Goal: Contribute content: Contribute content

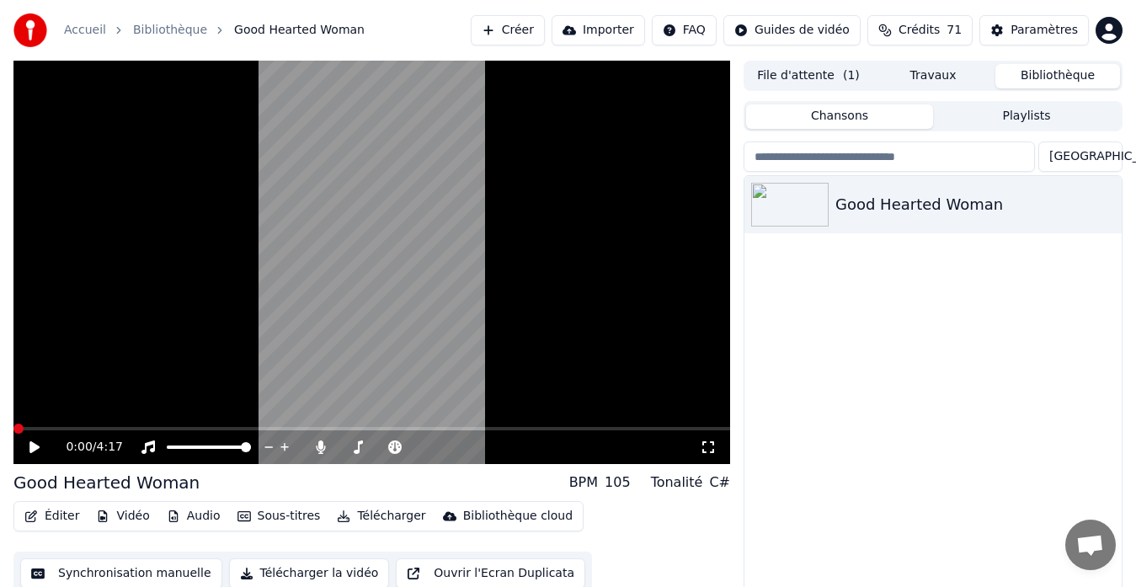
click at [13, 424] on span at bounding box center [18, 429] width 10 height 10
click at [179, 516] on button "Audio" at bounding box center [193, 517] width 67 height 24
click at [174, 516] on icon "button" at bounding box center [173, 517] width 13 height 12
click at [44, 511] on button "Éditer" at bounding box center [52, 517] width 68 height 24
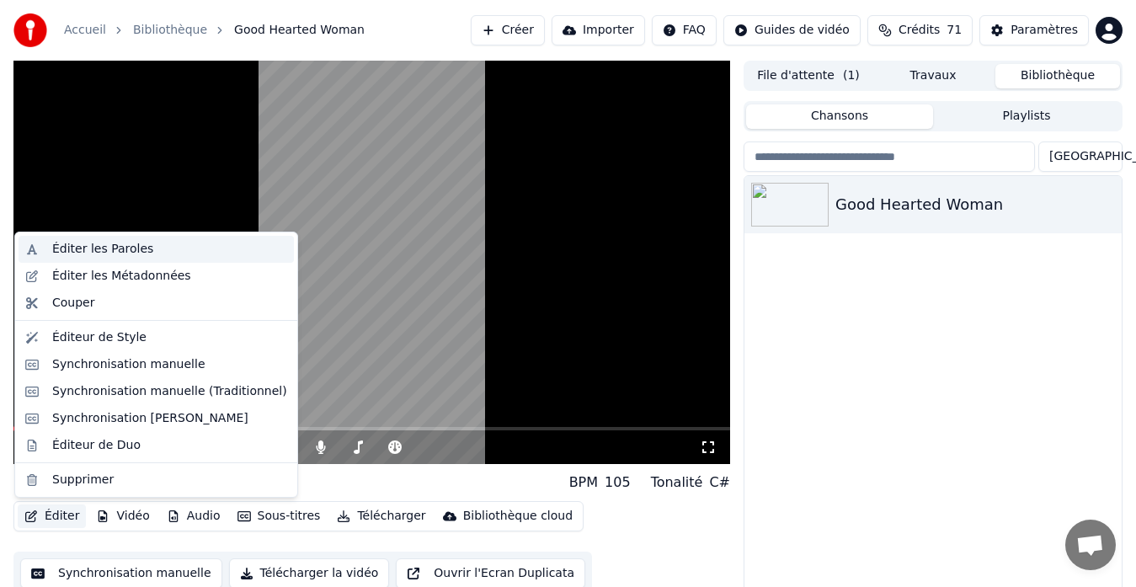
click at [111, 249] on div "Éditer les Paroles" at bounding box center [102, 249] width 101 height 17
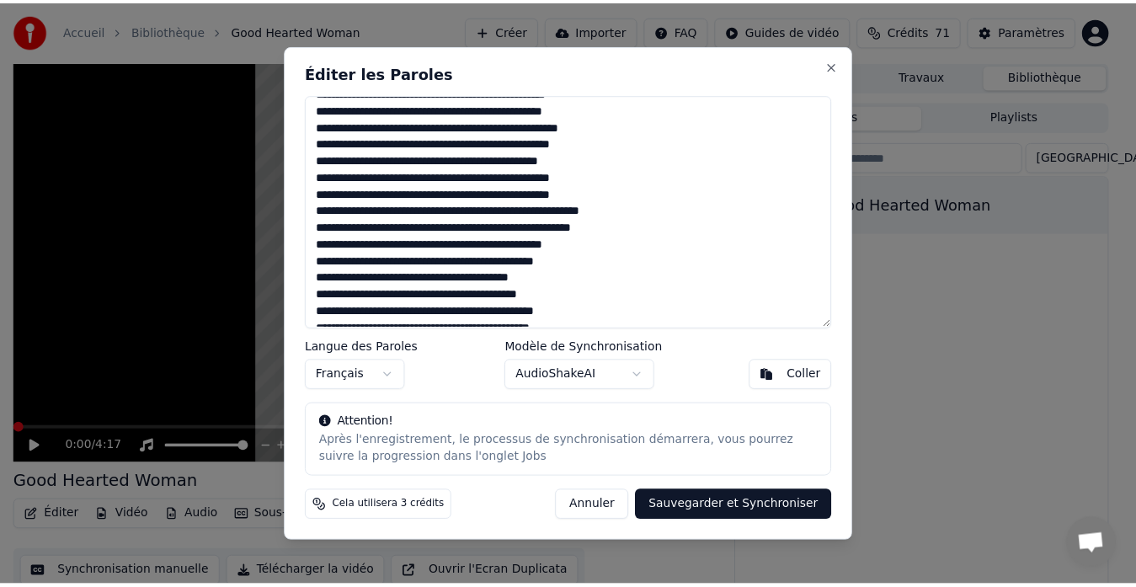
scroll to position [235, 0]
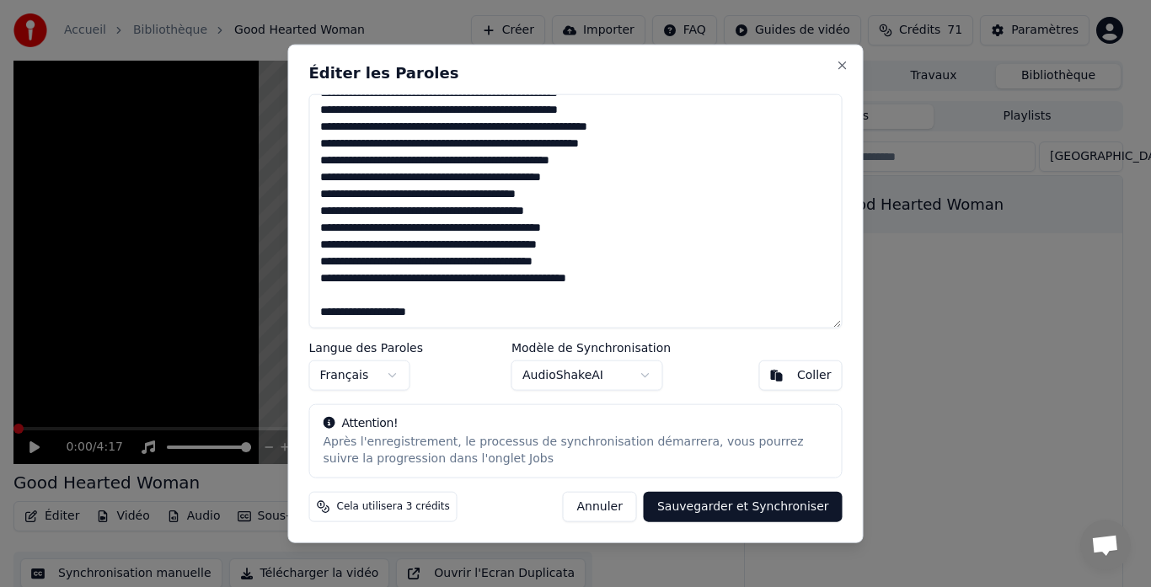
click at [730, 504] on button "Sauvegarder et Synchroniser" at bounding box center [743, 507] width 199 height 30
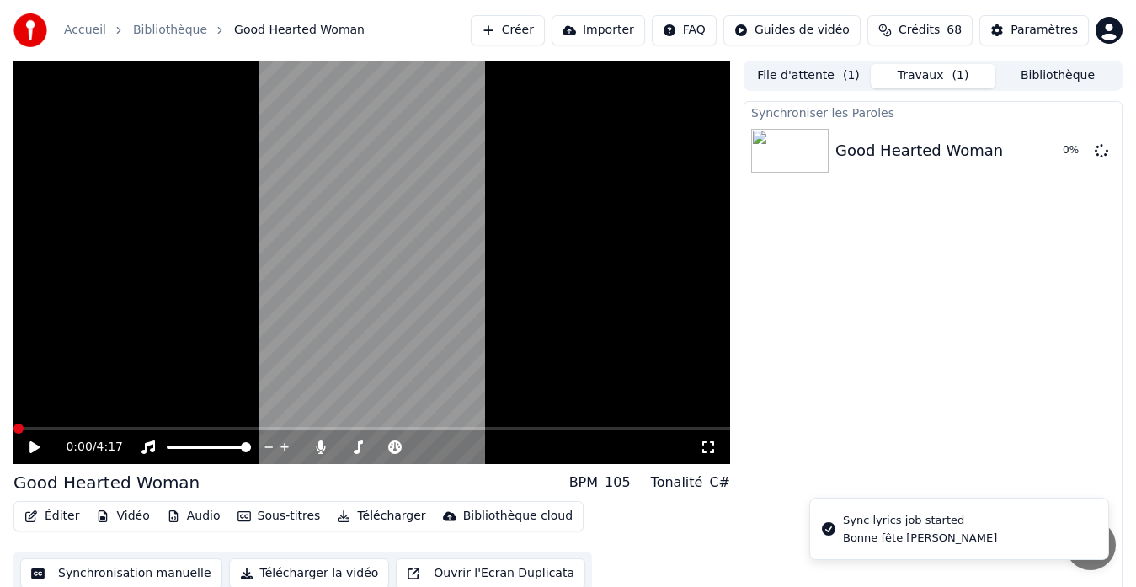
click at [33, 443] on icon at bounding box center [34, 447] width 10 height 12
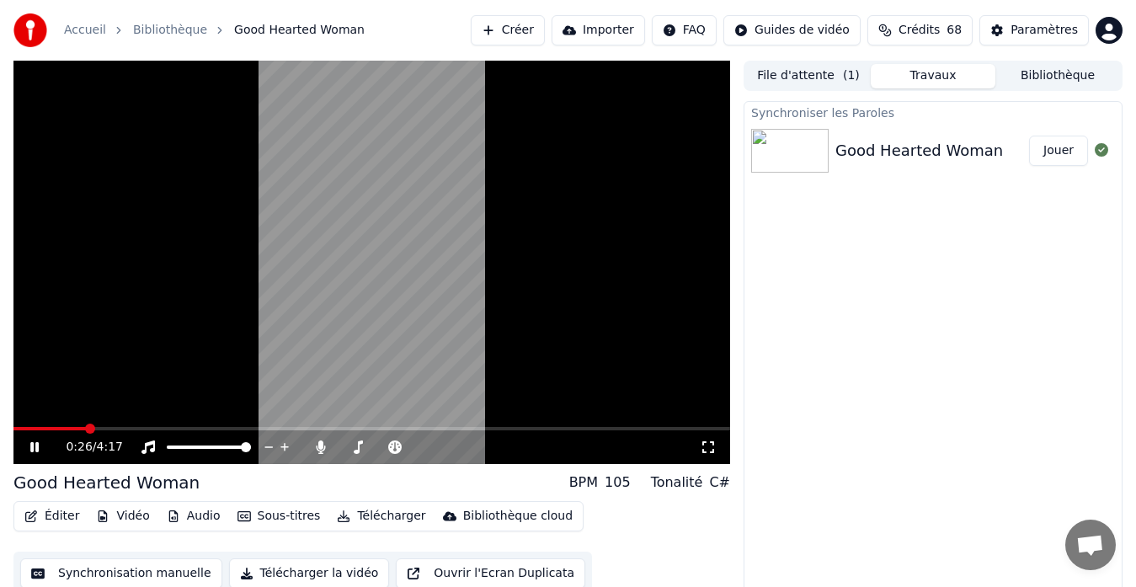
click at [178, 522] on button "Audio" at bounding box center [193, 517] width 67 height 24
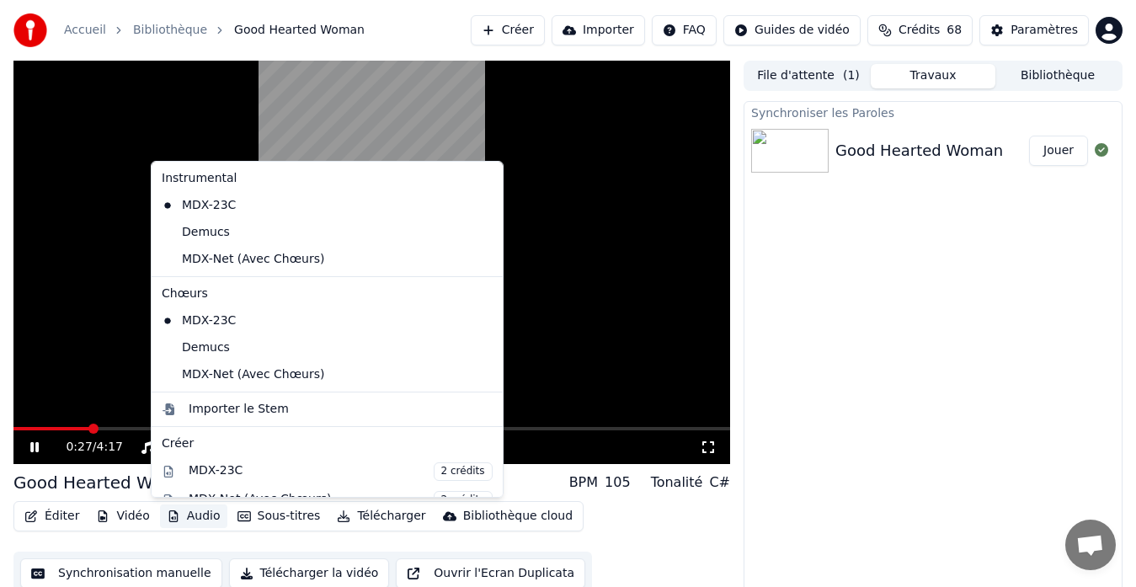
click at [186, 510] on button "Audio" at bounding box center [193, 517] width 67 height 24
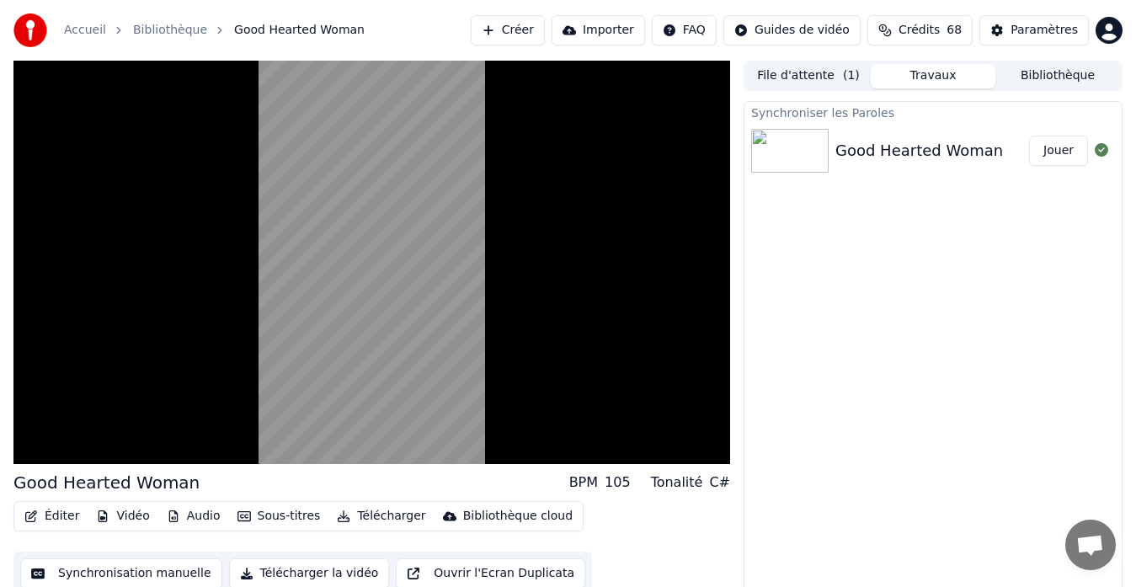
click at [61, 522] on button "Éditer" at bounding box center [52, 517] width 68 height 24
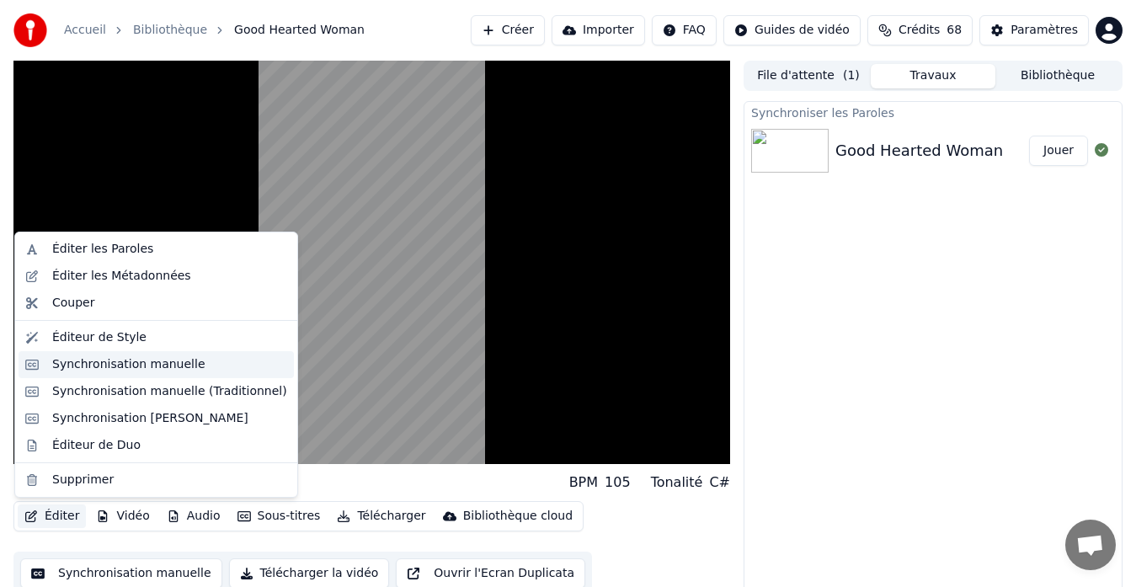
click at [82, 366] on div "Synchronisation manuelle" at bounding box center [128, 364] width 153 height 17
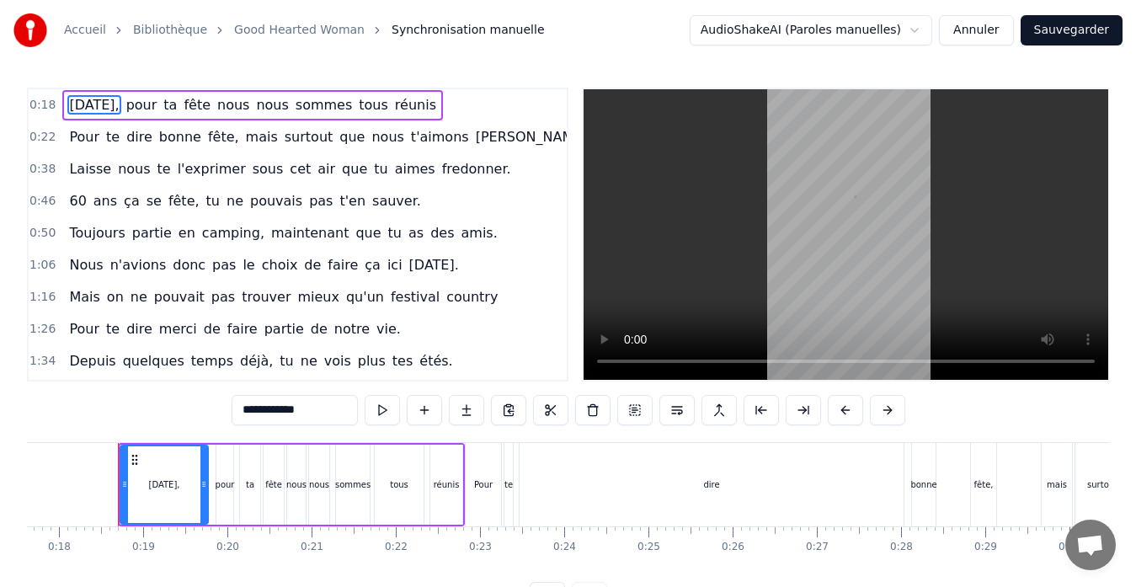
scroll to position [0, 1491]
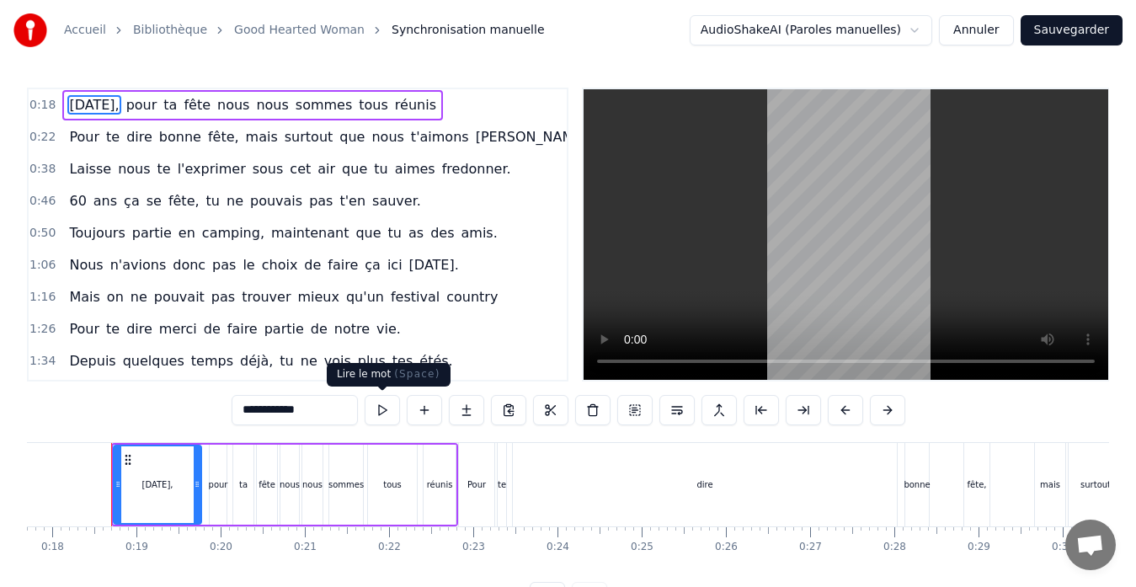
click at [383, 410] on button at bounding box center [382, 410] width 35 height 30
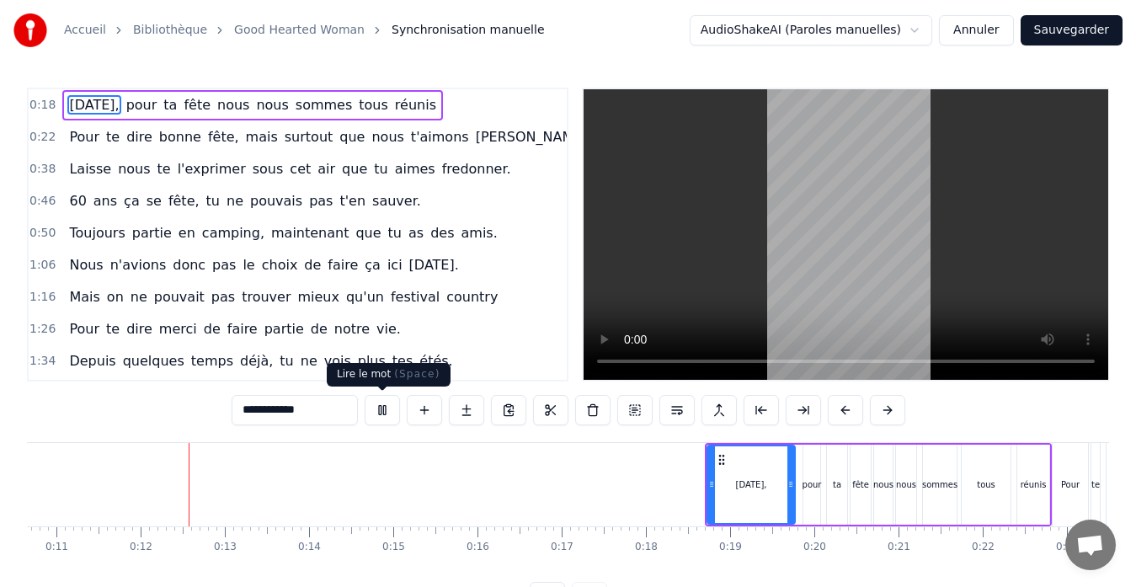
scroll to position [0, 940]
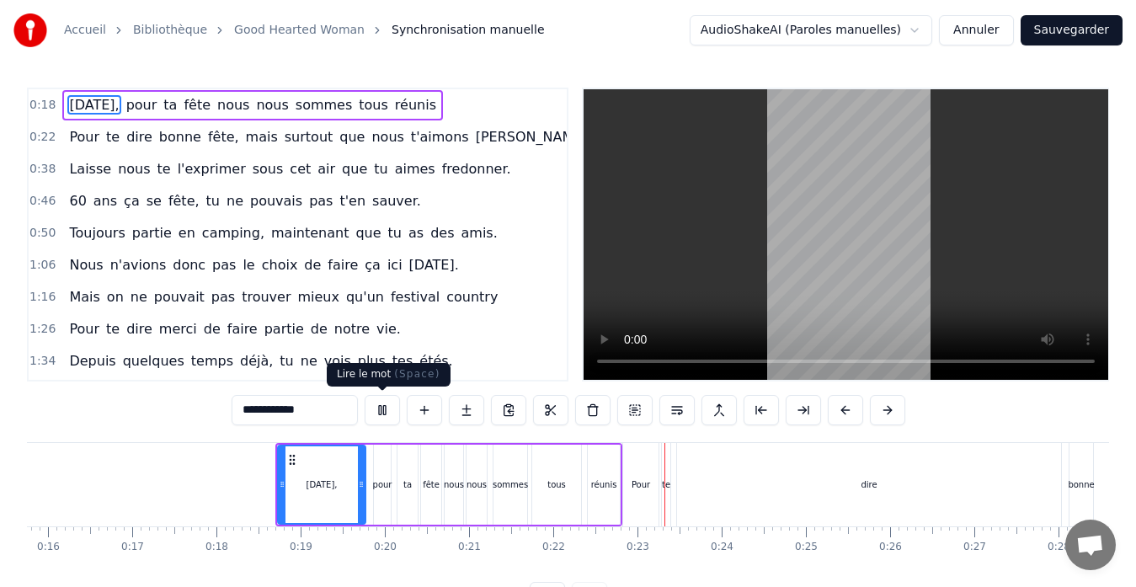
click at [384, 410] on button at bounding box center [382, 410] width 35 height 30
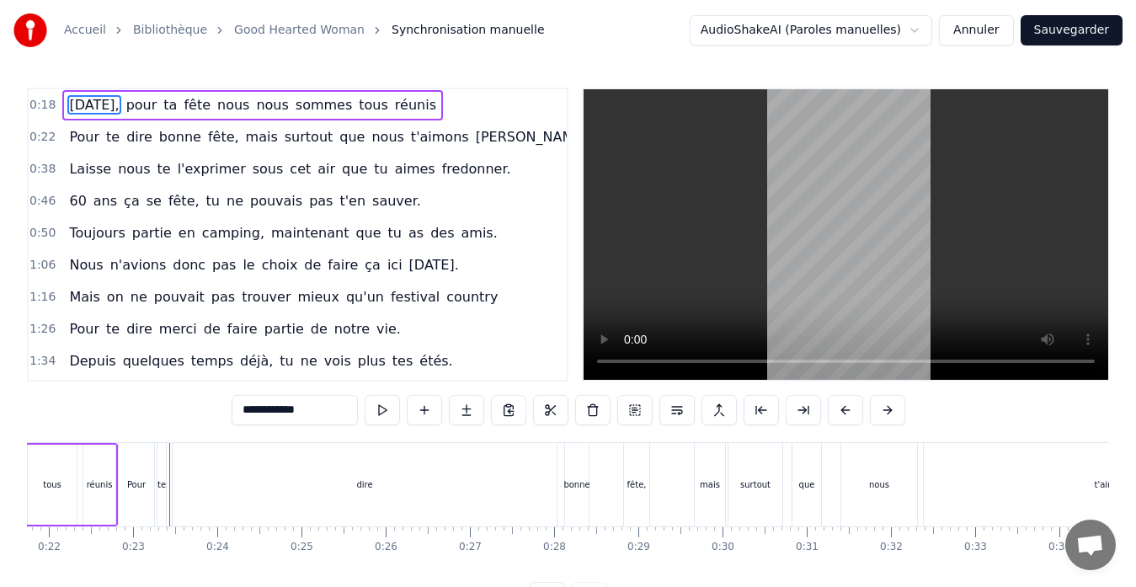
scroll to position [0, 1858]
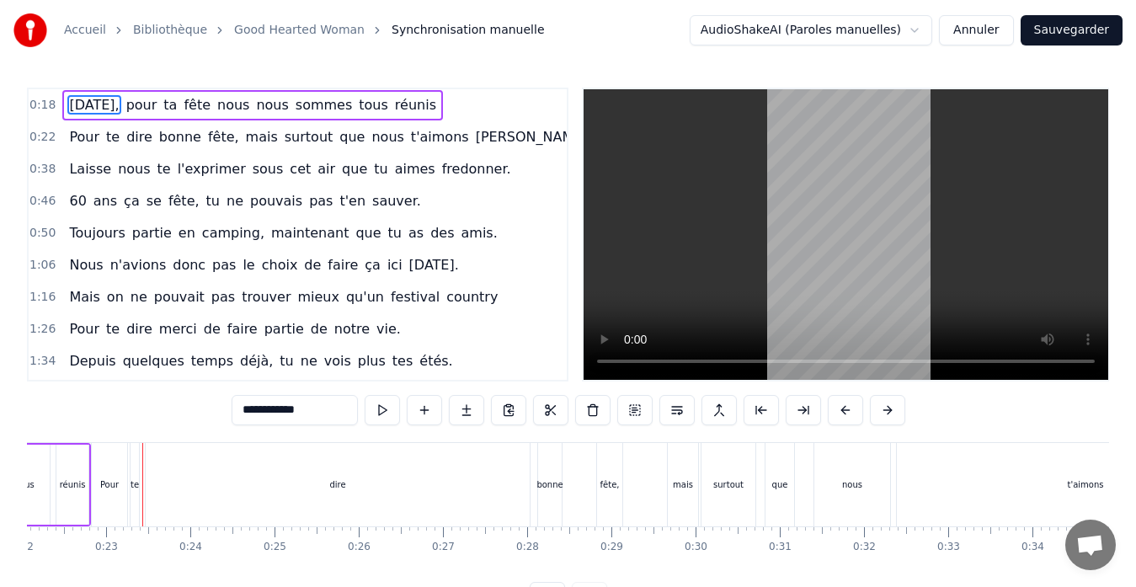
click at [101, 511] on div "Pour" at bounding box center [109, 484] width 35 height 83
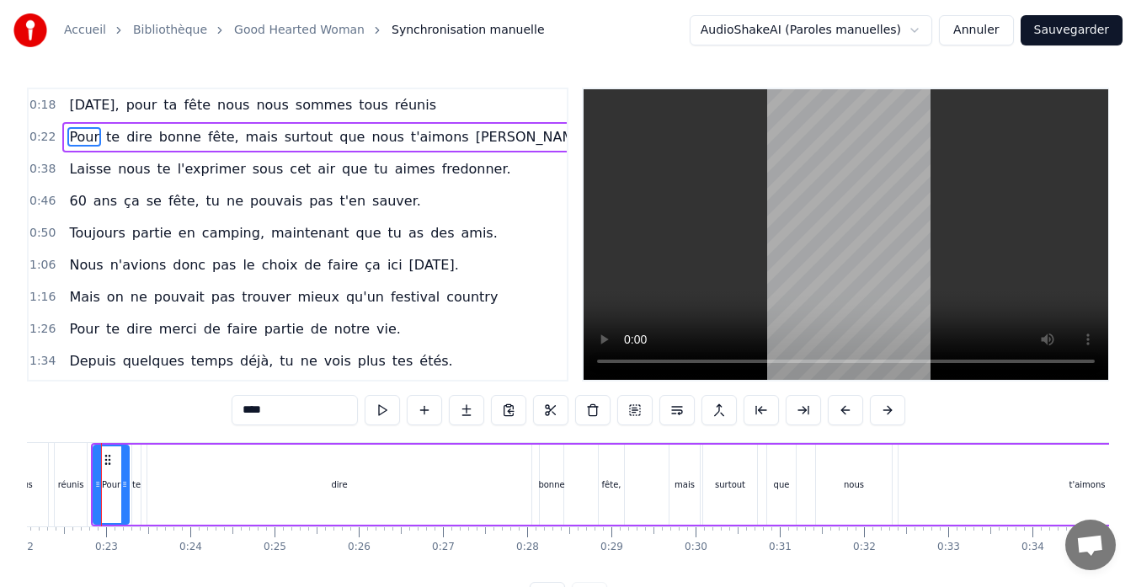
scroll to position [0, 1848]
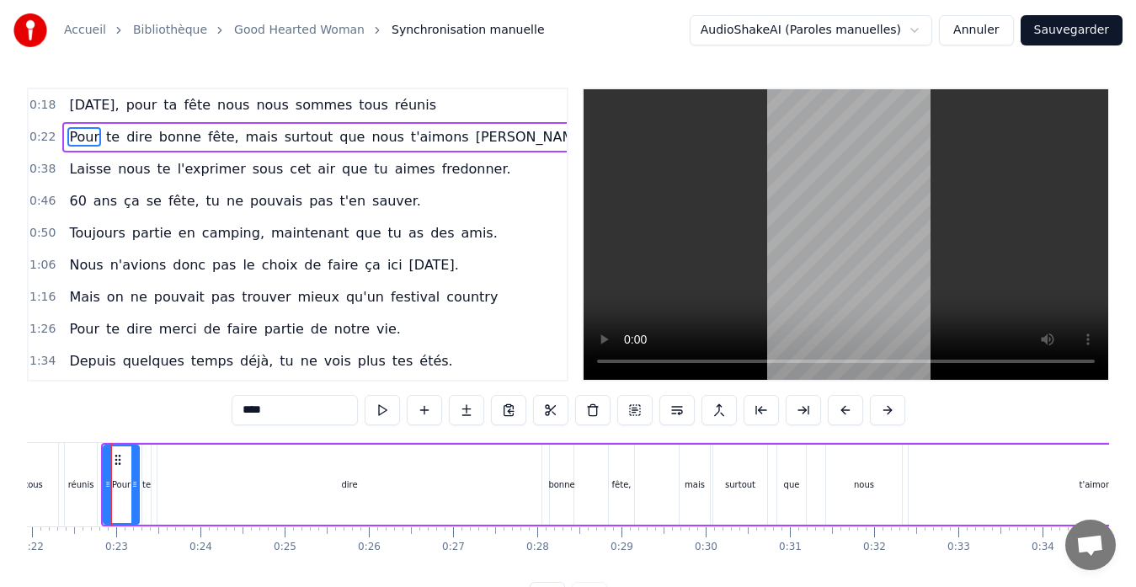
click at [85, 495] on div "réunis" at bounding box center [81, 484] width 32 height 83
type input "******"
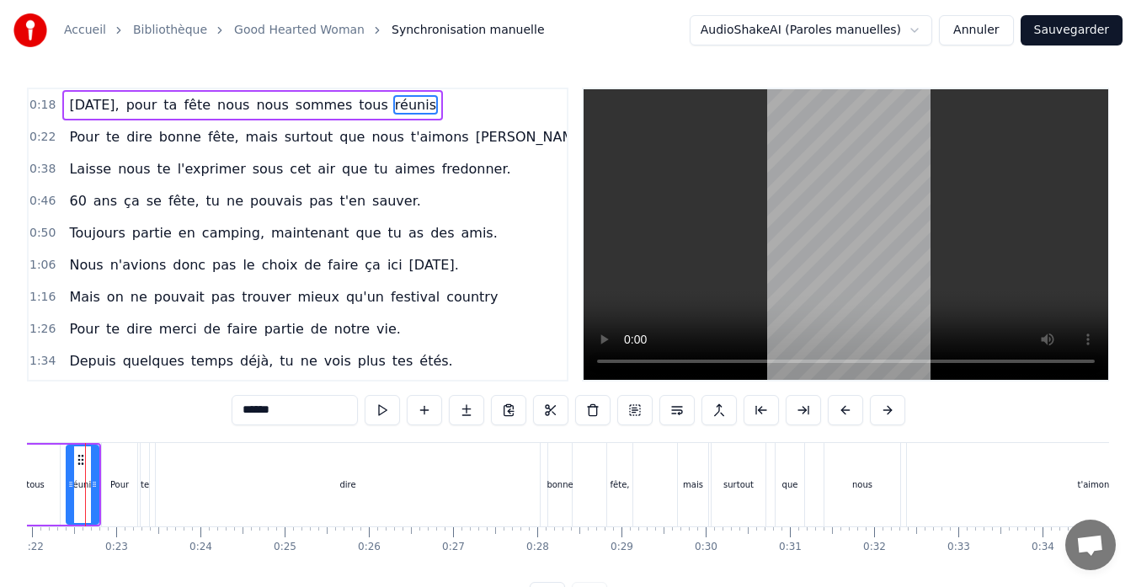
scroll to position [0, 1822]
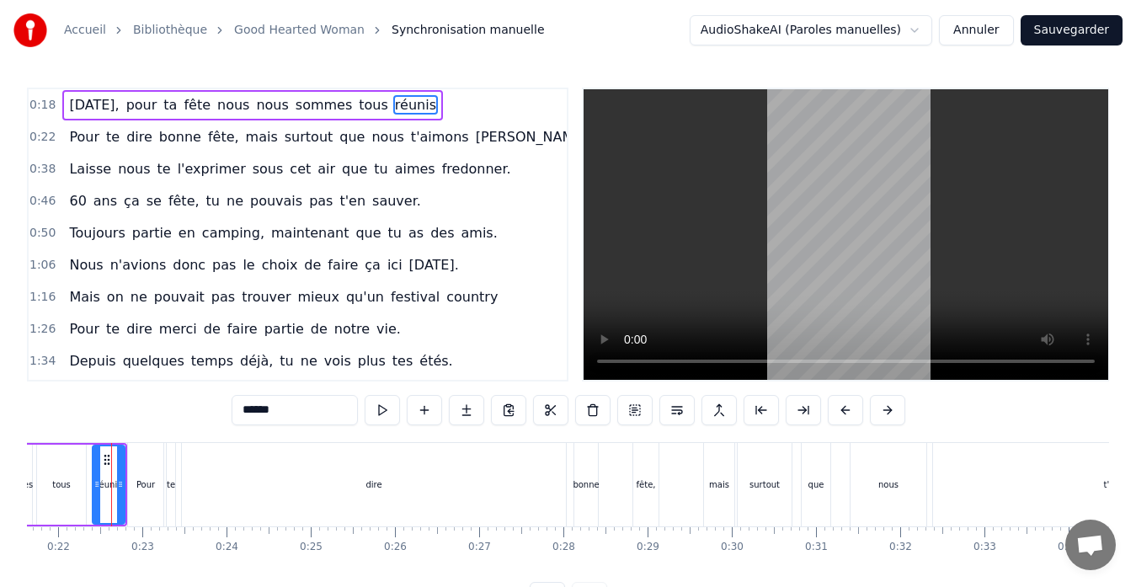
drag, startPoint x: 125, startPoint y: 485, endPoint x: 158, endPoint y: 484, distance: 32.9
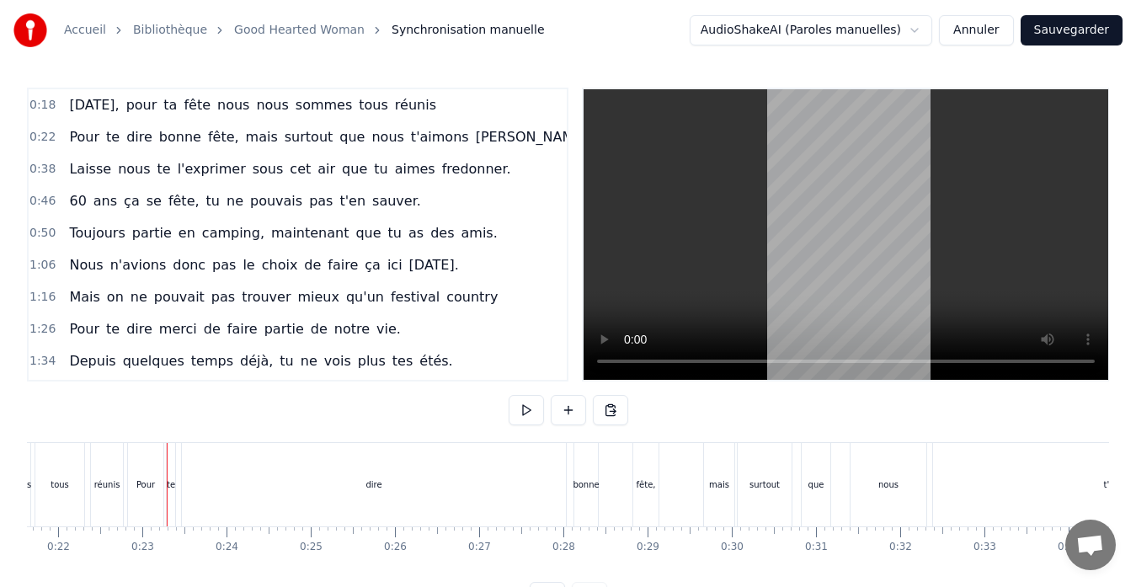
click at [149, 480] on div "Pour" at bounding box center [145, 485] width 19 height 13
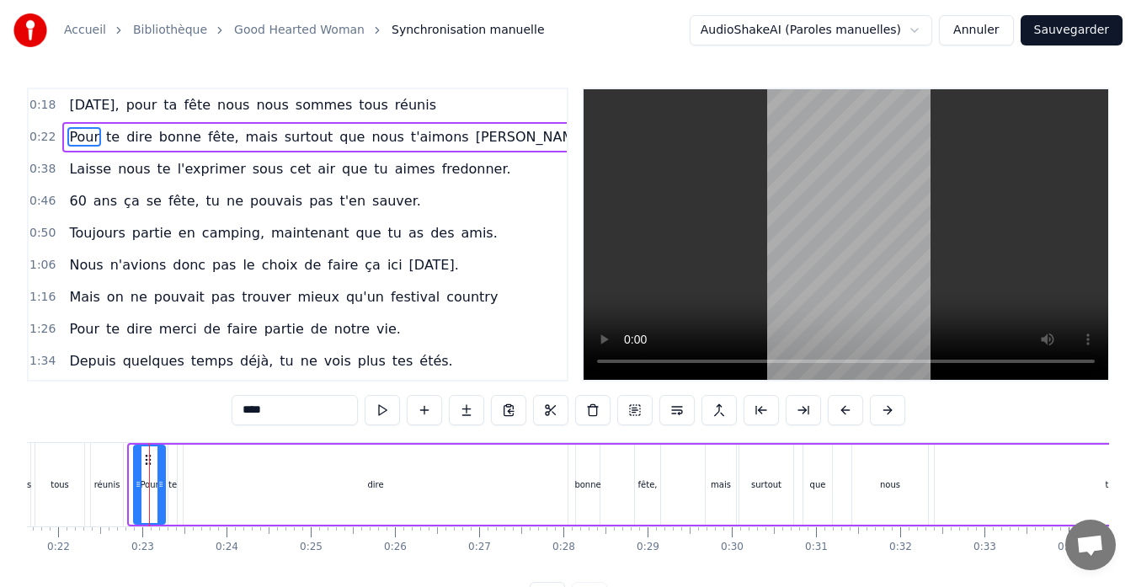
click at [136, 483] on icon at bounding box center [138, 484] width 7 height 13
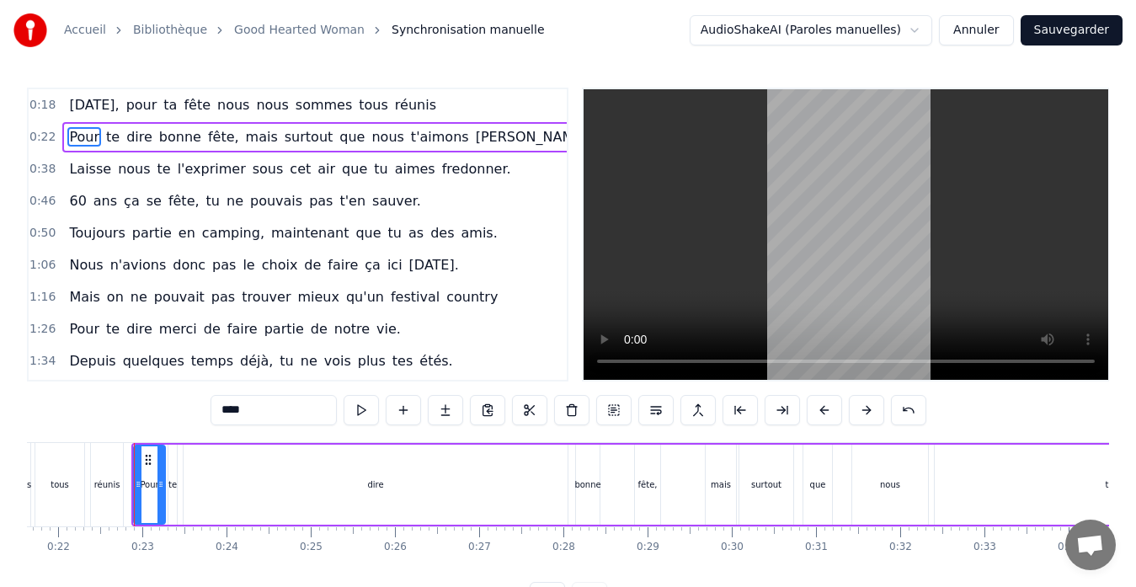
click at [229, 447] on div "dire" at bounding box center [376, 485] width 386 height 80
type input "****"
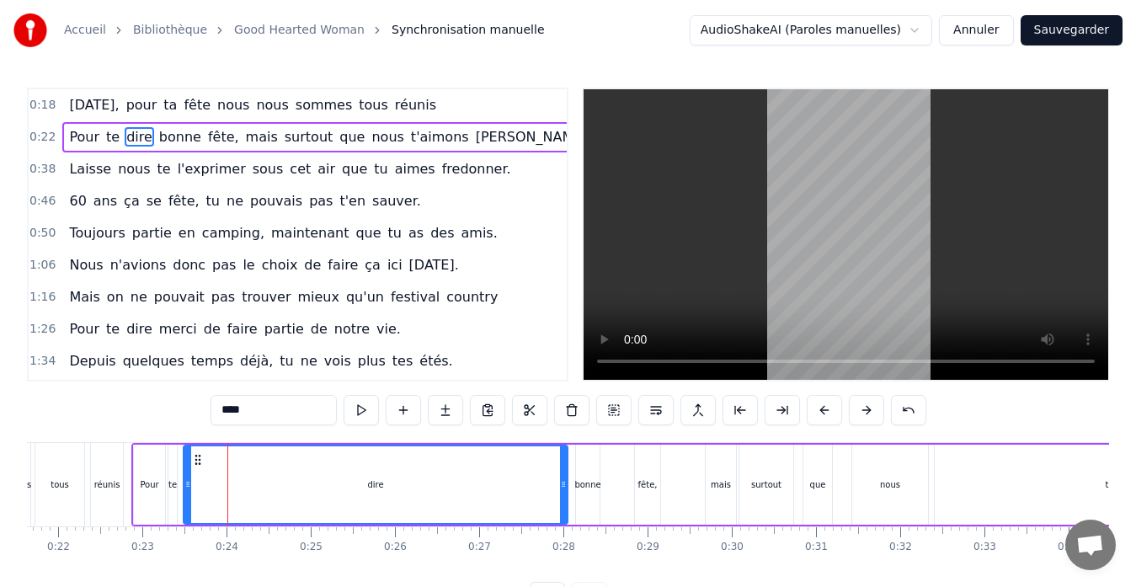
drag, startPoint x: 147, startPoint y: 441, endPoint x: 211, endPoint y: 442, distance: 64.0
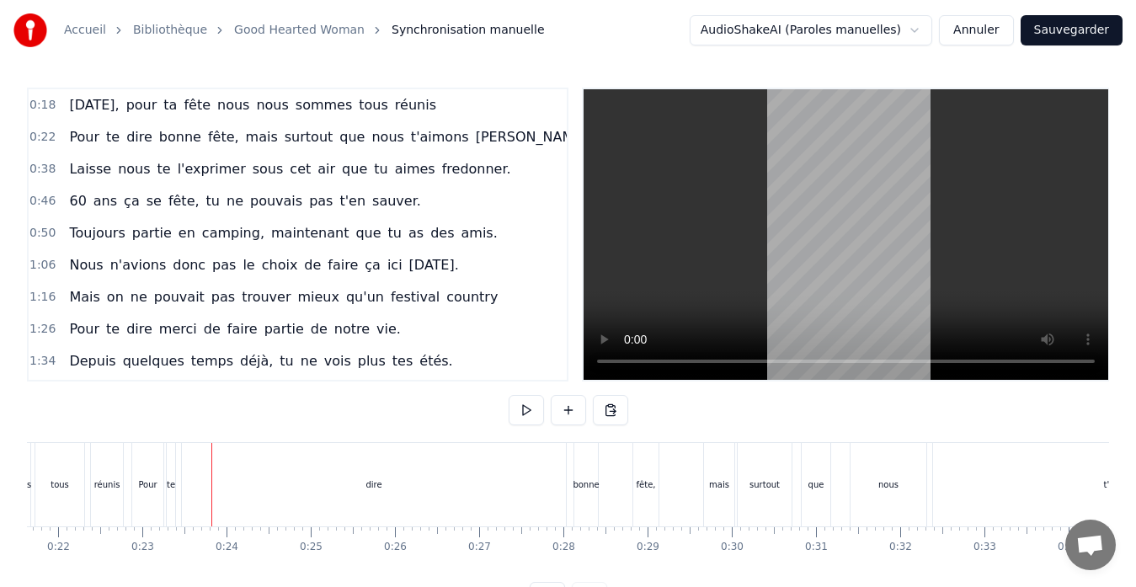
click at [118, 491] on div "réunis" at bounding box center [107, 484] width 32 height 83
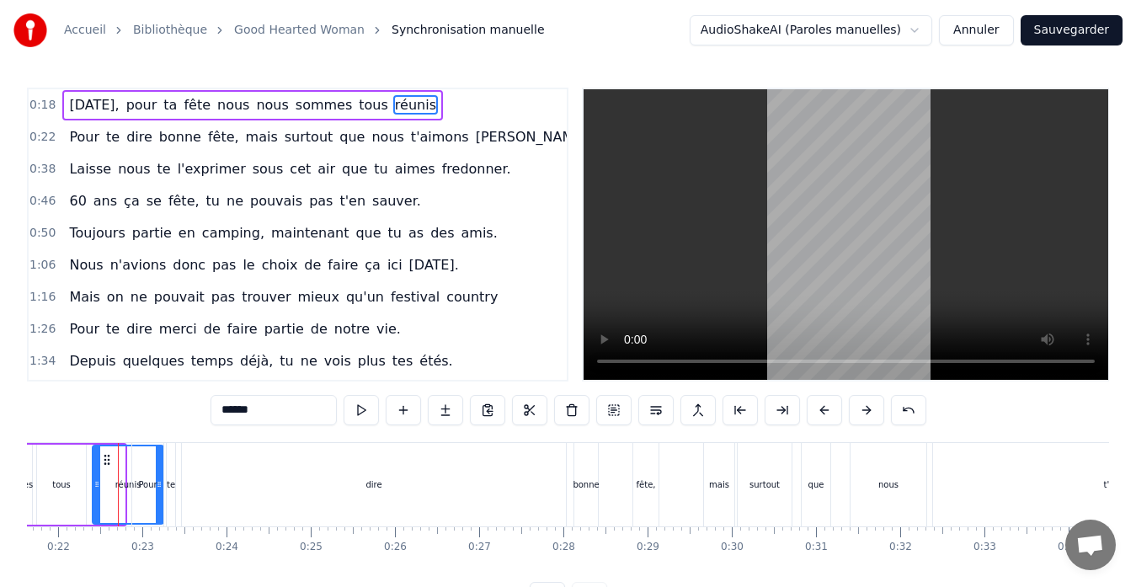
drag, startPoint x: 120, startPoint y: 493, endPoint x: 158, endPoint y: 489, distance: 39.0
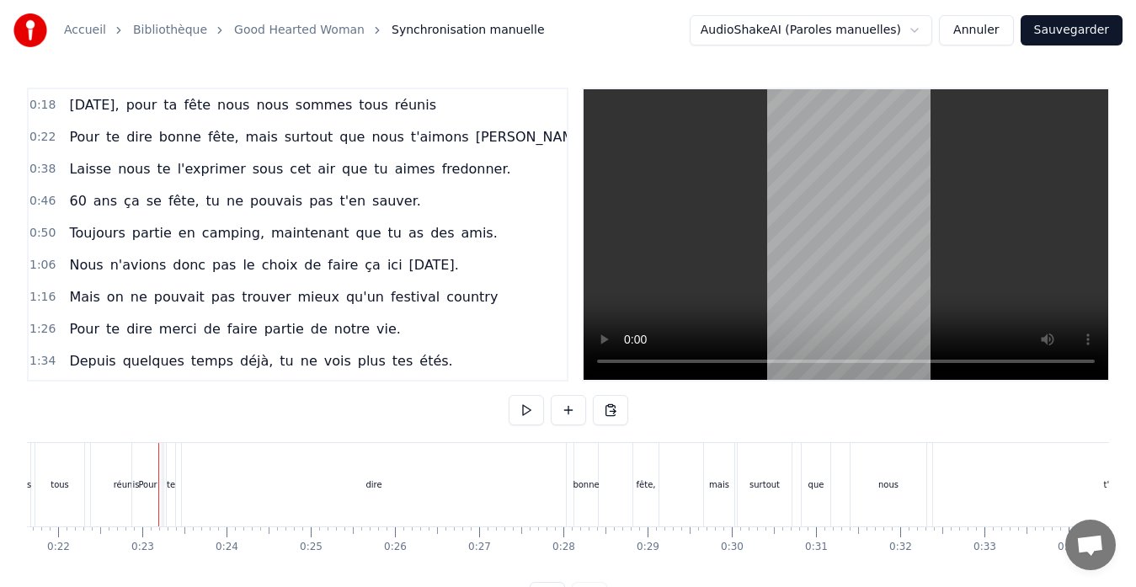
click at [351, 101] on div "[DATE], pour ta fête nous nous sommes tous réunis" at bounding box center [252, 105] width 381 height 30
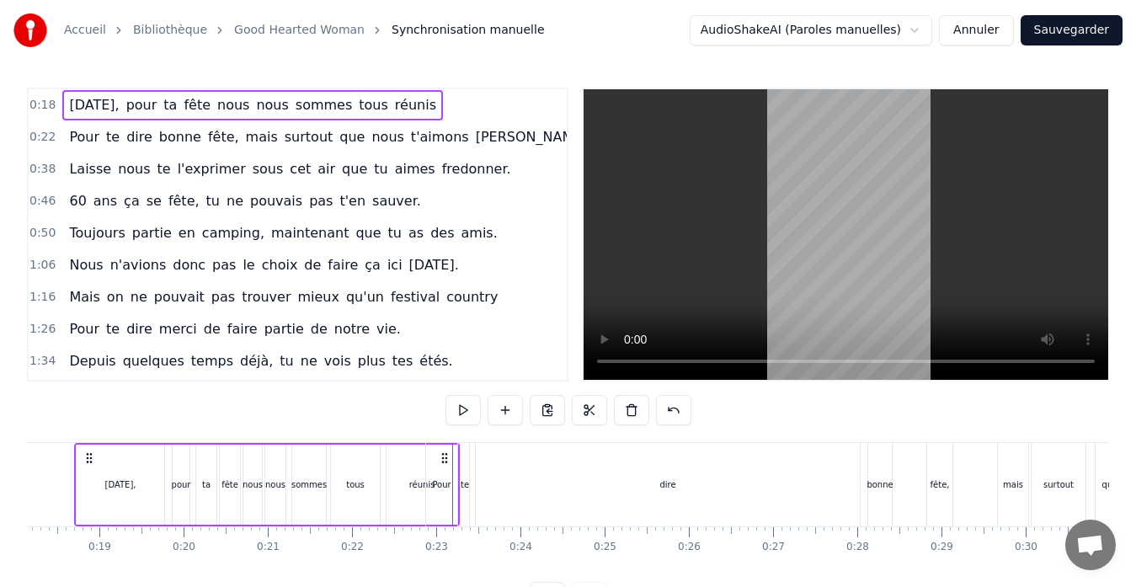
click at [359, 110] on span "tous" at bounding box center [373, 104] width 33 height 19
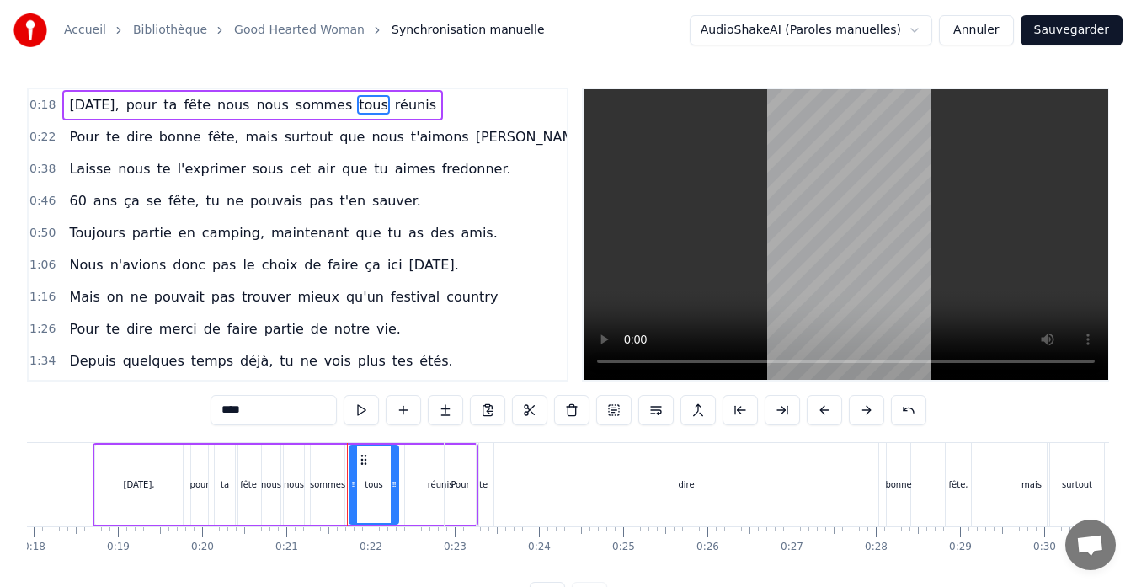
scroll to position [0, 1491]
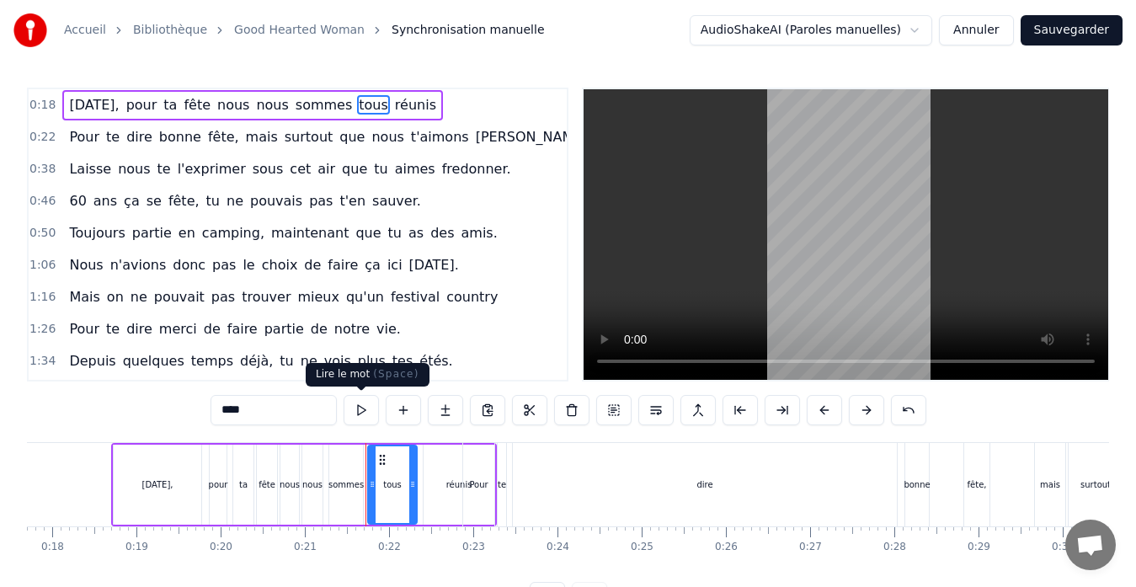
click at [355, 423] on button at bounding box center [361, 410] width 35 height 30
click at [358, 413] on button at bounding box center [361, 410] width 35 height 30
click at [359, 413] on button at bounding box center [361, 410] width 35 height 30
click at [362, 413] on button at bounding box center [361, 410] width 35 height 30
click at [441, 92] on div "0:18 [DATE], pour ta fête nous nous sommes tous réunis" at bounding box center [298, 105] width 538 height 32
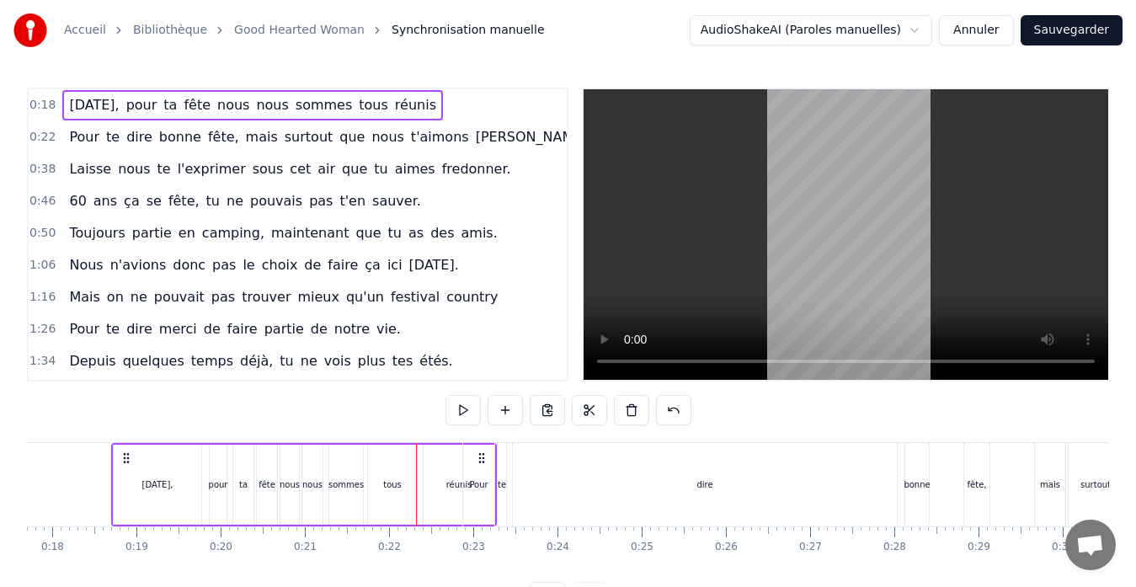
click at [453, 488] on div "réunis" at bounding box center [459, 485] width 26 height 13
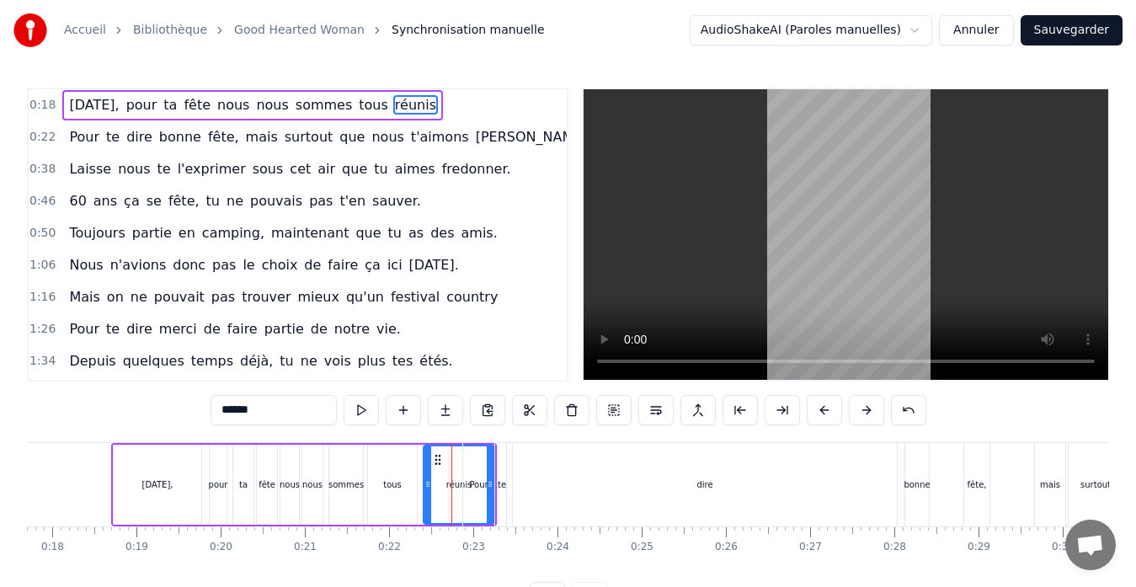
click at [452, 484] on div at bounding box center [452, 484] width 1 height 83
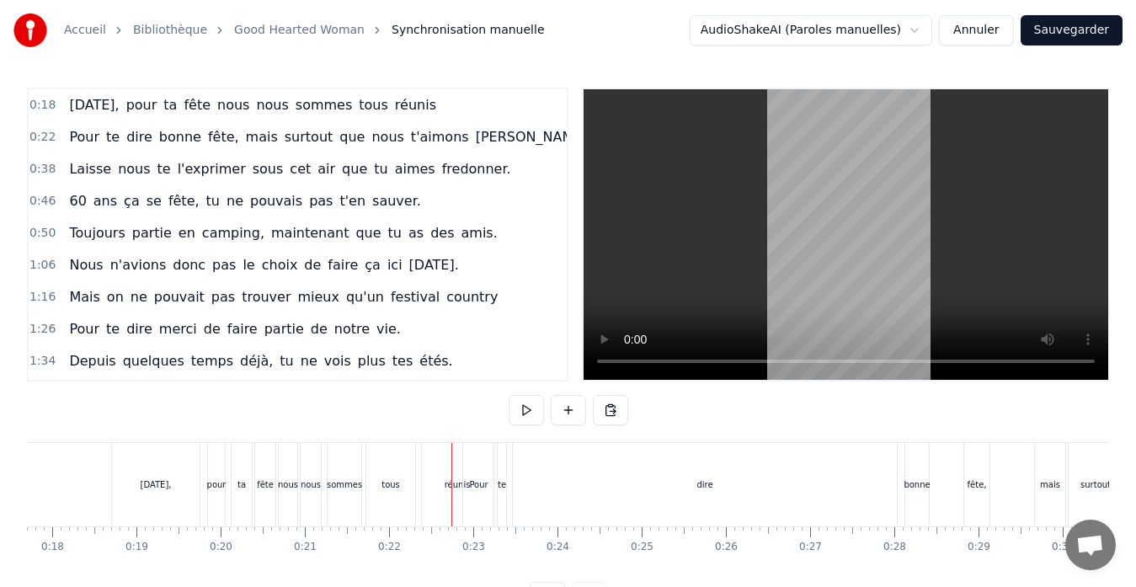
click at [582, 485] on div "dire" at bounding box center [705, 484] width 384 height 83
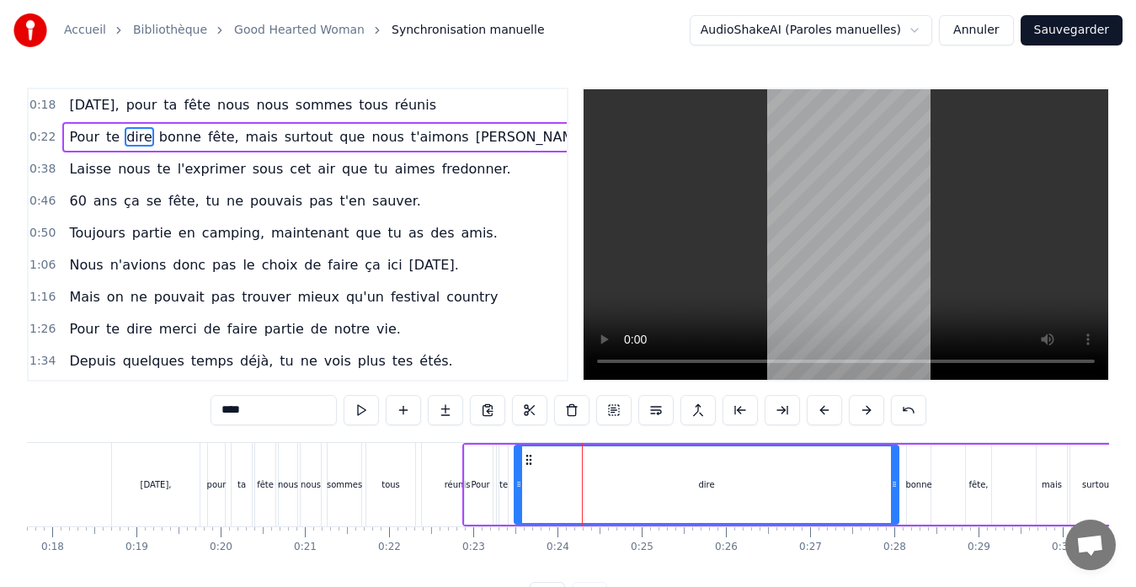
click at [479, 99] on div "0:18 [DATE], pour ta fête nous nous sommes tous réunis" at bounding box center [298, 105] width 538 height 32
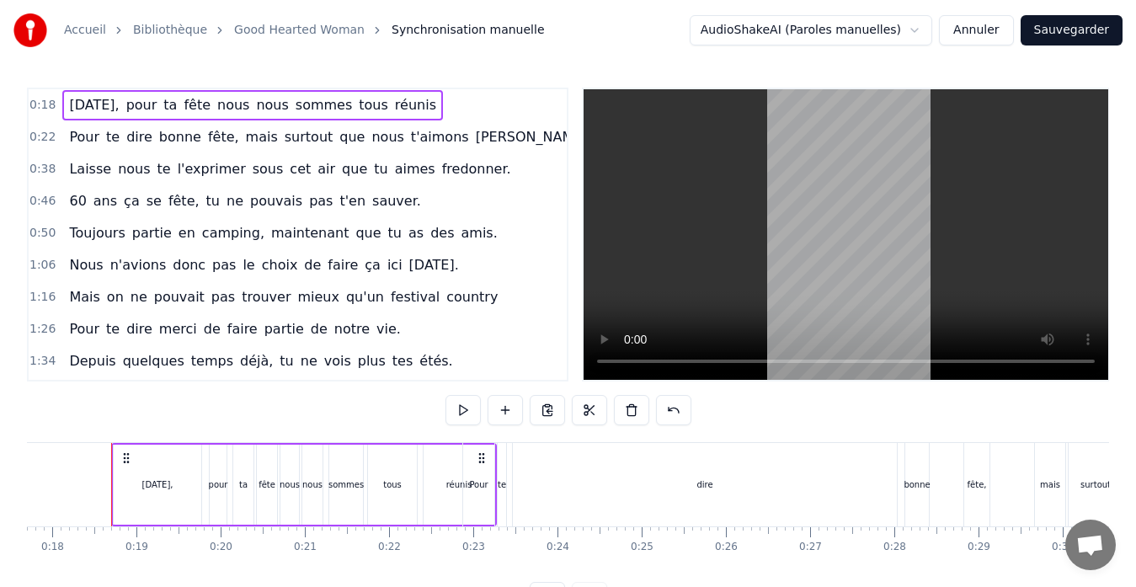
click at [399, 110] on span "réunis" at bounding box center [415, 104] width 45 height 19
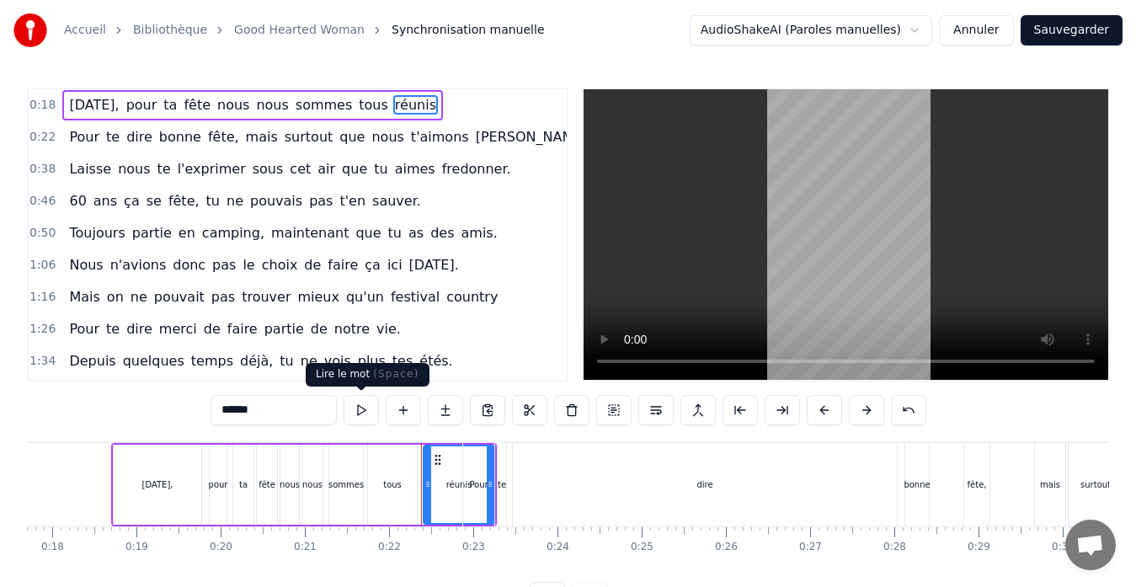
click at [356, 414] on button at bounding box center [361, 410] width 35 height 30
click at [492, 504] on div "Pour" at bounding box center [478, 484] width 31 height 83
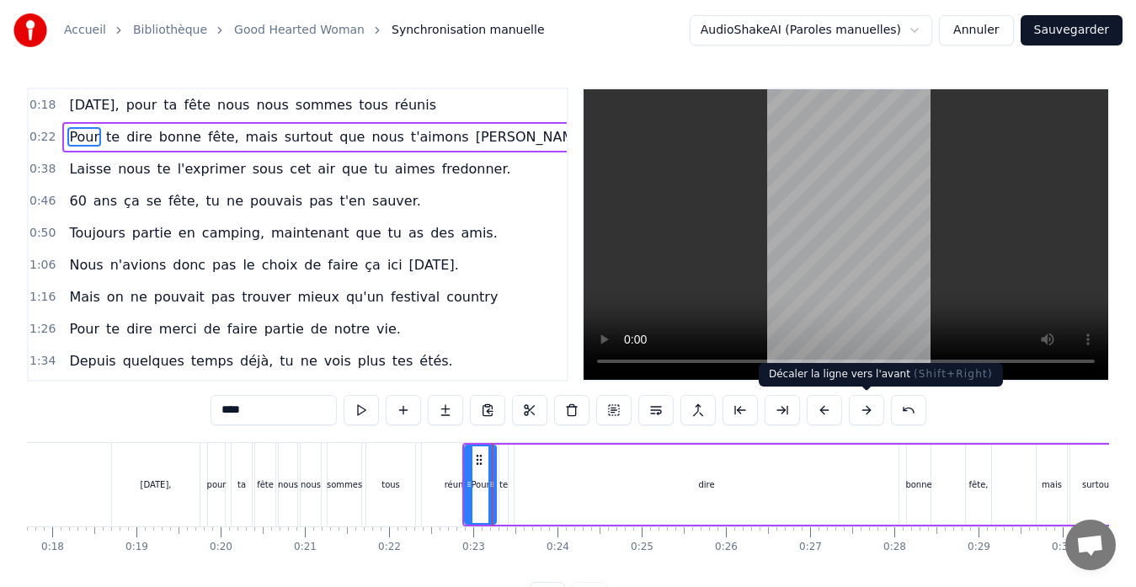
click at [864, 404] on button at bounding box center [866, 410] width 35 height 30
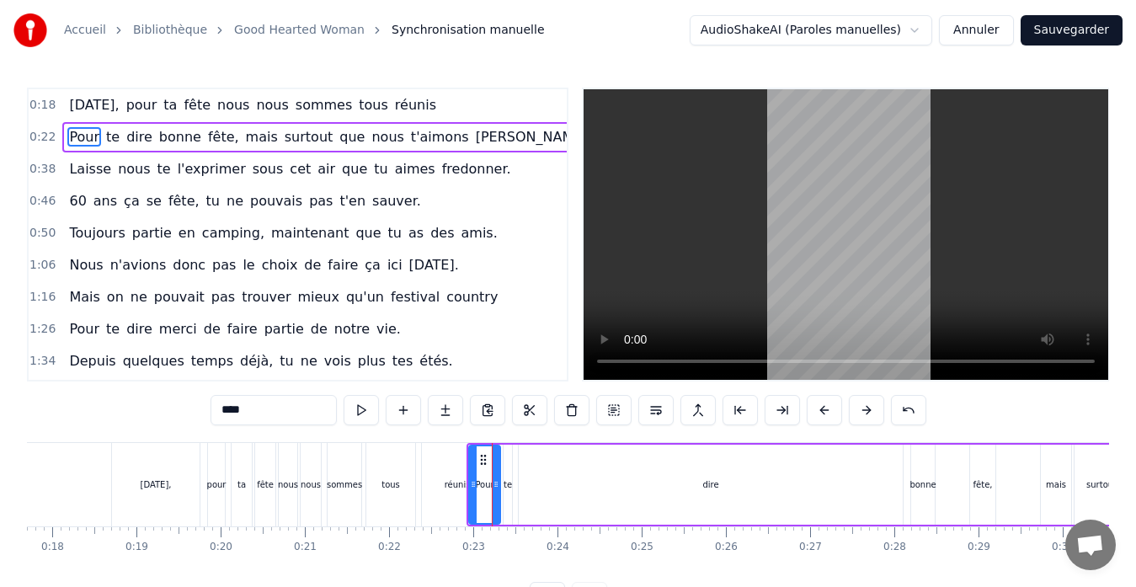
click at [864, 404] on button at bounding box center [866, 410] width 35 height 30
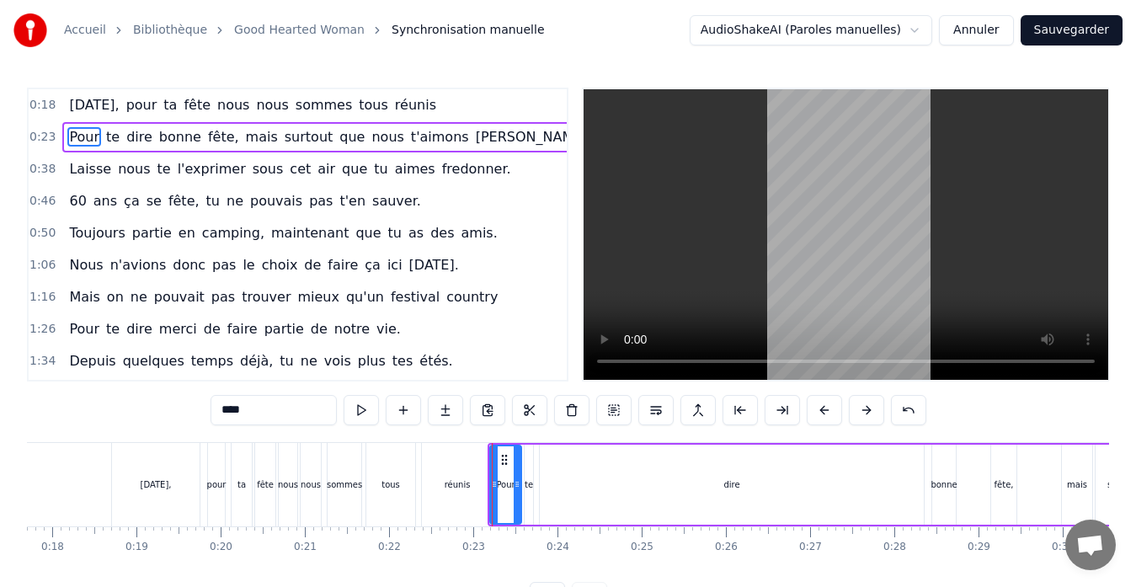
click at [864, 404] on button at bounding box center [866, 410] width 35 height 30
click at [392, 491] on div "tous" at bounding box center [390, 484] width 49 height 83
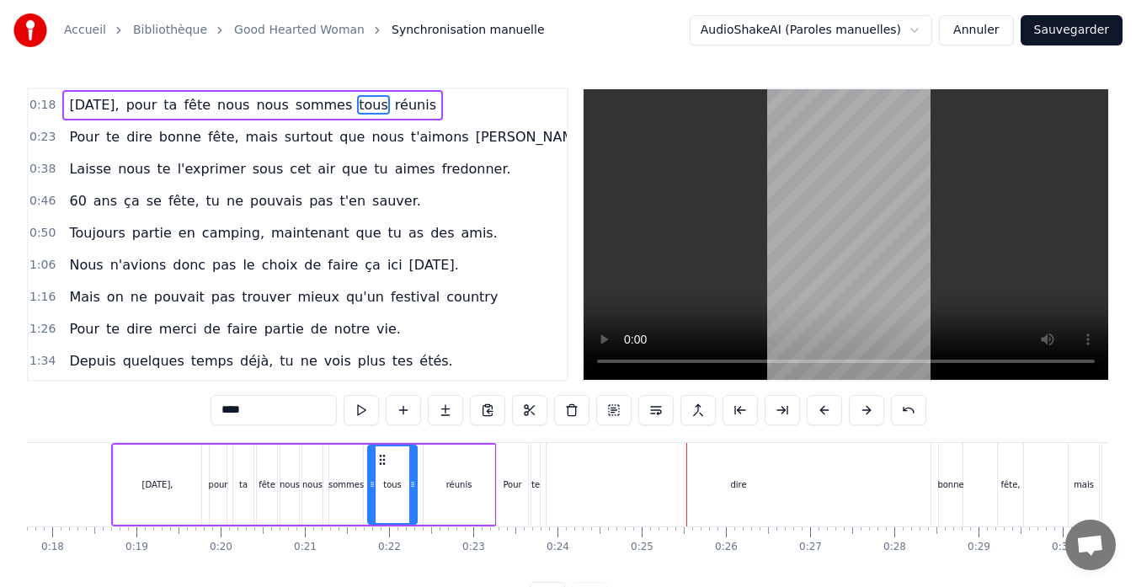
click at [513, 470] on div "Pour" at bounding box center [512, 484] width 31 height 83
type input "****"
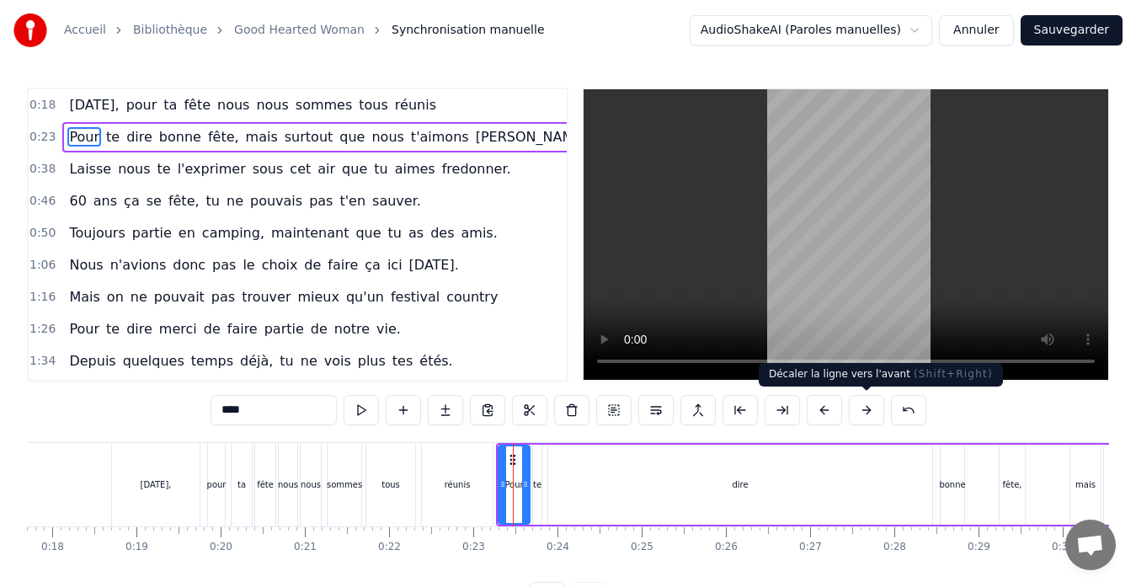
click at [864, 411] on button at bounding box center [866, 410] width 35 height 30
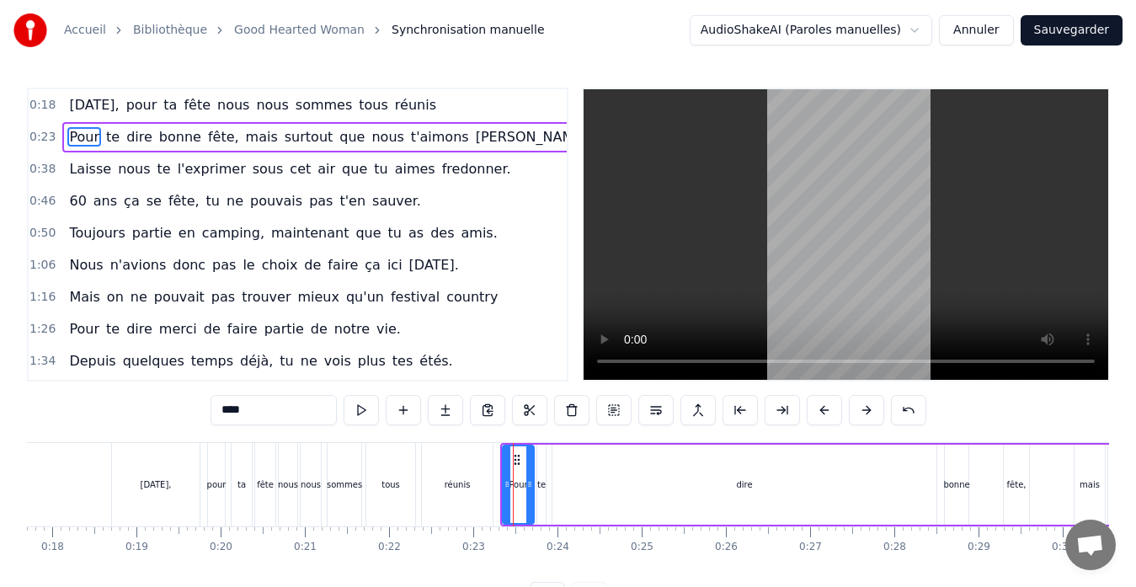
click at [864, 411] on button at bounding box center [866, 410] width 35 height 30
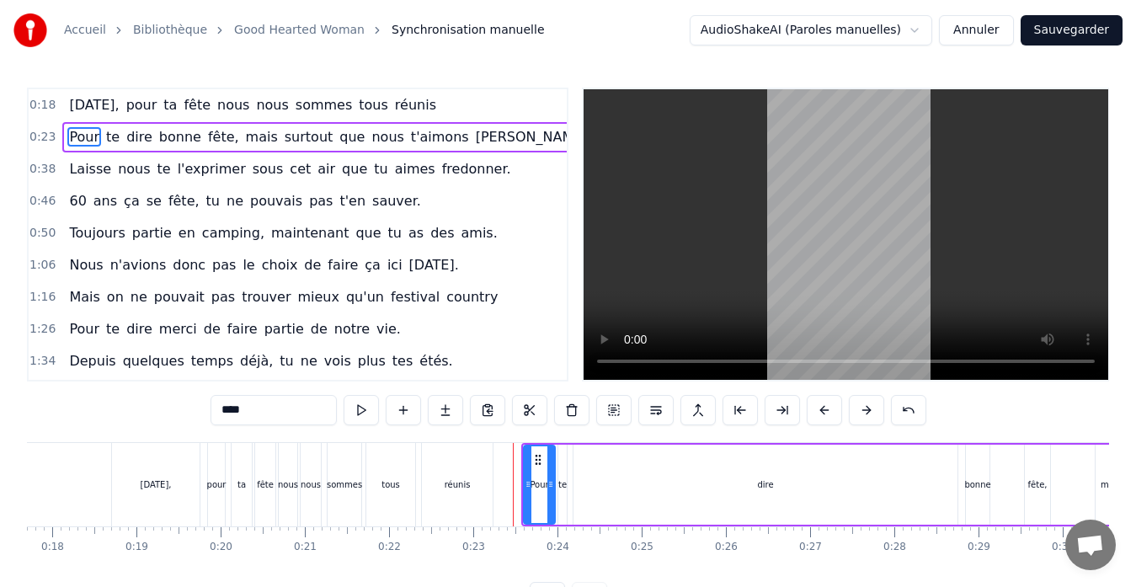
click at [864, 411] on button at bounding box center [866, 410] width 35 height 30
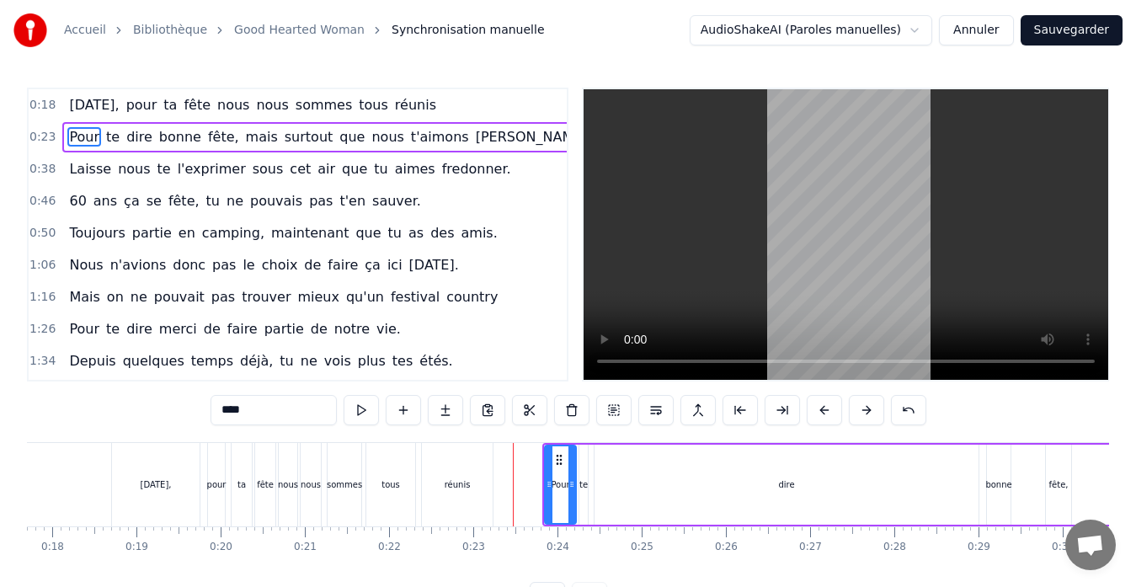
click at [864, 411] on button at bounding box center [866, 410] width 35 height 30
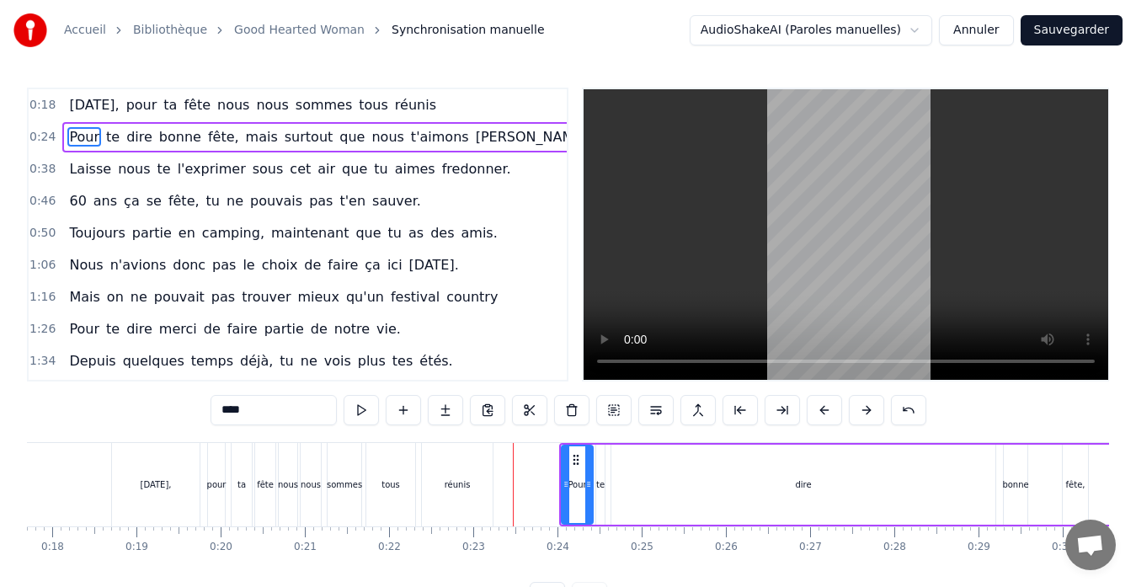
click at [864, 411] on button at bounding box center [866, 410] width 35 height 30
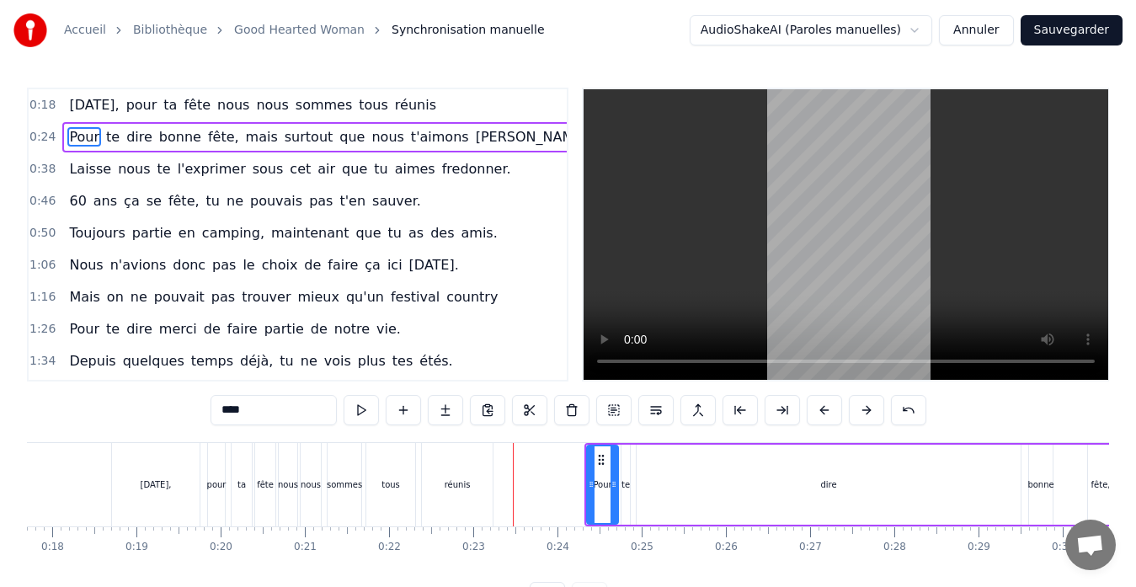
click at [864, 411] on button at bounding box center [866, 410] width 35 height 30
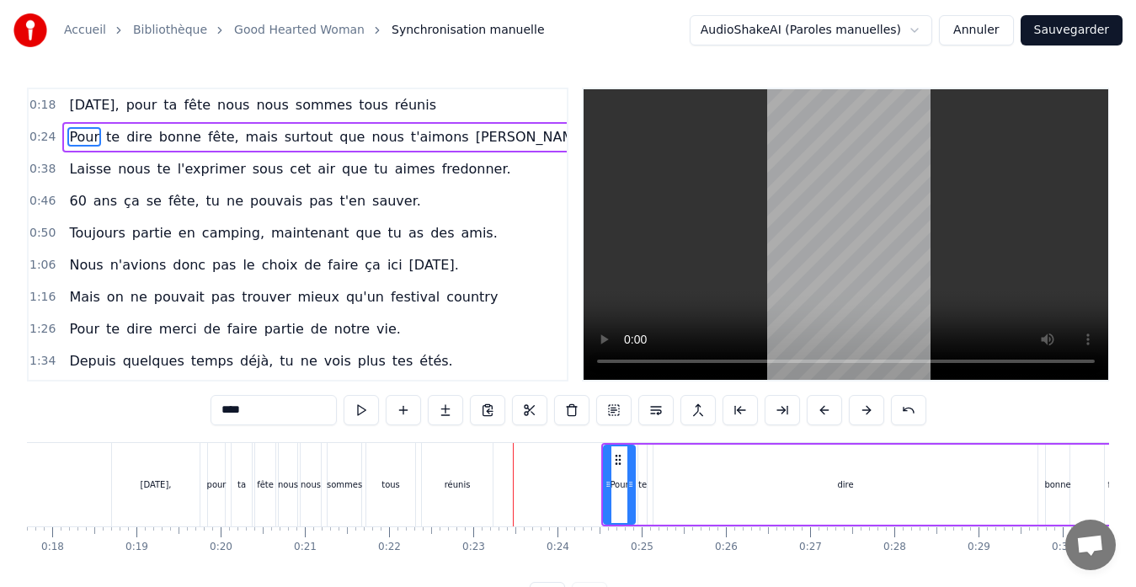
click at [864, 411] on button at bounding box center [866, 410] width 35 height 30
click at [363, 413] on button at bounding box center [361, 410] width 35 height 30
click at [435, 101] on div "0:18 [DATE], pour ta fête nous nous sommes tous réunis" at bounding box center [298, 105] width 538 height 32
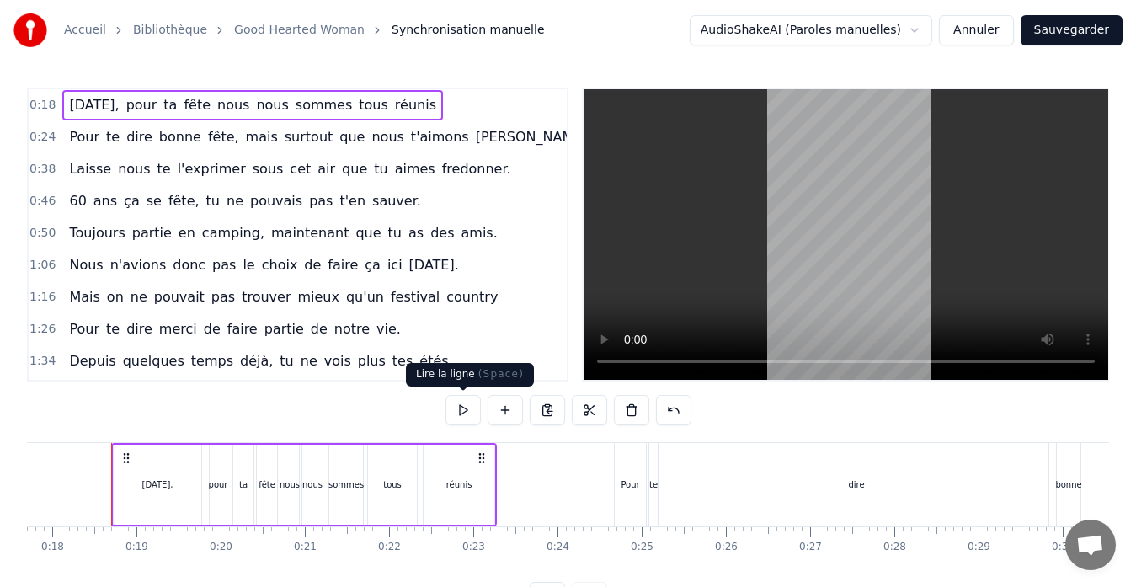
click at [464, 415] on button at bounding box center [463, 410] width 35 height 30
click at [519, 129] on div "0:24 Pour te dire bonne fête, mais surtout que nous t'aimons [PERSON_NAME]." at bounding box center [298, 137] width 538 height 32
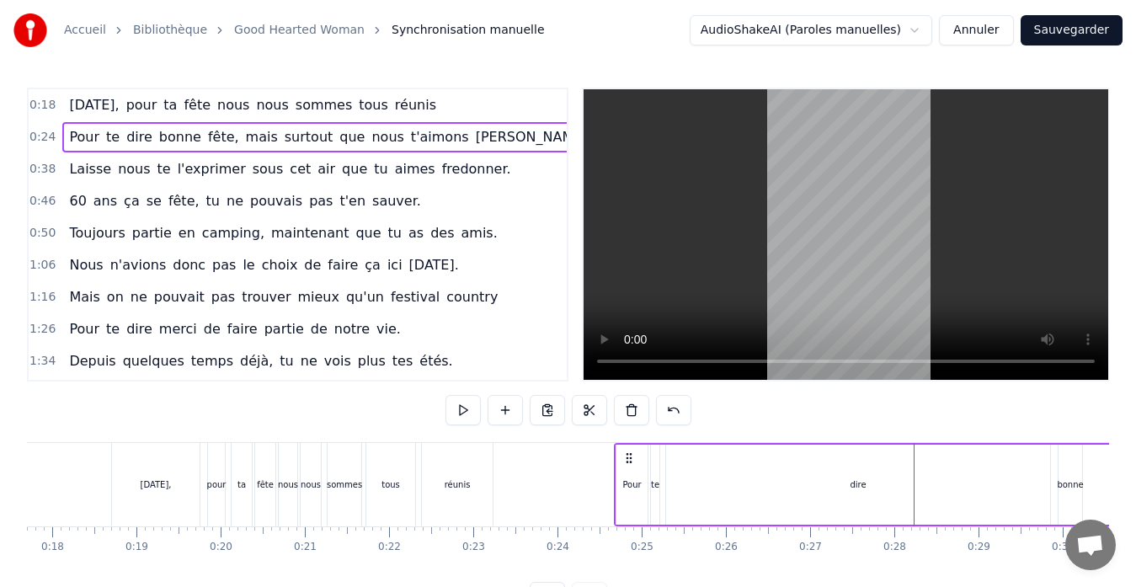
click at [505, 136] on div "0:24 Pour te dire bonne fête, mais surtout que nous t'aimons [PERSON_NAME]." at bounding box center [298, 137] width 538 height 32
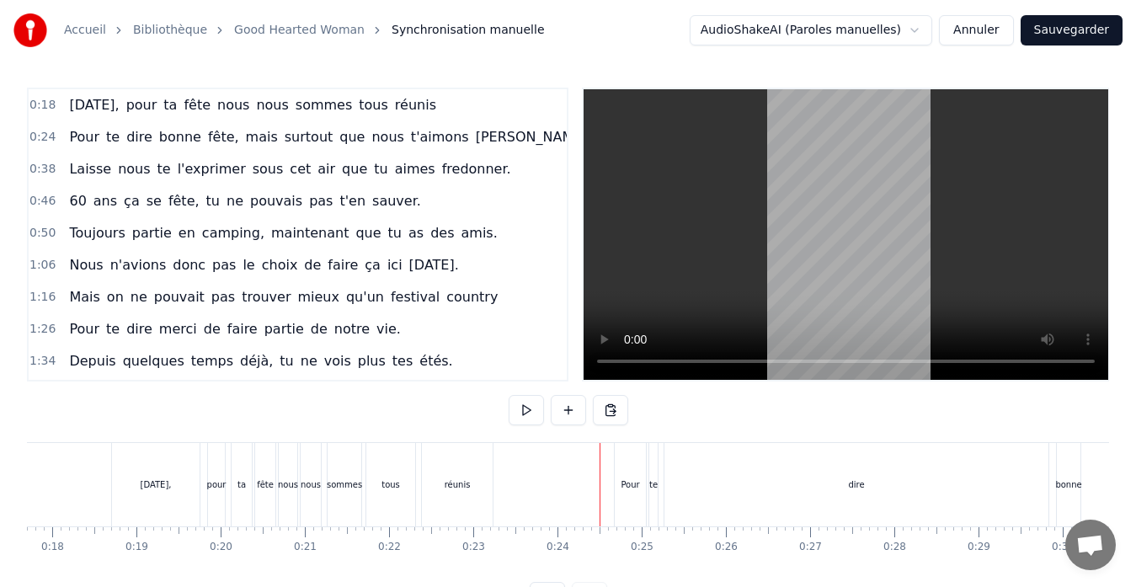
click at [624, 505] on div "Pour" at bounding box center [630, 484] width 31 height 83
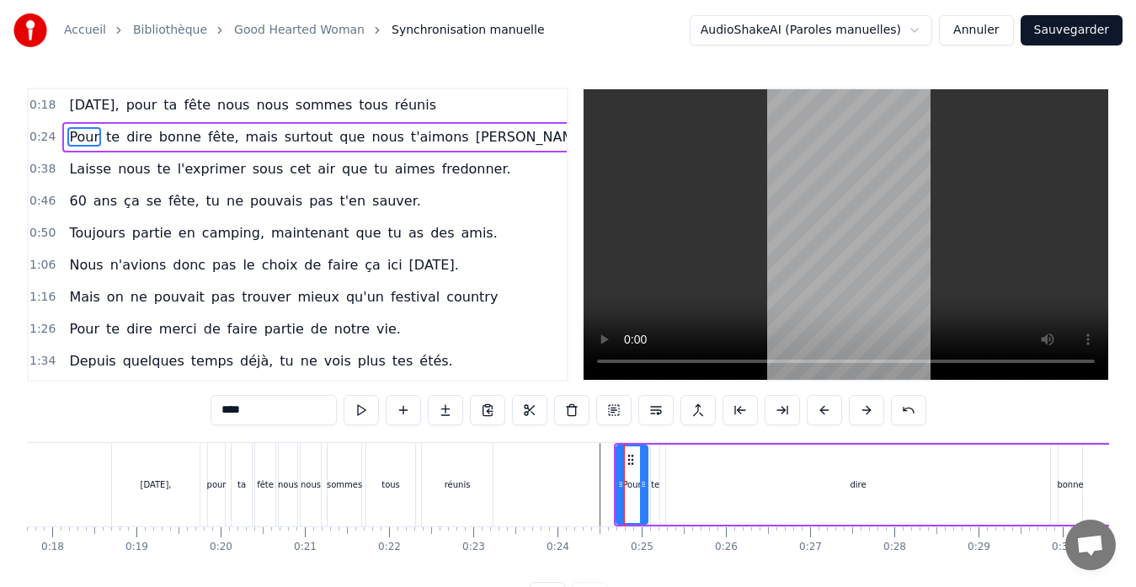
click at [862, 404] on button at bounding box center [866, 410] width 35 height 30
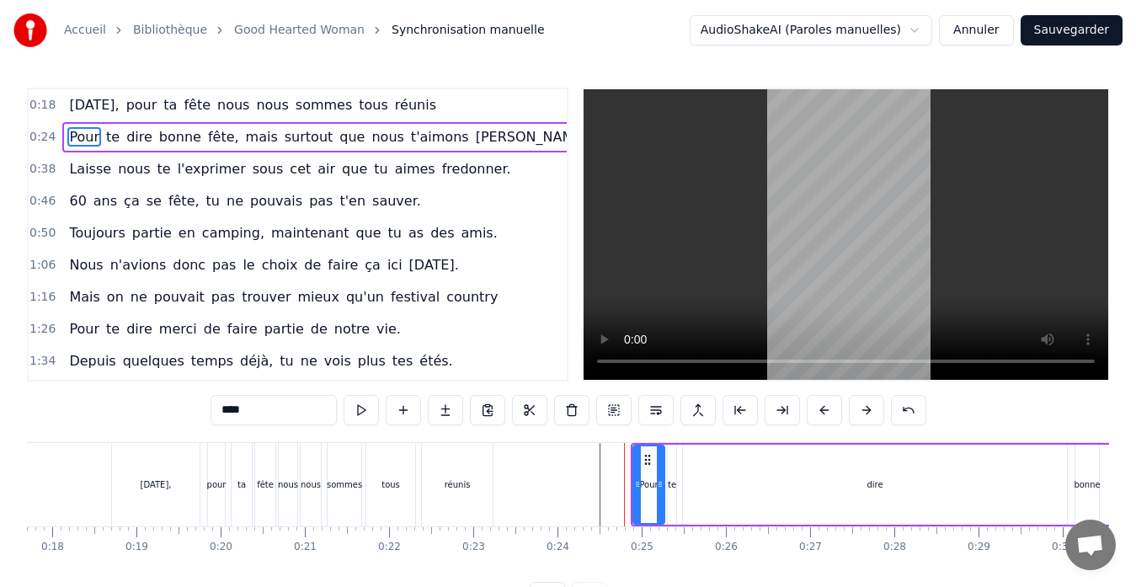
click at [862, 404] on button at bounding box center [866, 410] width 35 height 30
click at [863, 404] on button at bounding box center [866, 410] width 35 height 30
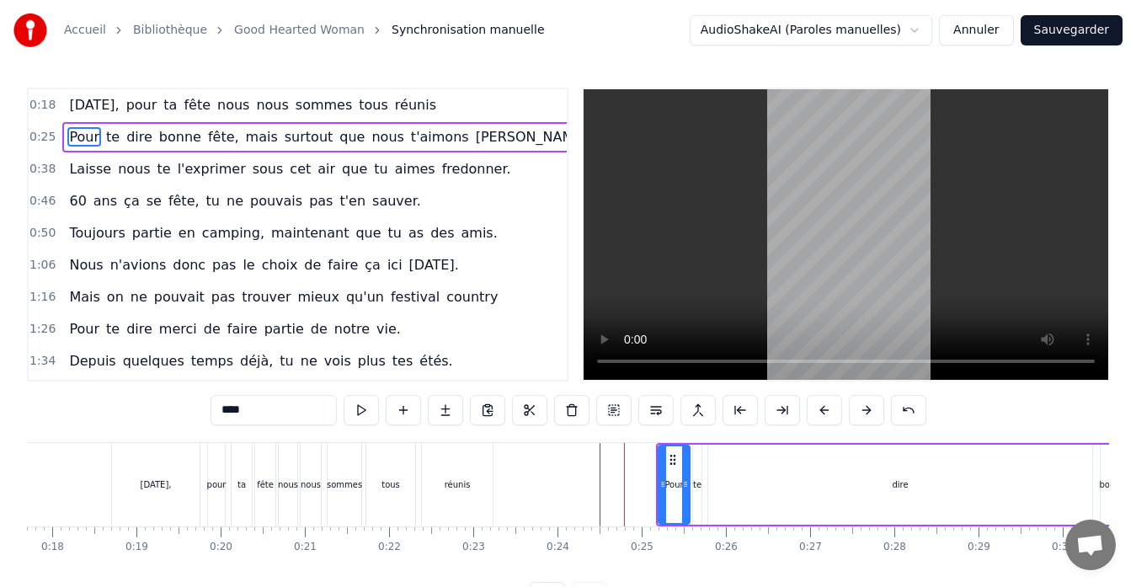
click at [863, 404] on button at bounding box center [866, 410] width 35 height 30
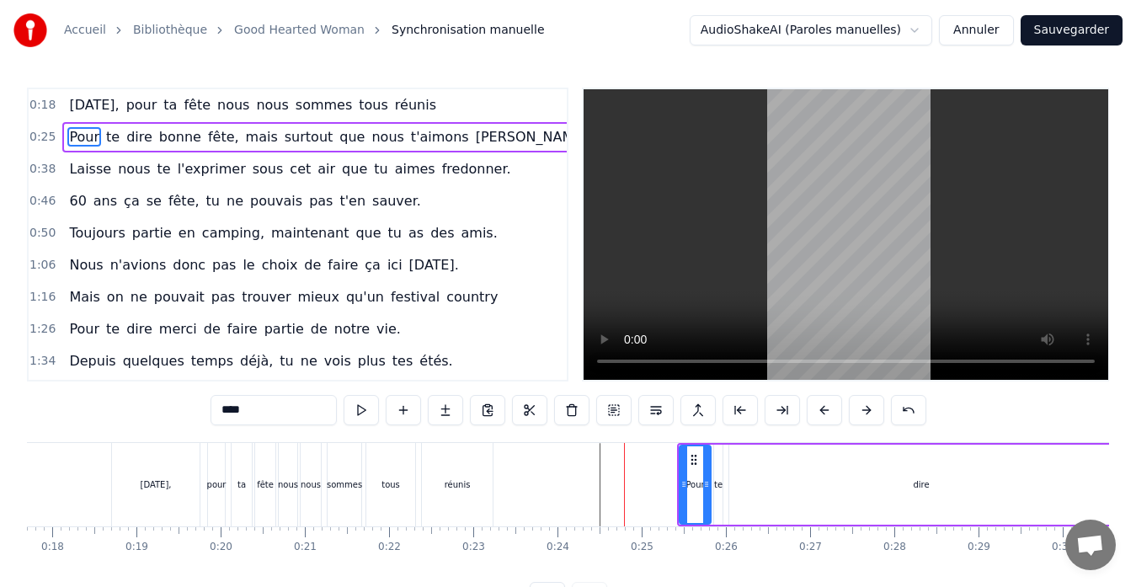
click at [863, 404] on button at bounding box center [866, 410] width 35 height 30
click at [864, 405] on button at bounding box center [866, 410] width 35 height 30
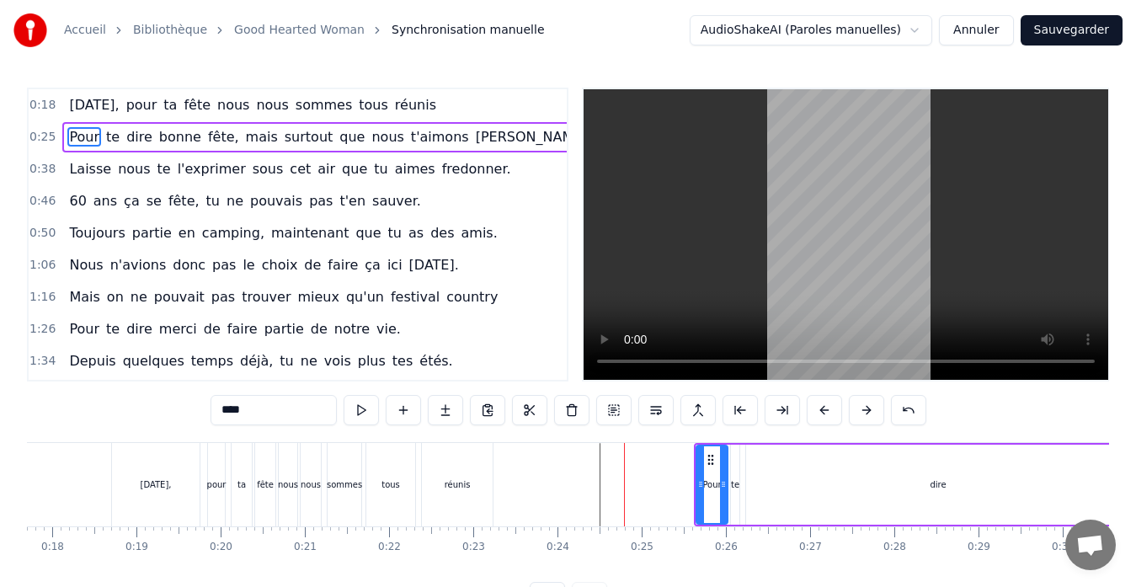
click at [864, 405] on button at bounding box center [866, 410] width 35 height 30
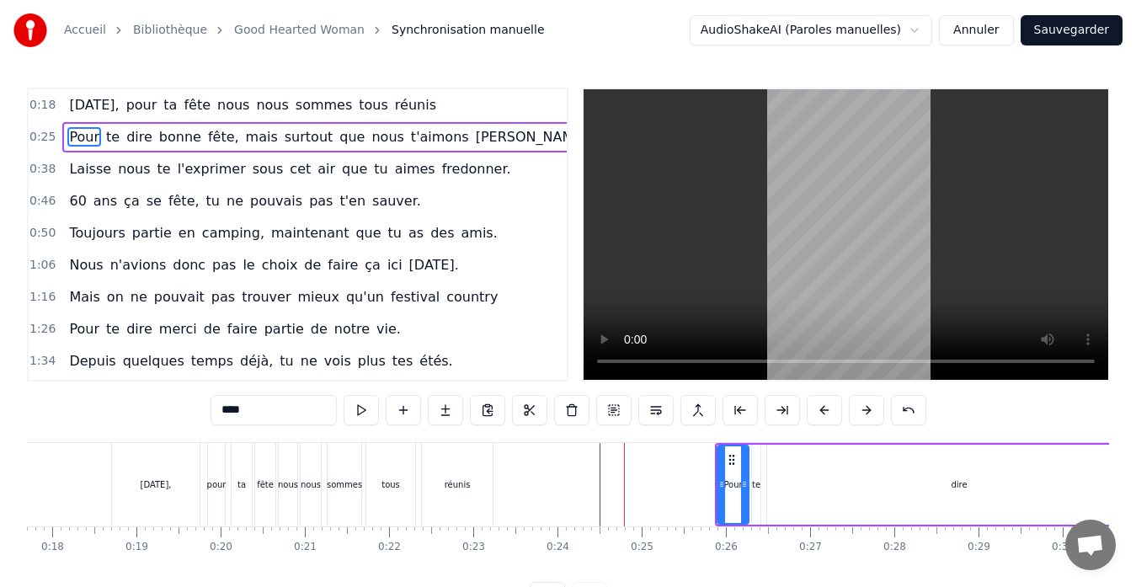
click at [864, 405] on button at bounding box center [866, 410] width 35 height 30
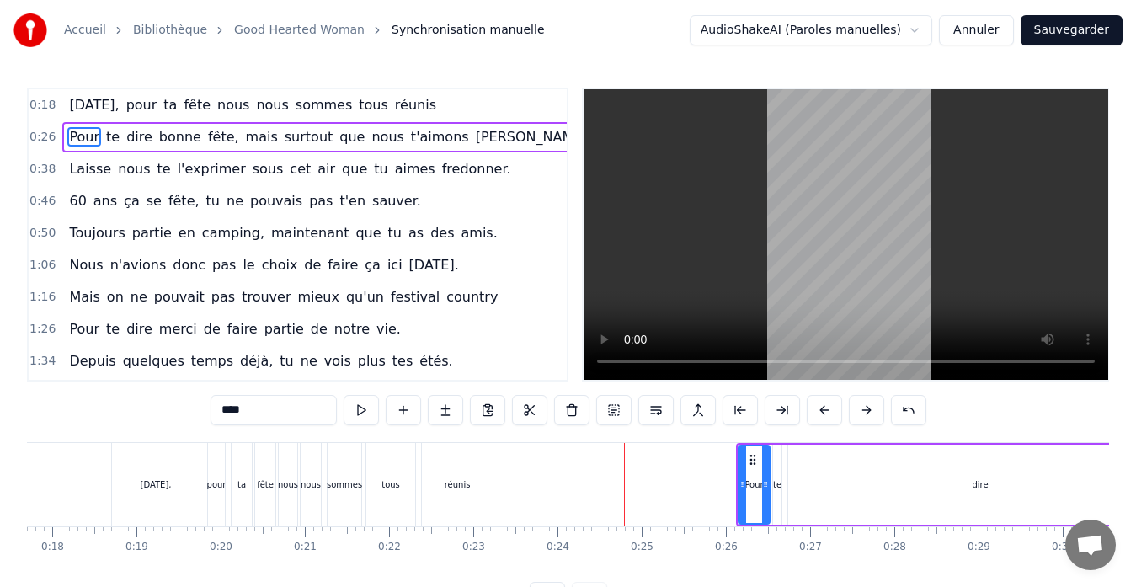
click at [864, 405] on button at bounding box center [866, 410] width 35 height 30
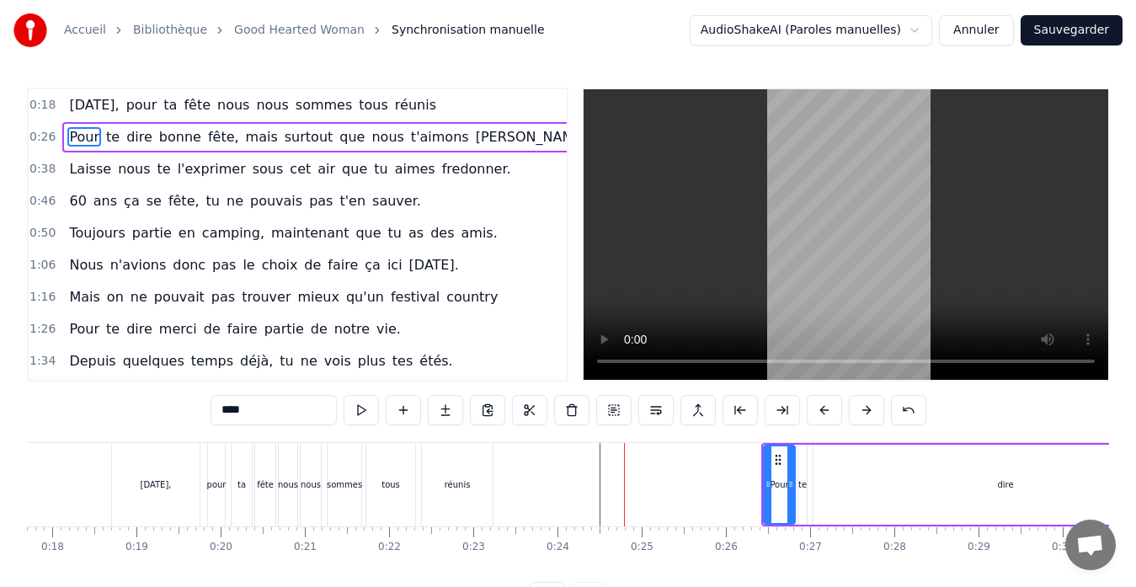
click at [864, 405] on button at bounding box center [866, 410] width 35 height 30
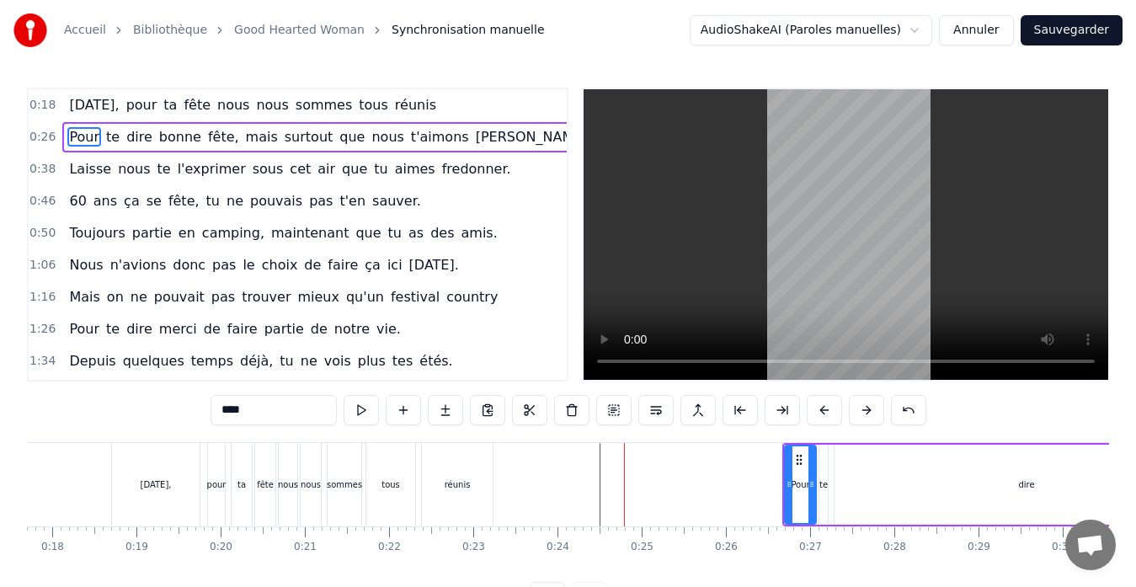
click at [864, 405] on button at bounding box center [866, 410] width 35 height 30
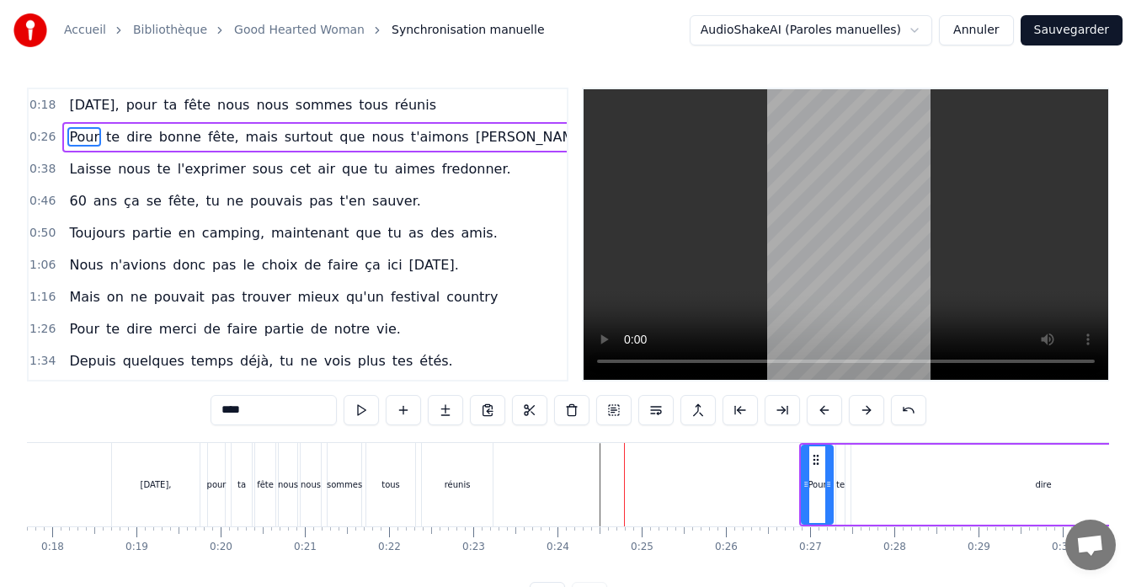
click at [864, 405] on button at bounding box center [866, 410] width 35 height 30
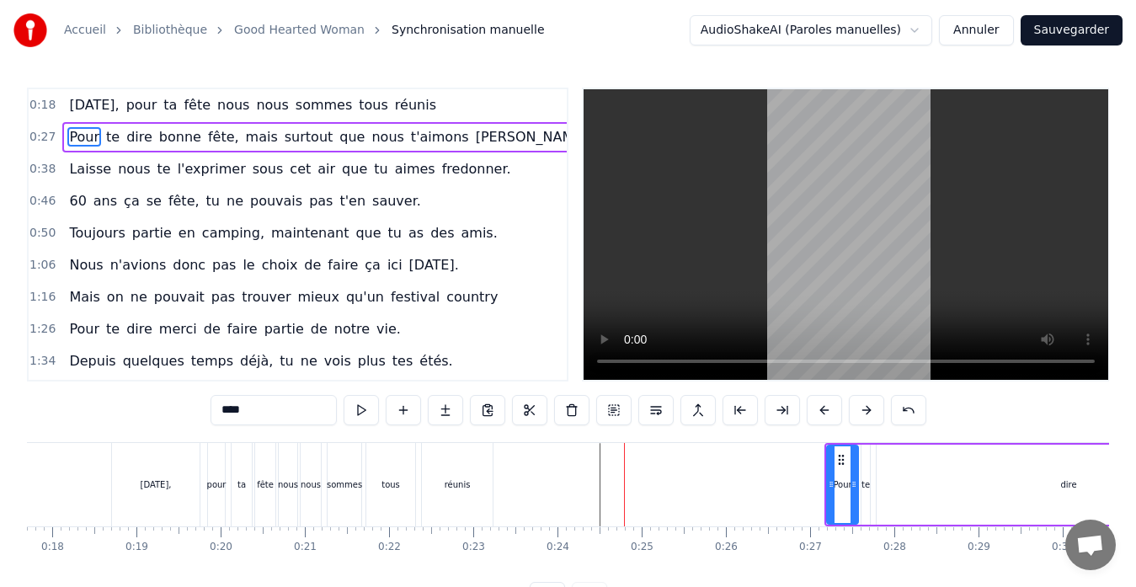
click at [864, 405] on button at bounding box center [866, 410] width 35 height 30
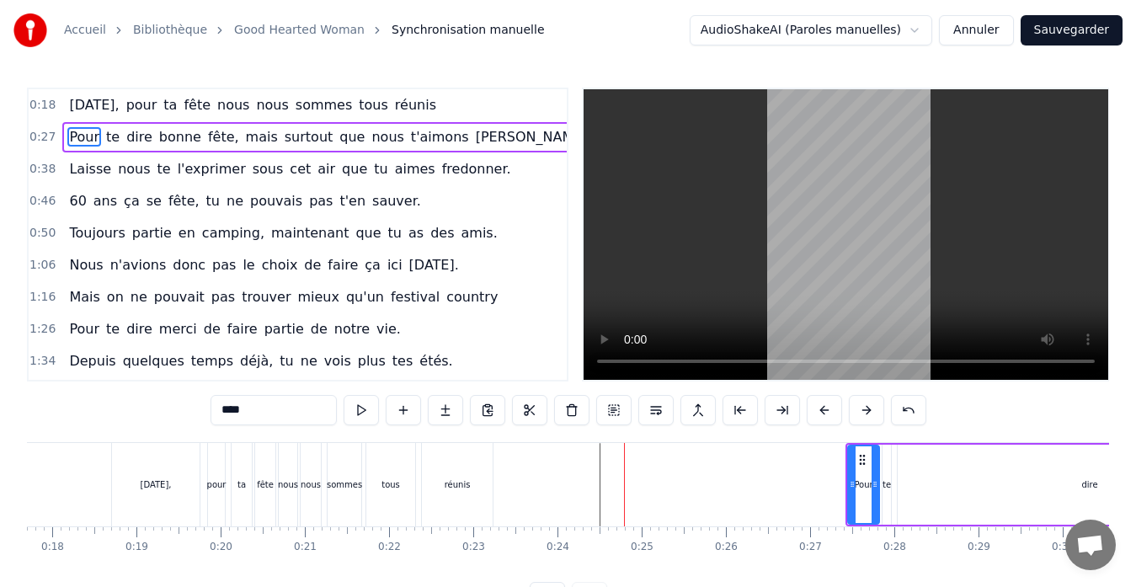
click at [864, 405] on button at bounding box center [866, 410] width 35 height 30
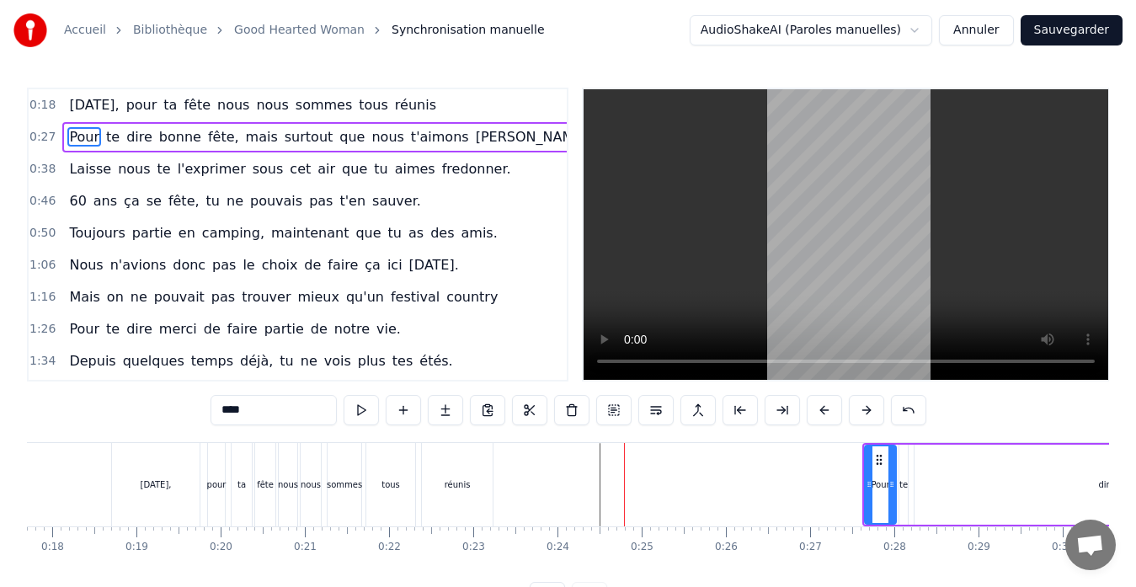
click at [864, 405] on button at bounding box center [866, 410] width 35 height 30
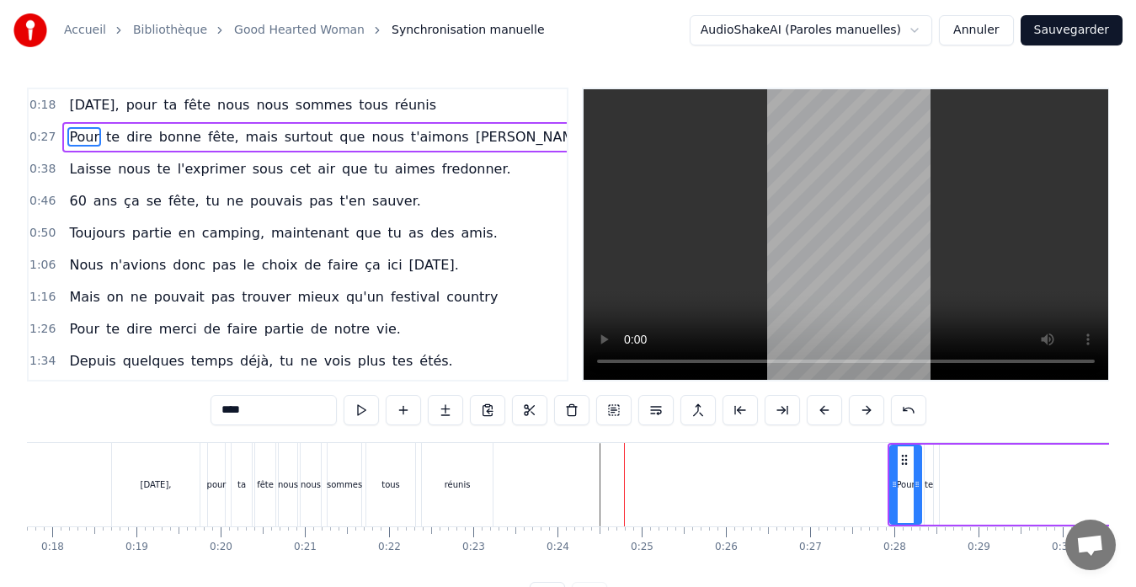
click at [864, 405] on button at bounding box center [866, 410] width 35 height 30
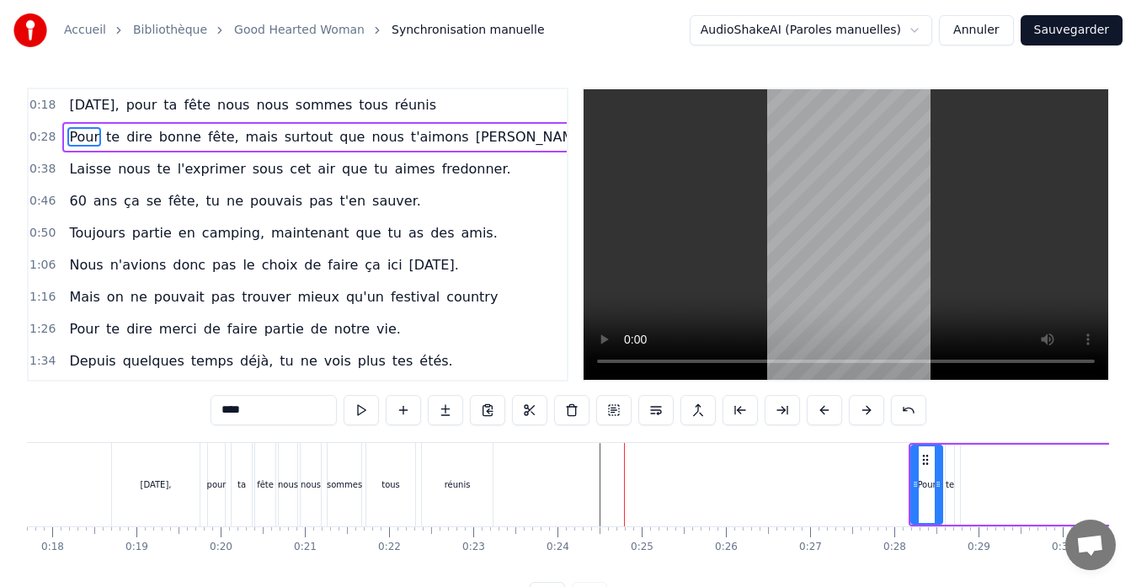
click at [864, 405] on button at bounding box center [866, 410] width 35 height 30
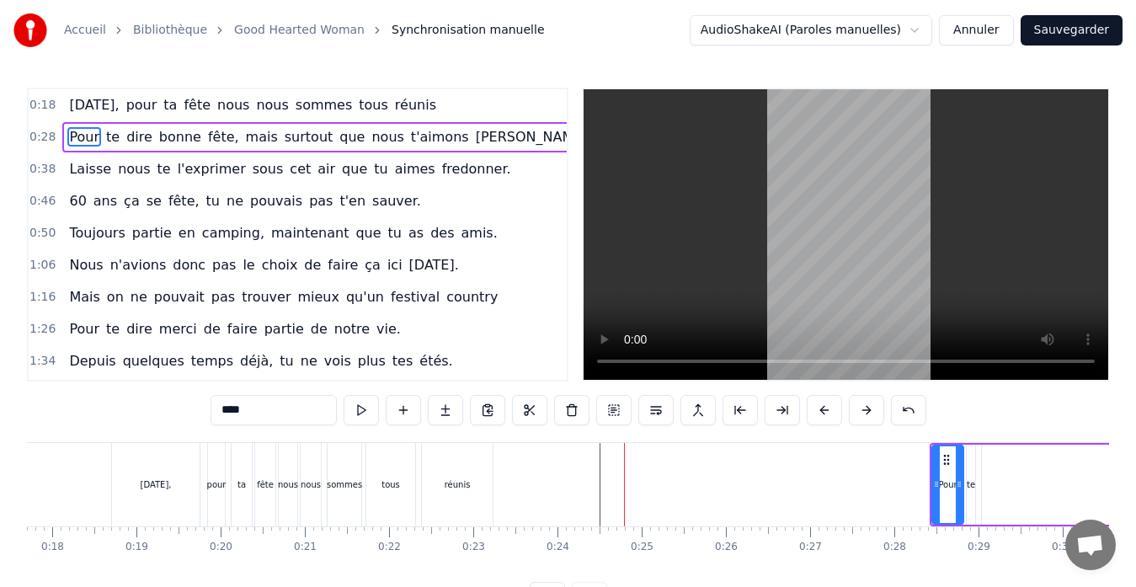
click at [864, 405] on button at bounding box center [866, 410] width 35 height 30
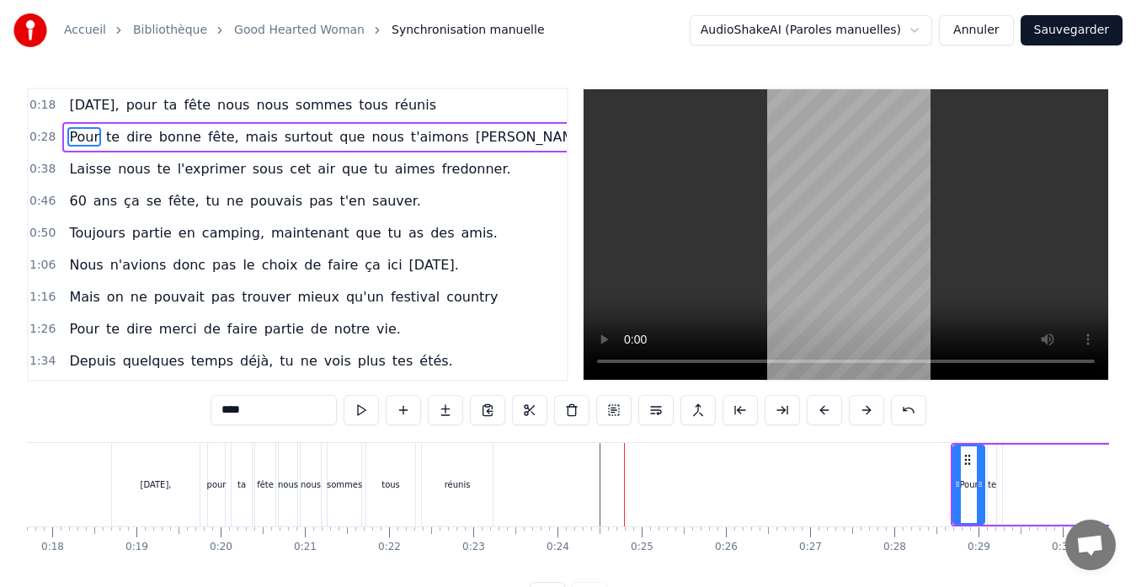
click at [864, 405] on button at bounding box center [866, 410] width 35 height 30
click at [477, 94] on div "0:18 [DATE], pour ta fête nous nous sommes tous réunis" at bounding box center [298, 105] width 538 height 32
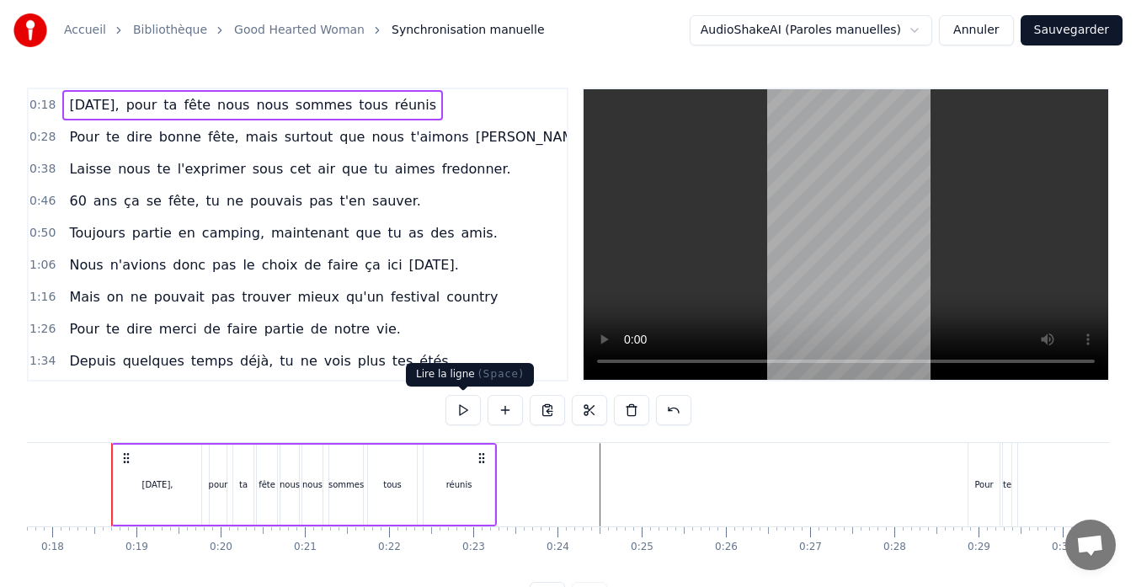
click at [482, 352] on div "1:34 Depuis quelques temps déjà, tu ne vois plus tes étés." at bounding box center [298, 361] width 538 height 32
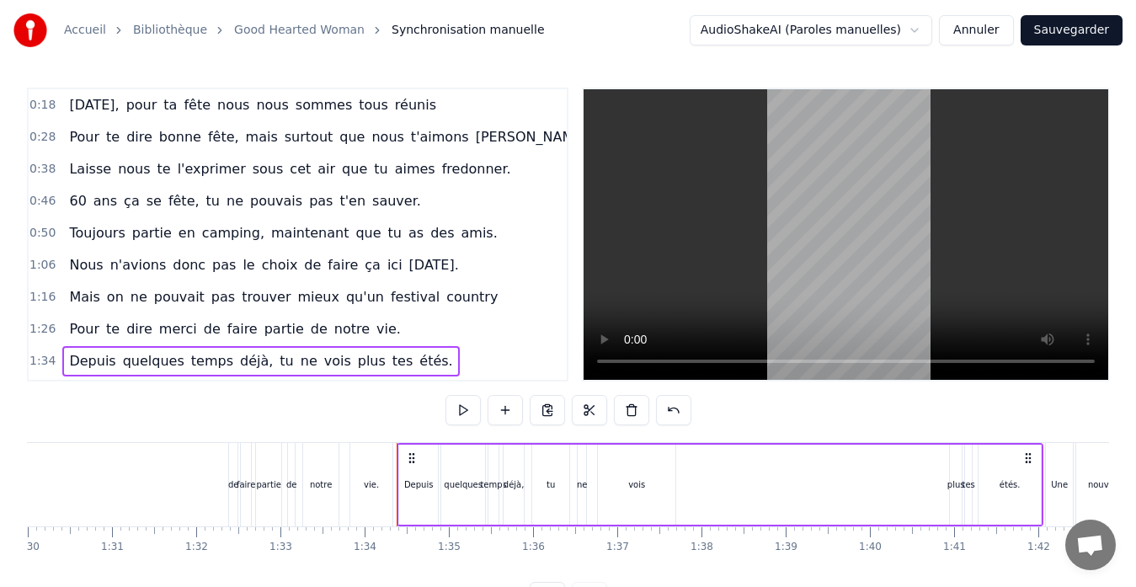
click at [499, 82] on div "Accueil Bibliothèque Good Hearted Woman Synchronisation manuelle AudioShakeAI (…" at bounding box center [568, 306] width 1136 height 612
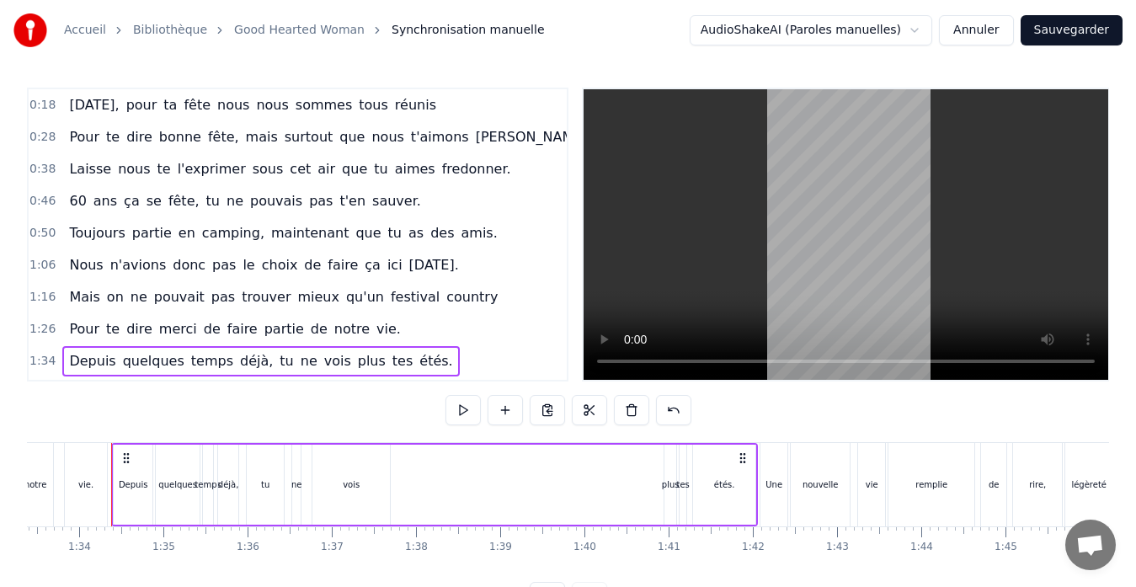
click at [515, 106] on div "0:18 [DATE], pour ta fête nous nous sommes tous réunis" at bounding box center [298, 105] width 538 height 32
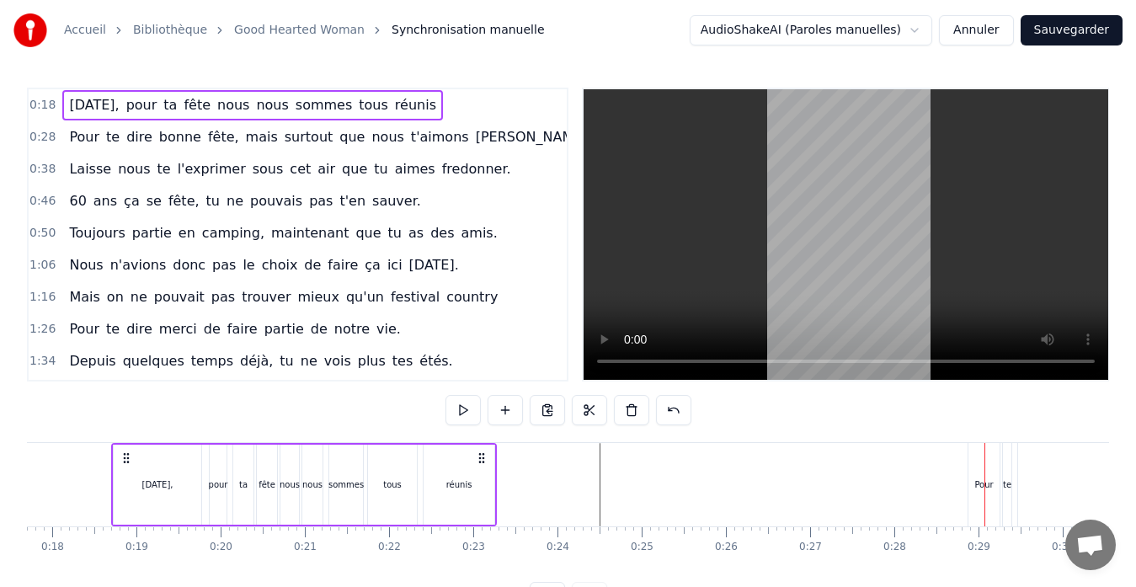
click at [509, 147] on div "0:28 Pour te dire bonne fête, mais surtout que nous t'aimons [PERSON_NAME]." at bounding box center [298, 137] width 538 height 32
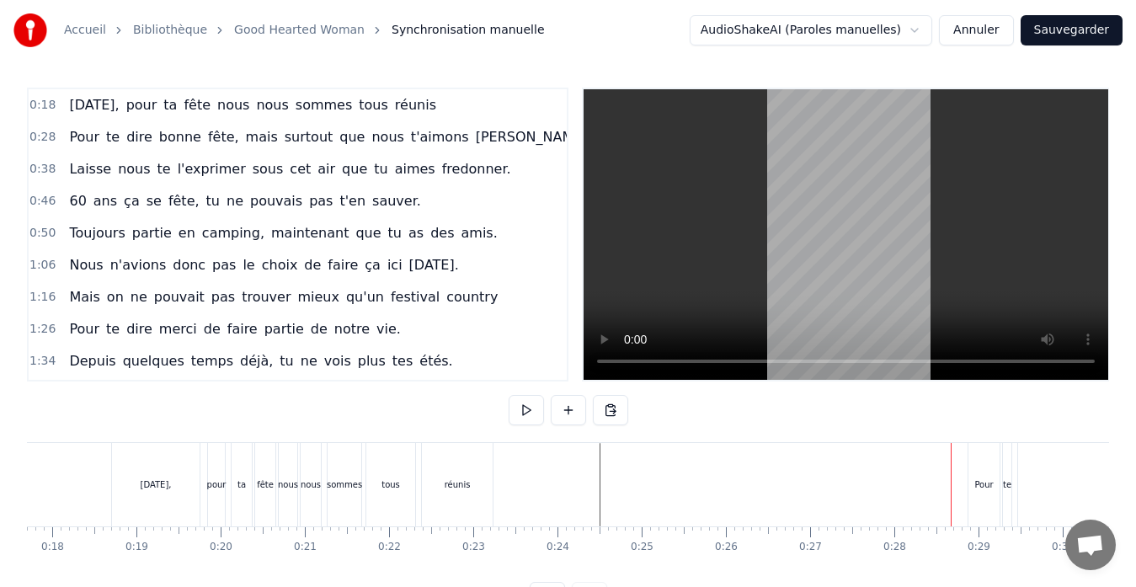
click at [974, 456] on div "Pour" at bounding box center [984, 484] width 31 height 83
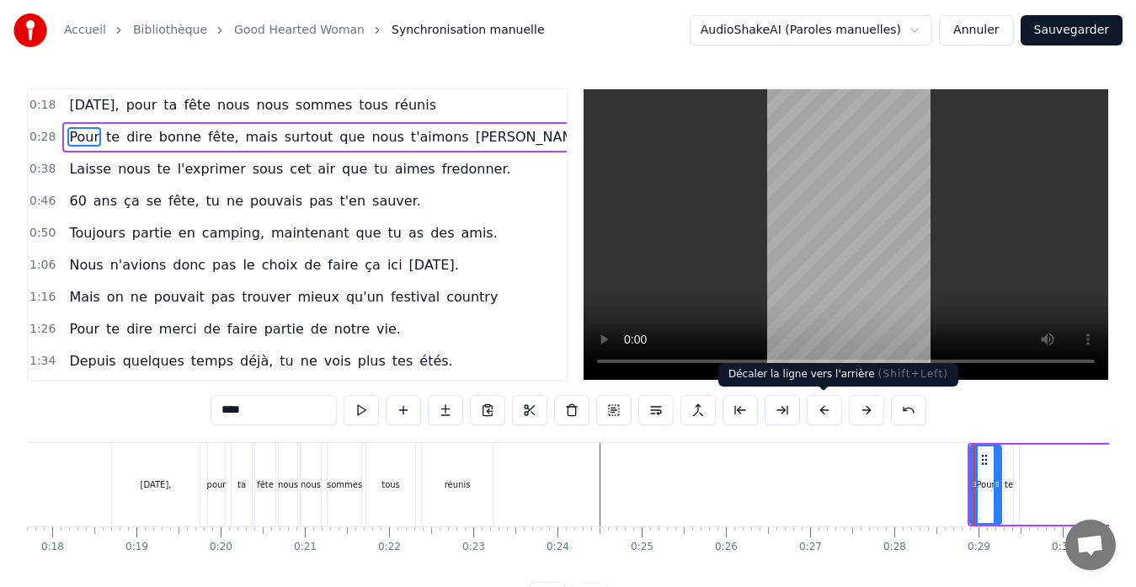
click at [827, 408] on button at bounding box center [824, 410] width 35 height 30
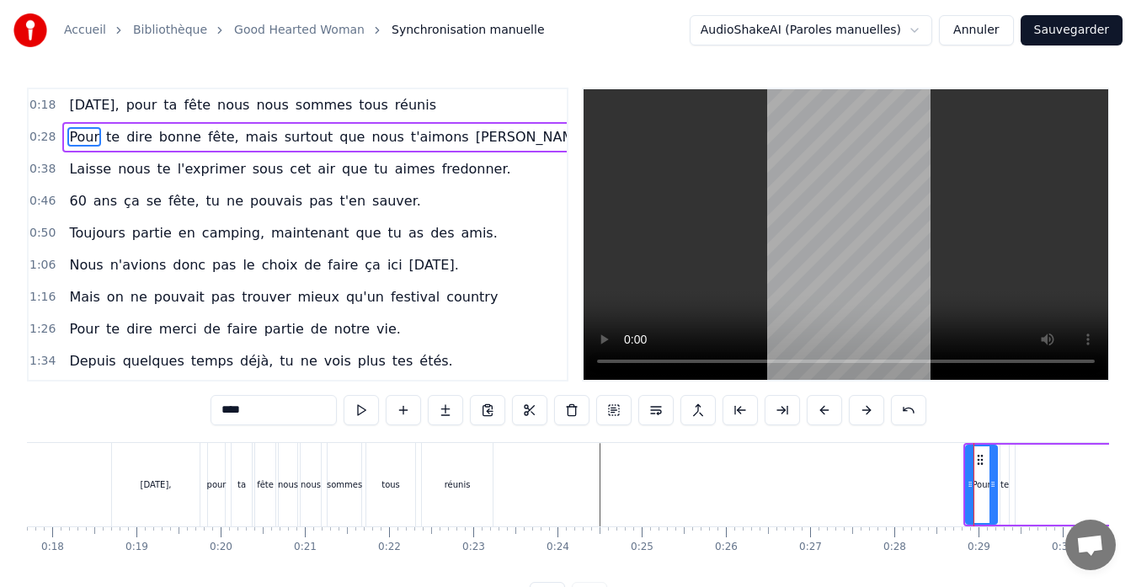
click at [827, 408] on button at bounding box center [824, 410] width 35 height 30
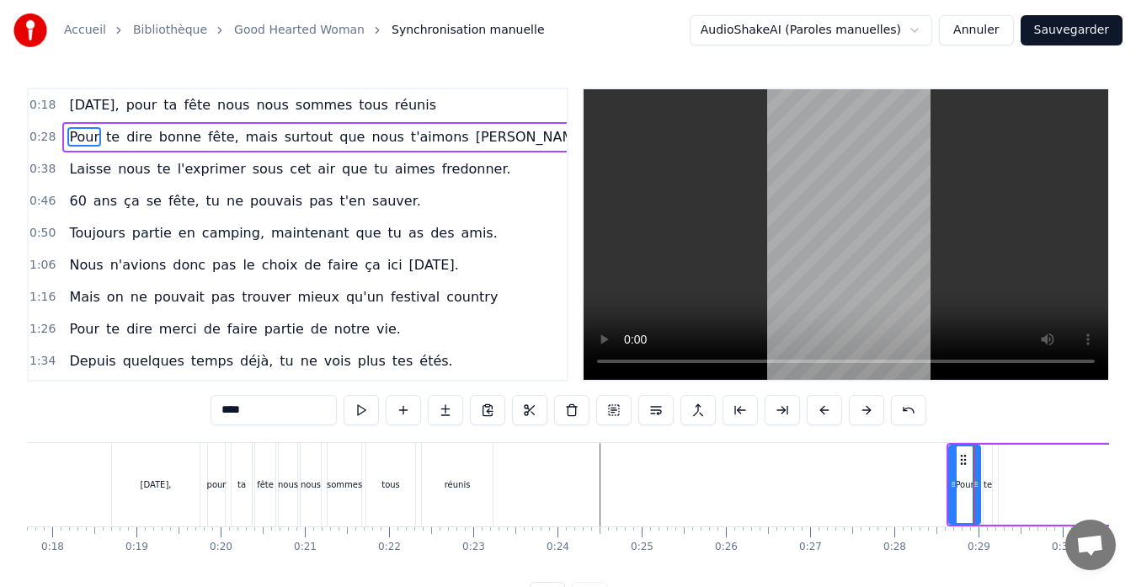
click at [827, 408] on button at bounding box center [824, 410] width 35 height 30
click at [480, 97] on div "0:18 [DATE], pour ta fête nous nous sommes tous réunis" at bounding box center [298, 105] width 538 height 32
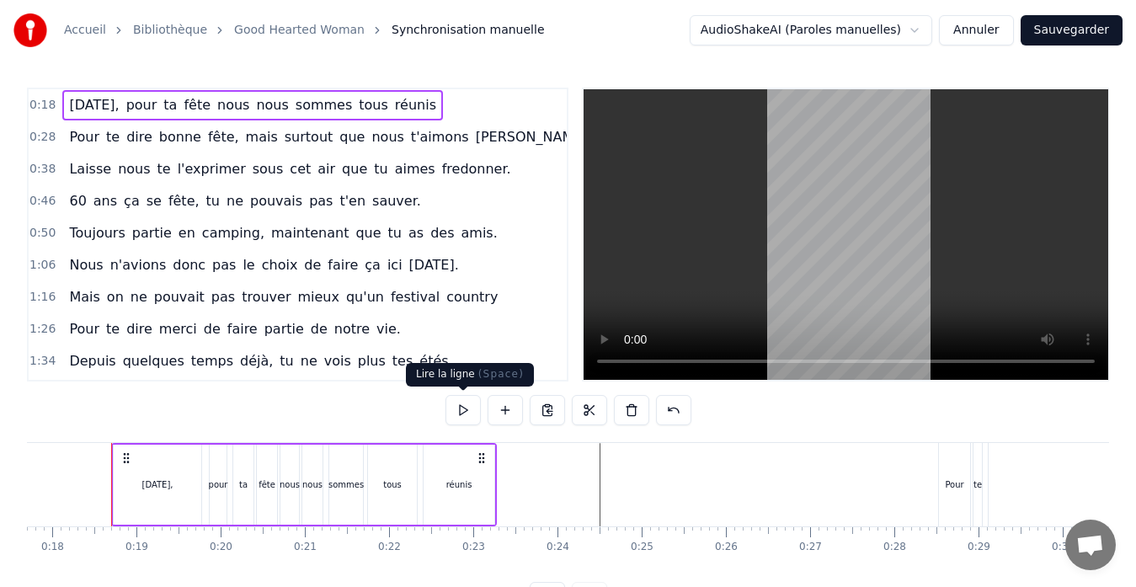
click at [464, 413] on button at bounding box center [463, 410] width 35 height 30
click at [512, 106] on div "0:18 [DATE], pour ta fête nous nous sommes tous réunis" at bounding box center [298, 105] width 538 height 32
click at [472, 409] on button at bounding box center [463, 410] width 35 height 30
click at [470, 495] on div "réunis" at bounding box center [459, 485] width 71 height 80
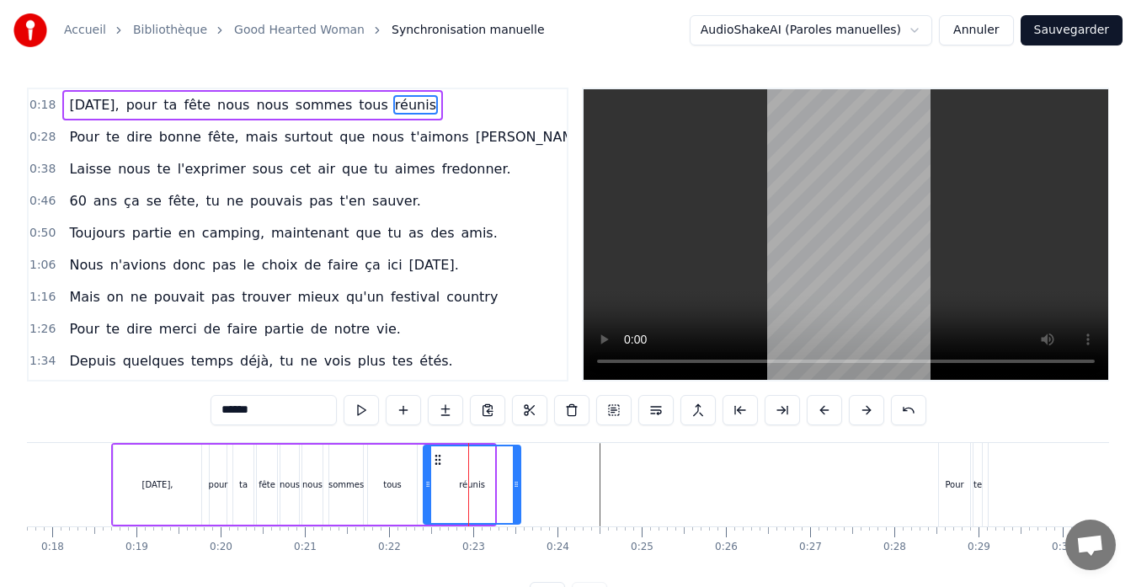
drag, startPoint x: 494, startPoint y: 482, endPoint x: 520, endPoint y: 480, distance: 26.2
click at [520, 480] on icon at bounding box center [516, 484] width 7 height 13
click at [470, 110] on div "0:18 [DATE], pour ta fête nous nous sommes tous réunis" at bounding box center [298, 105] width 538 height 32
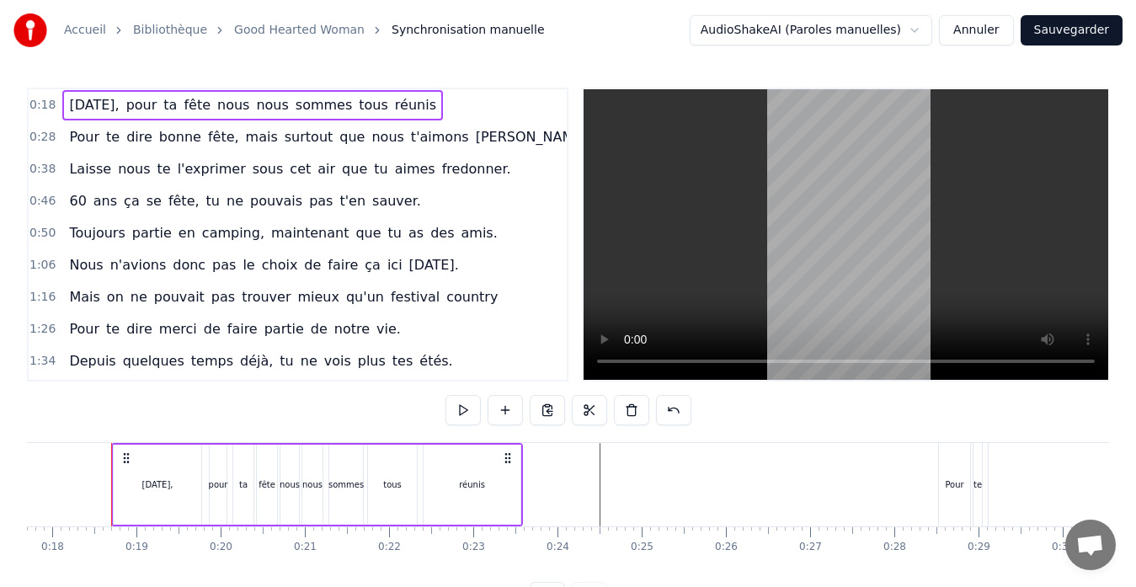
click at [502, 136] on div "0:28 Pour te dire bonne fête, mais surtout que nous t'aimons [PERSON_NAME]." at bounding box center [298, 137] width 538 height 32
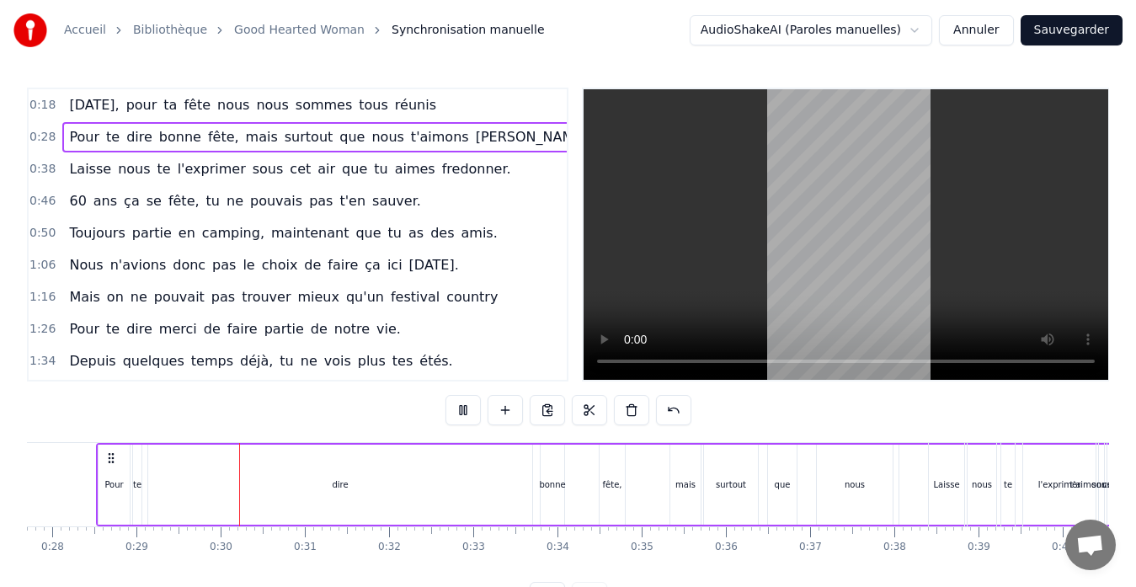
scroll to position [0, 2425]
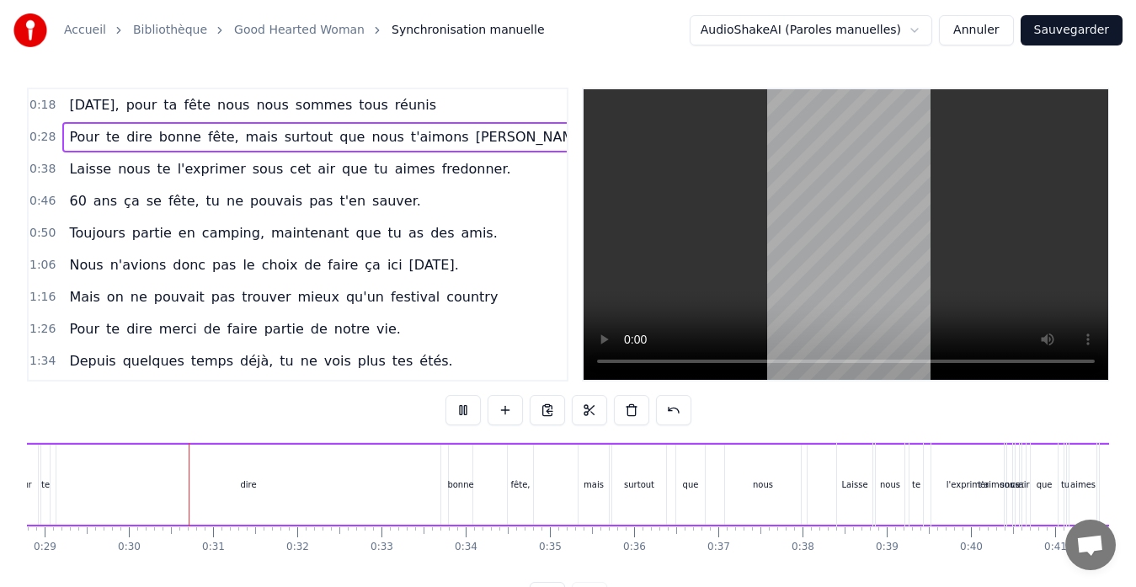
click at [473, 110] on div "0:18 [DATE], pour ta fête nous nous sommes tous réunis" at bounding box center [298, 105] width 538 height 32
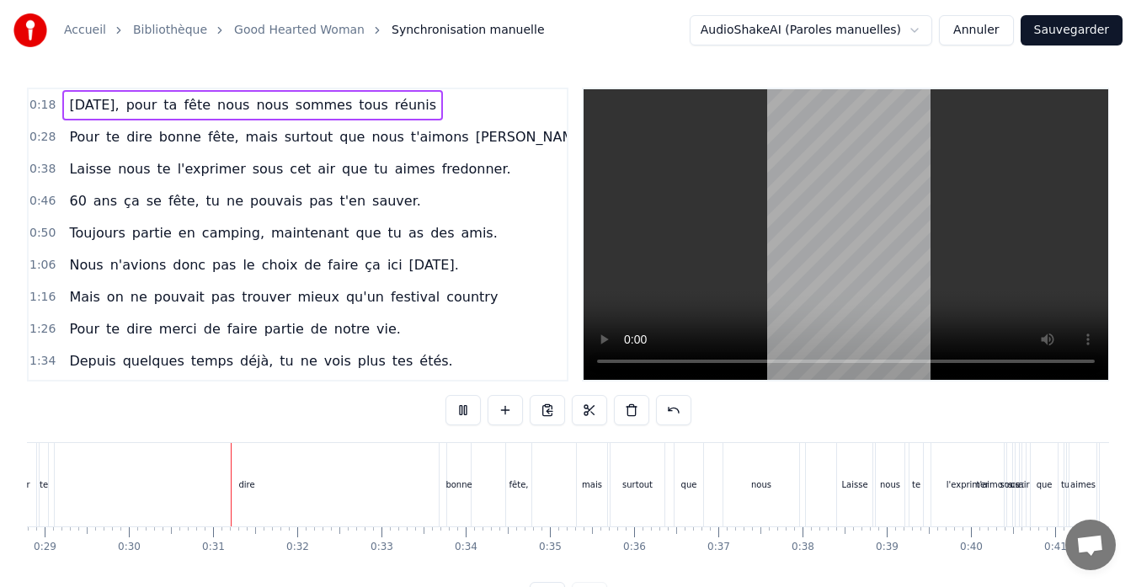
click at [537, 136] on div "0:28 Pour te dire bonne fête, mais surtout que nous t'aimons [PERSON_NAME]." at bounding box center [298, 137] width 538 height 32
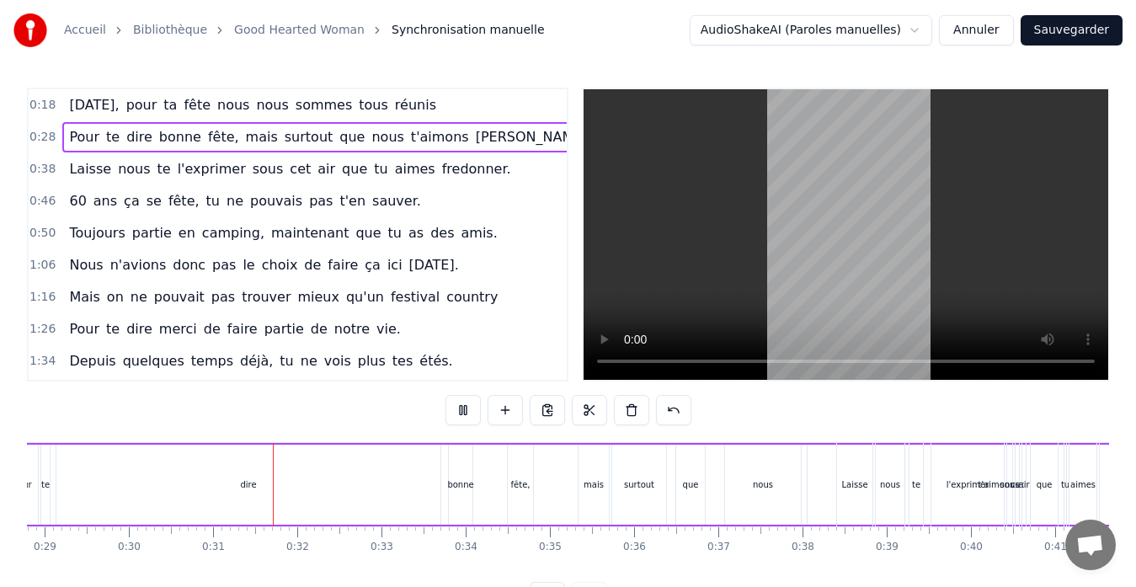
click at [522, 114] on div "0:18 [DATE], pour ta fête nous nous sommes tous réunis" at bounding box center [298, 105] width 538 height 32
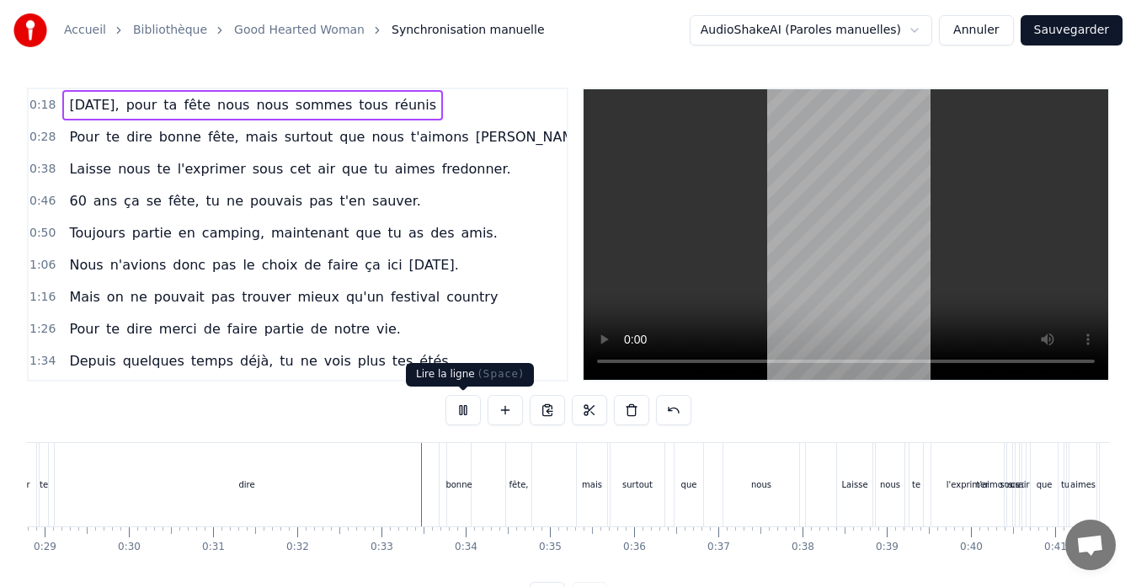
click at [463, 412] on button at bounding box center [463, 410] width 35 height 30
click at [464, 104] on div "0:18 [DATE], pour ta fête nous nous sommes tous réunis" at bounding box center [298, 105] width 538 height 32
click at [393, 110] on span "réunis" at bounding box center [415, 104] width 45 height 19
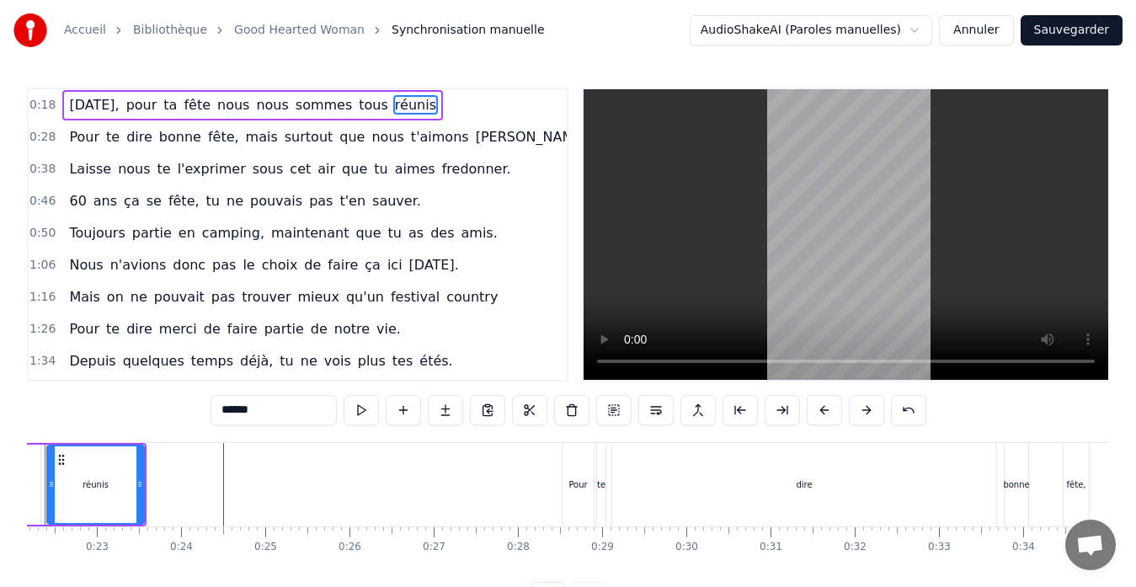
scroll to position [0, 1801]
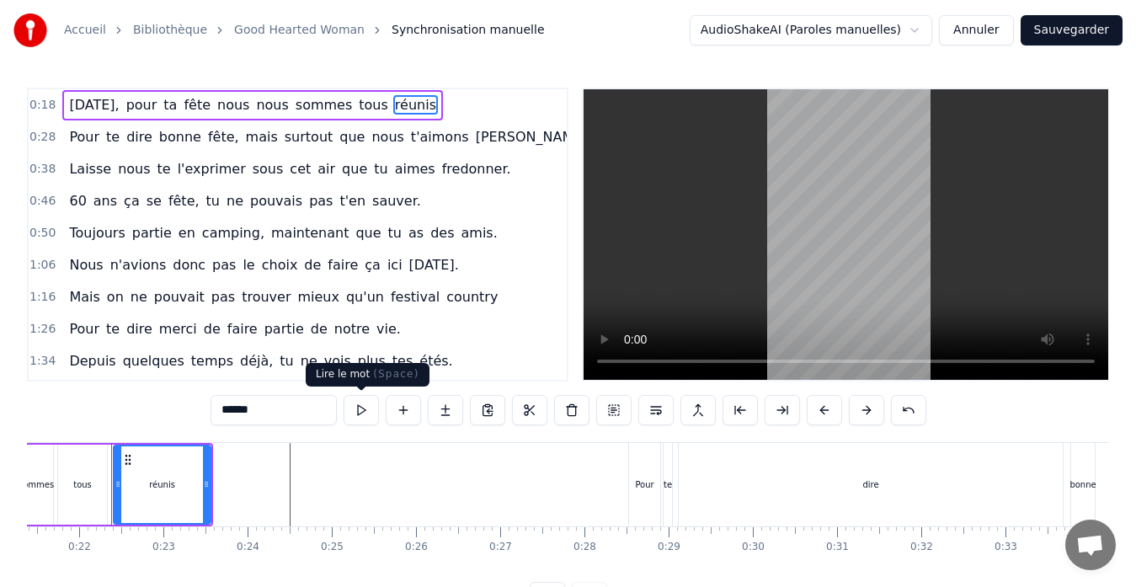
click at [355, 407] on button at bounding box center [361, 410] width 35 height 30
click at [260, 415] on input "******" at bounding box center [274, 410] width 126 height 30
click at [356, 408] on button at bounding box center [361, 410] width 35 height 30
click at [532, 347] on div "1:34 Depuis quelques temps déjà, tu ne vois plus tes étés." at bounding box center [298, 361] width 538 height 32
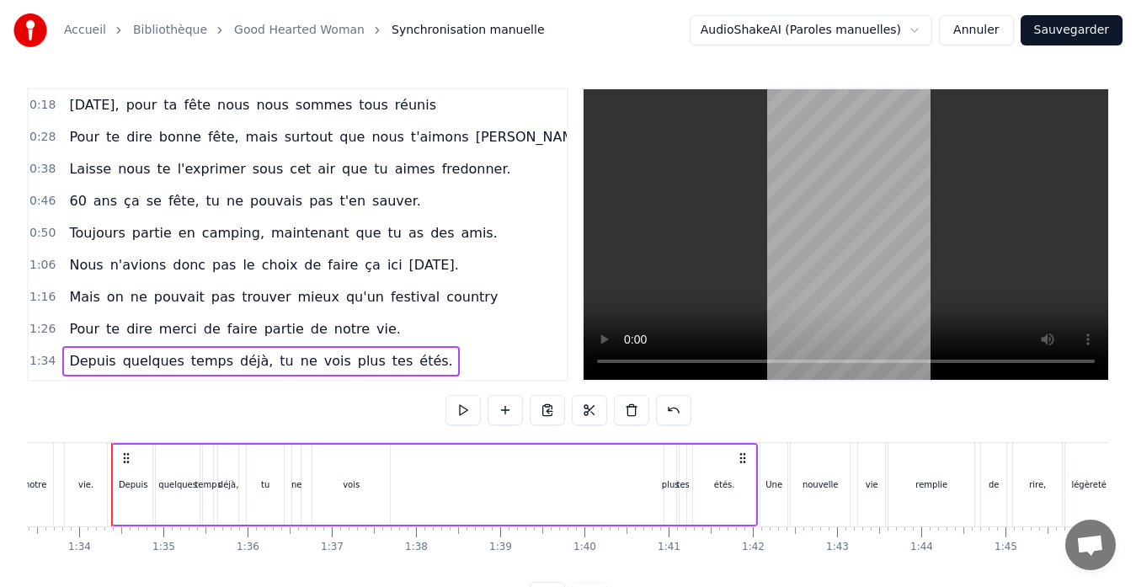
click at [503, 139] on div "0:28 Pour te dire bonne fête, mais surtout que nous t'aimons [PERSON_NAME]." at bounding box center [298, 137] width 538 height 32
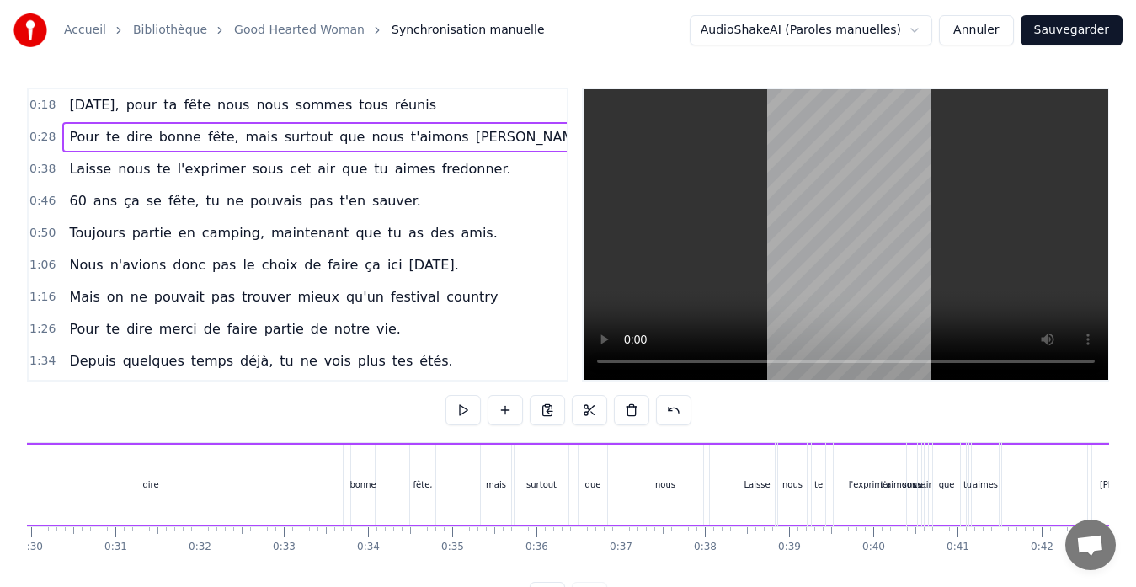
scroll to position [0, 2318]
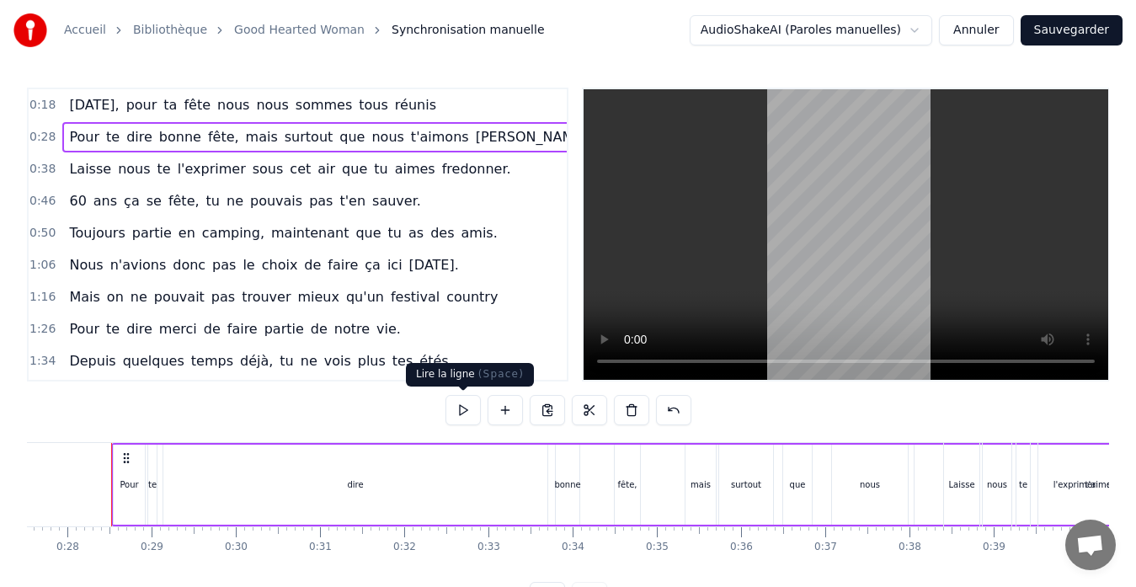
click at [468, 409] on button at bounding box center [463, 410] width 35 height 30
click at [366, 487] on div "dire" at bounding box center [355, 485] width 384 height 80
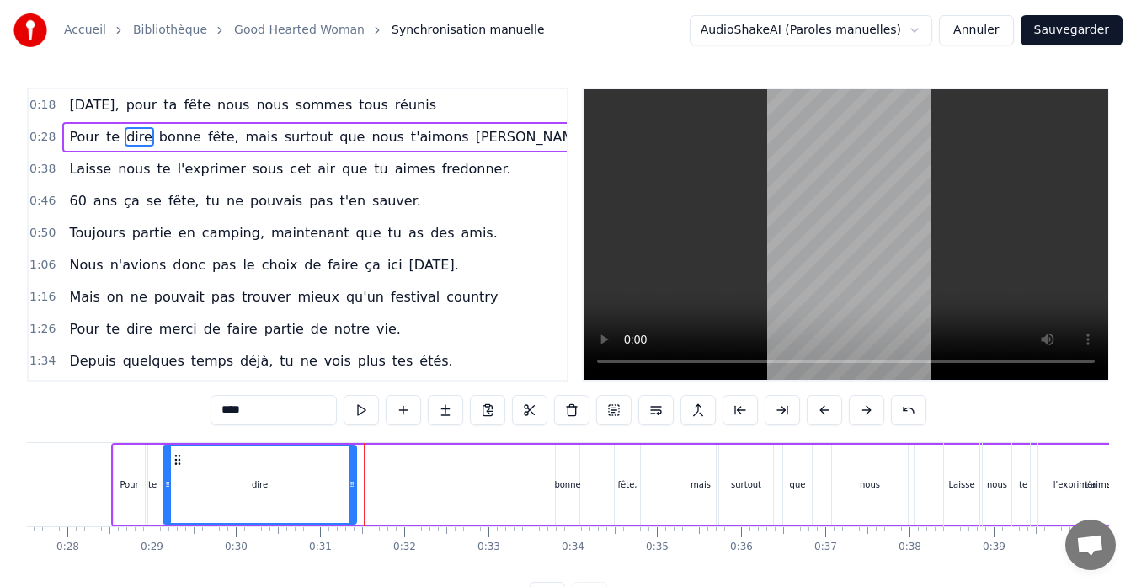
drag, startPoint x: 543, startPoint y: 483, endPoint x: 351, endPoint y: 492, distance: 191.5
click at [351, 492] on div at bounding box center [352, 484] width 7 height 77
click at [565, 475] on div "bonne" at bounding box center [568, 485] width 24 height 80
type input "*****"
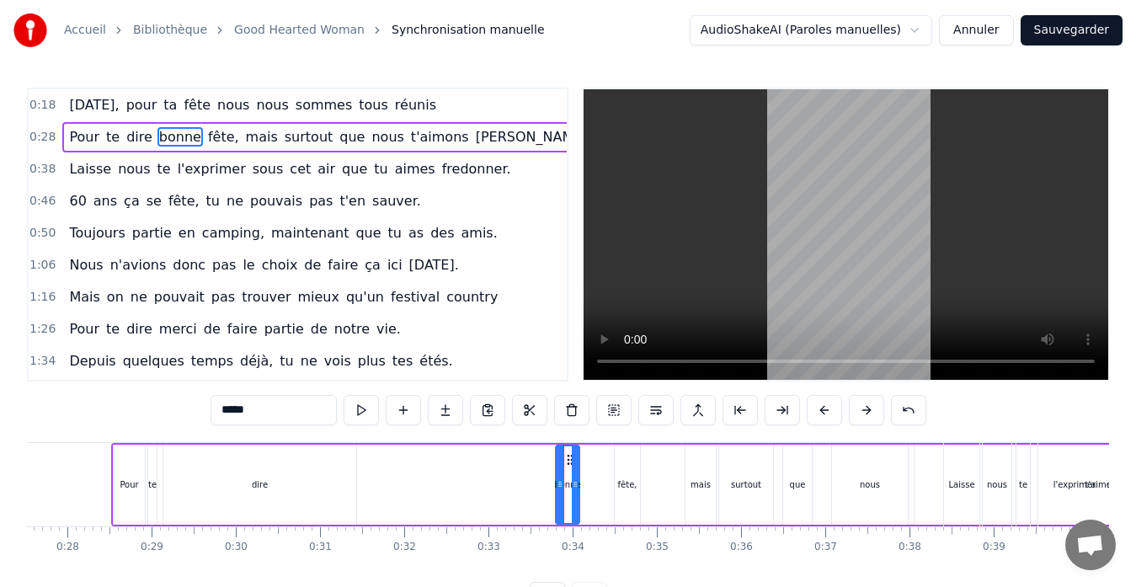
click at [549, 482] on div "Pour te dire bonne fête, mais surtout que nous t'aimons [PERSON_NAME]." at bounding box center [749, 484] width 1276 height 83
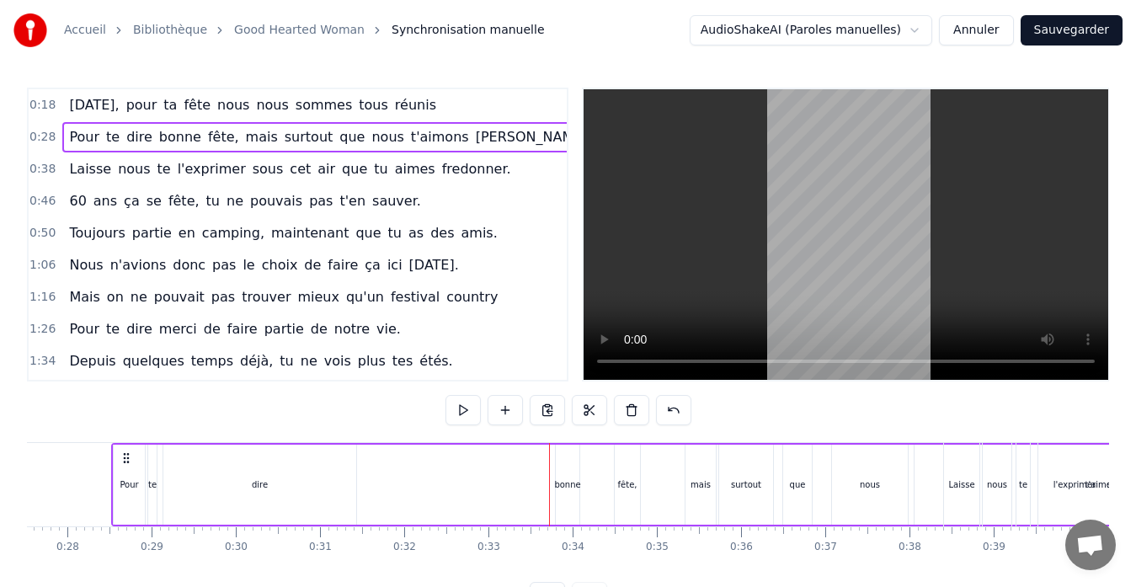
click at [563, 479] on div "bonne" at bounding box center [567, 485] width 26 height 13
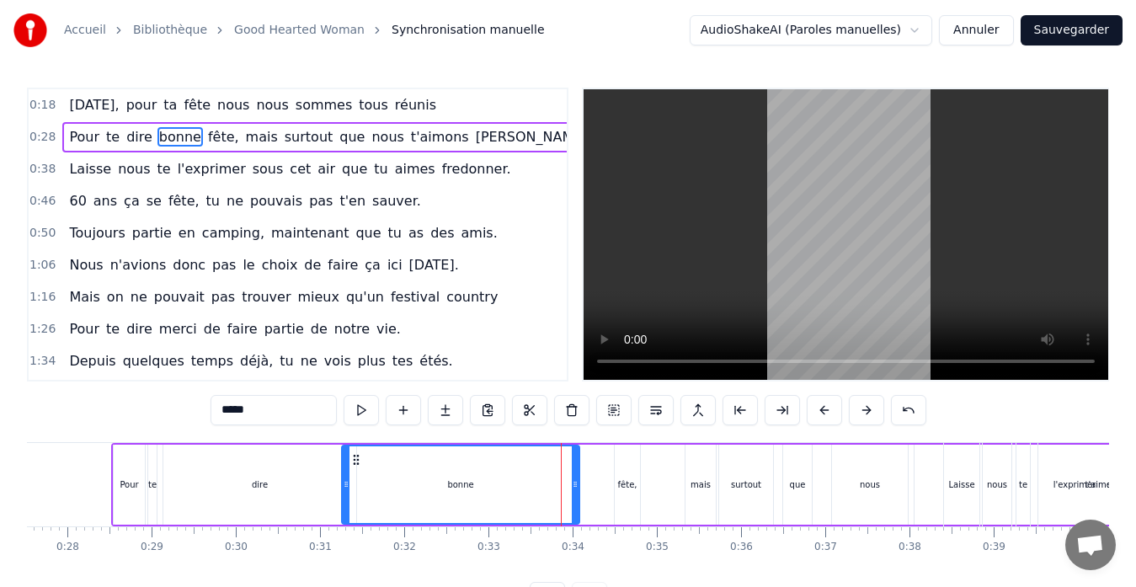
drag, startPoint x: 558, startPoint y: 483, endPoint x: 344, endPoint y: 497, distance: 214.5
click at [344, 497] on div at bounding box center [346, 484] width 7 height 77
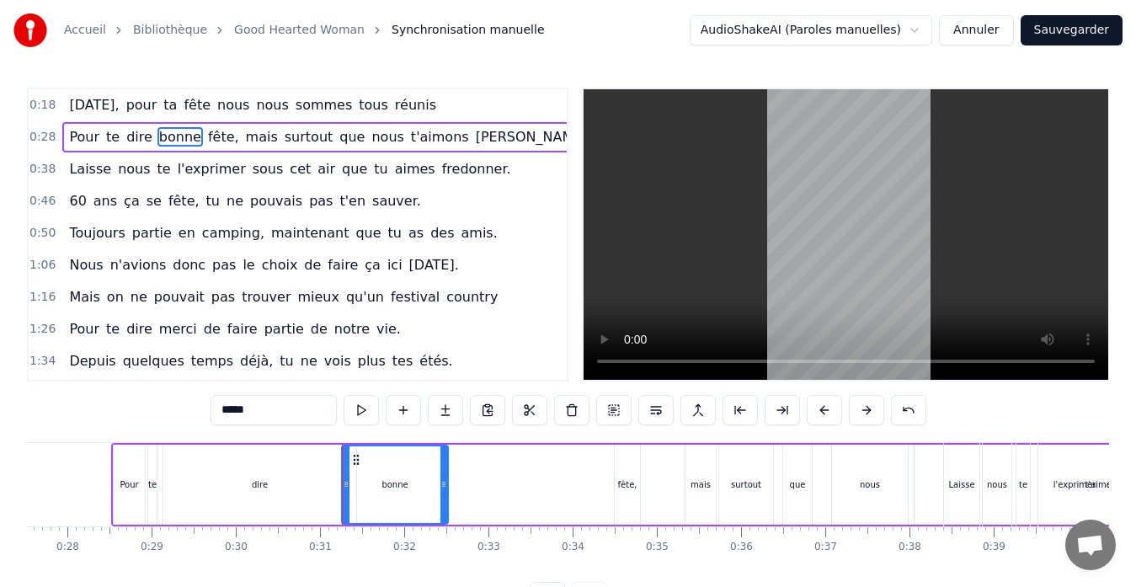
drag, startPoint x: 575, startPoint y: 479, endPoint x: 443, endPoint y: 491, distance: 131.9
click at [443, 491] on div at bounding box center [444, 484] width 7 height 77
click at [623, 472] on div "fête," at bounding box center [627, 485] width 25 height 80
type input "*****"
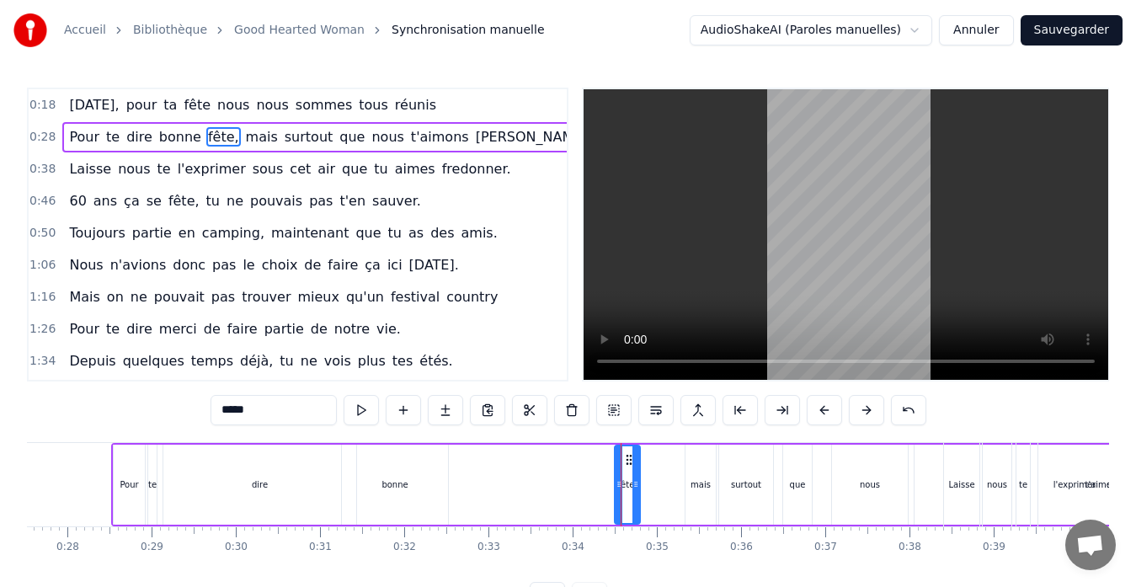
click at [612, 479] on div "Pour te dire bonne fête, mais surtout que nous t'aimons [PERSON_NAME]." at bounding box center [749, 484] width 1276 height 83
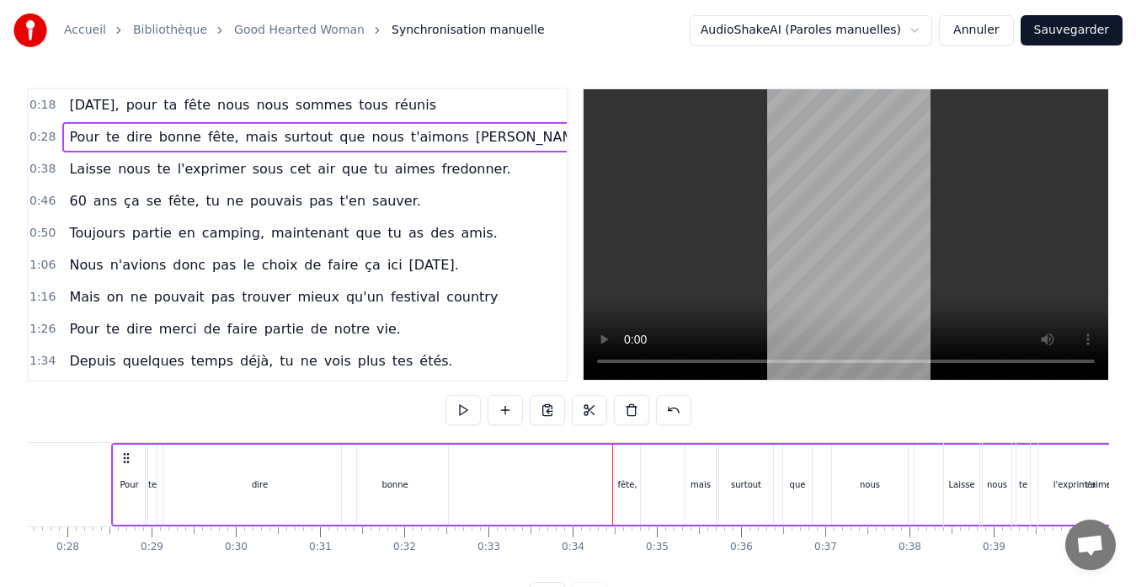
click at [625, 482] on div "fête," at bounding box center [627, 485] width 19 height 13
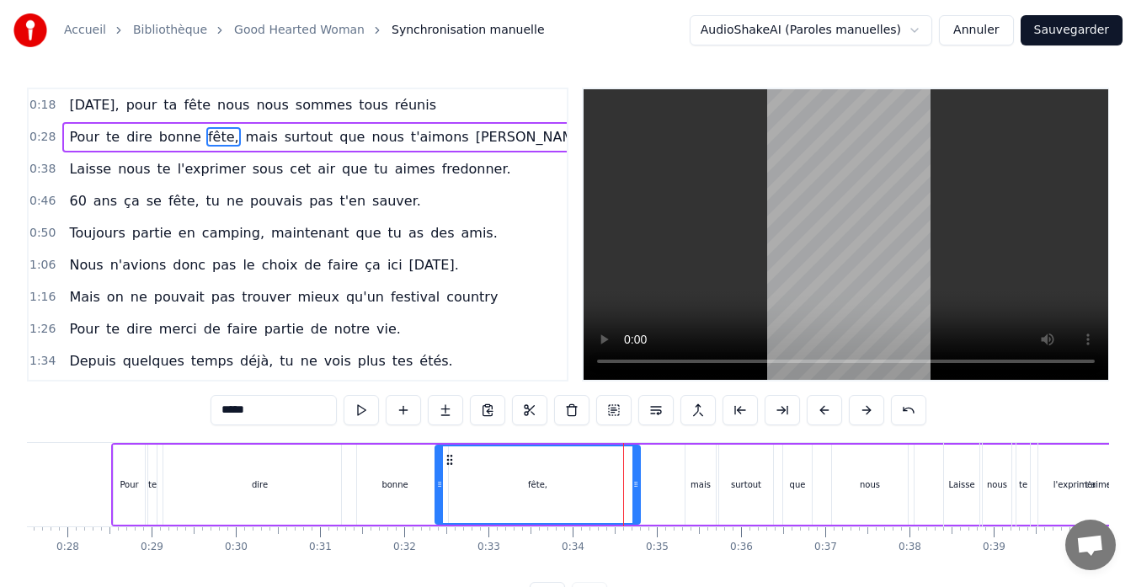
drag, startPoint x: 618, startPoint y: 486, endPoint x: 438, endPoint y: 516, distance: 182.0
click at [438, 516] on div at bounding box center [439, 484] width 7 height 77
click at [512, 500] on div at bounding box center [515, 484] width 7 height 77
click at [712, 464] on div "mais" at bounding box center [701, 485] width 30 height 80
type input "****"
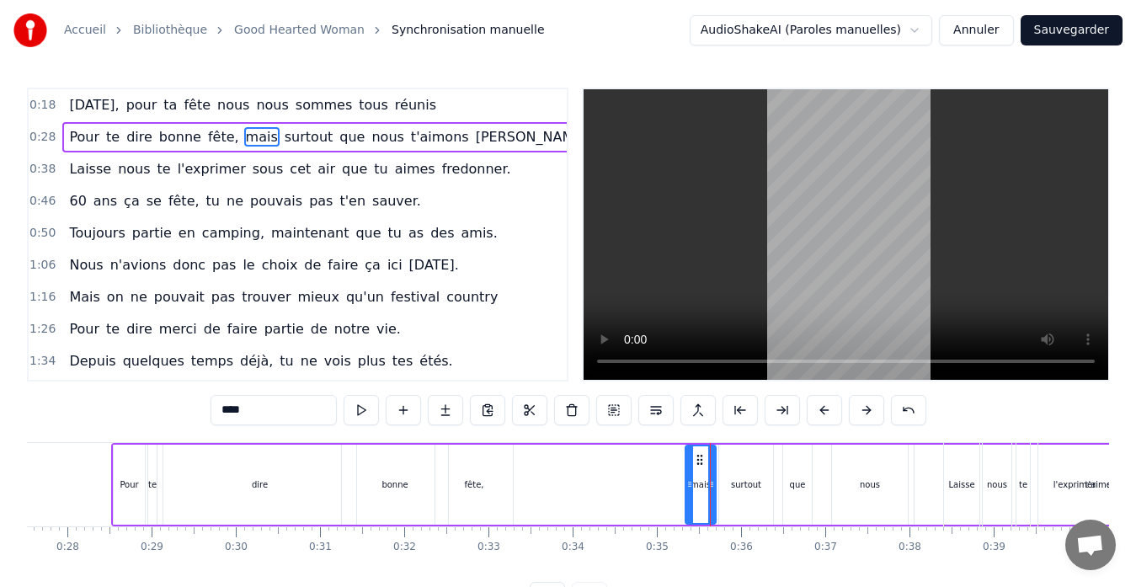
click at [535, 139] on div "0:28 Pour te dire bonne fête, mais surtout que nous t'aimons [PERSON_NAME]." at bounding box center [298, 137] width 538 height 32
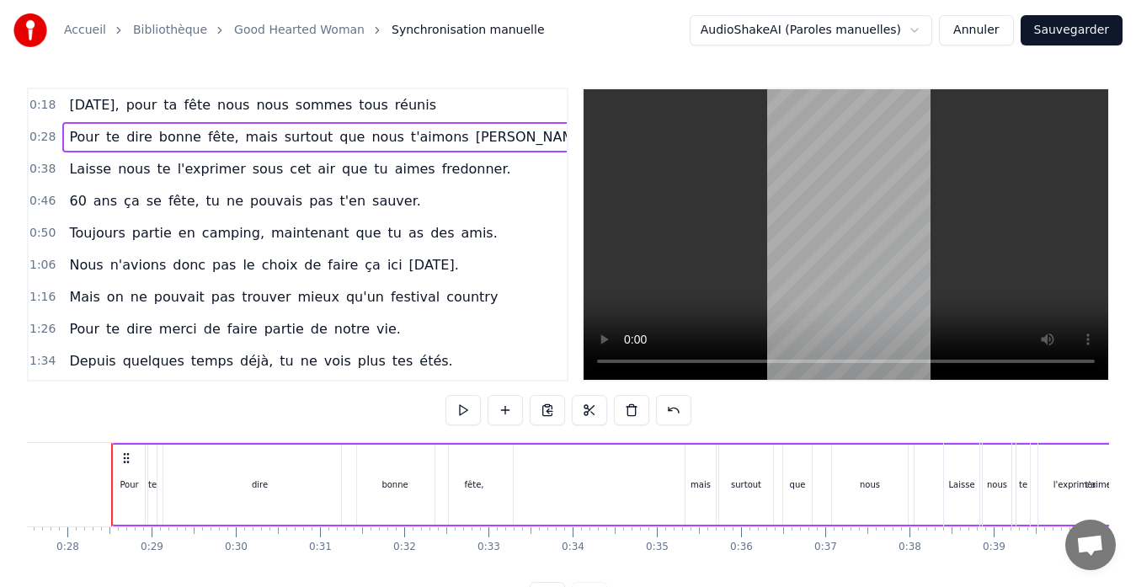
click at [510, 142] on div "0:28 Pour te dire bonne fête, mais surtout que nous t'aimons [PERSON_NAME]." at bounding box center [298, 137] width 538 height 32
click at [463, 412] on button at bounding box center [463, 410] width 35 height 30
drag, startPoint x: 258, startPoint y: 494, endPoint x: 269, endPoint y: 498, distance: 11.7
click at [259, 494] on div "dire" at bounding box center [259, 485] width 193 height 80
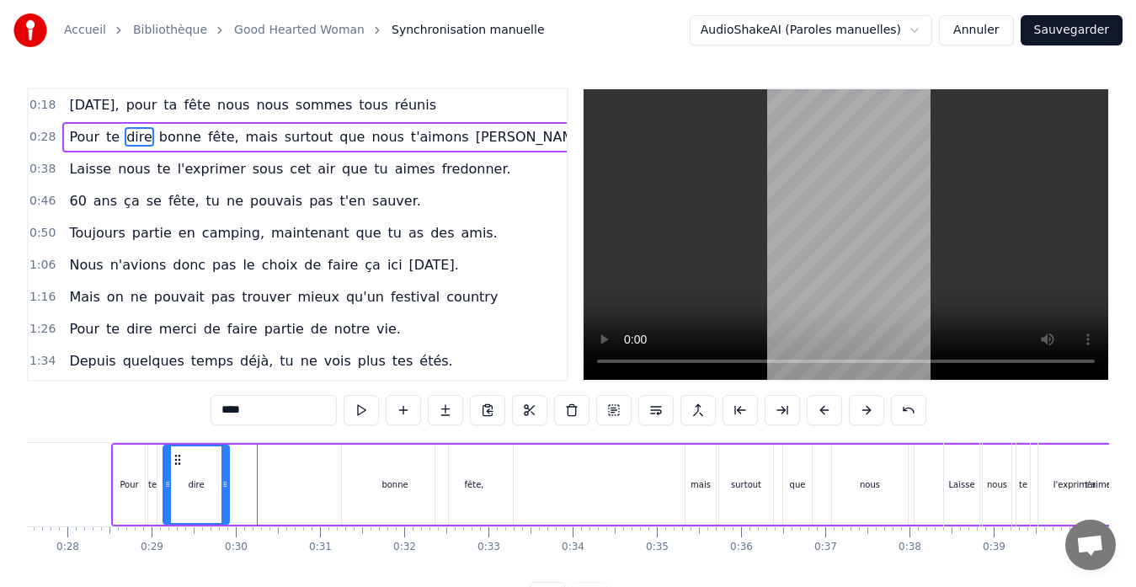
drag, startPoint x: 355, startPoint y: 465, endPoint x: 225, endPoint y: 472, distance: 129.9
click at [225, 472] on div at bounding box center [225, 484] width 7 height 77
click at [393, 474] on div "bonne" at bounding box center [395, 485] width 106 height 80
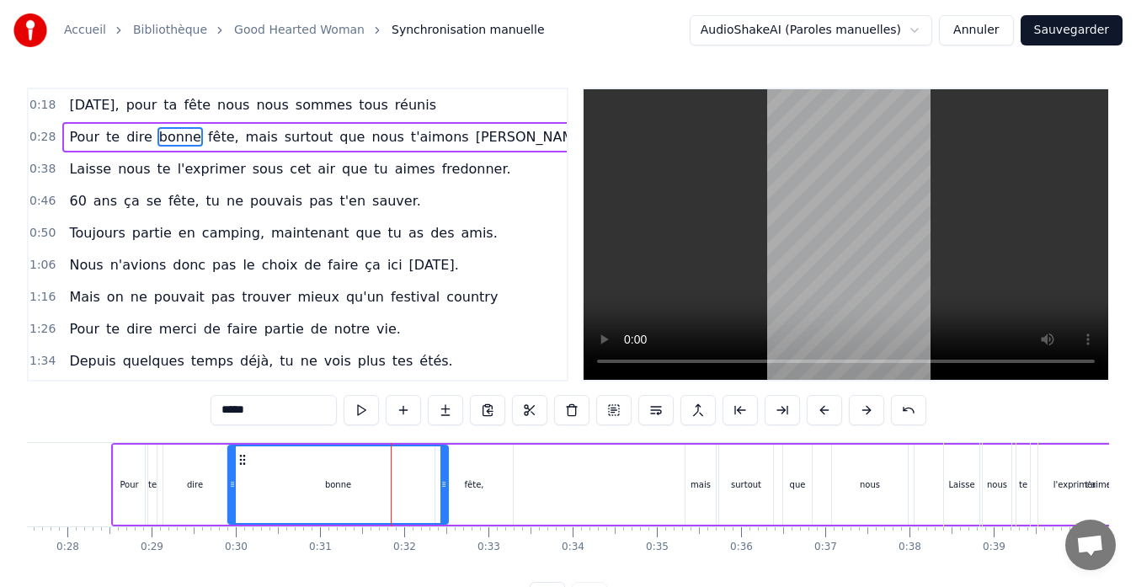
drag, startPoint x: 344, startPoint y: 481, endPoint x: 226, endPoint y: 493, distance: 118.5
click at [229, 493] on div at bounding box center [232, 484] width 7 height 77
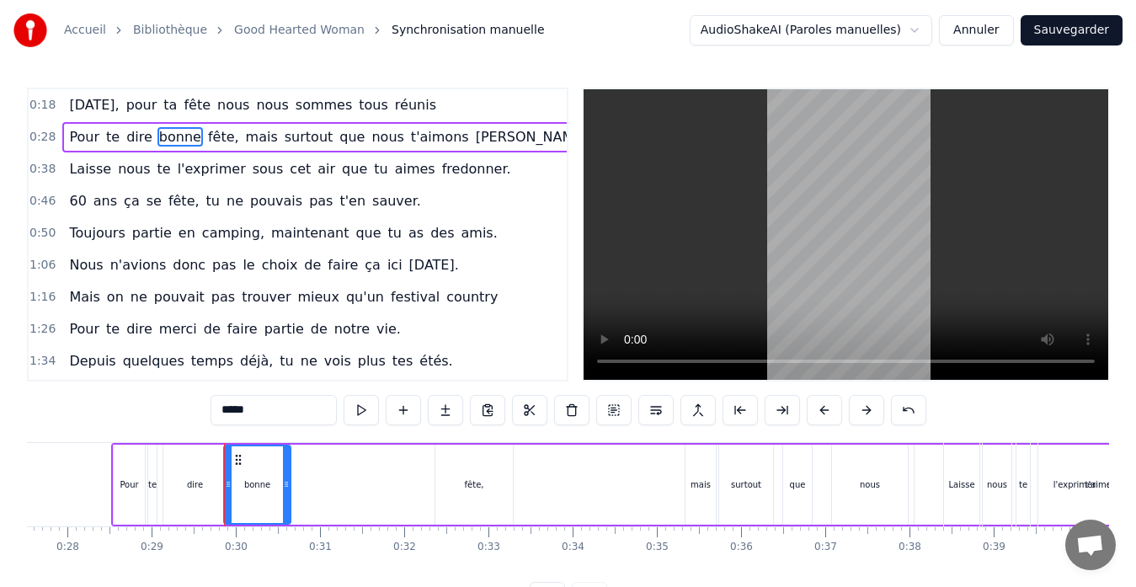
drag, startPoint x: 444, startPoint y: 483, endPoint x: 285, endPoint y: 487, distance: 159.3
click at [285, 487] on icon at bounding box center [286, 484] width 7 height 13
click at [484, 473] on div "fête," at bounding box center [475, 485] width 78 height 80
type input "*****"
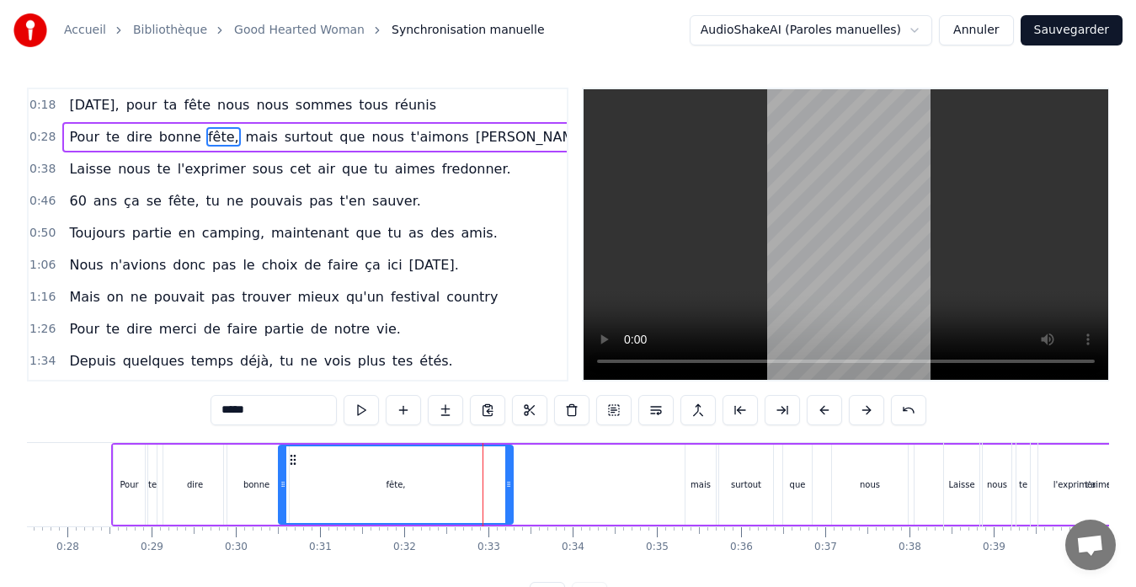
drag, startPoint x: 439, startPoint y: 480, endPoint x: 291, endPoint y: 506, distance: 150.6
click at [286, 506] on div at bounding box center [283, 484] width 7 height 77
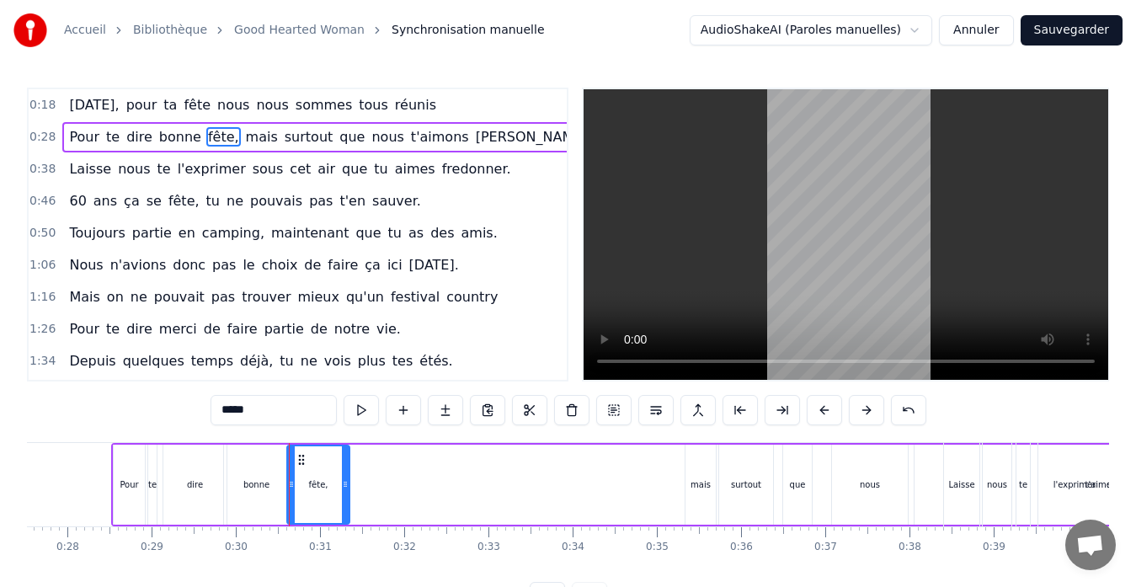
drag, startPoint x: 512, startPoint y: 467, endPoint x: 345, endPoint y: 496, distance: 170.2
click at [345, 496] on div at bounding box center [345, 484] width 7 height 77
click at [519, 159] on div "0:38 Laisse nous te l'exprimer sous cet air que tu aimes fredonner." at bounding box center [298, 169] width 538 height 32
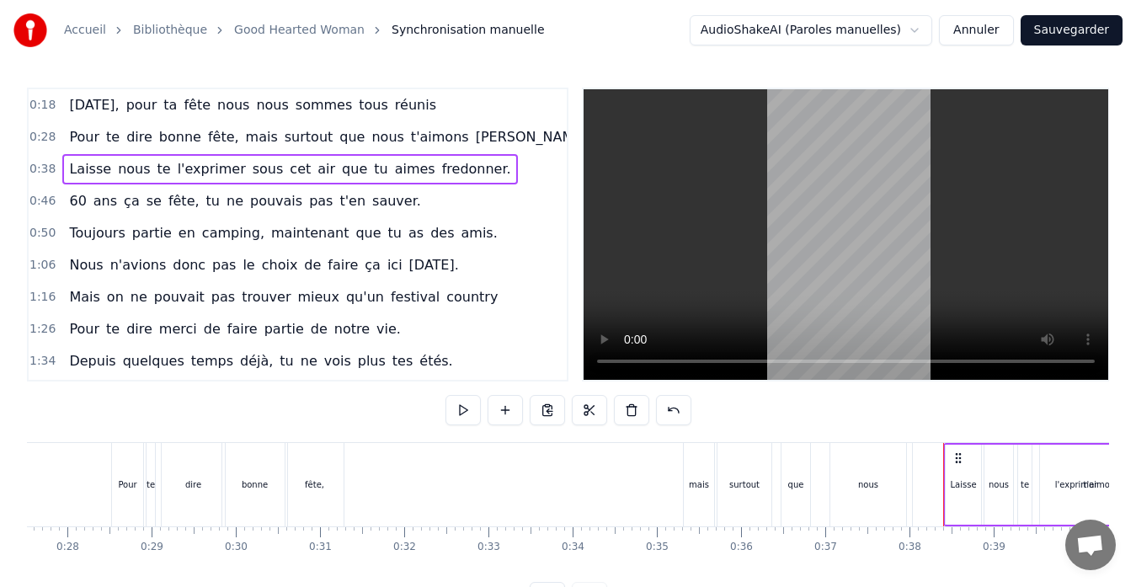
click at [495, 142] on div "0:28 Pour te dire bonne fête, mais surtout que nous t'aimons [PERSON_NAME]." at bounding box center [298, 137] width 538 height 32
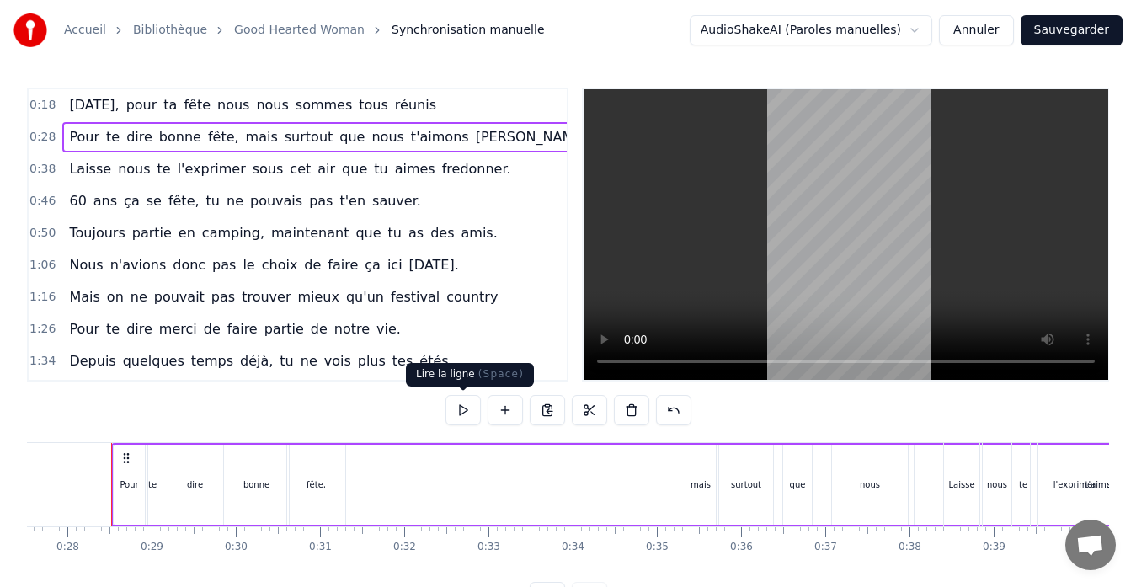
click at [458, 422] on button at bounding box center [463, 410] width 35 height 30
click at [470, 411] on button at bounding box center [463, 410] width 35 height 30
click at [692, 489] on div "mais" at bounding box center [701, 485] width 20 height 13
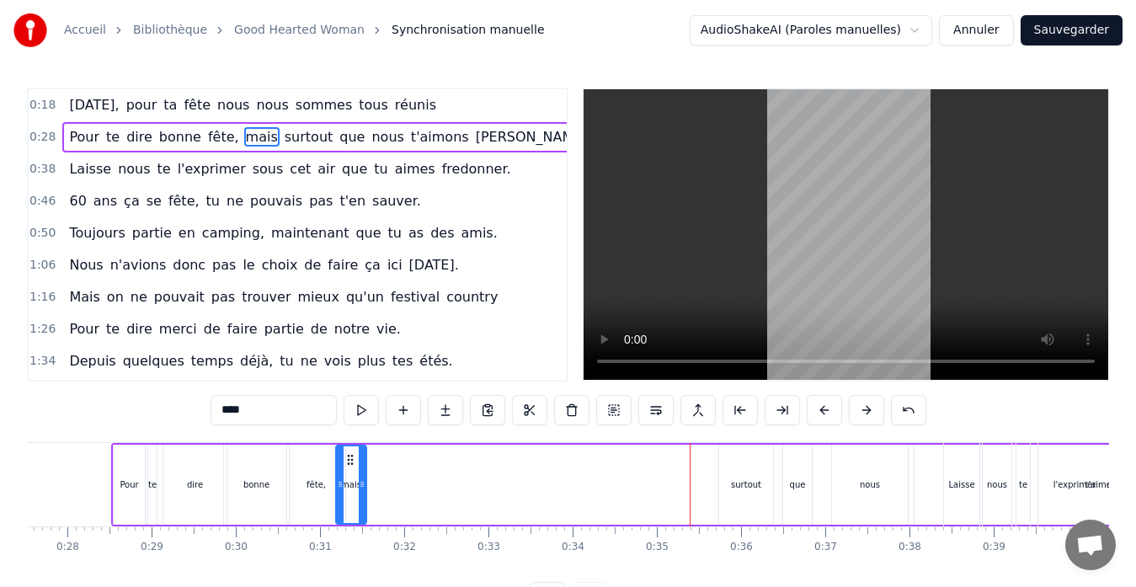
drag, startPoint x: 701, startPoint y: 462, endPoint x: 351, endPoint y: 460, distance: 349.6
click at [351, 460] on icon at bounding box center [350, 459] width 13 height 13
click at [745, 482] on div "surtout" at bounding box center [746, 485] width 30 height 13
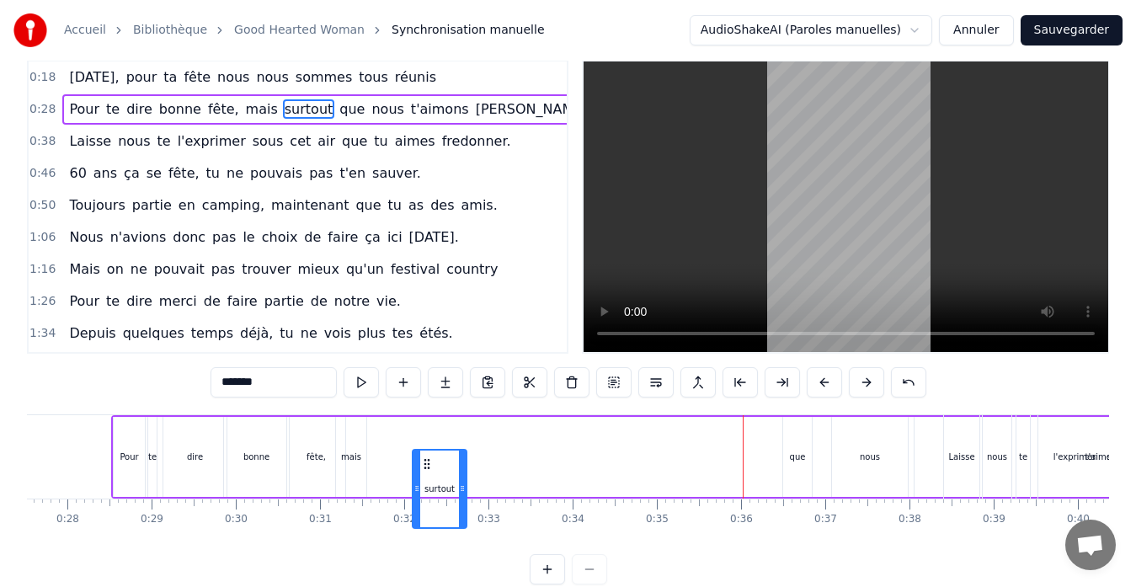
scroll to position [50, 0]
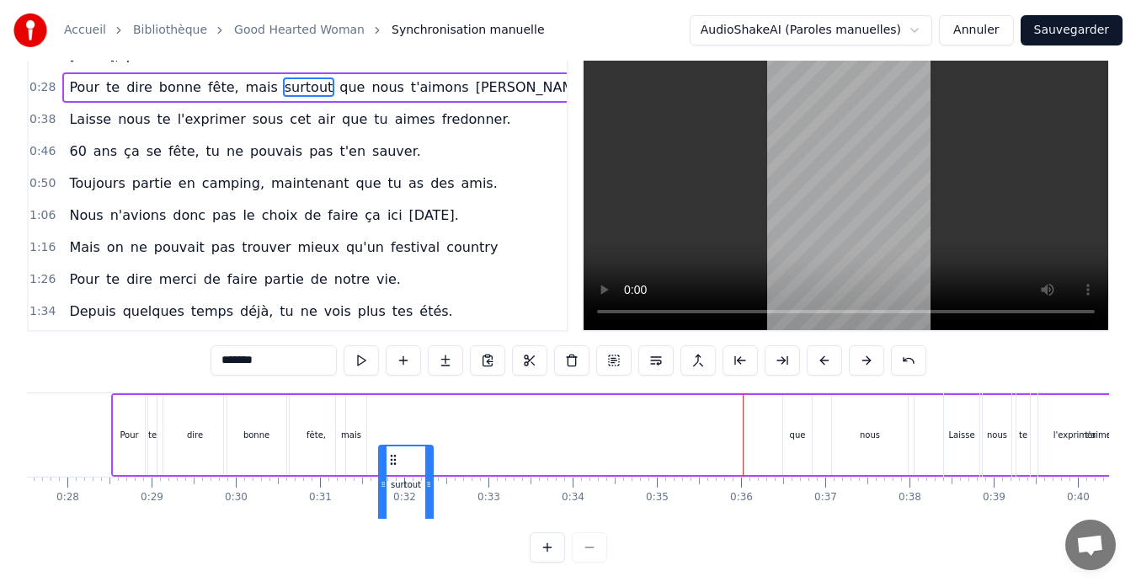
drag, startPoint x: 729, startPoint y: 459, endPoint x: 393, endPoint y: 405, distance: 339.6
click at [393, 399] on div "Pour te dire bonne fête, mais surtout que nous t'aimons [PERSON_NAME]." at bounding box center [749, 434] width 1276 height 83
click at [388, 409] on circle at bounding box center [388, 409] width 1 height 1
click at [794, 437] on div "que" at bounding box center [798, 435] width 16 height 13
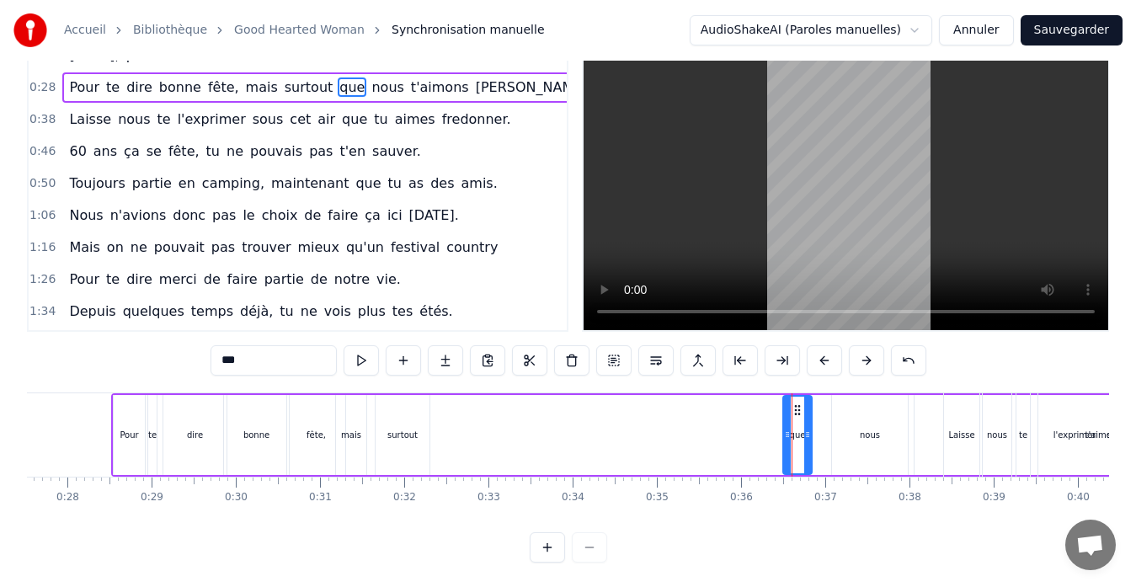
scroll to position [0, 0]
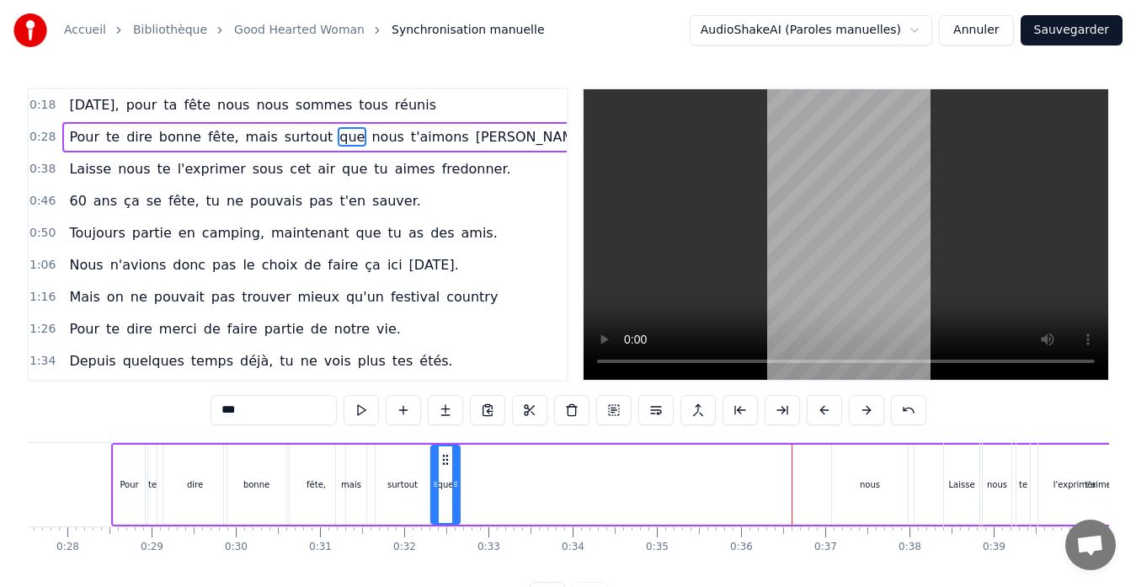
drag, startPoint x: 799, startPoint y: 456, endPoint x: 447, endPoint y: 463, distance: 352.2
click at [447, 463] on icon at bounding box center [445, 459] width 13 height 13
click at [867, 472] on div "nous" at bounding box center [870, 485] width 76 height 80
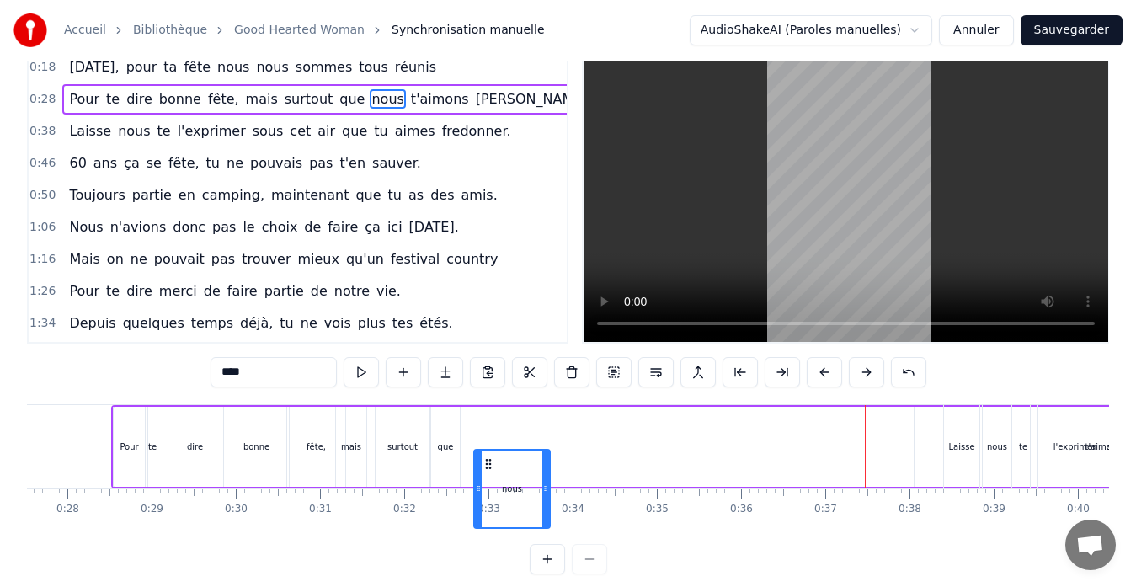
scroll to position [42, 0]
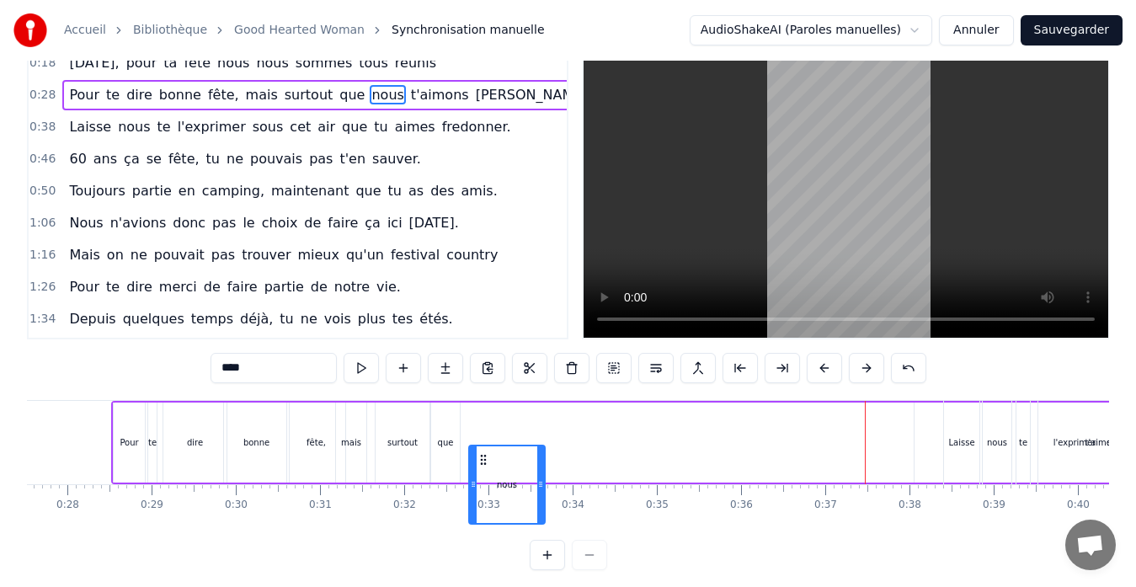
drag, startPoint x: 845, startPoint y: 457, endPoint x: 482, endPoint y: 418, distance: 365.2
click at [482, 418] on div "Pour te dire bonne fête, mais surtout que nous t'aimons [PERSON_NAME]." at bounding box center [749, 442] width 1276 height 83
click at [957, 445] on div "Laisse" at bounding box center [962, 442] width 26 height 13
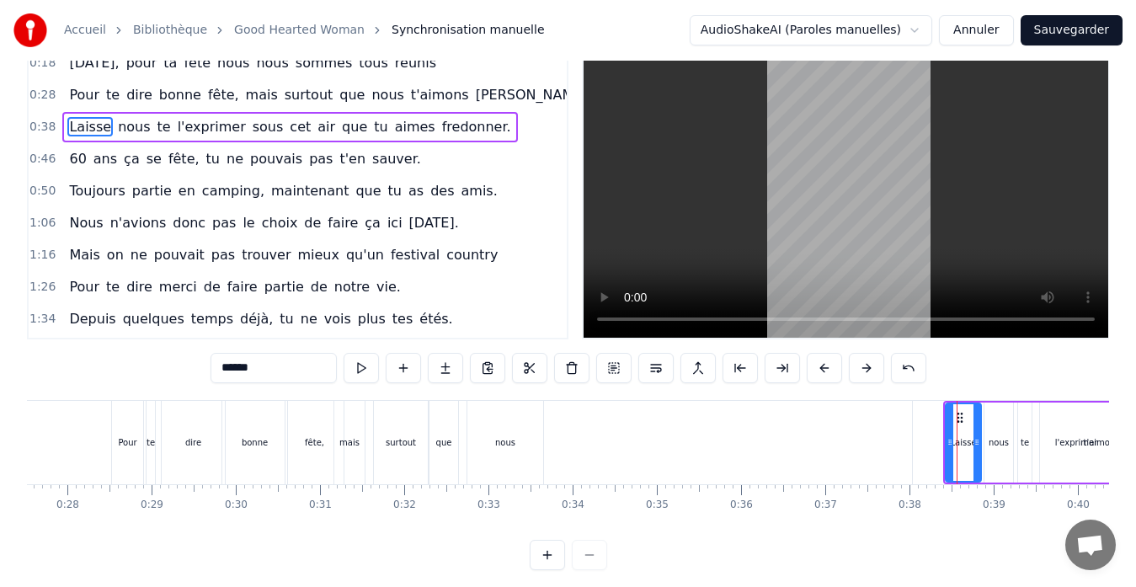
scroll to position [0, 0]
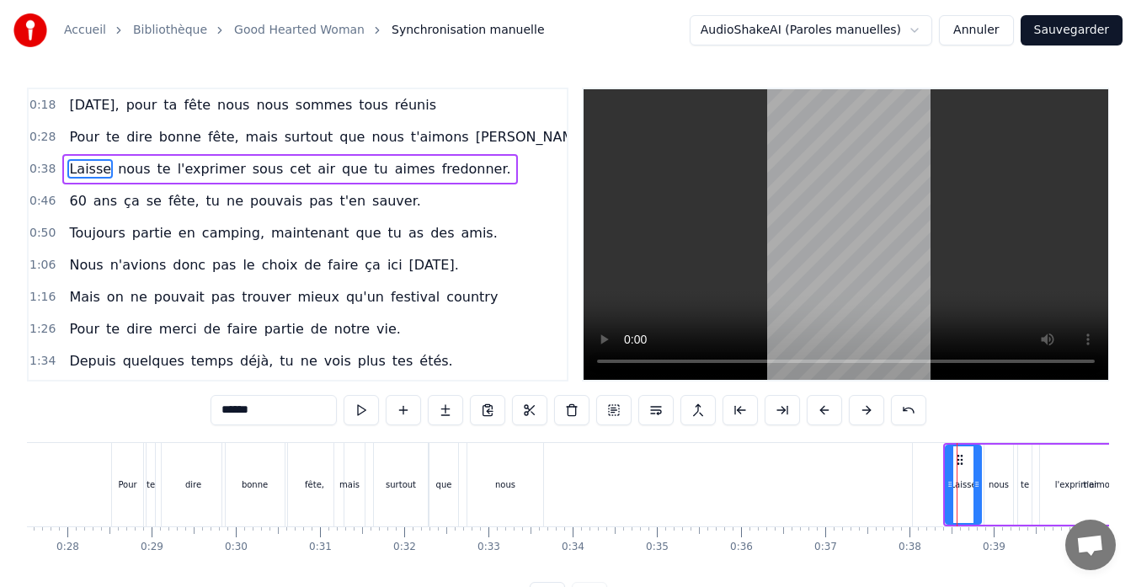
click at [535, 480] on div "nous" at bounding box center [506, 484] width 76 height 83
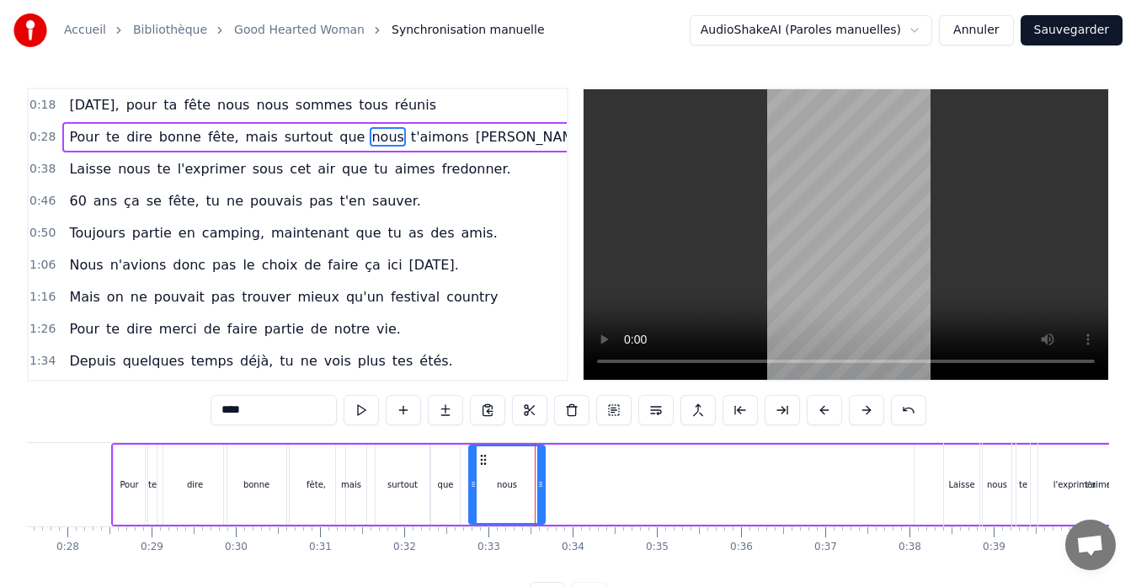
click at [941, 474] on div "t'aimons" at bounding box center [1103, 485] width 377 height 80
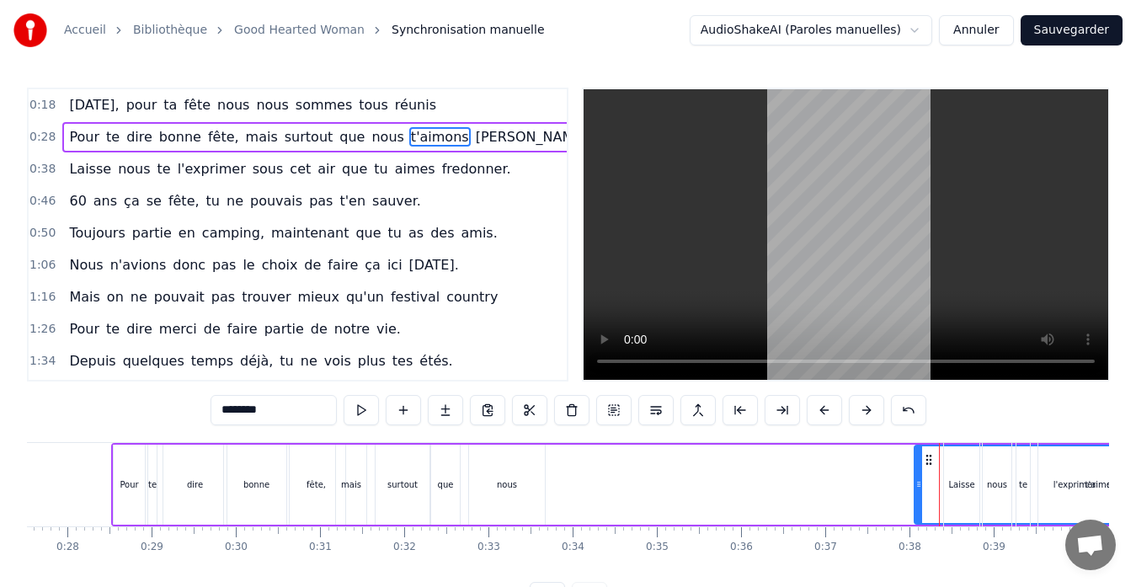
click at [1061, 476] on div "l'exprimer" at bounding box center [1075, 484] width 72 height 83
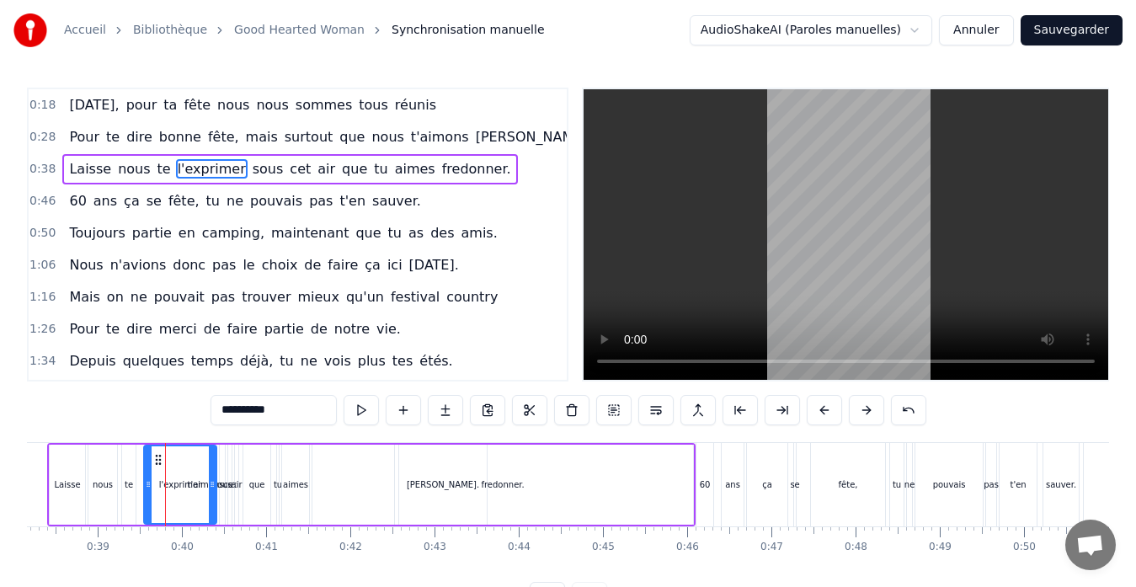
scroll to position [0, 3269]
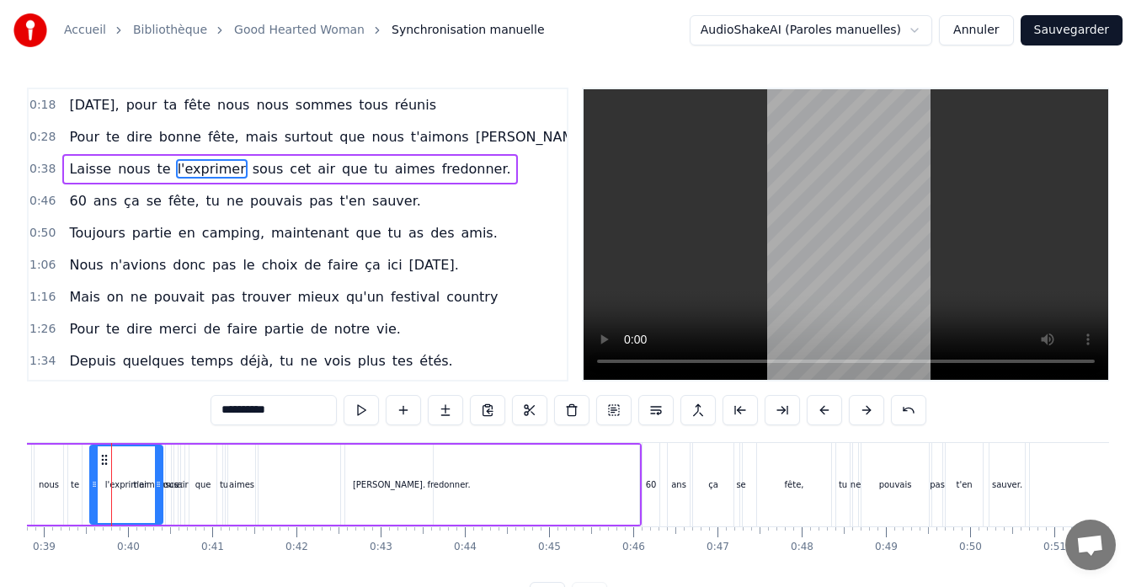
click at [136, 484] on div "l'exprimer" at bounding box center [126, 485] width 43 height 13
click at [109, 493] on div "l'exprimer" at bounding box center [126, 484] width 71 height 77
click at [179, 487] on div "cet" at bounding box center [180, 485] width 13 height 13
type input "***"
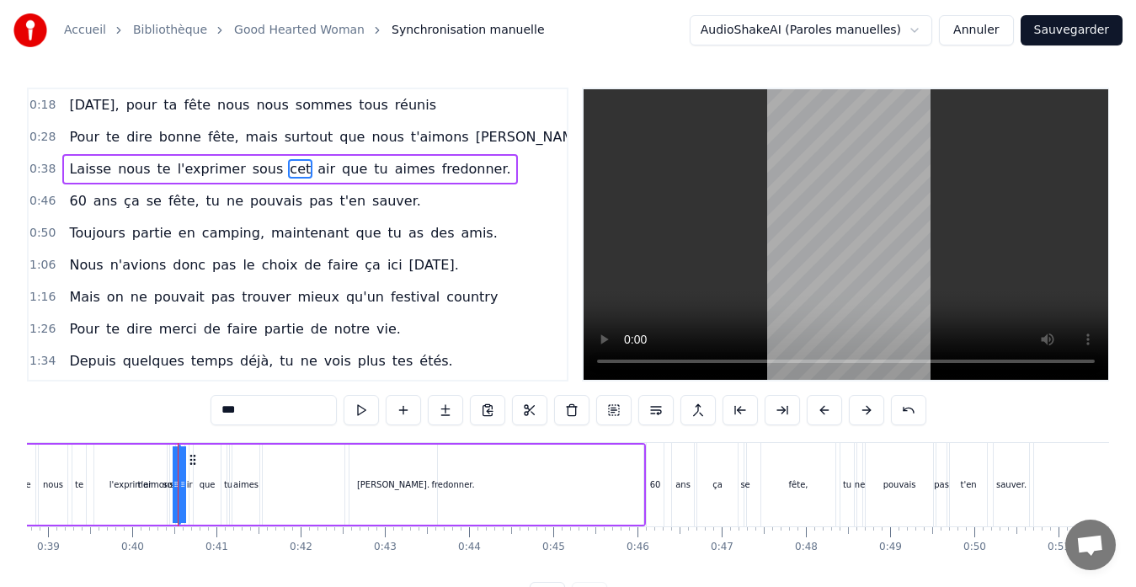
drag, startPoint x: 175, startPoint y: 478, endPoint x: 152, endPoint y: 480, distance: 22.9
click at [152, 480] on div "Laisse nous te l'exprimer sous cet air que tu aimes fredonner." at bounding box center [321, 484] width 649 height 83
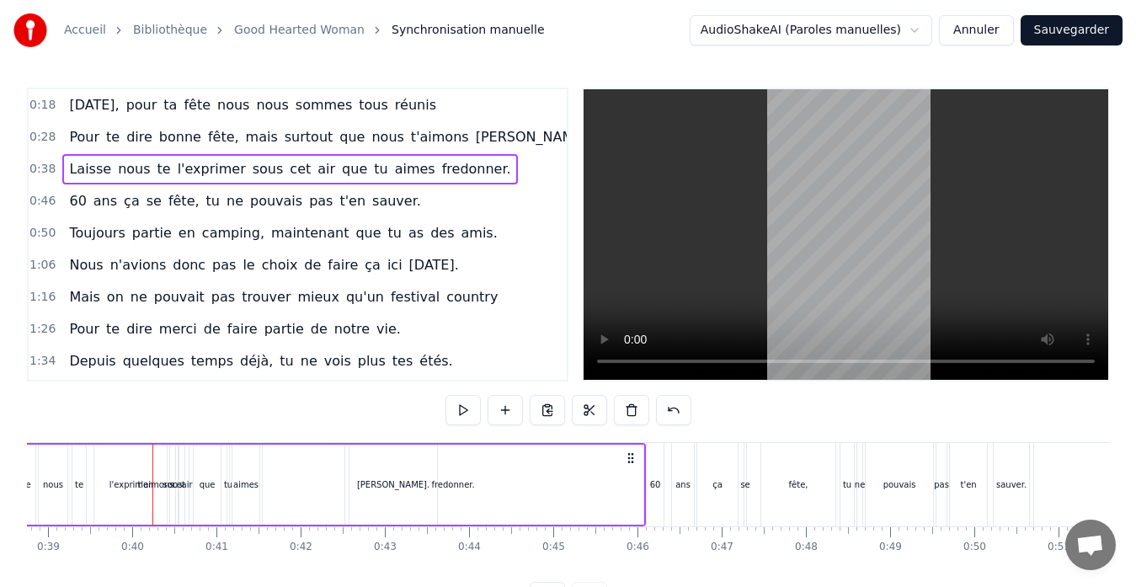
click at [163, 479] on div "l'exprimer" at bounding box center [130, 485] width 72 height 80
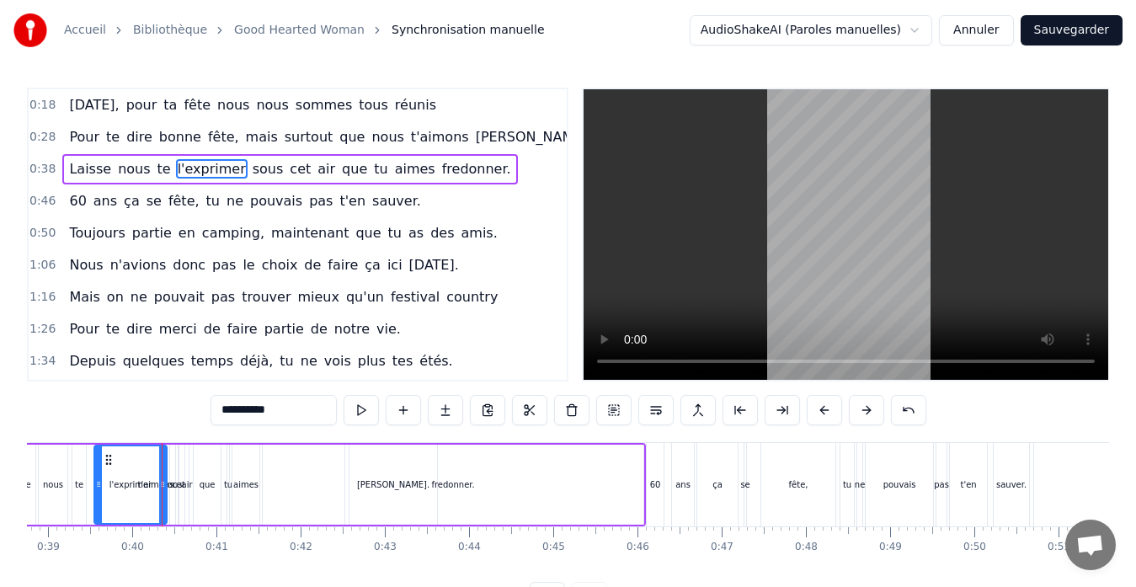
click at [154, 479] on div "l'exprimer" at bounding box center [130, 484] width 71 height 77
click at [156, 491] on div "l'exprimer" at bounding box center [130, 484] width 71 height 77
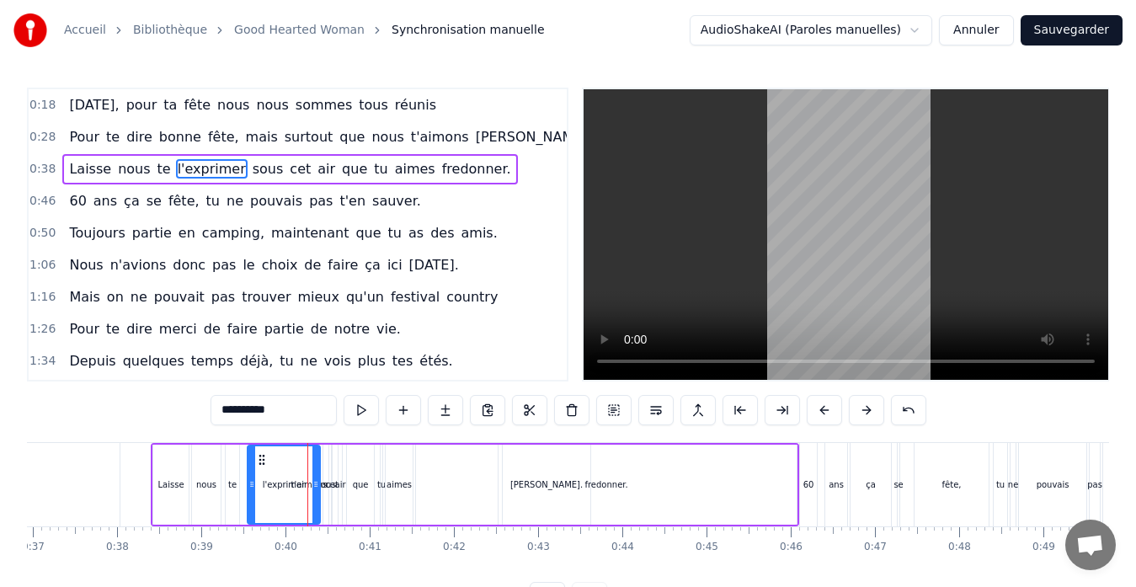
scroll to position [0, 3096]
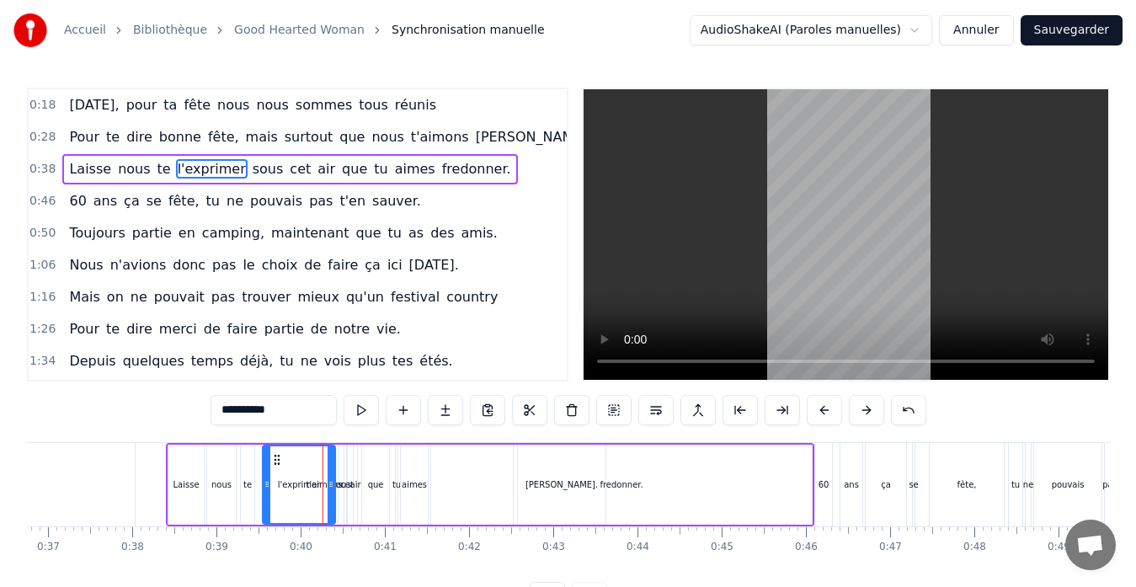
click at [188, 491] on div "Laisse" at bounding box center [185, 485] width 35 height 80
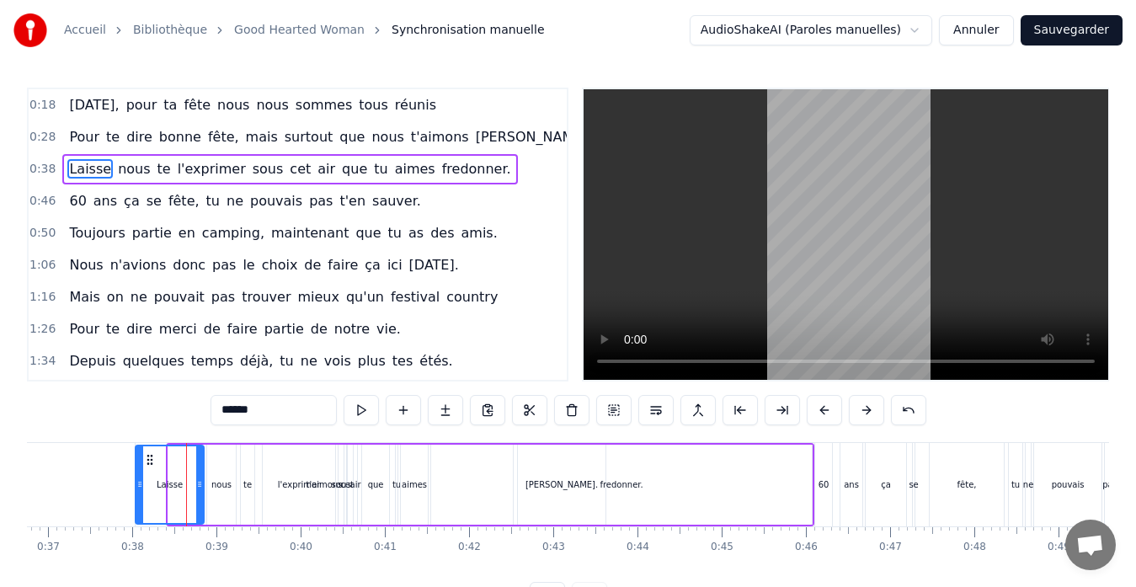
drag, startPoint x: 169, startPoint y: 492, endPoint x: 136, endPoint y: 491, distance: 33.7
click at [136, 491] on div at bounding box center [139, 484] width 7 height 77
click at [215, 490] on div "nous" at bounding box center [221, 485] width 20 height 13
type input "****"
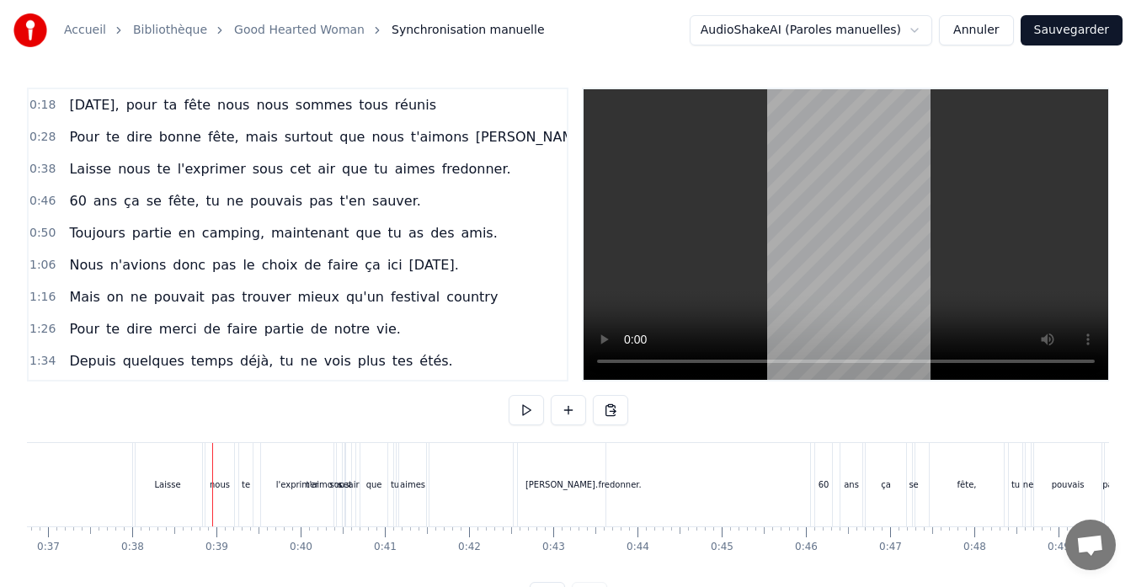
click at [249, 496] on div "te" at bounding box center [245, 484] width 13 height 83
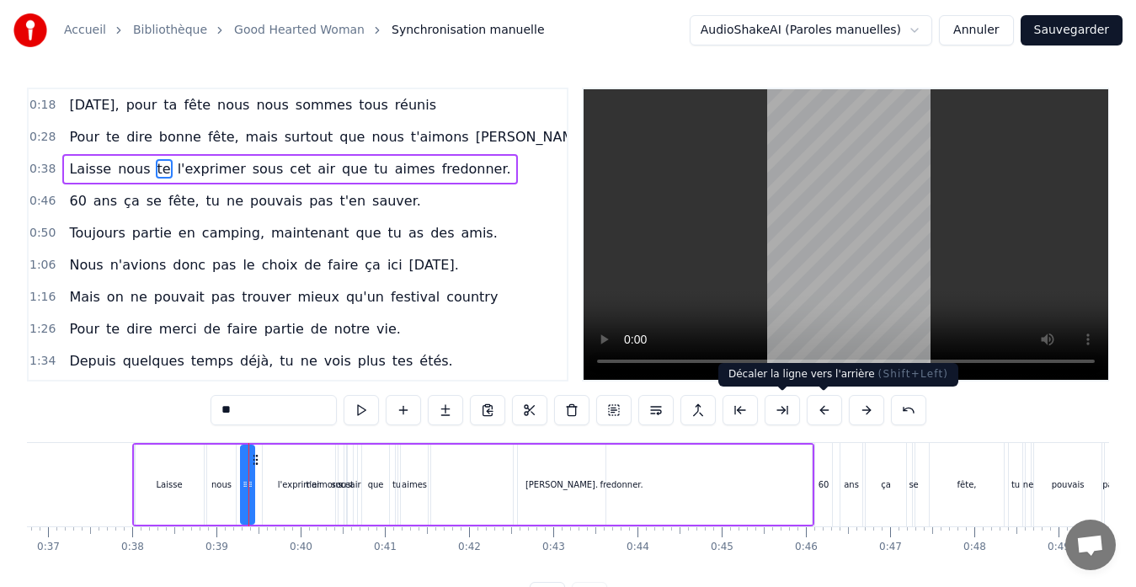
click at [818, 409] on button at bounding box center [824, 410] width 35 height 30
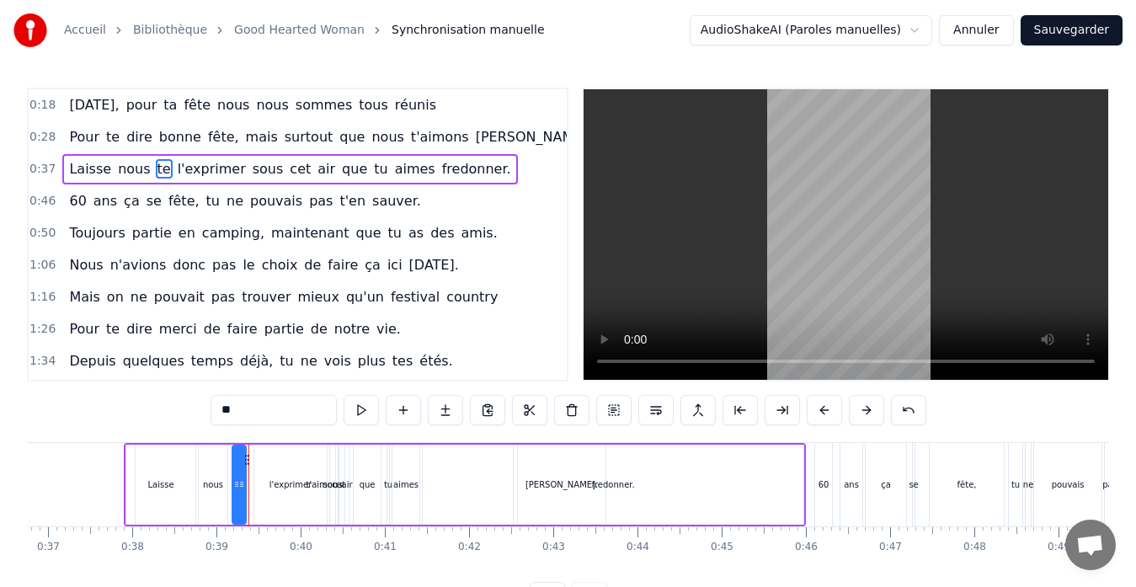
click at [818, 409] on button at bounding box center [824, 410] width 35 height 30
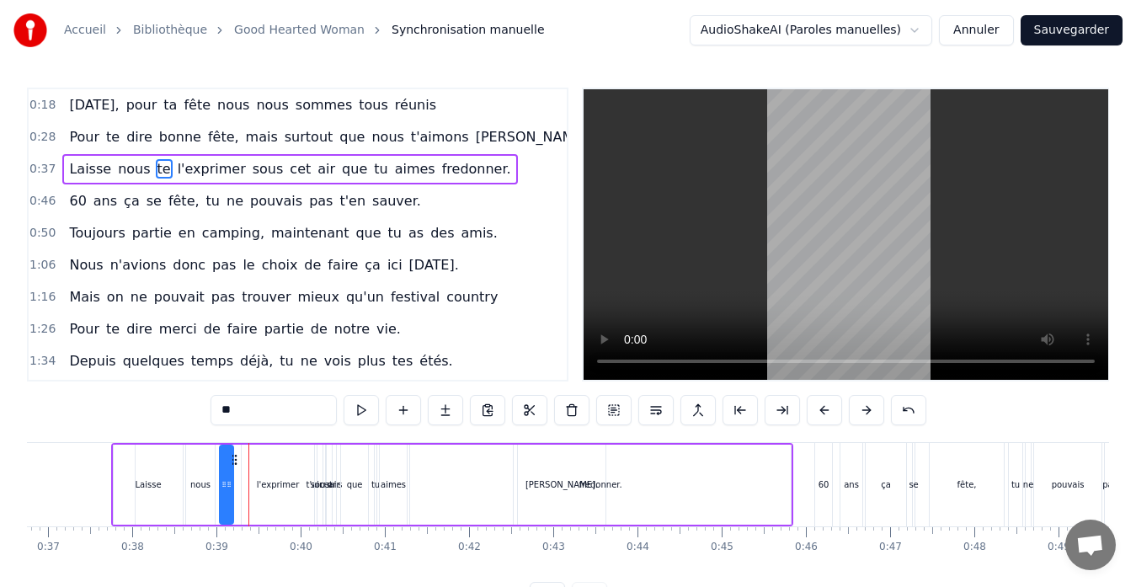
click at [819, 407] on button at bounding box center [824, 410] width 35 height 30
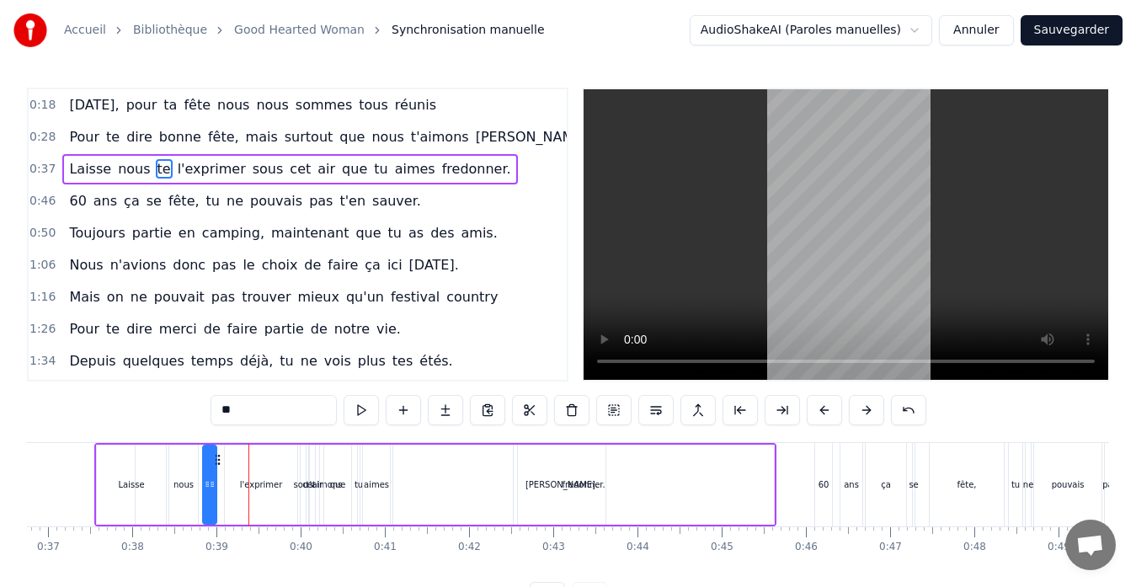
click at [819, 407] on button at bounding box center [824, 410] width 35 height 30
click at [818, 407] on button at bounding box center [824, 410] width 35 height 30
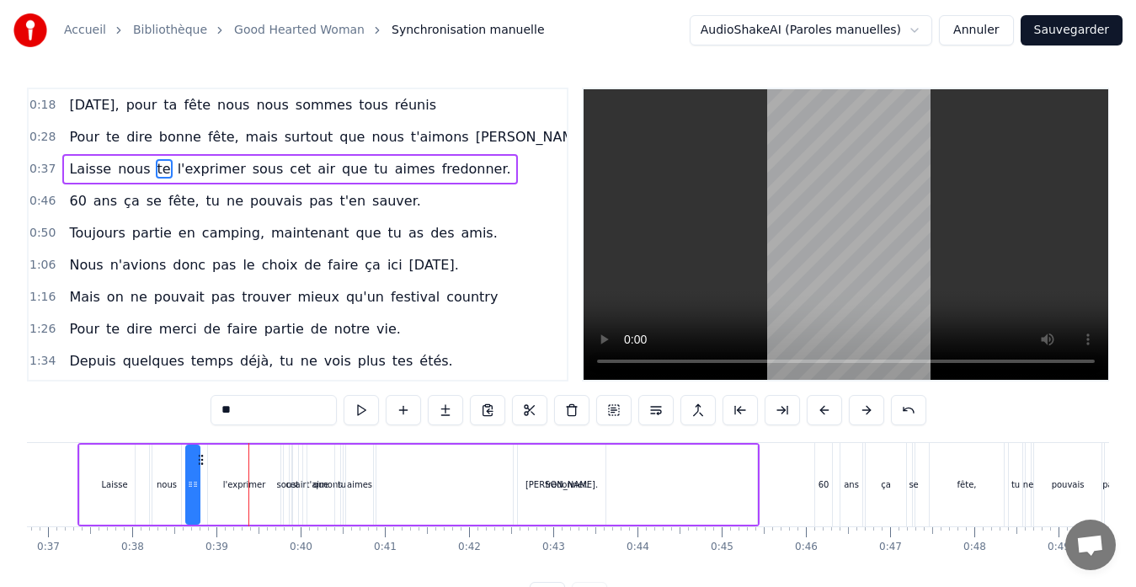
click at [818, 407] on button at bounding box center [824, 410] width 35 height 30
click at [817, 407] on button at bounding box center [824, 410] width 35 height 30
click at [816, 407] on button at bounding box center [824, 410] width 35 height 30
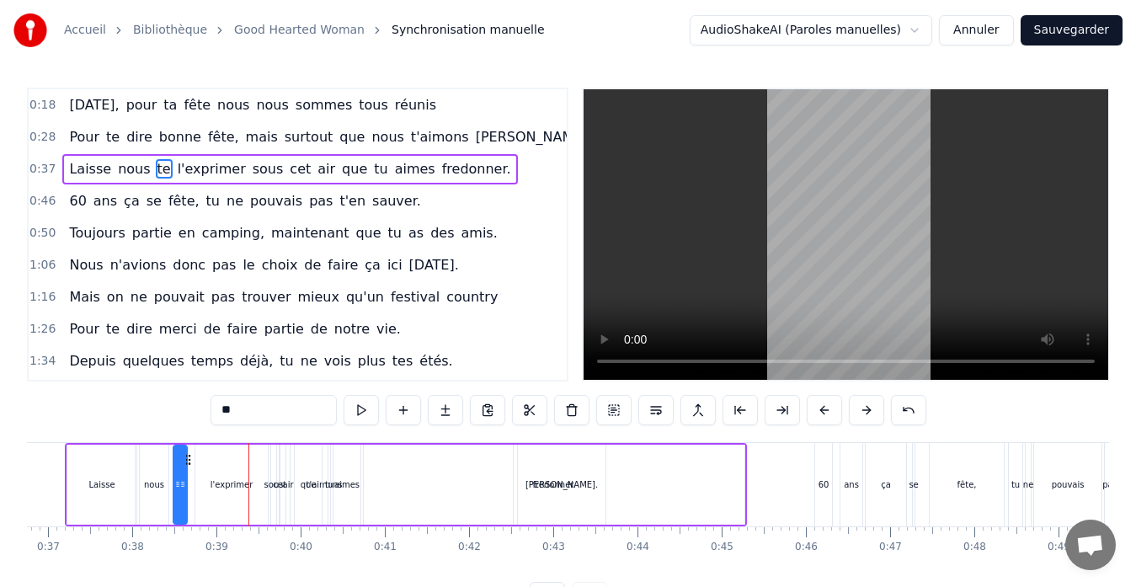
click at [816, 407] on button at bounding box center [824, 410] width 35 height 30
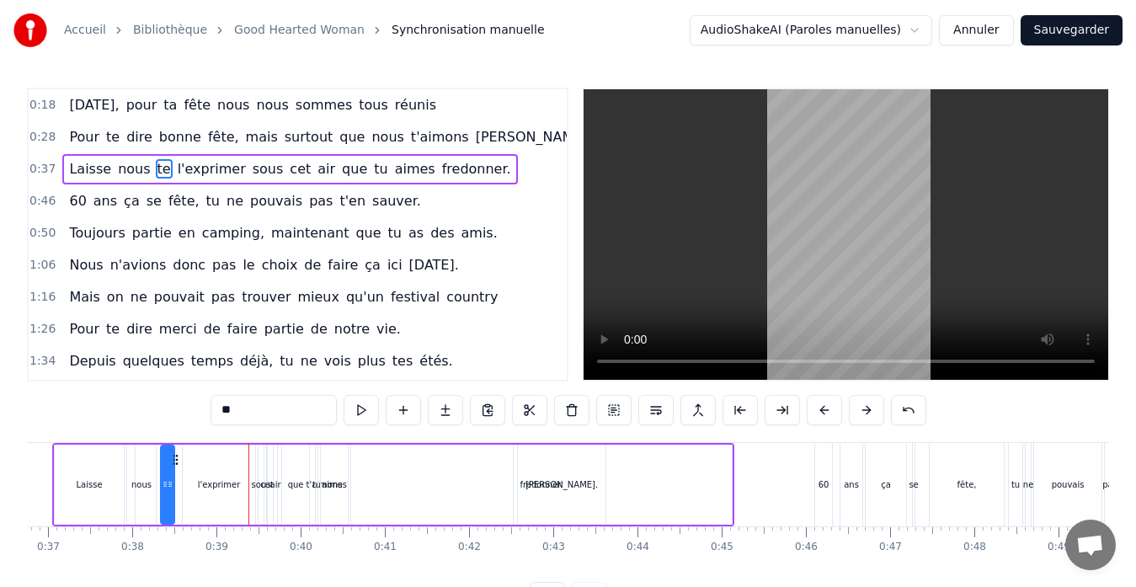
click at [816, 407] on button at bounding box center [824, 410] width 35 height 30
click at [815, 407] on button at bounding box center [824, 410] width 35 height 30
click at [814, 407] on button at bounding box center [824, 410] width 35 height 30
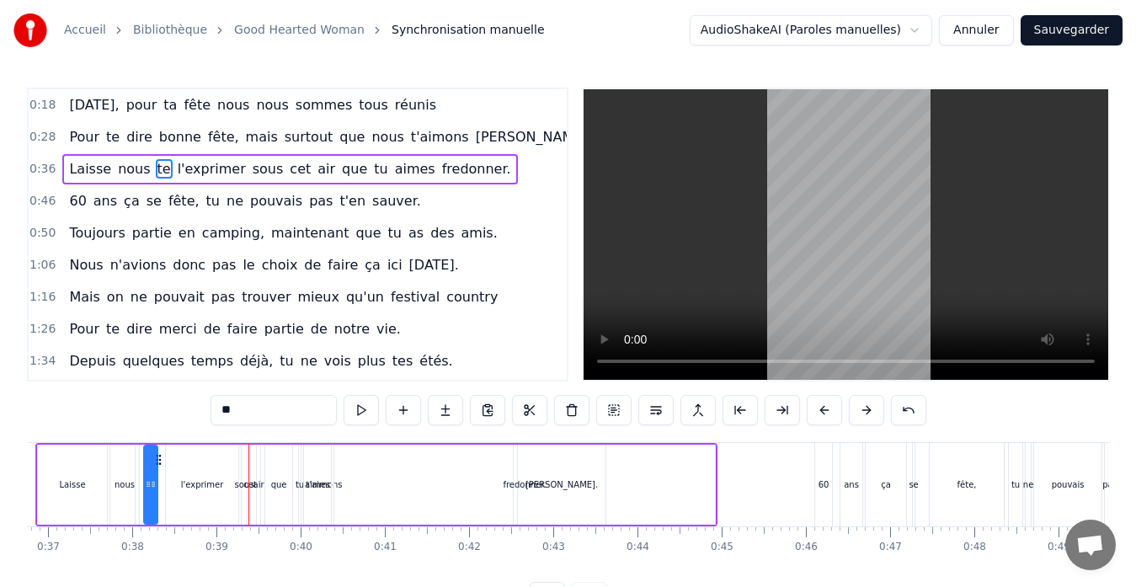
click at [814, 407] on button at bounding box center [824, 410] width 35 height 30
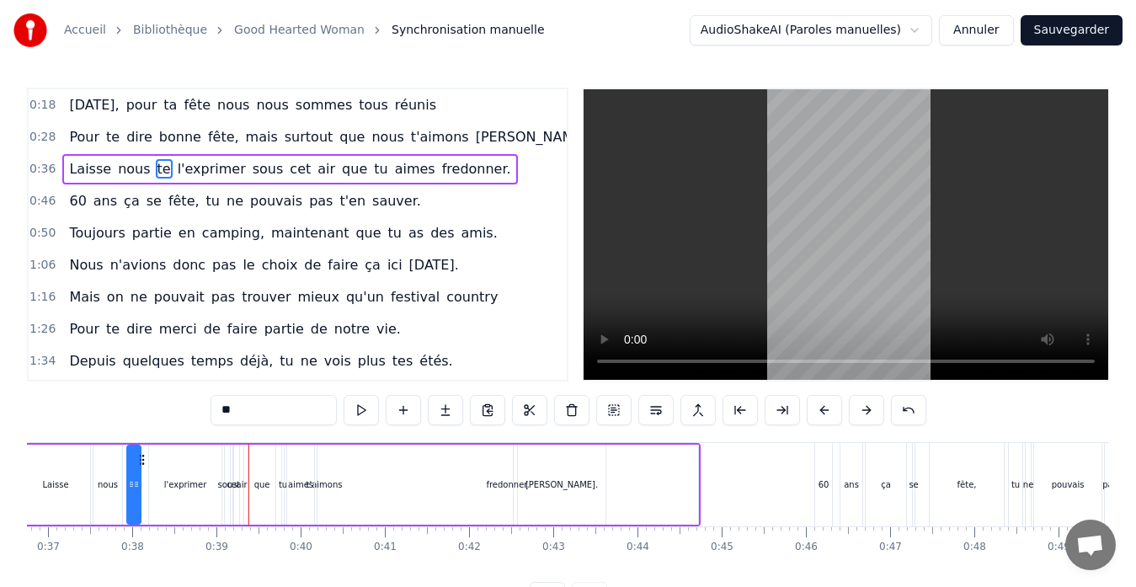
click at [814, 407] on button at bounding box center [824, 410] width 35 height 30
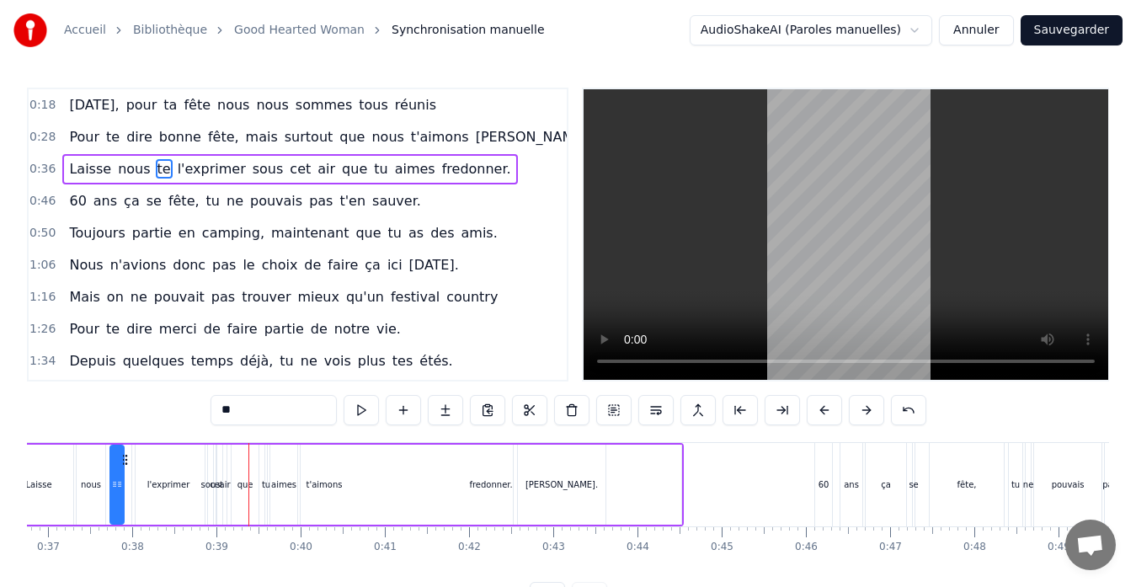
click at [813, 407] on button at bounding box center [824, 410] width 35 height 30
click at [307, 489] on div "fredonner." at bounding box center [482, 485] width 381 height 80
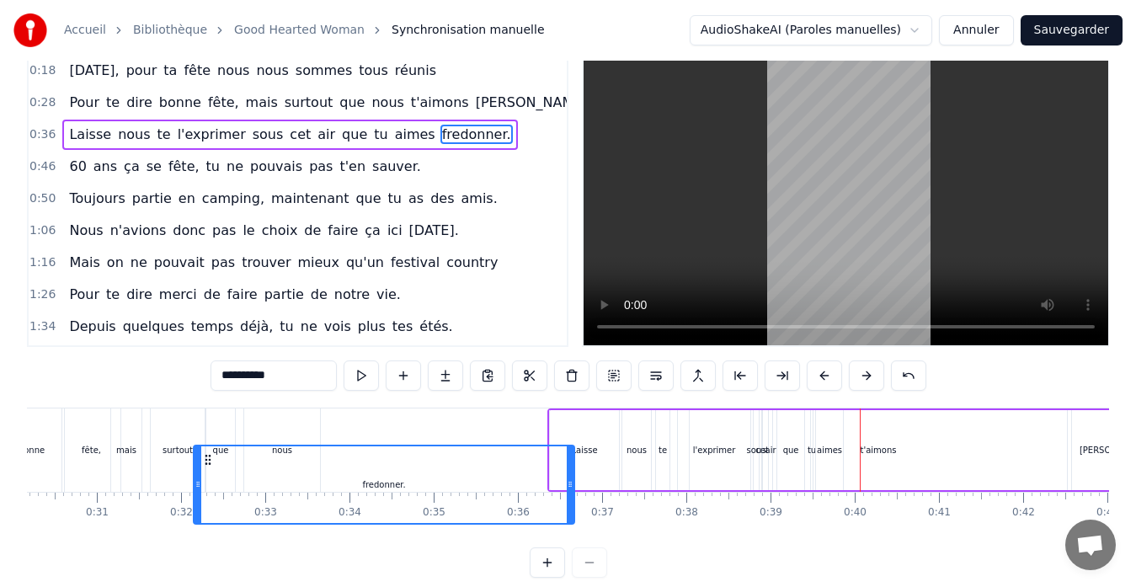
scroll to position [0, 2530]
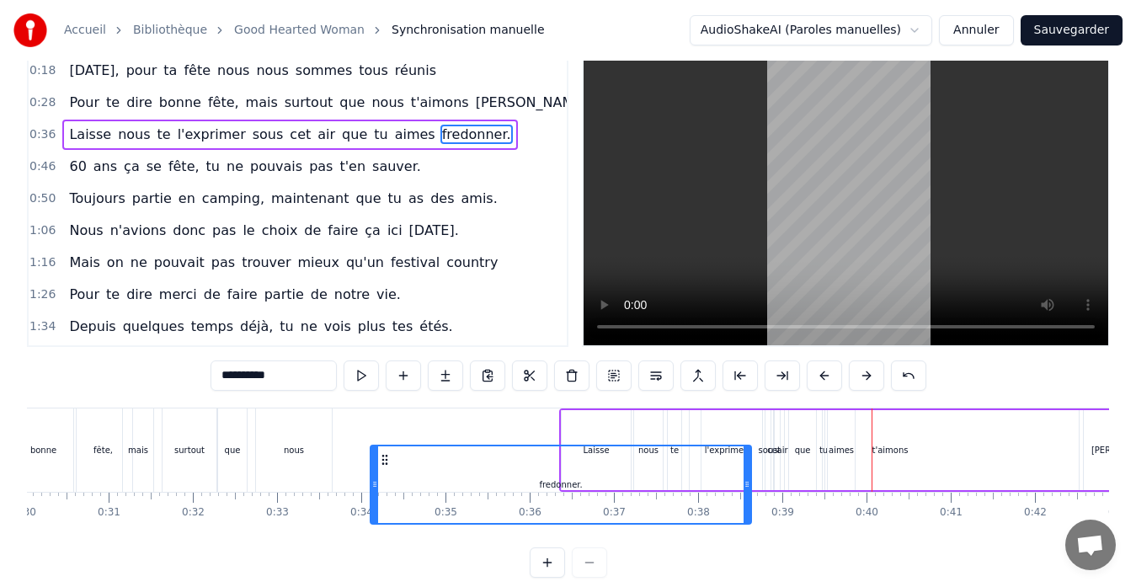
drag, startPoint x: 302, startPoint y: 462, endPoint x: 380, endPoint y: 417, distance: 90.2
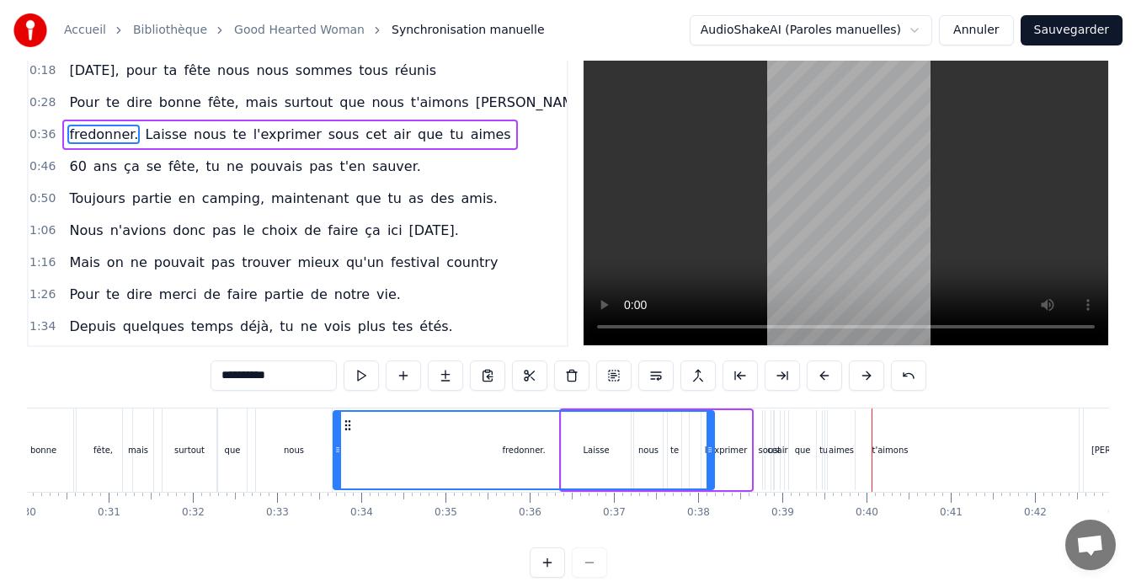
drag, startPoint x: 383, startPoint y: 426, endPoint x: 341, endPoint y: 426, distance: 42.1
click at [341, 426] on icon at bounding box center [347, 425] width 13 height 13
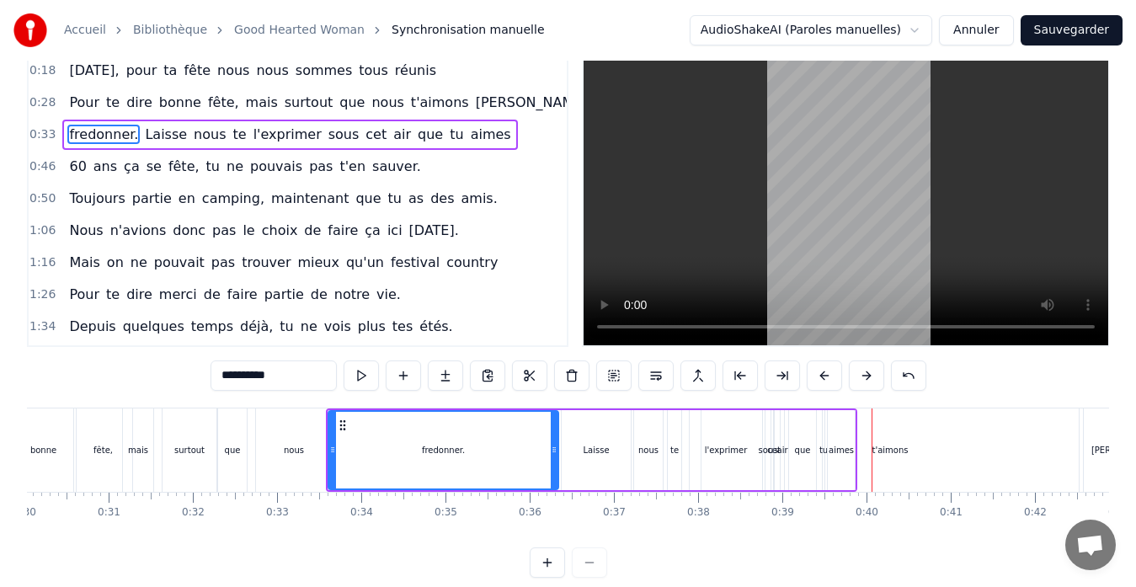
drag, startPoint x: 702, startPoint y: 441, endPoint x: 553, endPoint y: 429, distance: 148.8
click at [553, 429] on div at bounding box center [554, 450] width 7 height 77
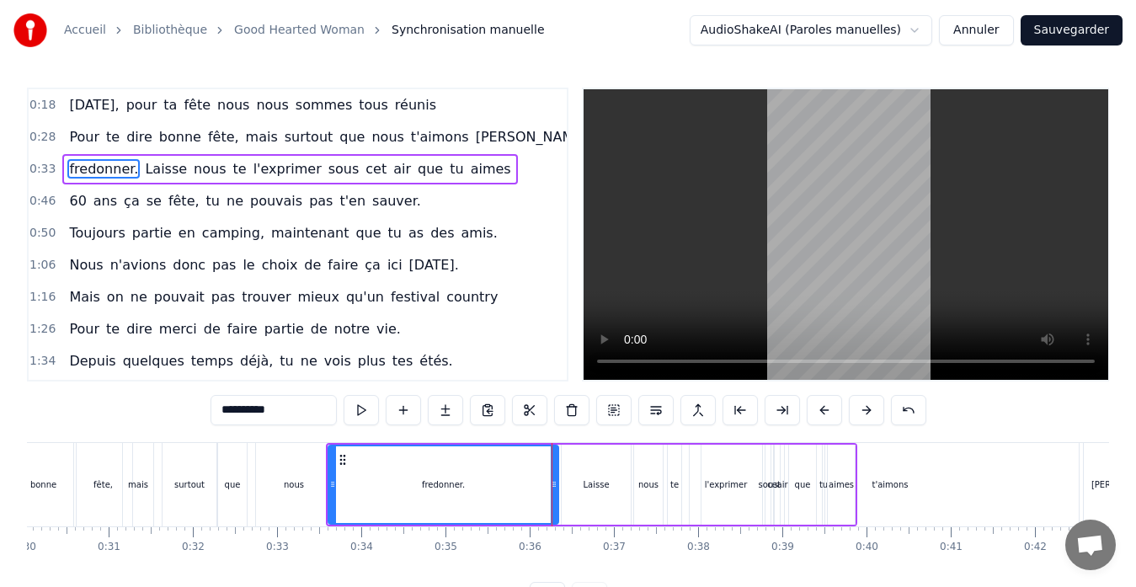
drag, startPoint x: 482, startPoint y: 447, endPoint x: 865, endPoint y: 424, distance: 384.0
click at [915, 423] on div "0:18 [DATE], pour ta fête nous nous sommes tous réunis 0:28 Pour te dire bonne …" at bounding box center [568, 350] width 1083 height 525
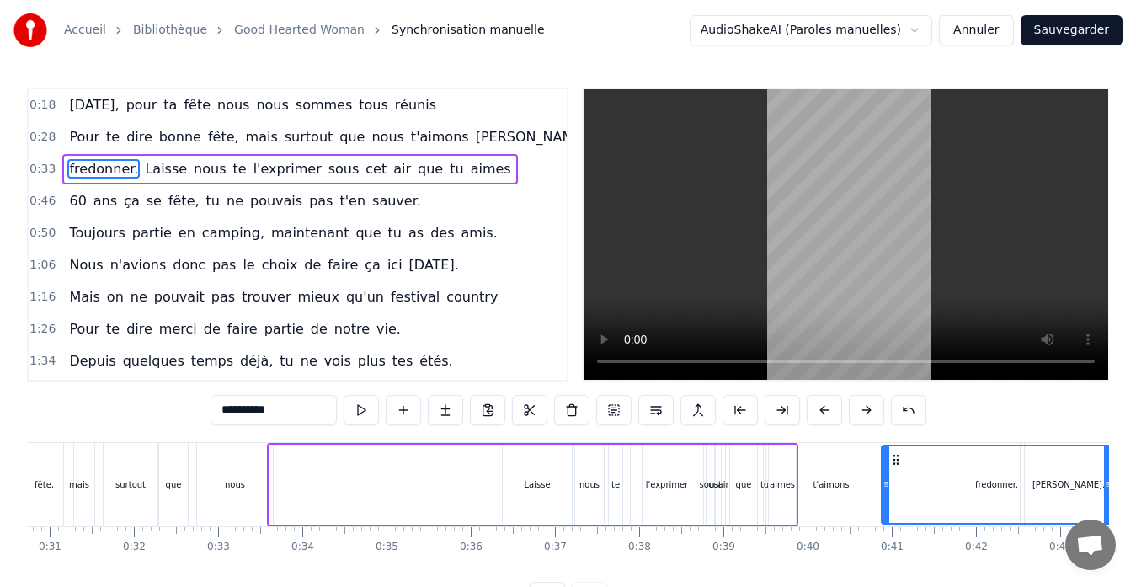
drag, startPoint x: 343, startPoint y: 461, endPoint x: 956, endPoint y: 435, distance: 613.9
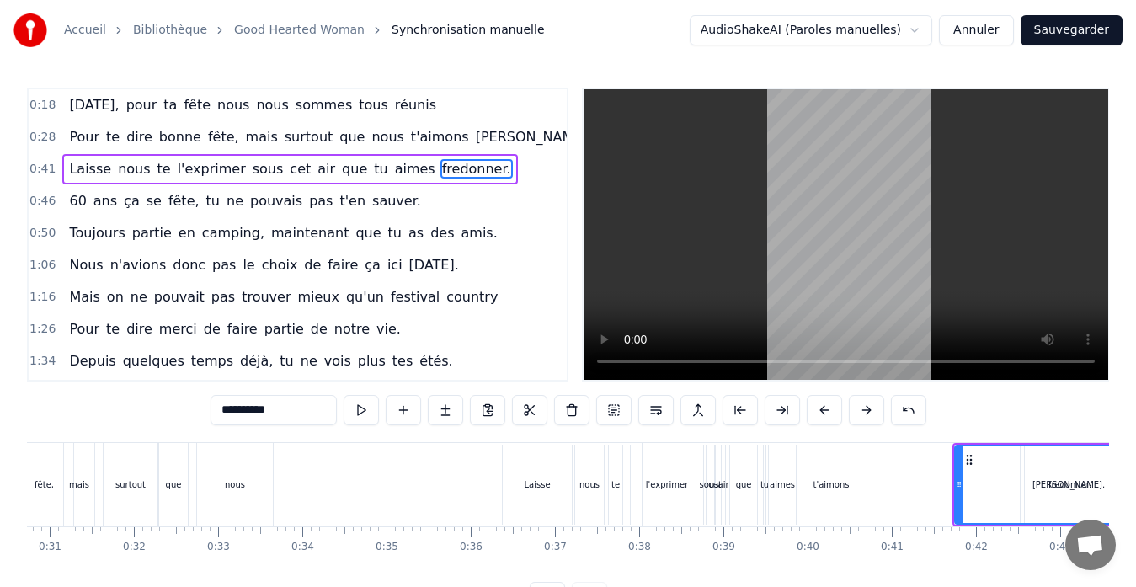
scroll to position [0, 2604]
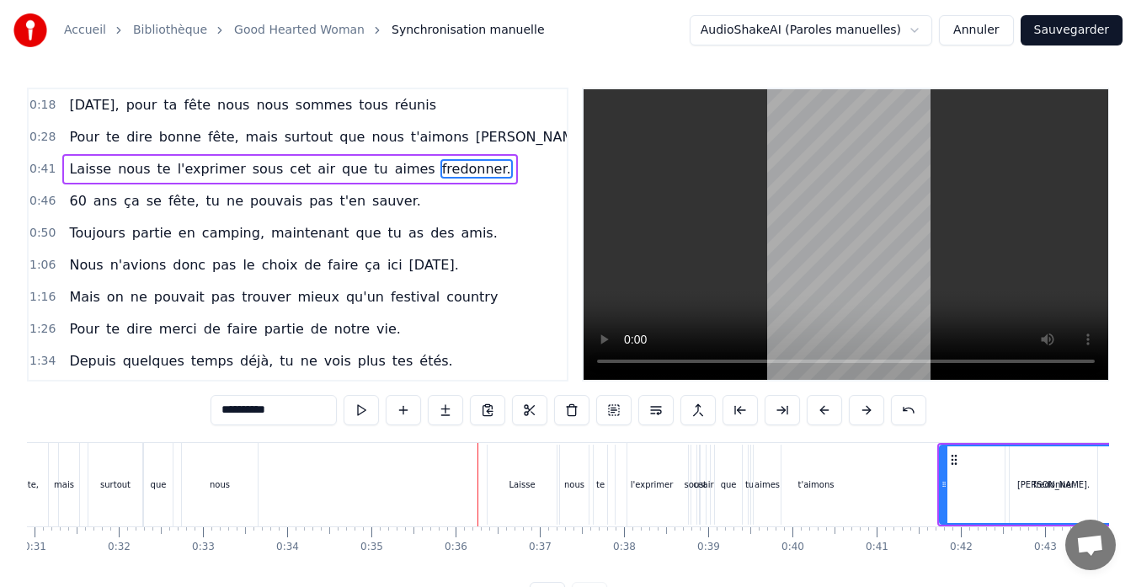
click at [818, 484] on div "t'aimons" at bounding box center [817, 485] width 36 height 13
type input "********"
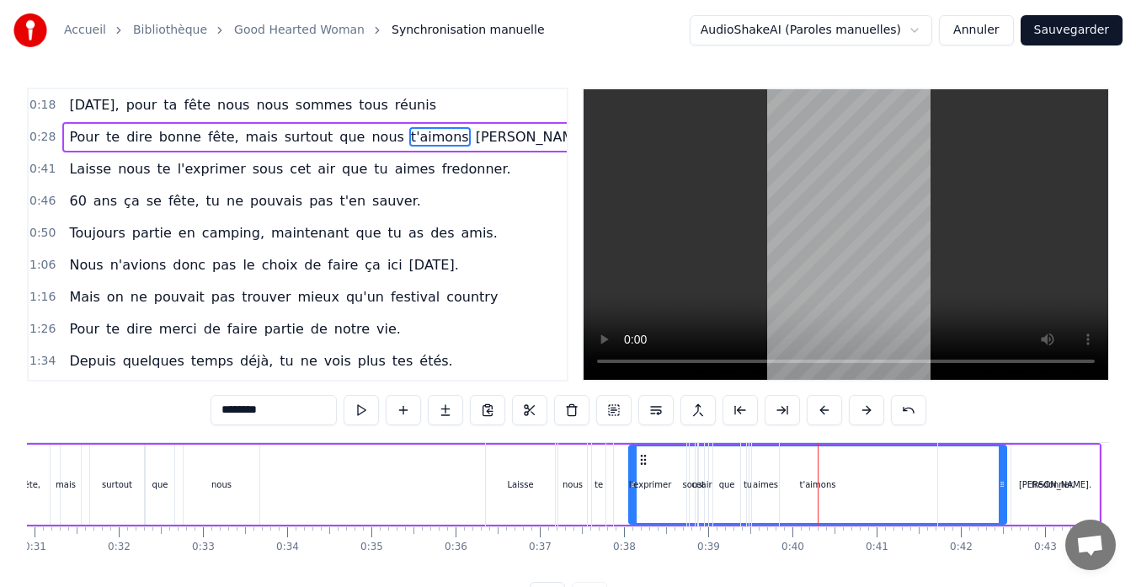
click at [827, 483] on div "t'aimons" at bounding box center [818, 485] width 36 height 13
click at [808, 489] on div "t'aimons" at bounding box center [818, 485] width 36 height 13
drag, startPoint x: 784, startPoint y: 446, endPoint x: 840, endPoint y: 450, distance: 55.8
click at [840, 450] on div "t'aimons" at bounding box center [818, 484] width 376 height 77
click at [864, 413] on button at bounding box center [866, 410] width 35 height 30
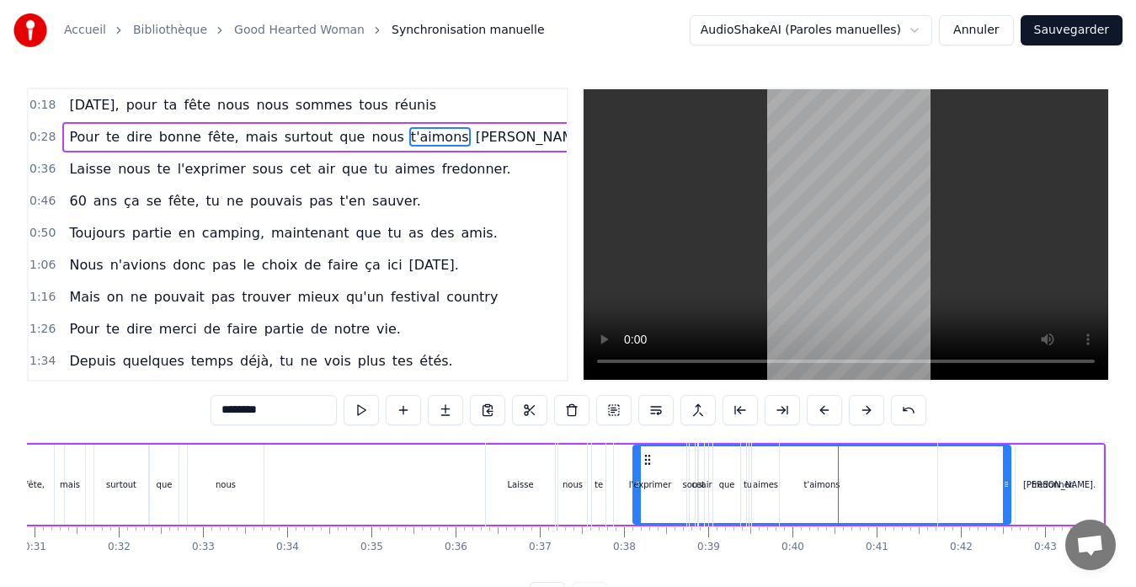
click at [864, 413] on button at bounding box center [866, 410] width 35 height 30
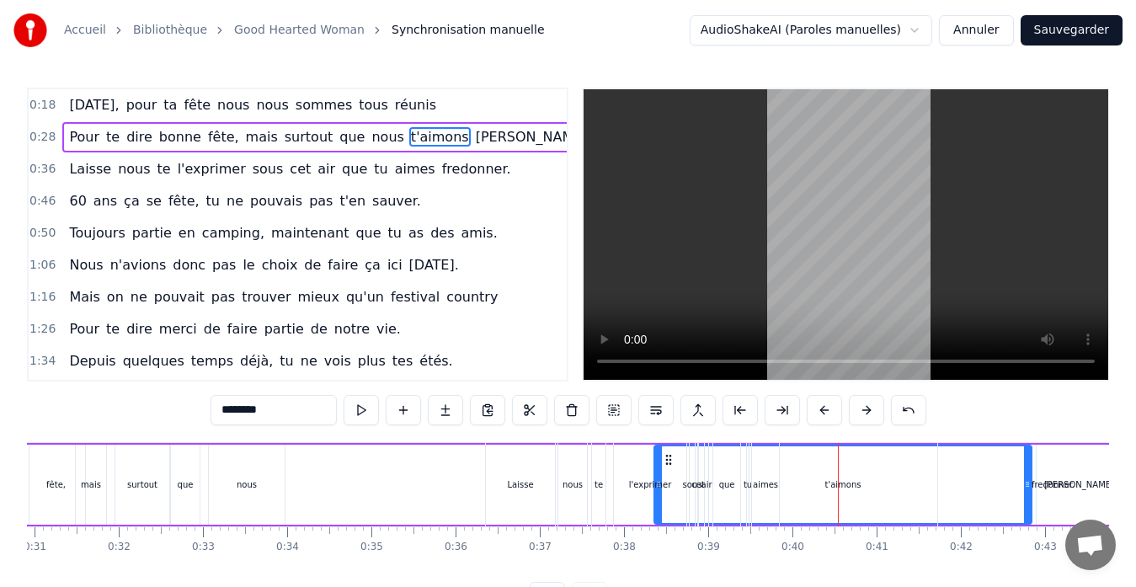
click at [864, 413] on button at bounding box center [866, 410] width 35 height 30
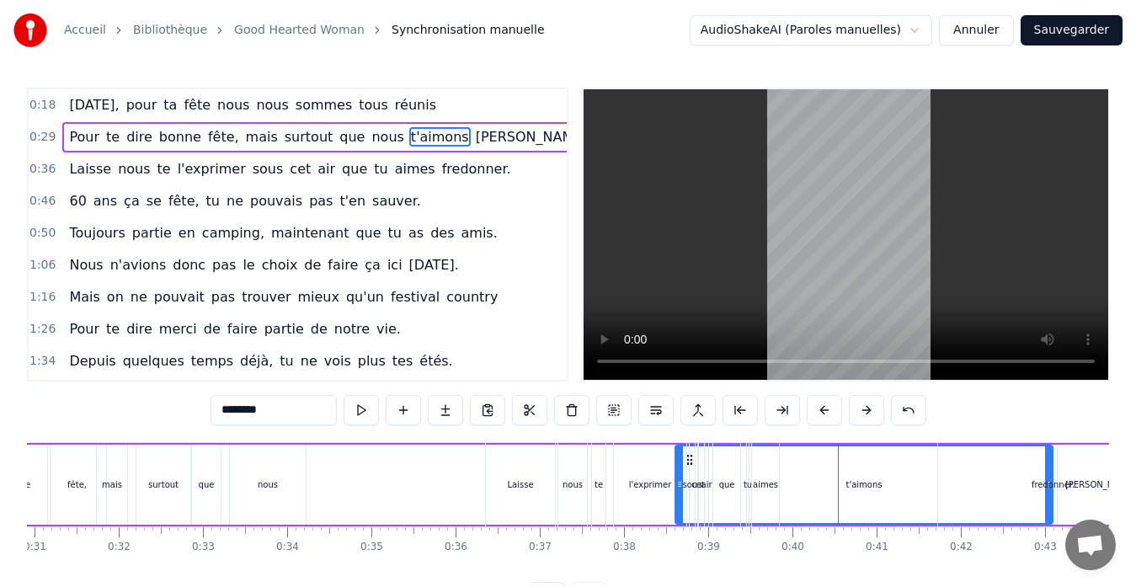
click at [864, 413] on button at bounding box center [866, 410] width 35 height 30
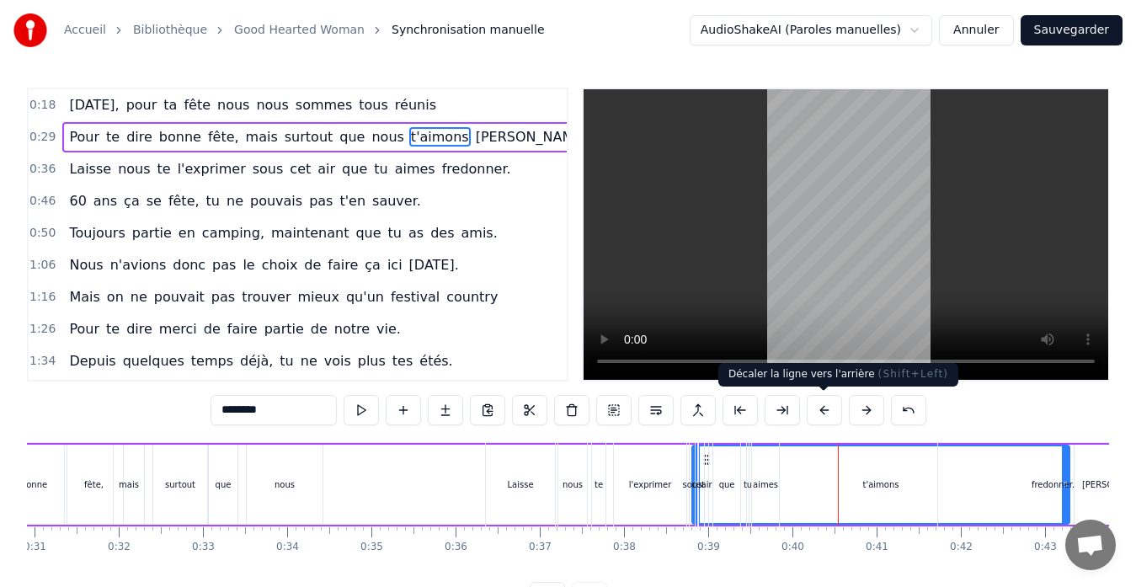
click at [821, 415] on button at bounding box center [824, 410] width 35 height 30
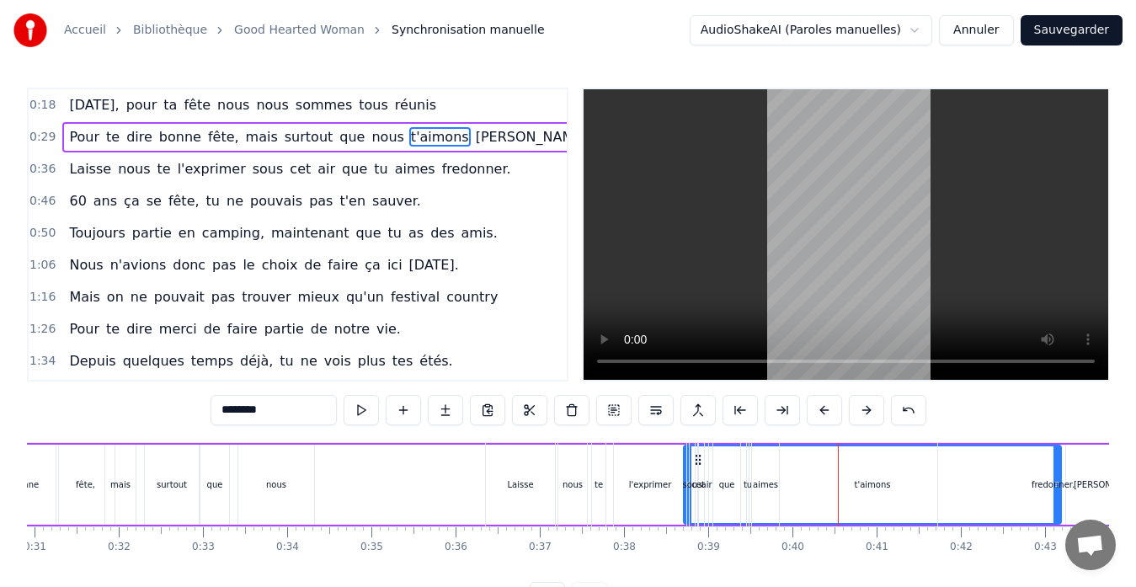
click at [821, 415] on button at bounding box center [824, 410] width 35 height 30
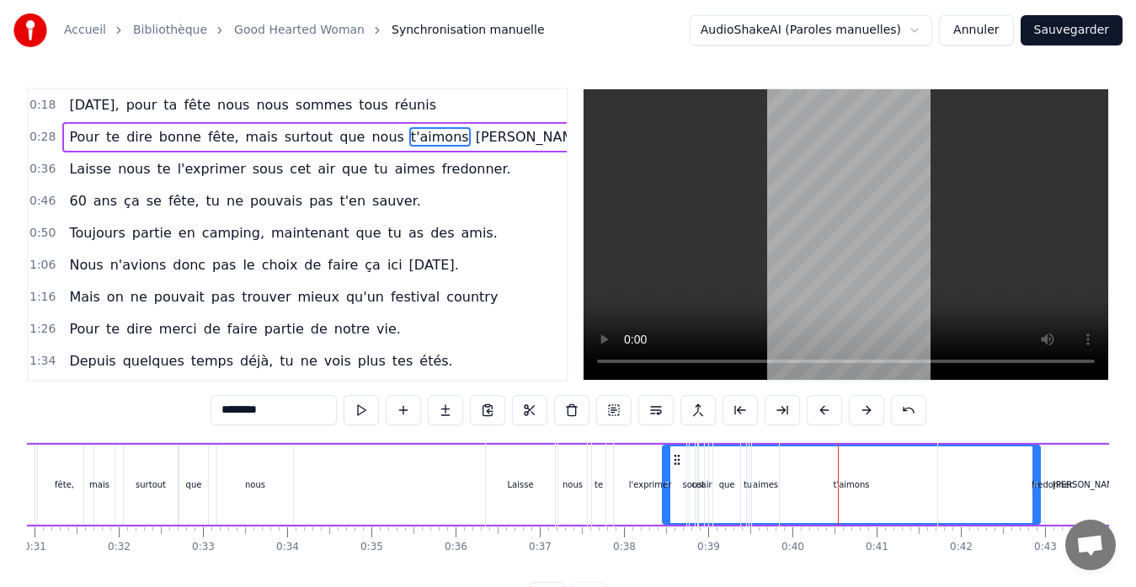
click at [821, 415] on button at bounding box center [824, 410] width 35 height 30
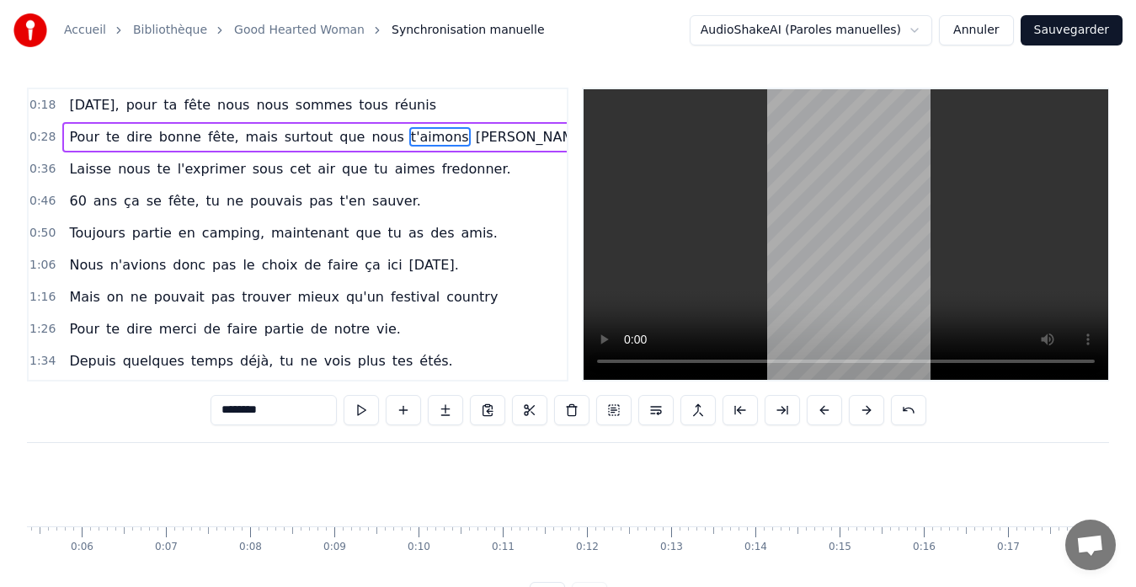
scroll to position [0, 0]
click at [477, 106] on div "0:18 [DATE], pour ta fête nous nous sommes tous réunis" at bounding box center [298, 105] width 538 height 32
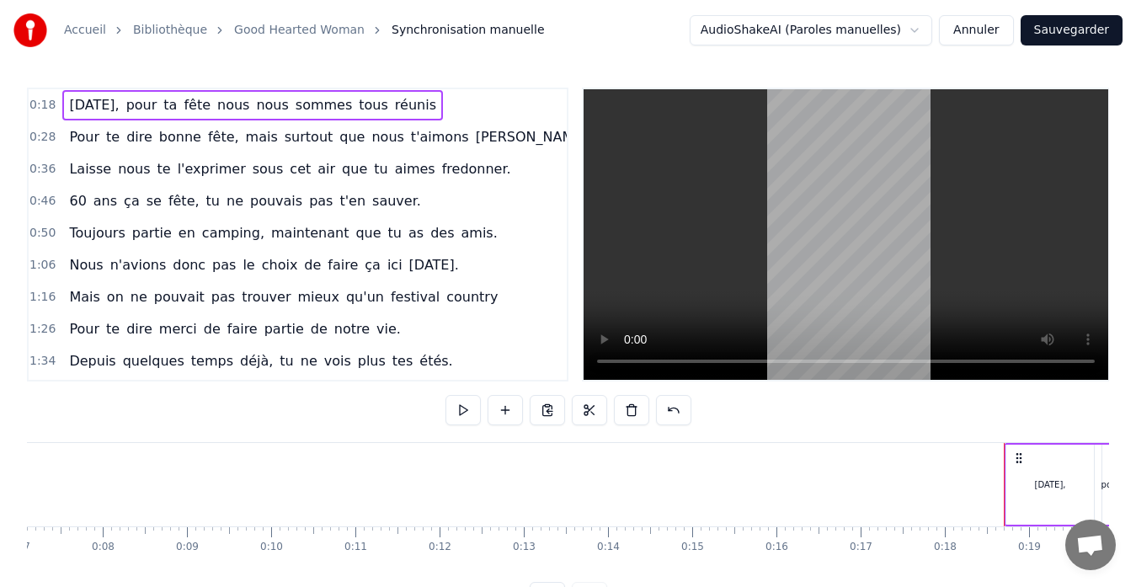
click at [414, 132] on span "t'aimons" at bounding box center [439, 136] width 61 height 19
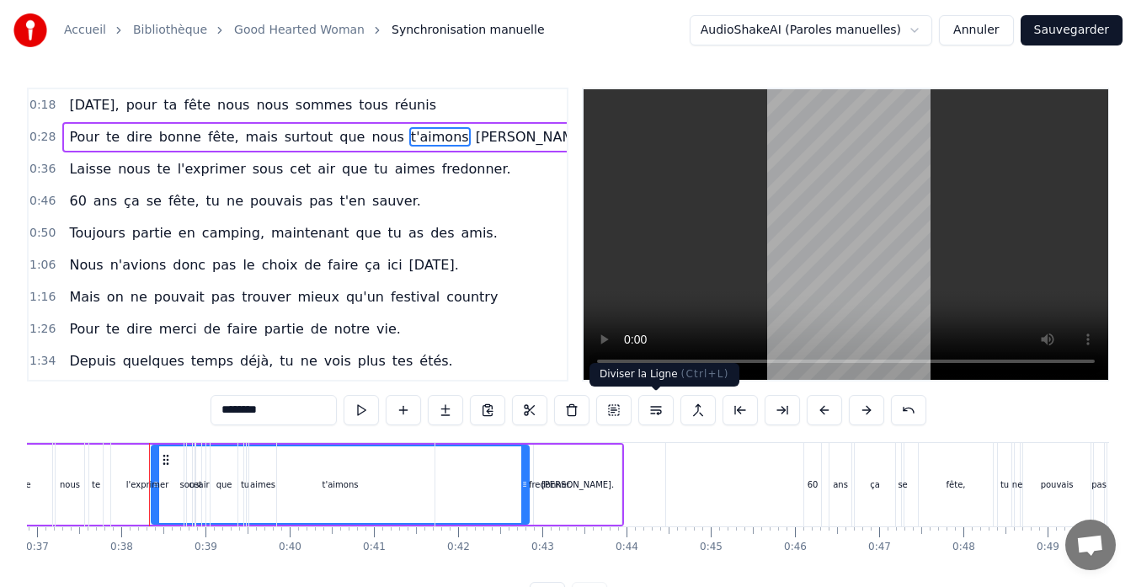
scroll to position [0, 3145]
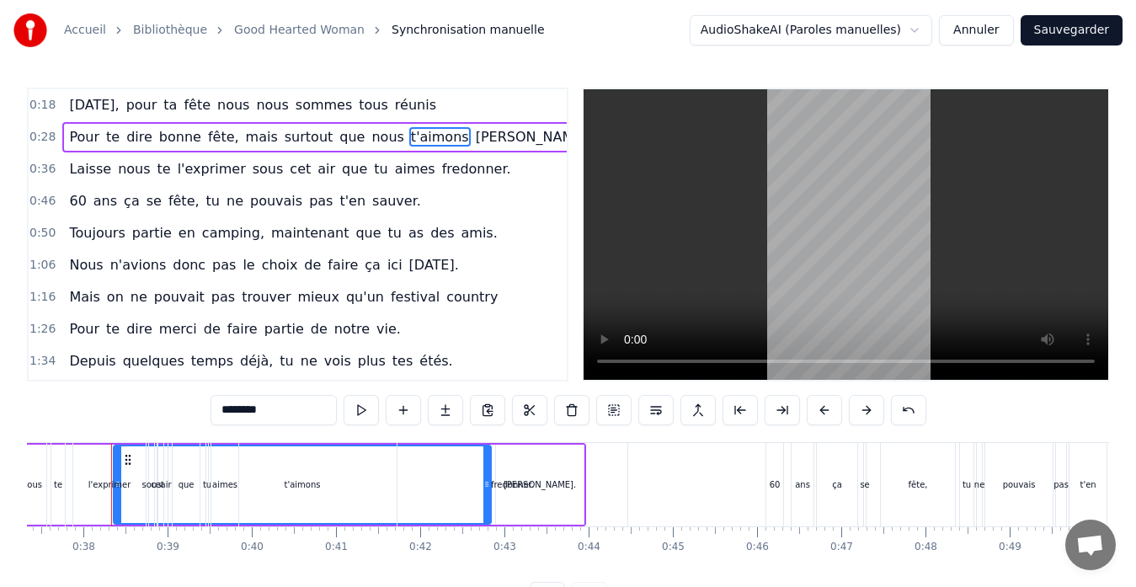
drag, startPoint x: 130, startPoint y: 461, endPoint x: 42, endPoint y: 467, distance: 87.8
click at [42, 467] on div "Laisse nous te l'exprimer sous cet air que tu aimes fredonner." at bounding box center [287, 484] width 687 height 83
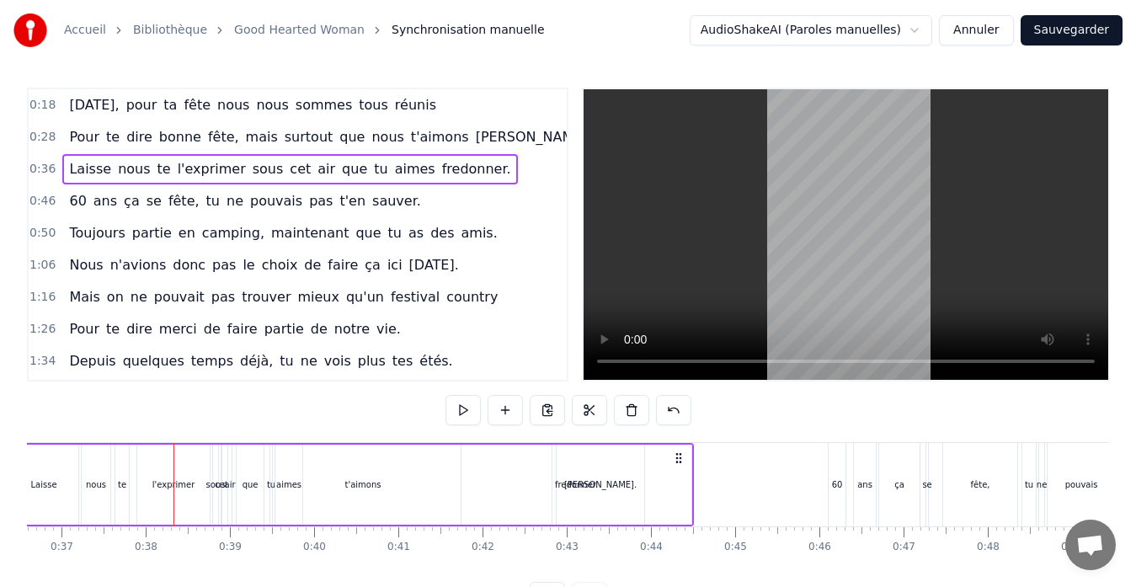
scroll to position [0, 3076]
click at [409, 136] on span "t'aimons" at bounding box center [439, 136] width 61 height 19
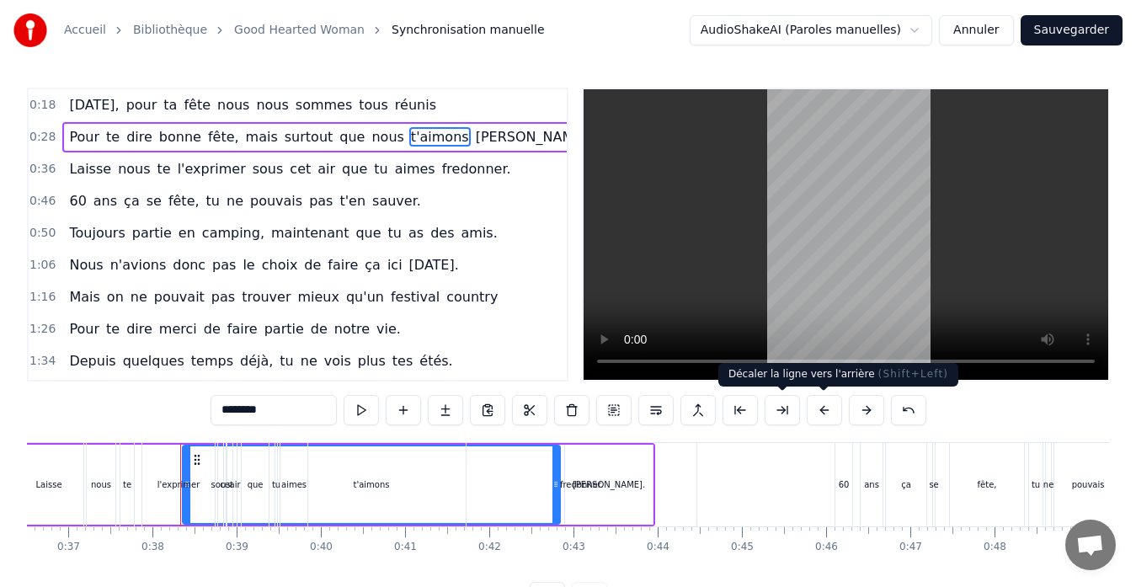
click at [829, 413] on button at bounding box center [824, 410] width 35 height 30
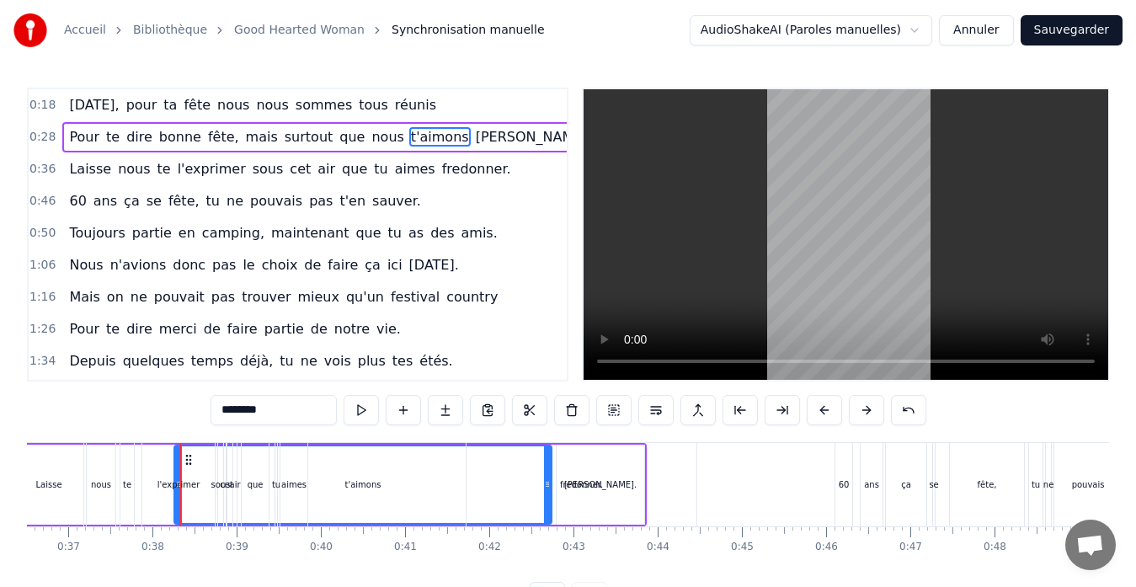
click at [829, 413] on button at bounding box center [824, 410] width 35 height 30
click at [826, 411] on button at bounding box center [824, 410] width 35 height 30
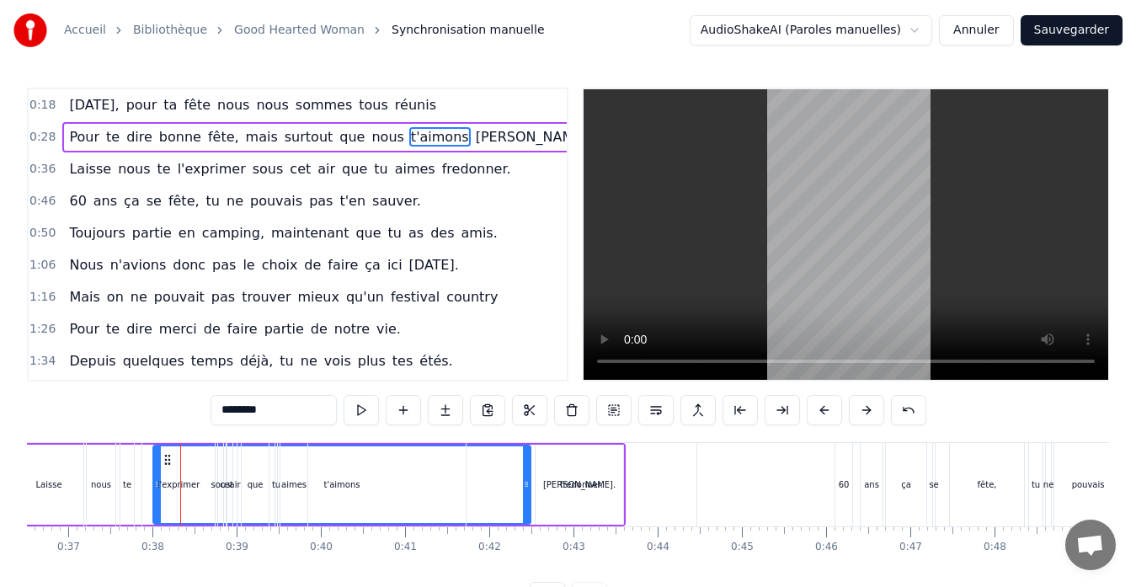
click at [826, 411] on button at bounding box center [824, 410] width 35 height 30
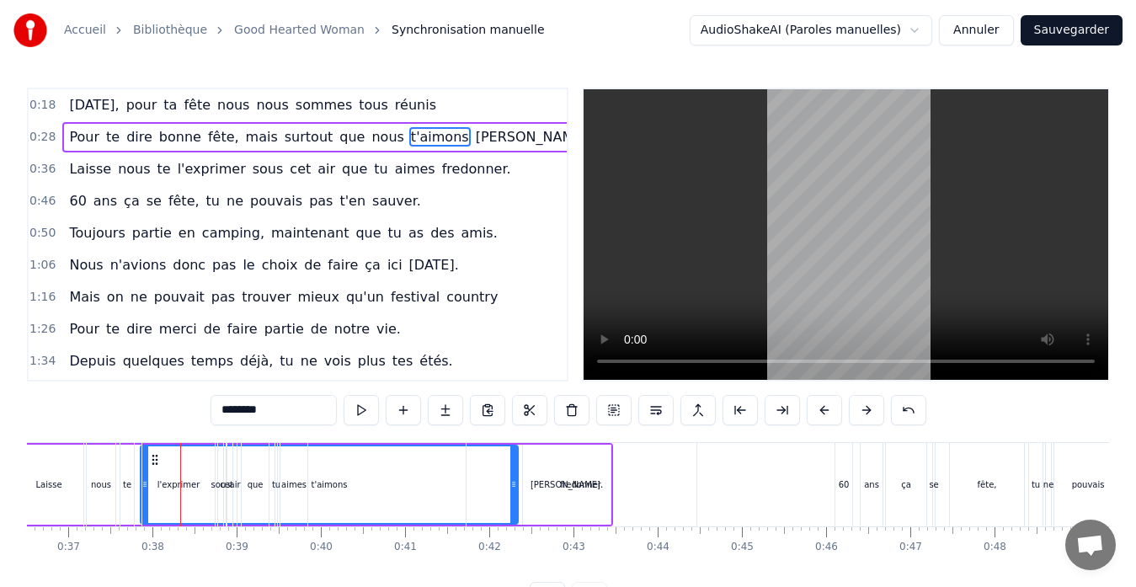
click at [826, 411] on button at bounding box center [824, 410] width 35 height 30
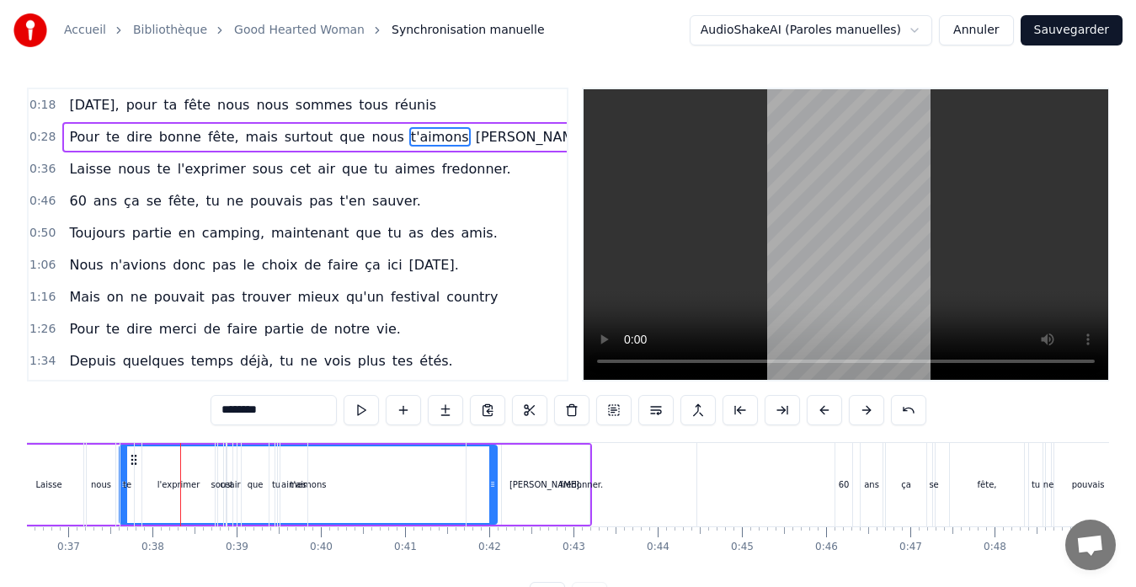
click at [826, 411] on button at bounding box center [824, 410] width 35 height 30
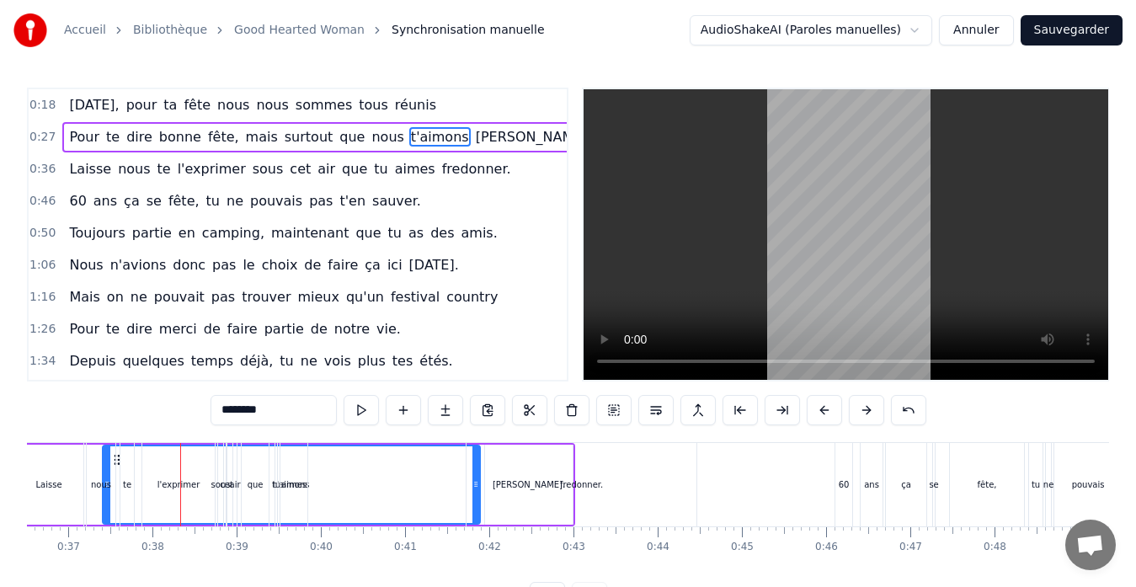
click at [826, 411] on button at bounding box center [824, 410] width 35 height 30
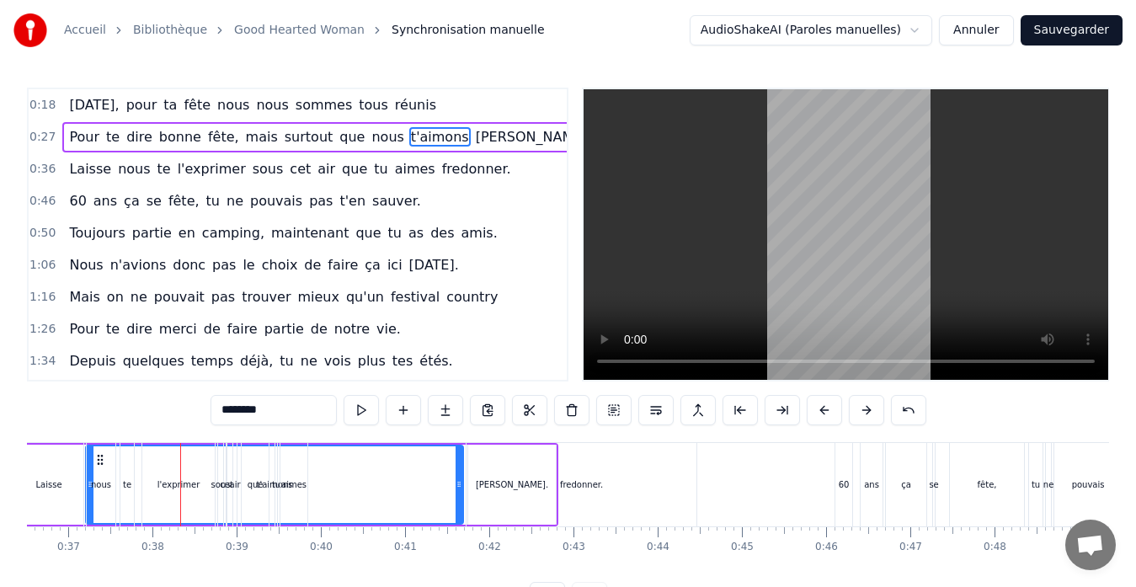
click at [825, 411] on button at bounding box center [824, 410] width 35 height 30
click at [824, 411] on button at bounding box center [824, 410] width 35 height 30
click at [822, 411] on button at bounding box center [824, 410] width 35 height 30
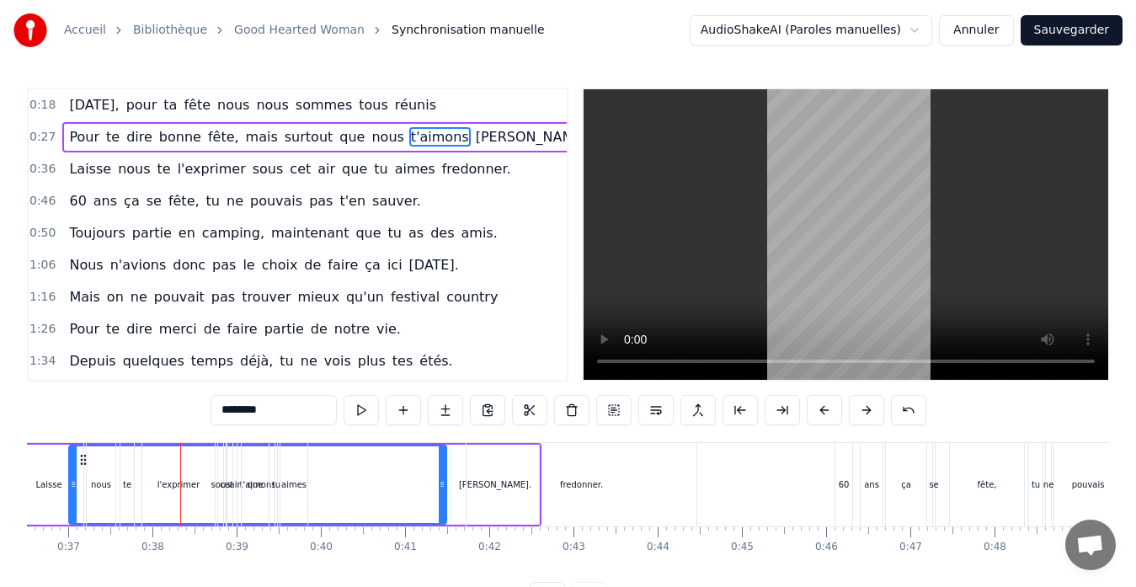
click at [822, 411] on button at bounding box center [824, 410] width 35 height 30
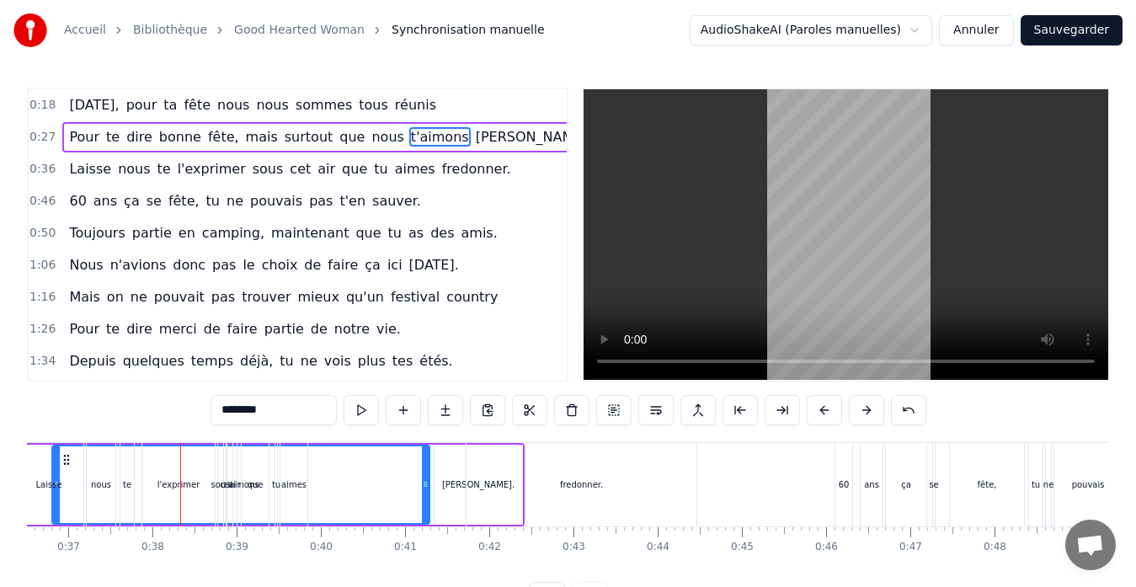
click at [822, 411] on button at bounding box center [824, 410] width 35 height 30
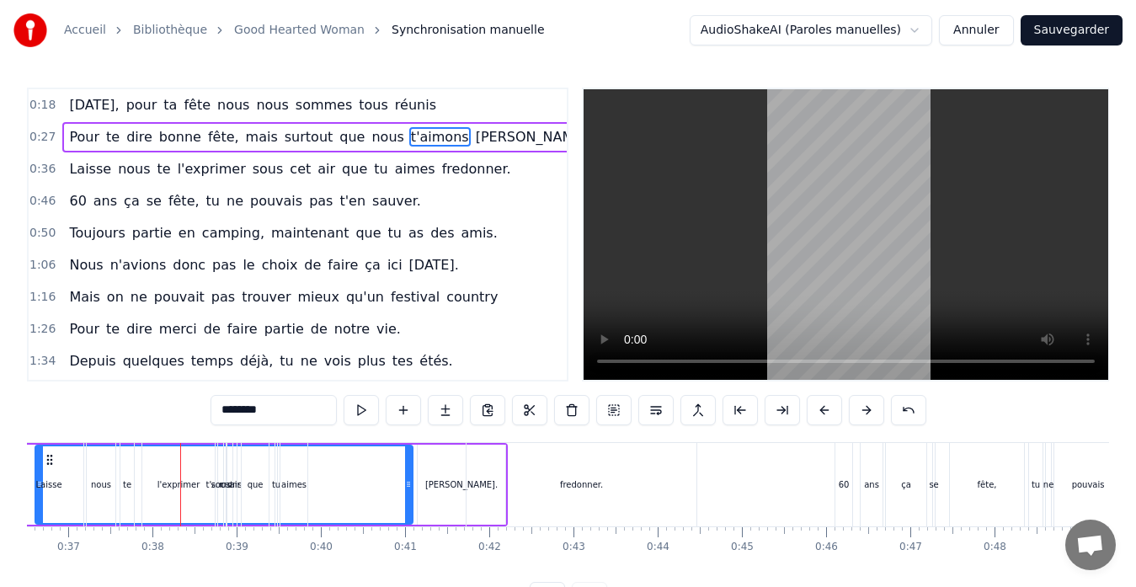
click at [822, 411] on button at bounding box center [824, 410] width 35 height 30
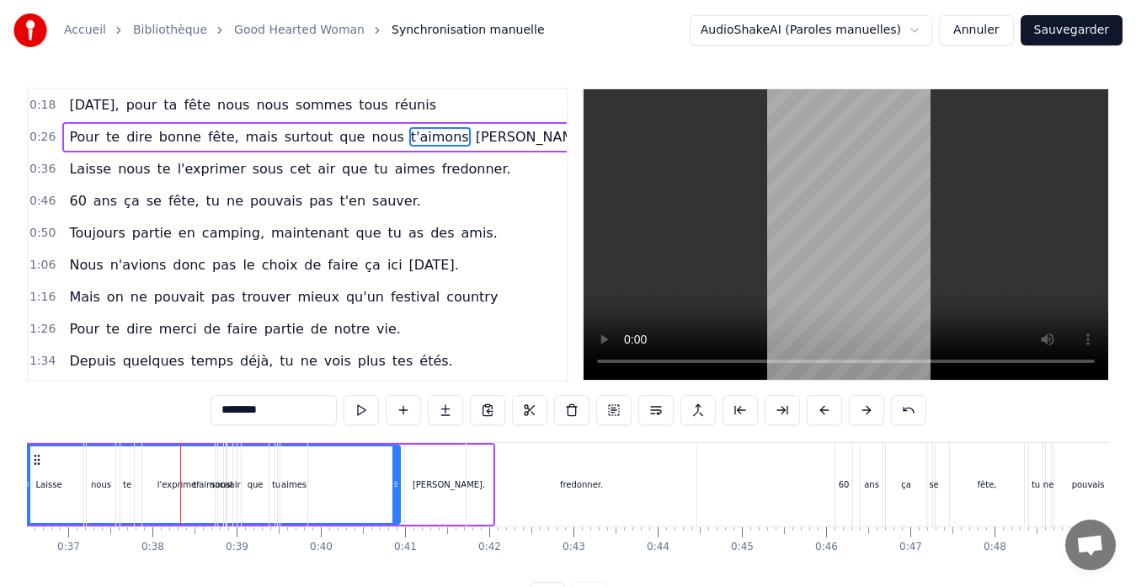
click at [821, 411] on button at bounding box center [824, 410] width 35 height 30
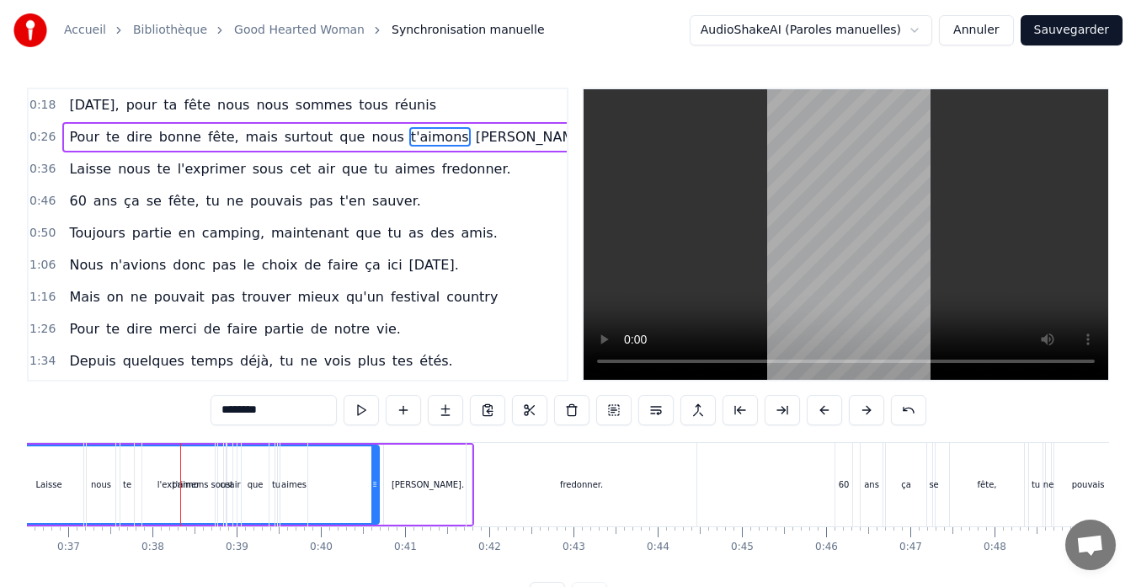
click at [821, 411] on button at bounding box center [824, 410] width 35 height 30
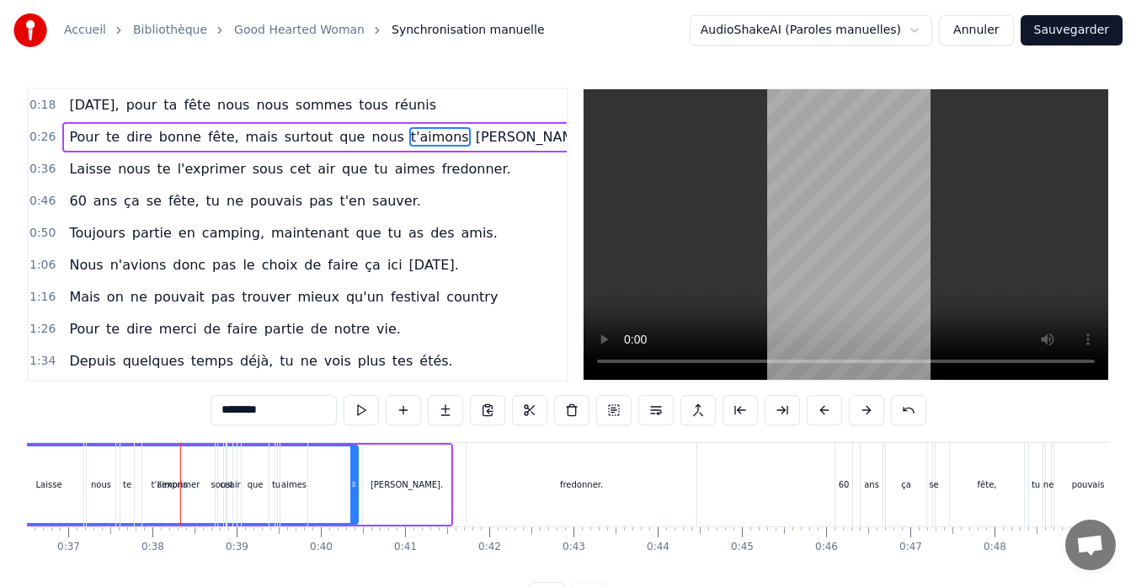
click at [818, 411] on button at bounding box center [824, 410] width 35 height 30
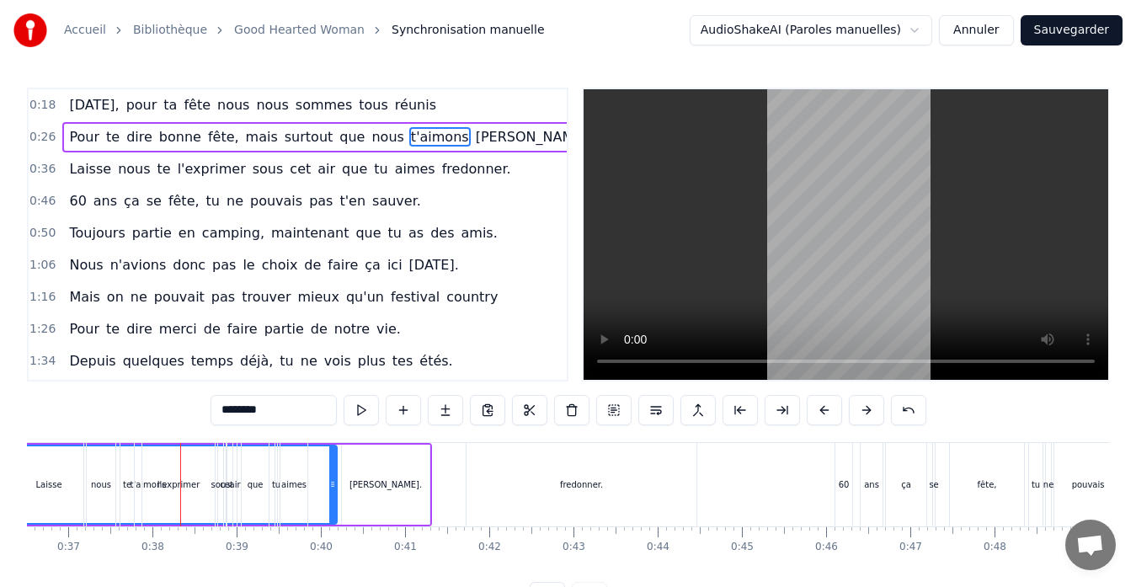
click at [818, 411] on button at bounding box center [824, 410] width 35 height 30
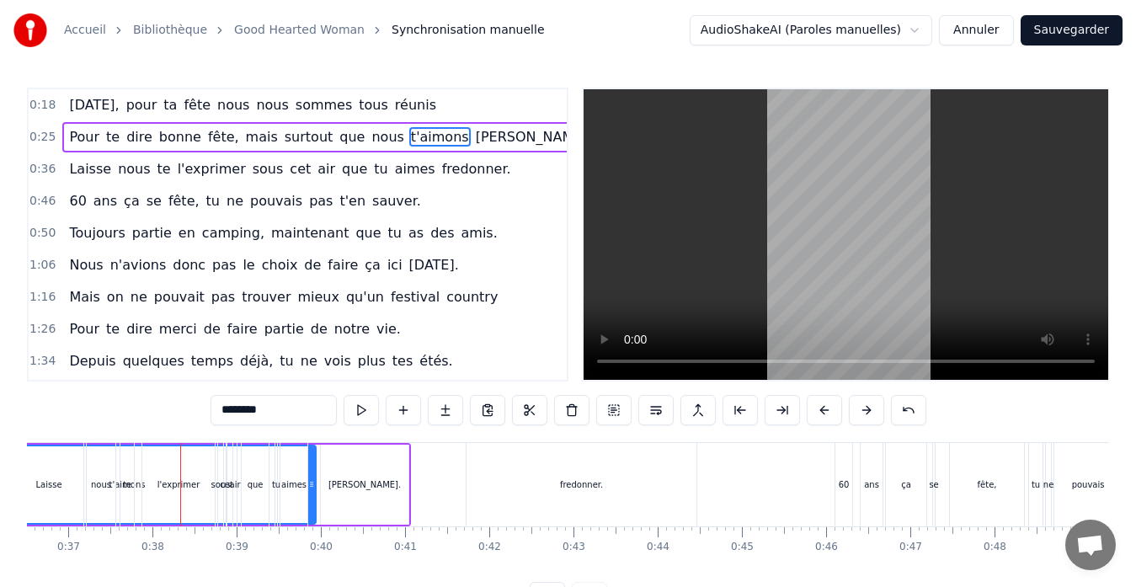
click at [818, 411] on button at bounding box center [824, 410] width 35 height 30
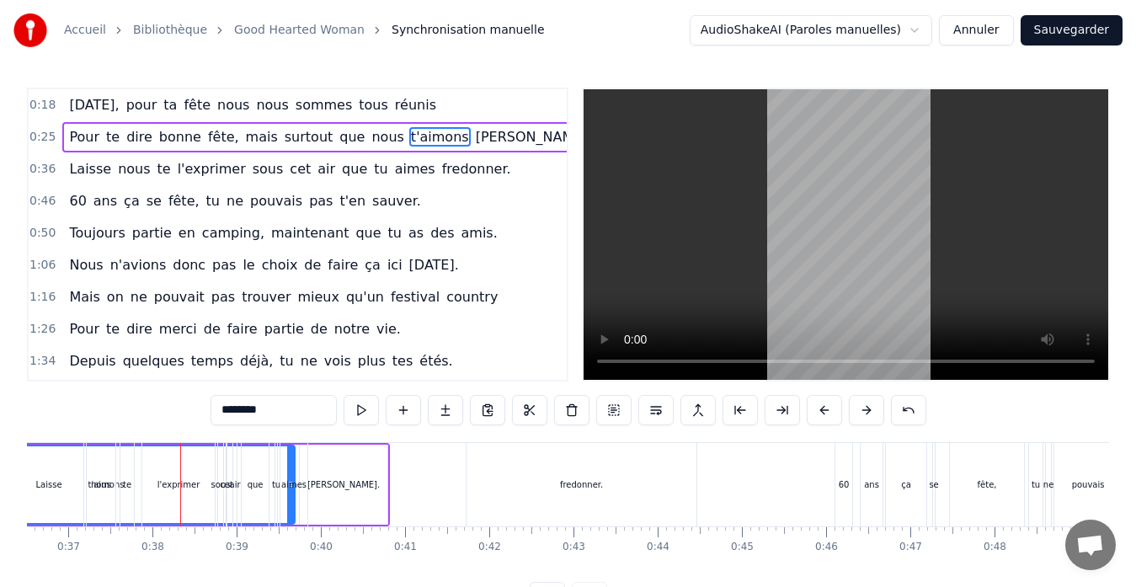
click at [818, 411] on button at bounding box center [824, 410] width 35 height 30
click at [817, 411] on button at bounding box center [824, 410] width 35 height 30
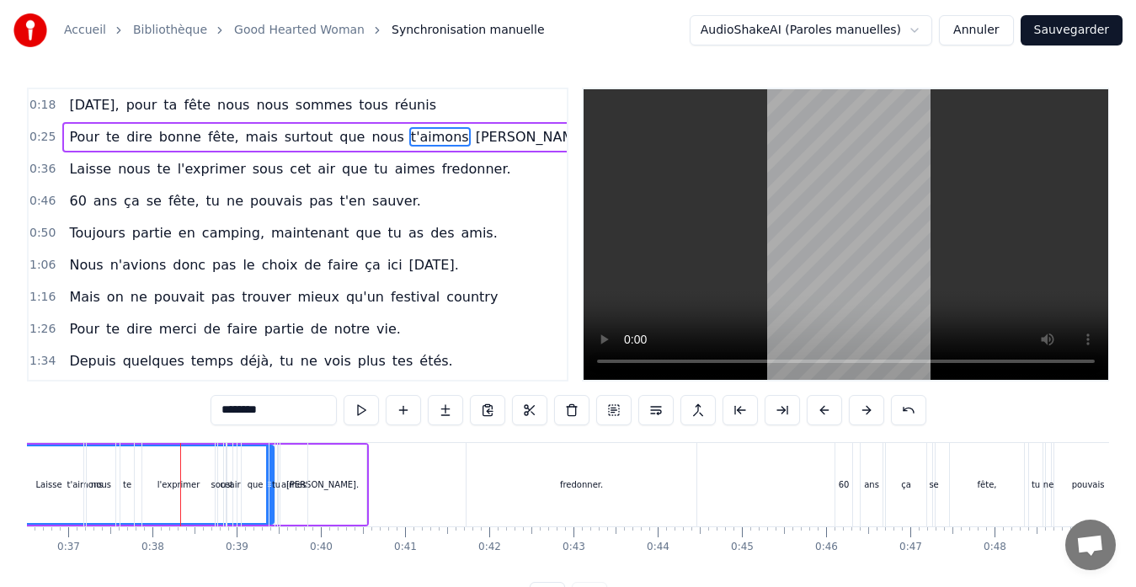
click at [817, 411] on button at bounding box center [824, 410] width 35 height 30
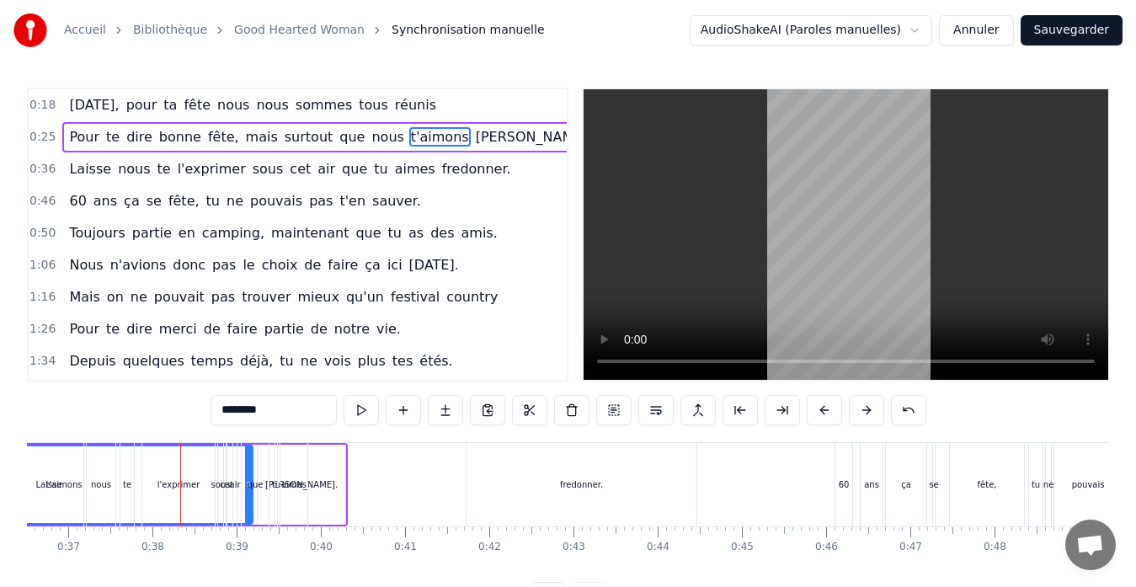
click at [817, 411] on button at bounding box center [824, 410] width 35 height 30
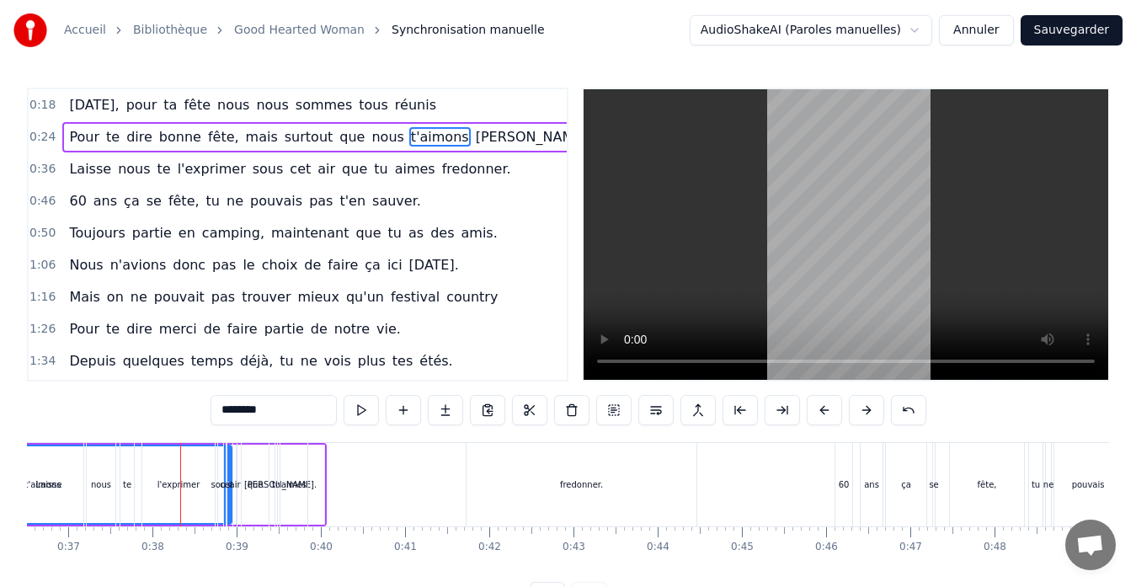
click at [817, 411] on button at bounding box center [824, 410] width 35 height 30
click at [816, 411] on button at bounding box center [824, 410] width 35 height 30
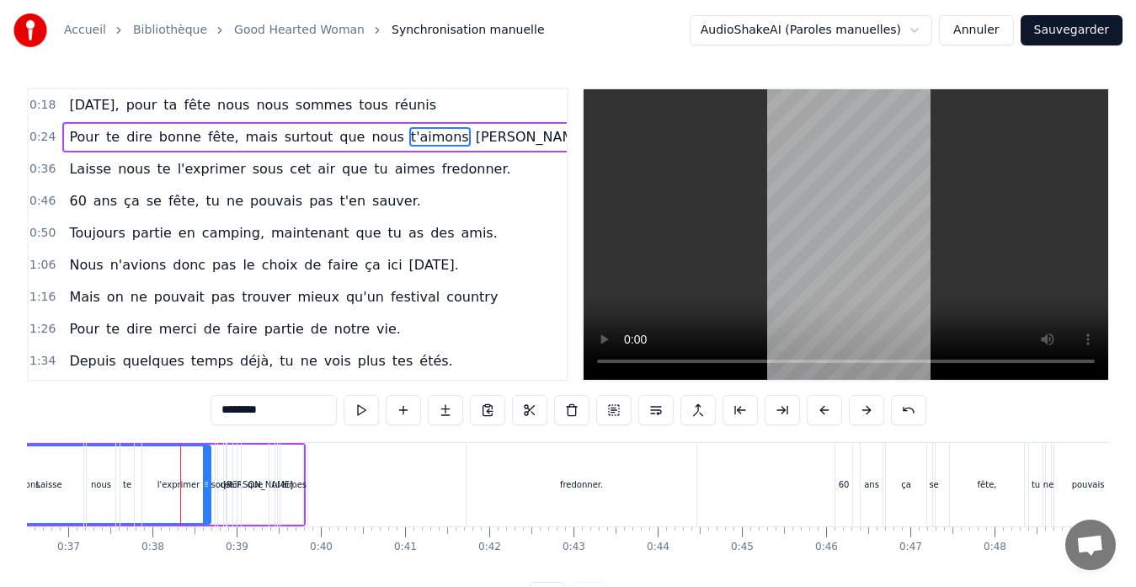
click at [816, 411] on button at bounding box center [824, 410] width 35 height 30
click at [815, 411] on button at bounding box center [824, 410] width 35 height 30
click at [814, 411] on button at bounding box center [824, 410] width 35 height 30
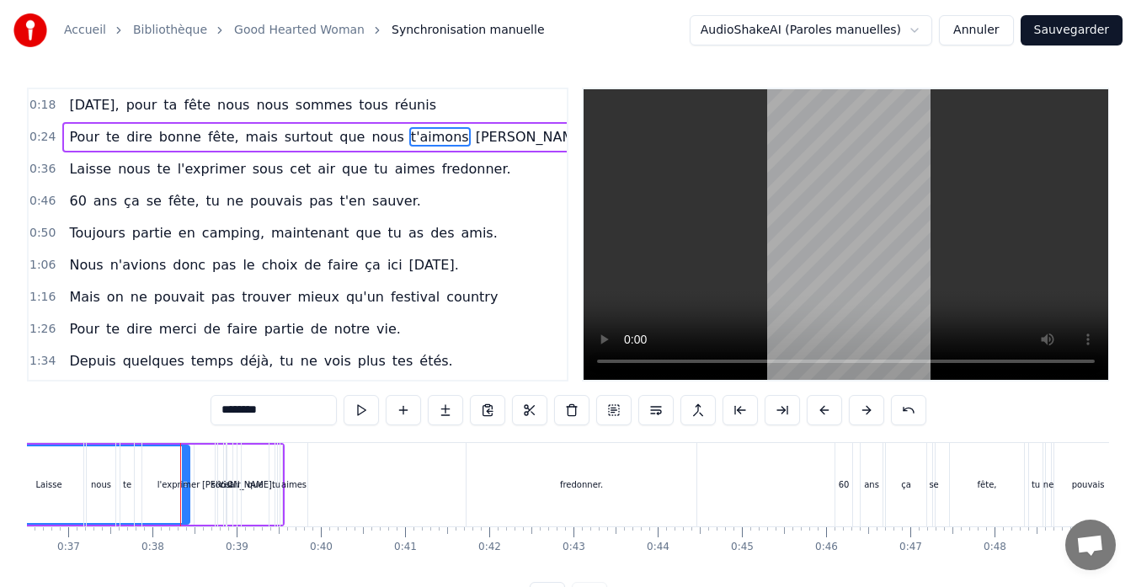
click at [813, 411] on button at bounding box center [824, 410] width 35 height 30
click at [822, 408] on button at bounding box center [824, 410] width 35 height 30
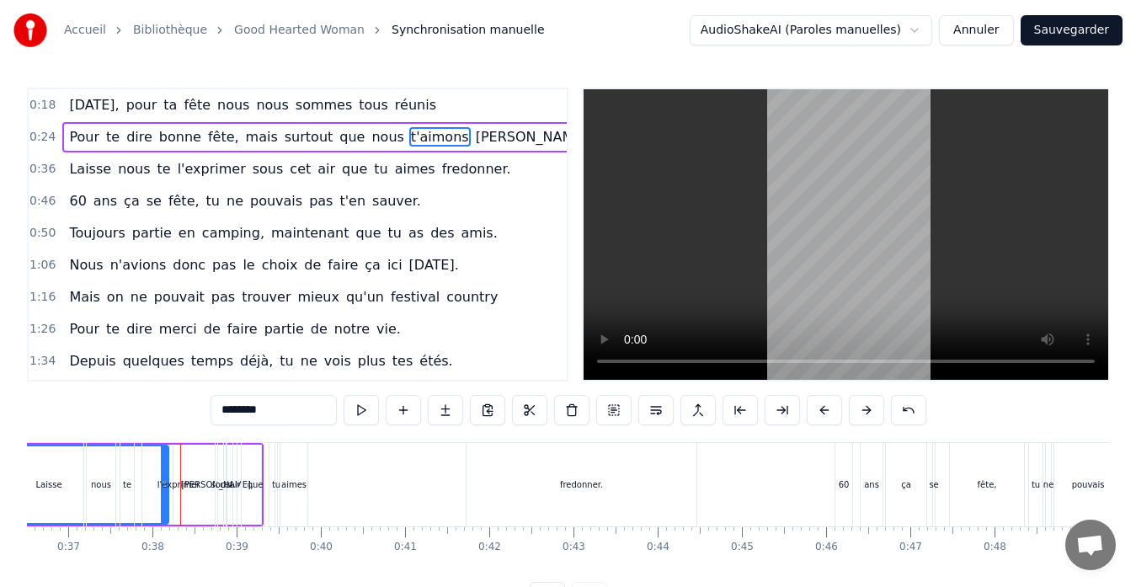
click at [822, 408] on button at bounding box center [824, 410] width 35 height 30
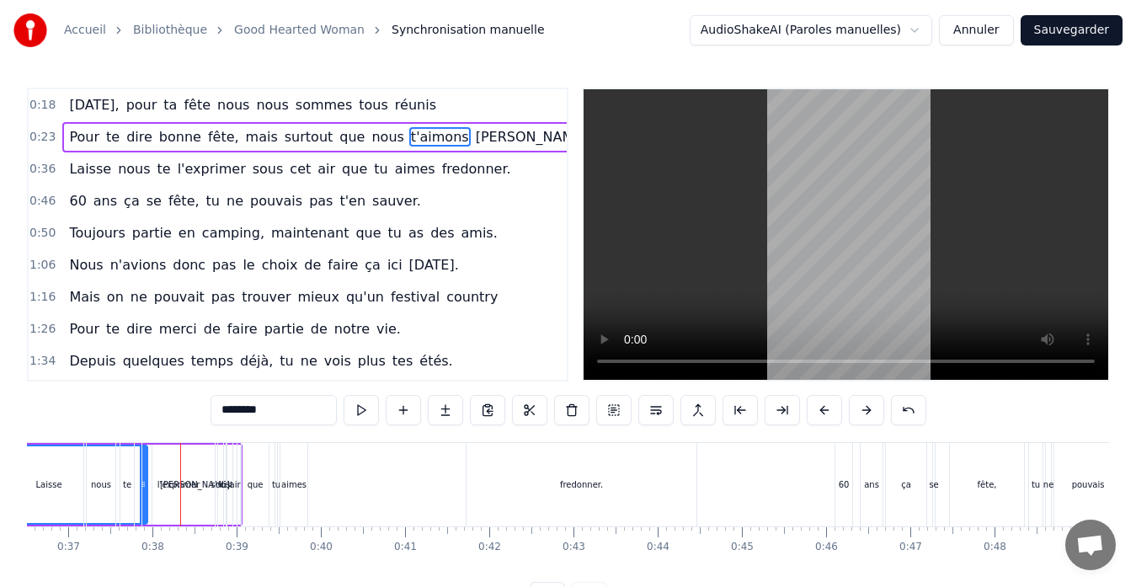
click at [822, 408] on button at bounding box center [824, 410] width 35 height 30
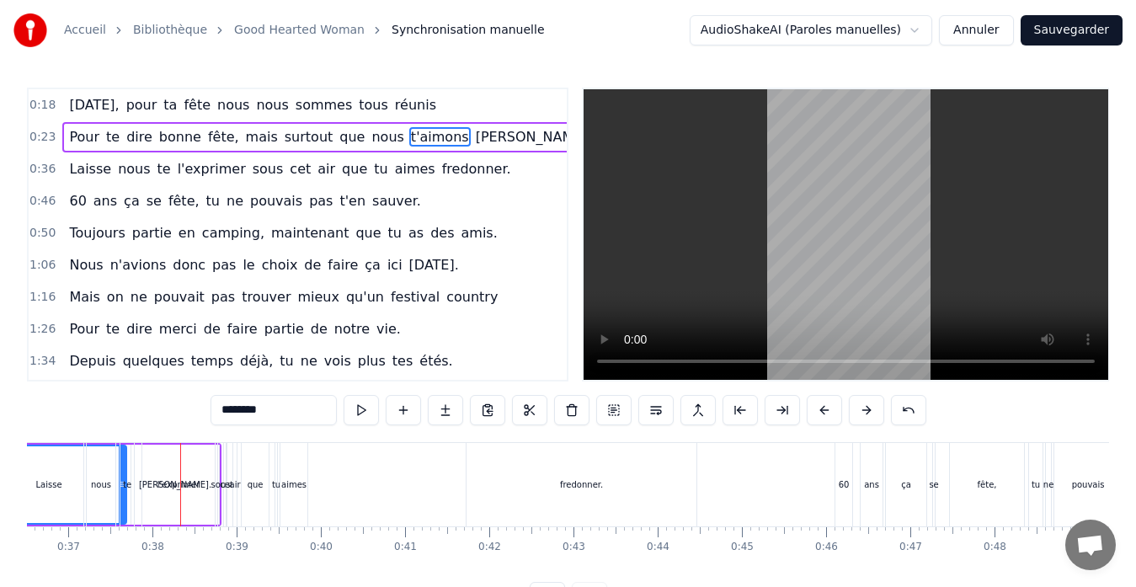
click at [822, 408] on button at bounding box center [824, 410] width 35 height 30
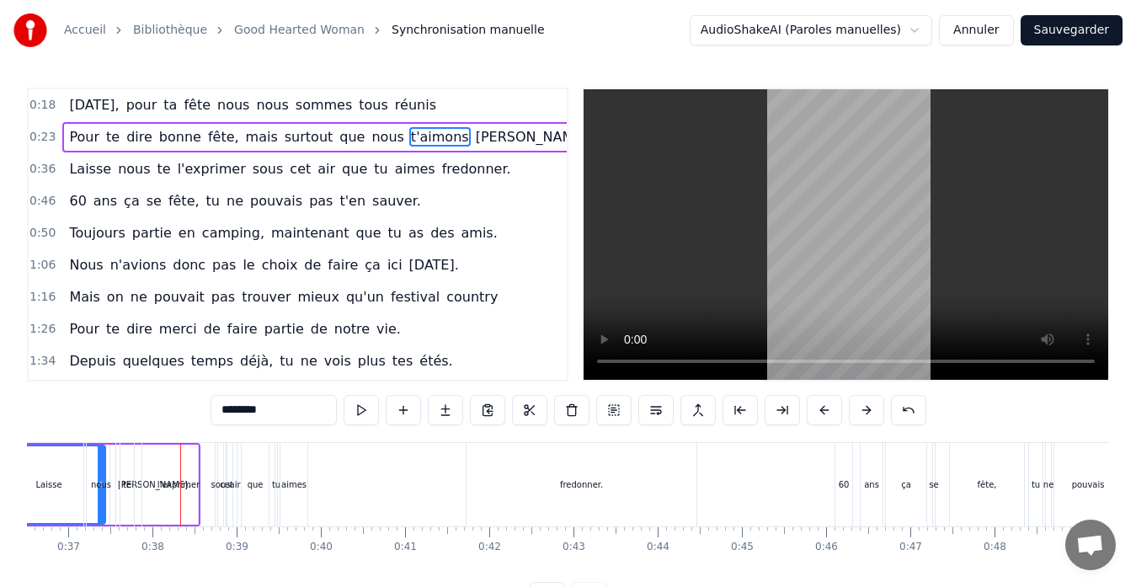
click at [822, 408] on button at bounding box center [824, 410] width 35 height 30
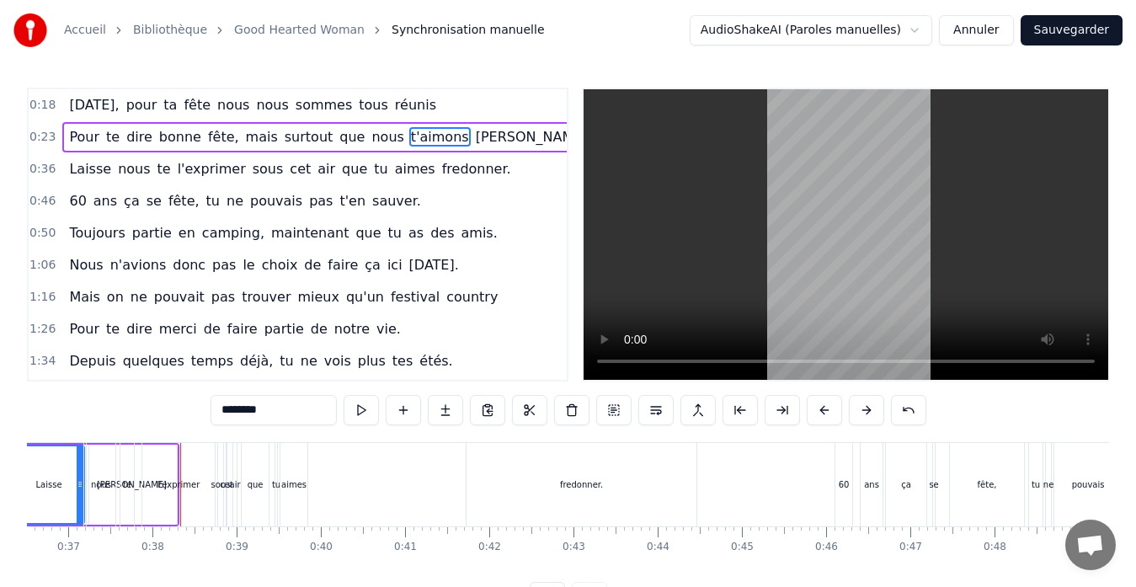
click at [822, 408] on button at bounding box center [824, 410] width 35 height 30
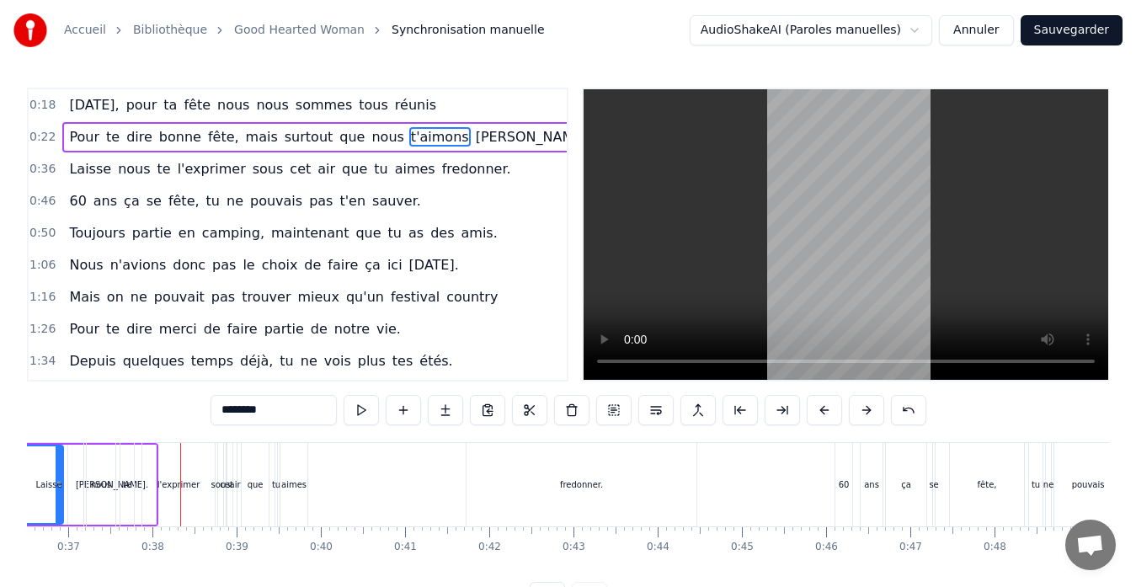
click at [822, 408] on button at bounding box center [824, 410] width 35 height 30
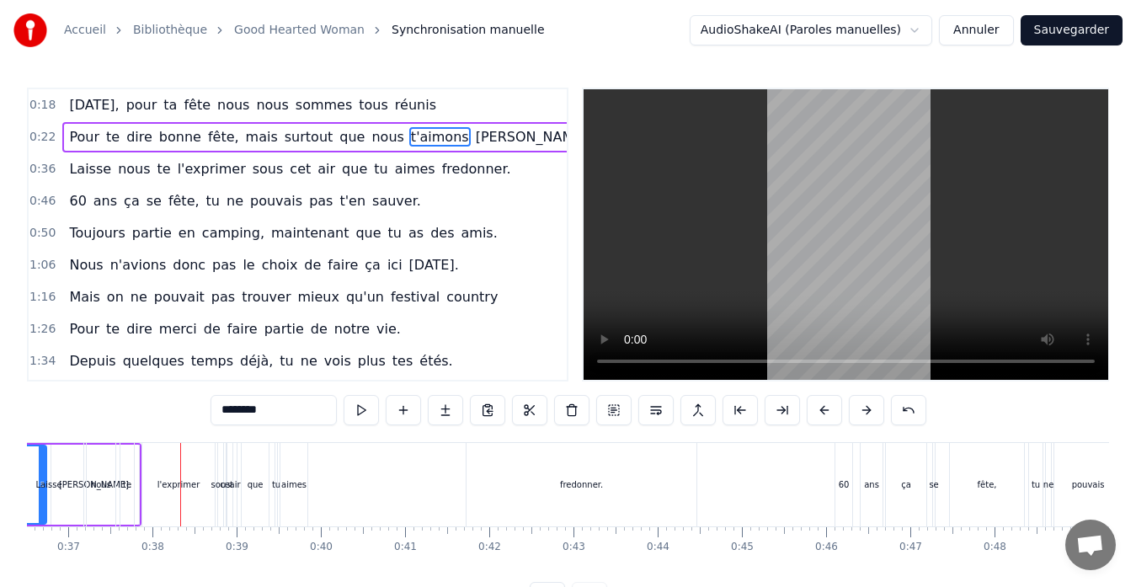
click at [822, 408] on button at bounding box center [824, 410] width 35 height 30
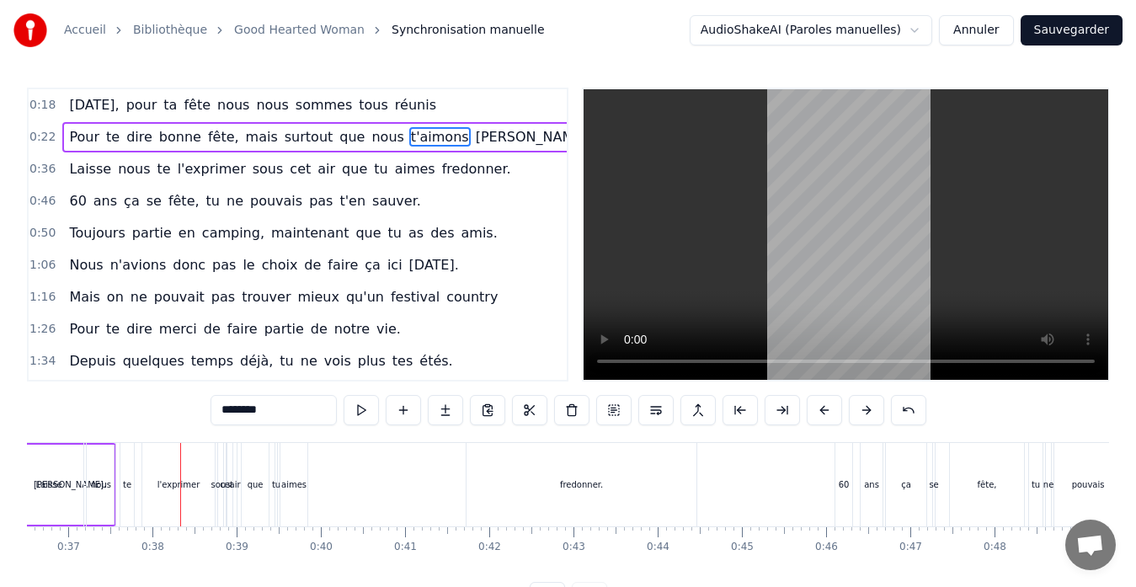
click at [822, 408] on button at bounding box center [824, 410] width 35 height 30
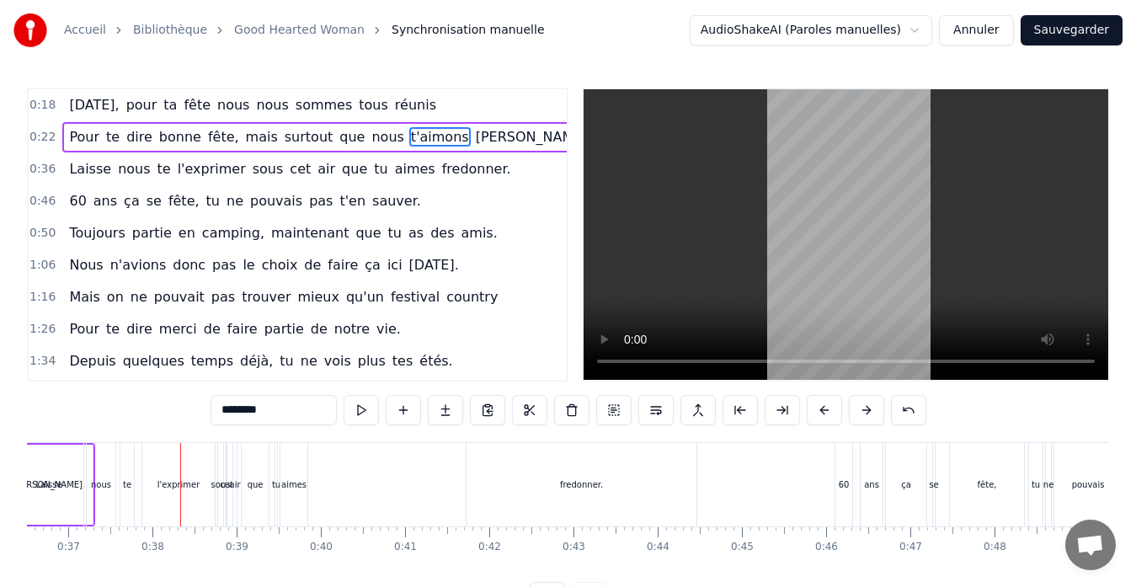
click at [822, 408] on button at bounding box center [824, 410] width 35 height 30
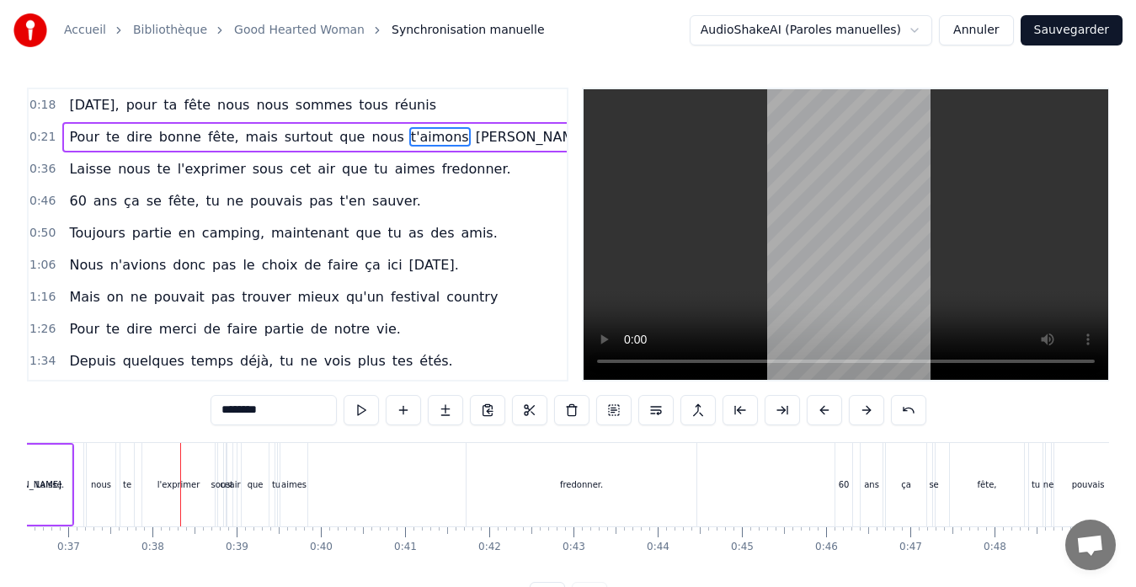
click at [822, 408] on button at bounding box center [824, 410] width 35 height 30
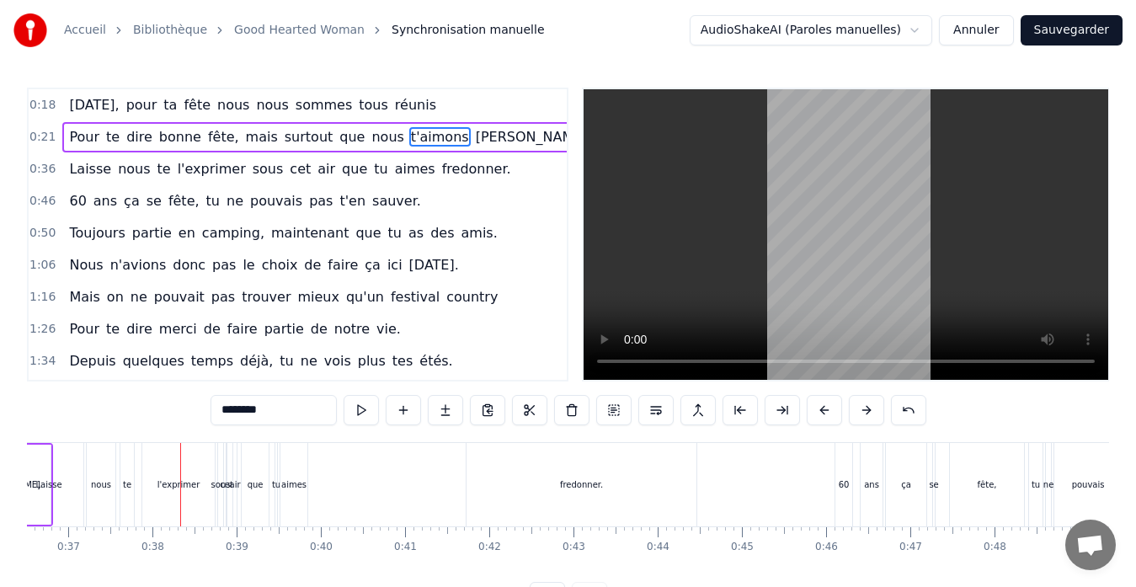
click at [822, 408] on button at bounding box center [824, 410] width 35 height 30
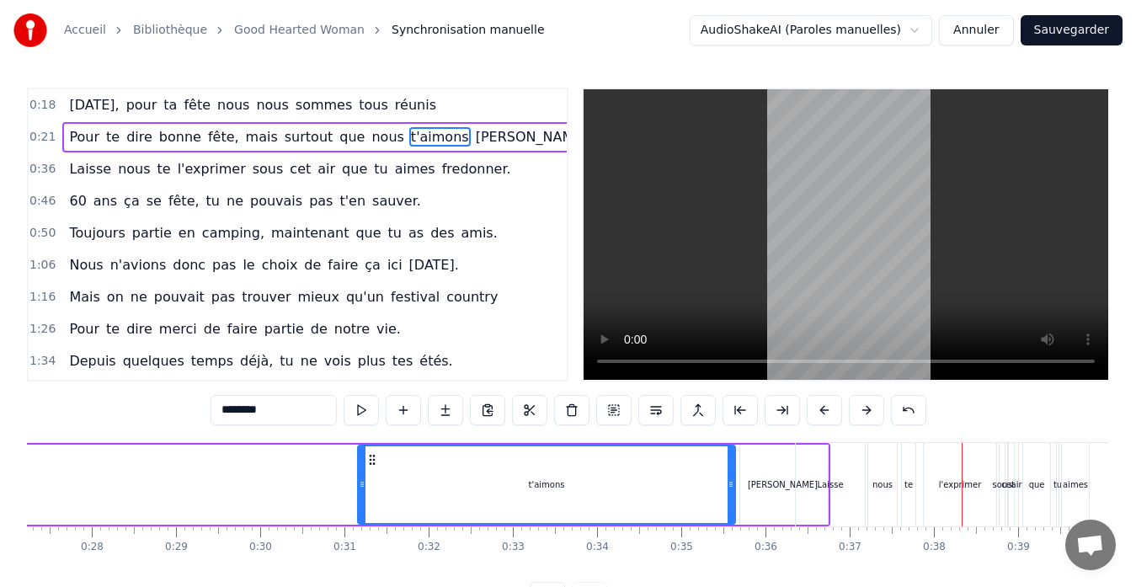
scroll to position [0, 2267]
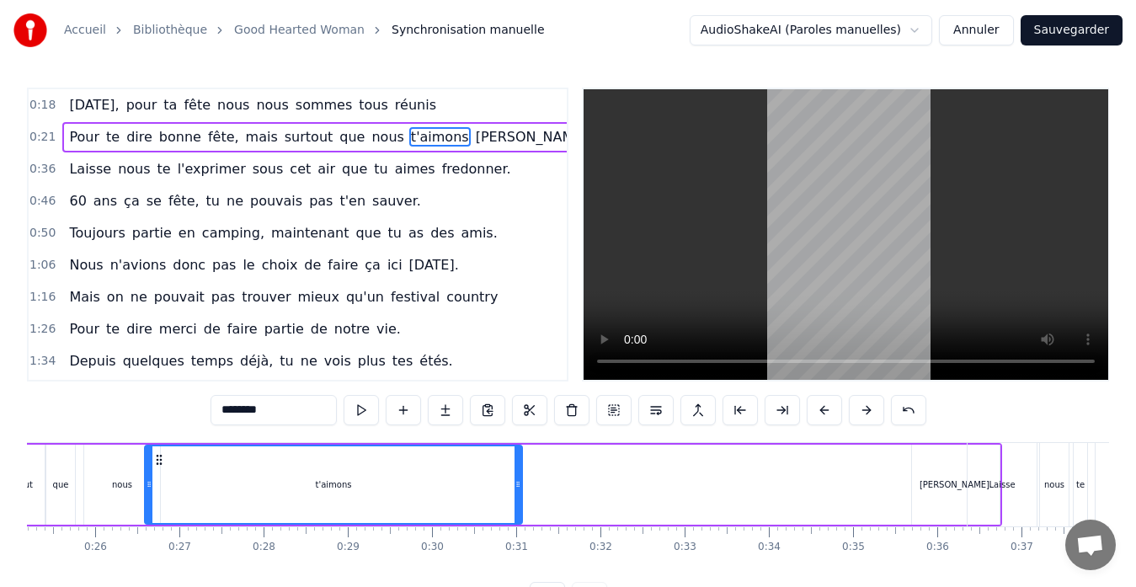
drag, startPoint x: 398, startPoint y: 460, endPoint x: 139, endPoint y: 456, distance: 258.7
click at [146, 456] on div "t'aimons" at bounding box center [334, 484] width 376 height 77
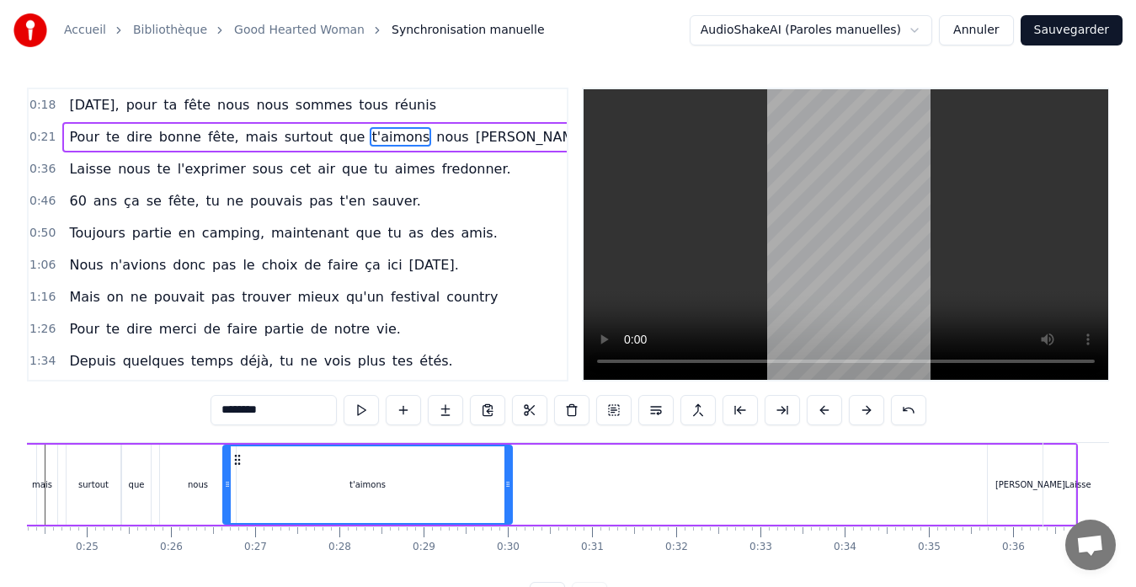
drag, startPoint x: 137, startPoint y: 484, endPoint x: 226, endPoint y: 479, distance: 88.6
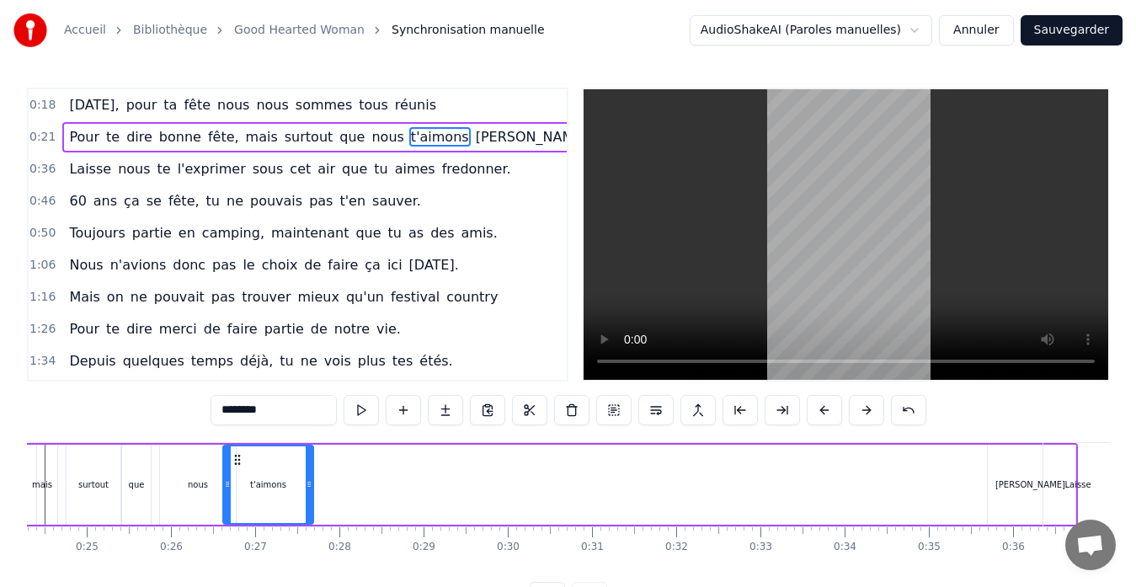
drag, startPoint x: 507, startPoint y: 485, endPoint x: 308, endPoint y: 494, distance: 199.0
click at [308, 494] on div at bounding box center [309, 484] width 7 height 77
click at [1019, 482] on div "[PERSON_NAME]." at bounding box center [1032, 485] width 88 height 80
type input "*******"
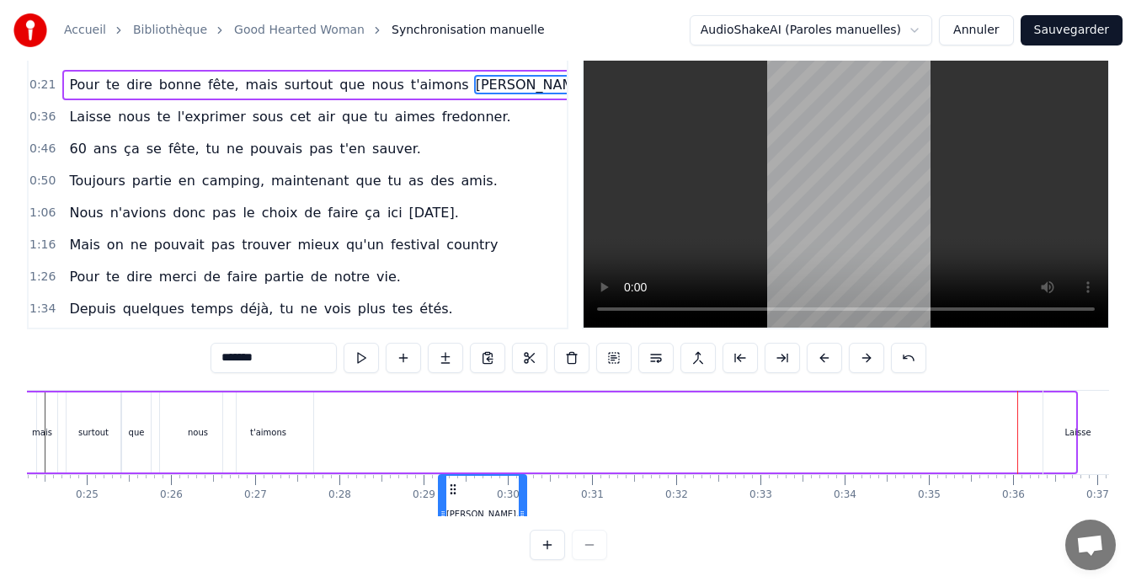
scroll to position [44, 2046]
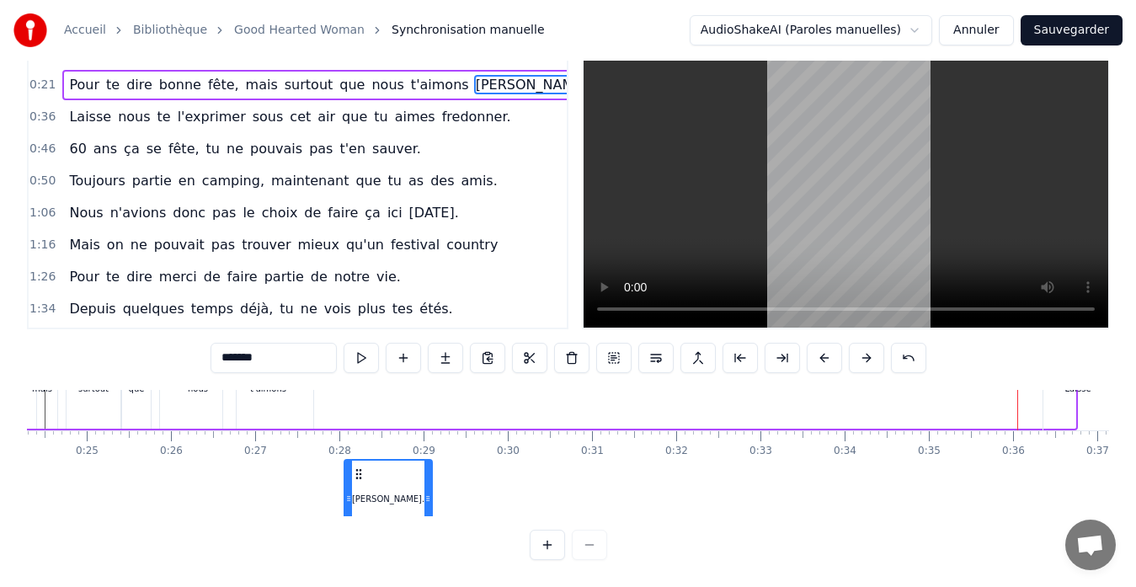
drag, startPoint x: 1003, startPoint y: 455, endPoint x: 334, endPoint y: 404, distance: 670.8
click at [334, 404] on div "Pour te dire bonne fête, mais surtout que nous t'aimons [PERSON_NAME]." at bounding box center [440, 388] width 1276 height 83
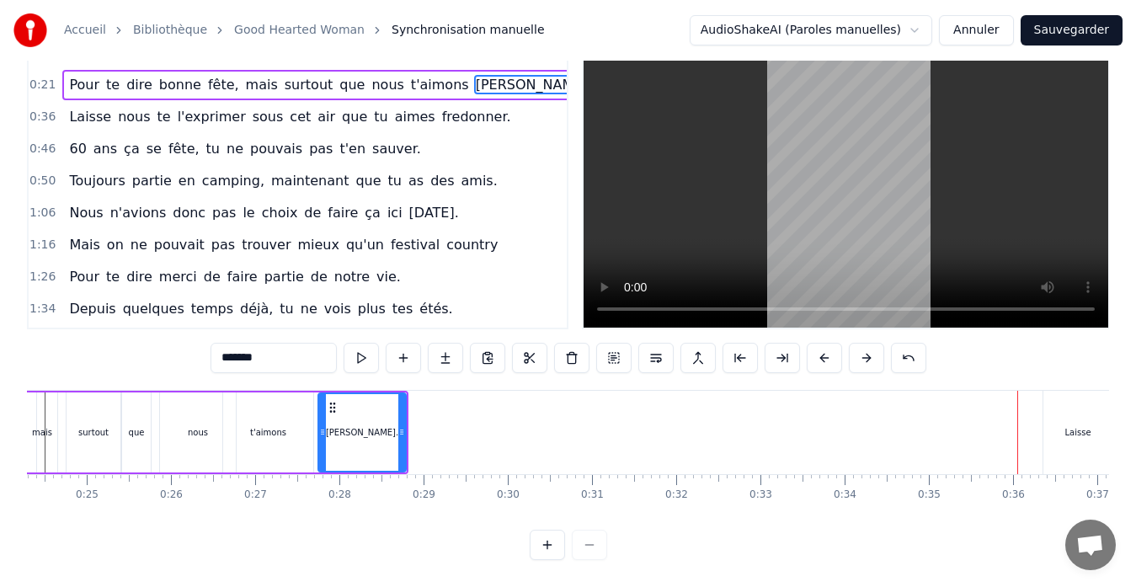
scroll to position [0, 2046]
drag, startPoint x: 333, startPoint y: 396, endPoint x: 317, endPoint y: 398, distance: 16.1
click at [317, 401] on icon at bounding box center [319, 407] width 13 height 13
click at [486, 69] on div "0:21 Pour te dire bonne fête, mais surtout que nous t'aimons [PERSON_NAME]." at bounding box center [298, 85] width 538 height 32
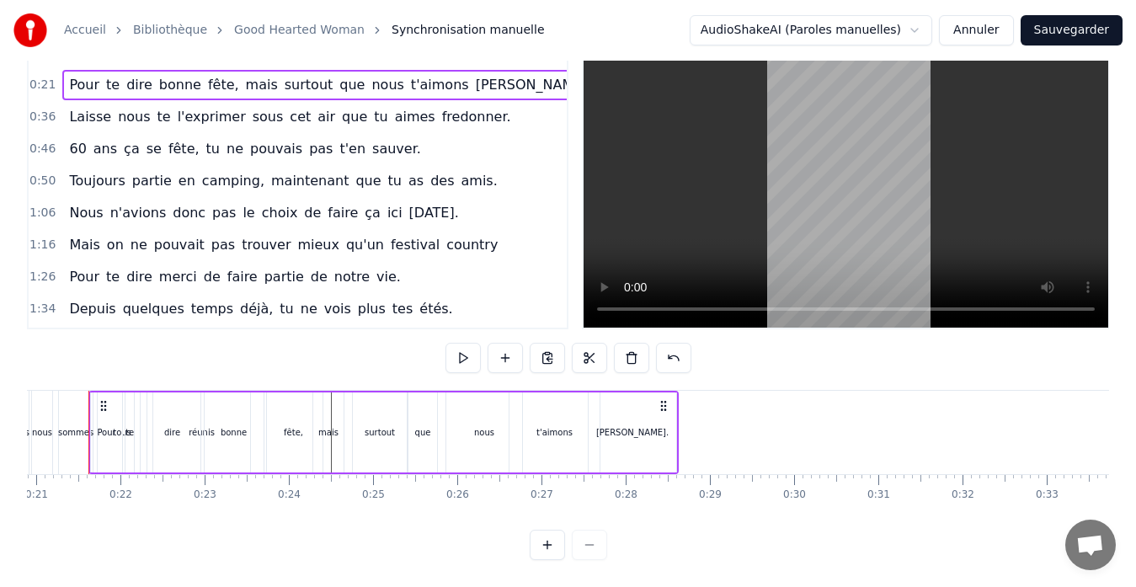
scroll to position [0, 1737]
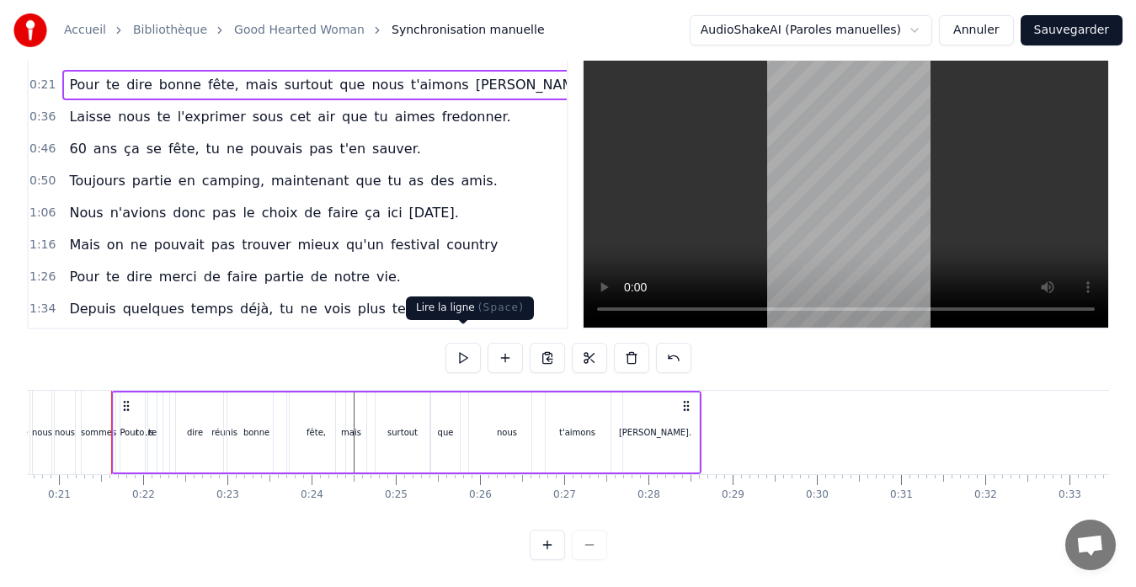
click at [463, 343] on button at bounding box center [463, 358] width 35 height 30
click at [152, 426] on div "te" at bounding box center [152, 432] width 8 height 13
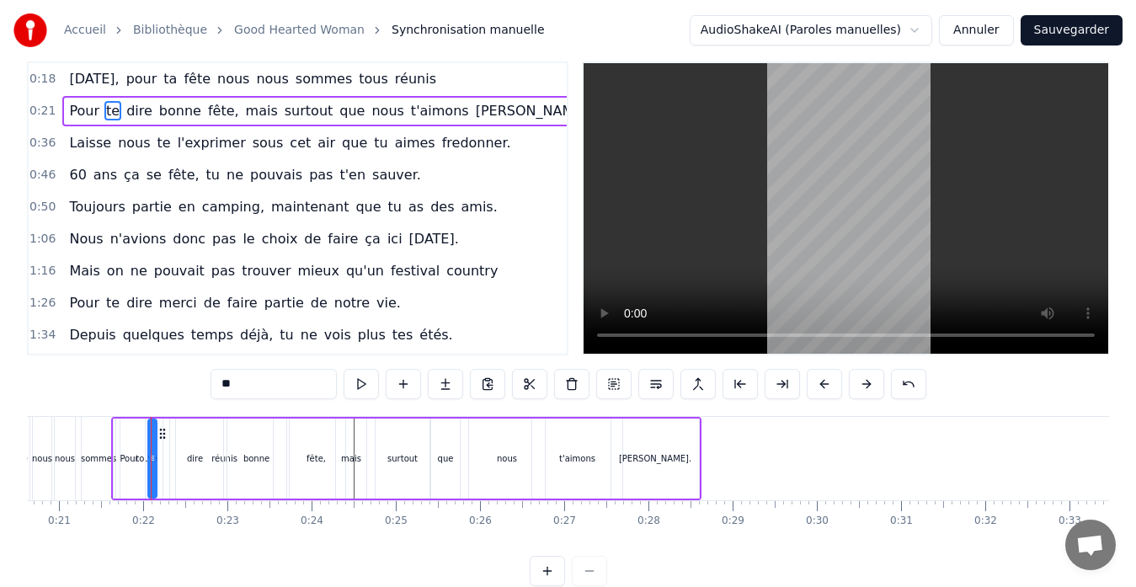
scroll to position [0, 0]
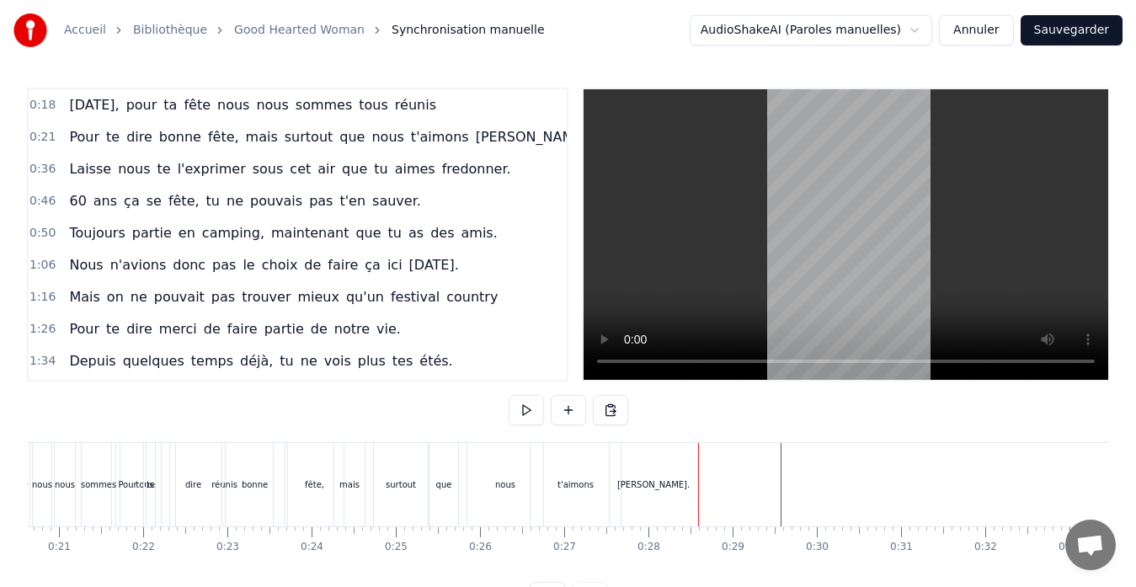
click at [441, 457] on div "que" at bounding box center [444, 484] width 29 height 83
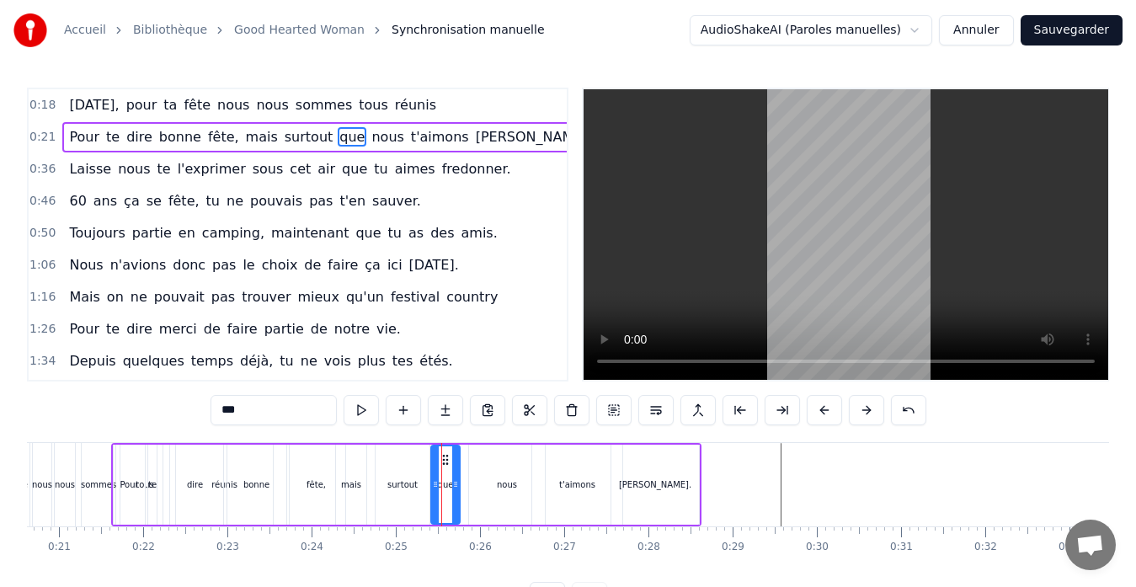
click at [496, 142] on div "0:21 Pour te dire bonne fête, mais surtout que nous t'aimons [PERSON_NAME]." at bounding box center [298, 137] width 538 height 32
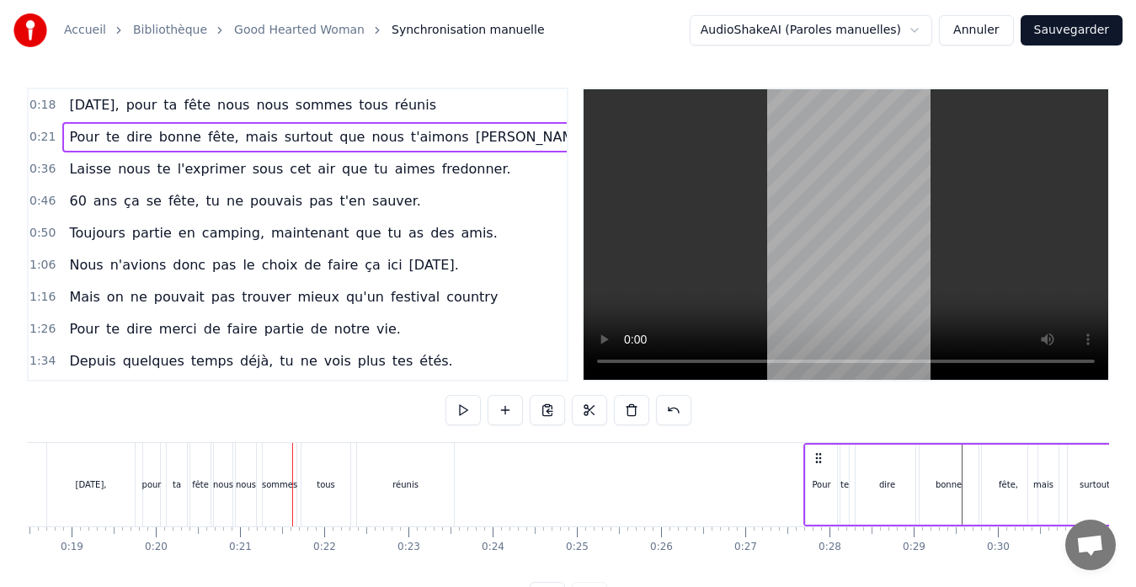
scroll to position [0, 1569]
drag, startPoint x: 124, startPoint y: 461, endPoint x: 898, endPoint y: 431, distance: 774.8
click at [898, 431] on div "0:18 [DATE], pour ta fête nous nous sommes tous réunis 0:21 Pour te dire bonne …" at bounding box center [568, 350] width 1083 height 525
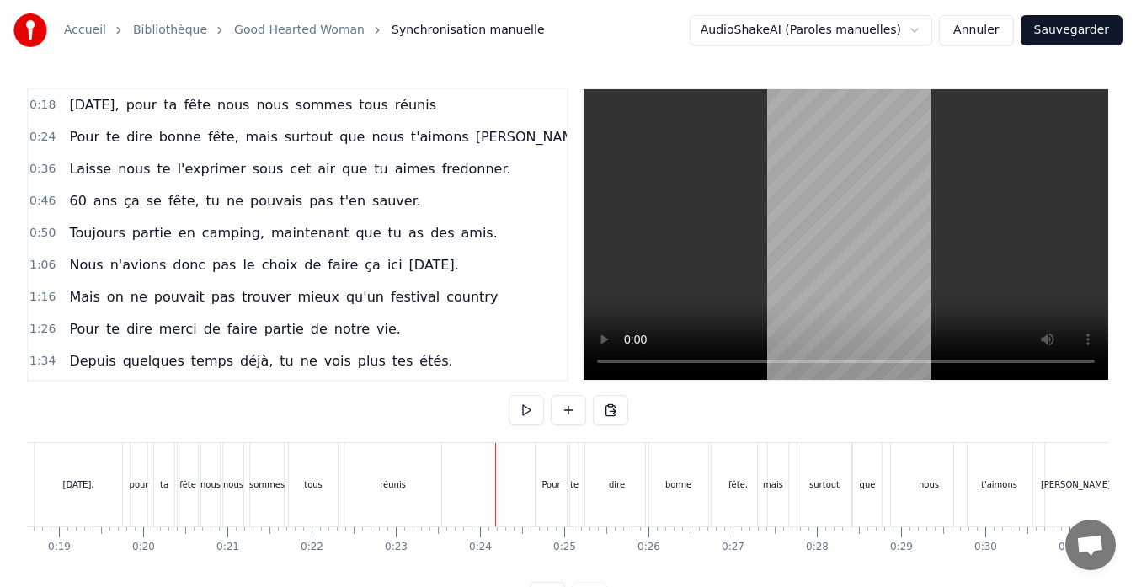
click at [562, 480] on div "Pour" at bounding box center [551, 484] width 31 height 83
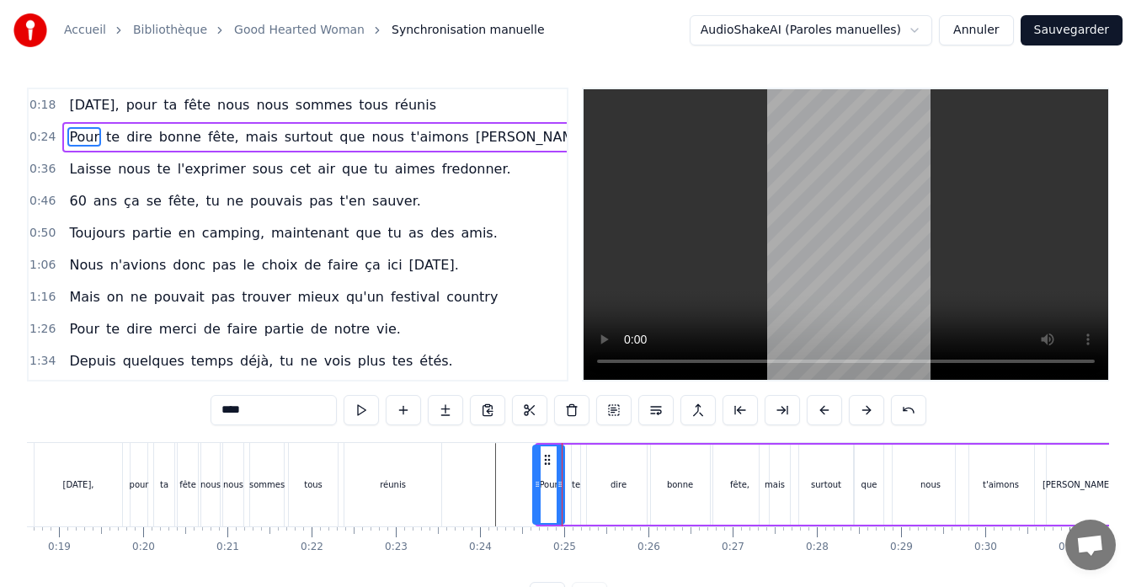
click at [546, 465] on icon at bounding box center [547, 459] width 13 height 13
click at [509, 137] on div "0:24 Pour te dire bonne fête, mais surtout que nous t'aimons [PERSON_NAME]." at bounding box center [298, 137] width 538 height 32
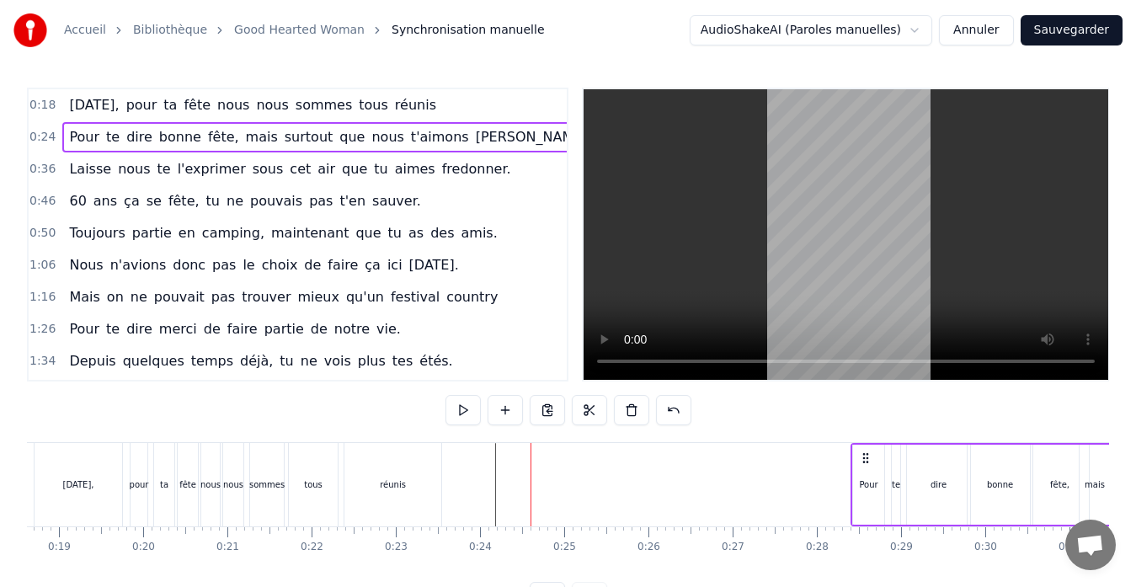
drag, startPoint x: 545, startPoint y: 456, endPoint x: 865, endPoint y: 421, distance: 322.0
click at [865, 421] on div "0:18 [DATE], pour ta fête nous nous sommes tous réunis 0:24 Pour te dire bonne …" at bounding box center [568, 350] width 1083 height 525
click at [476, 102] on div "0:18 [DATE], pour ta fête nous nous sommes tous réunis" at bounding box center [298, 105] width 538 height 32
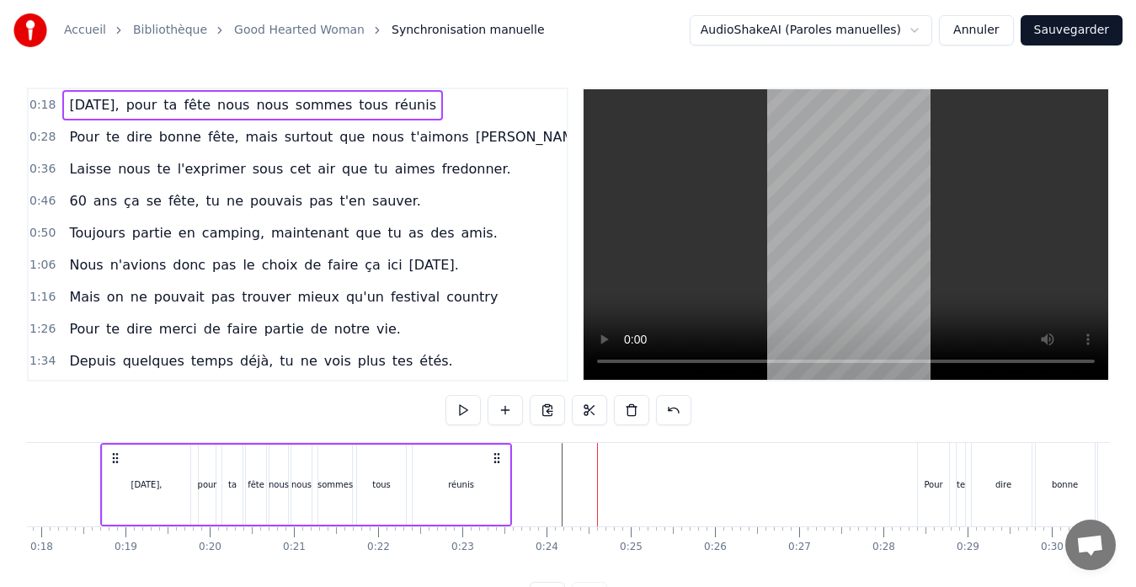
scroll to position [0, 1491]
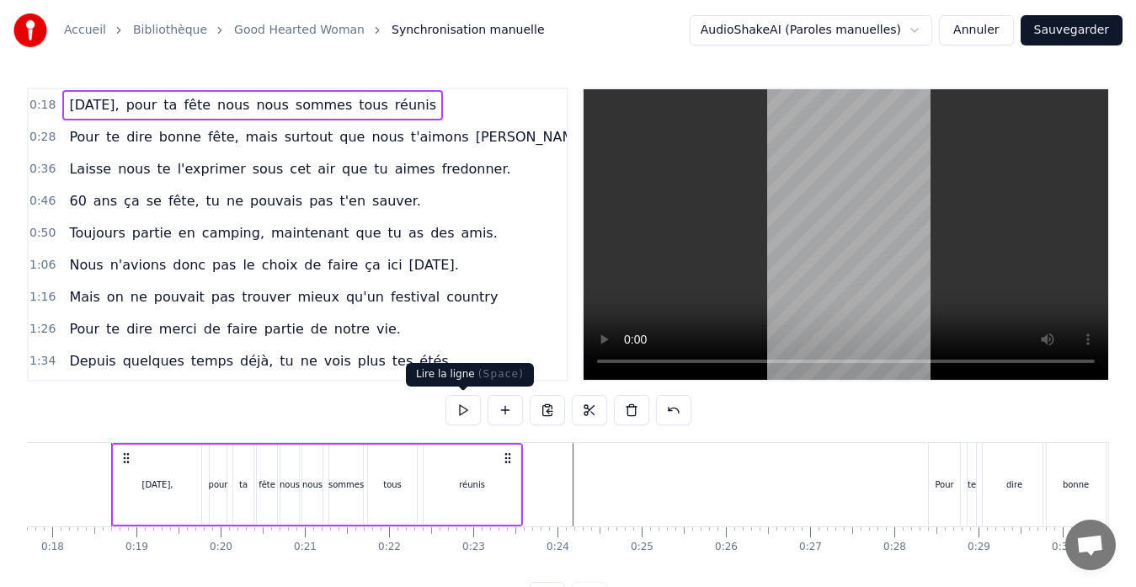
click at [464, 414] on button at bounding box center [463, 410] width 35 height 30
click at [495, 133] on div "0:28 Pour te dire bonne fête, mais surtout que nous t'aimons [PERSON_NAME]." at bounding box center [298, 137] width 538 height 32
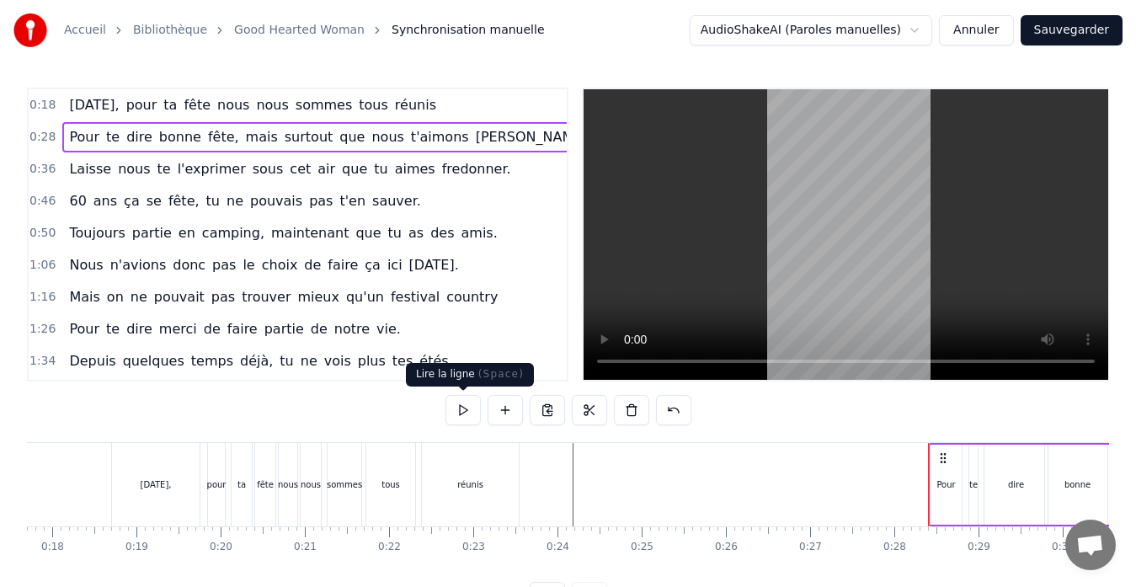
click at [461, 412] on button at bounding box center [463, 410] width 35 height 30
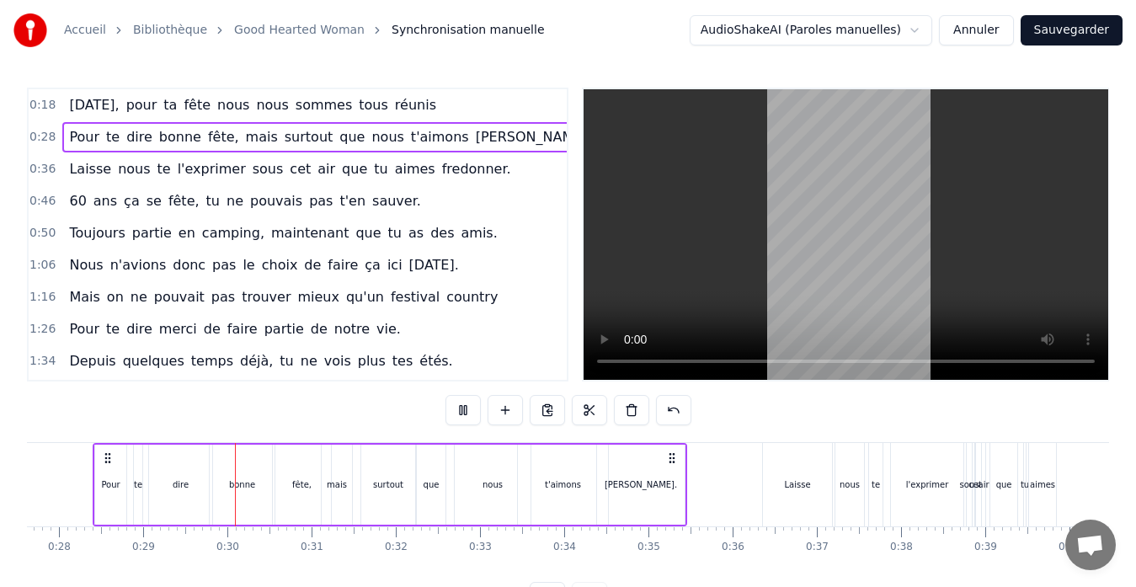
scroll to position [0, 2415]
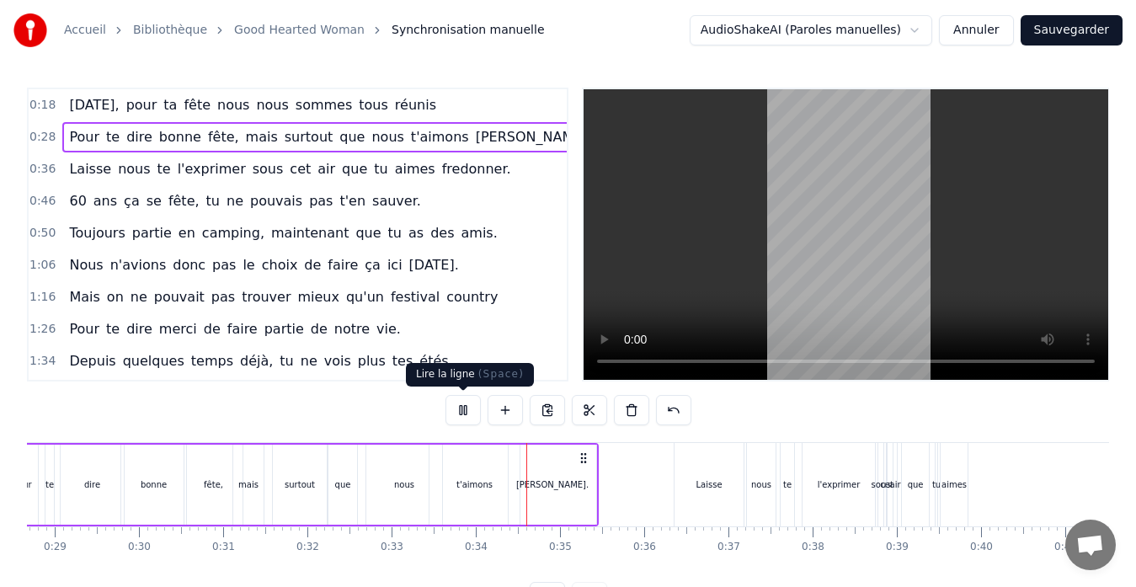
click at [463, 408] on button at bounding box center [463, 410] width 35 height 30
click at [211, 489] on div "fête," at bounding box center [213, 485] width 19 height 13
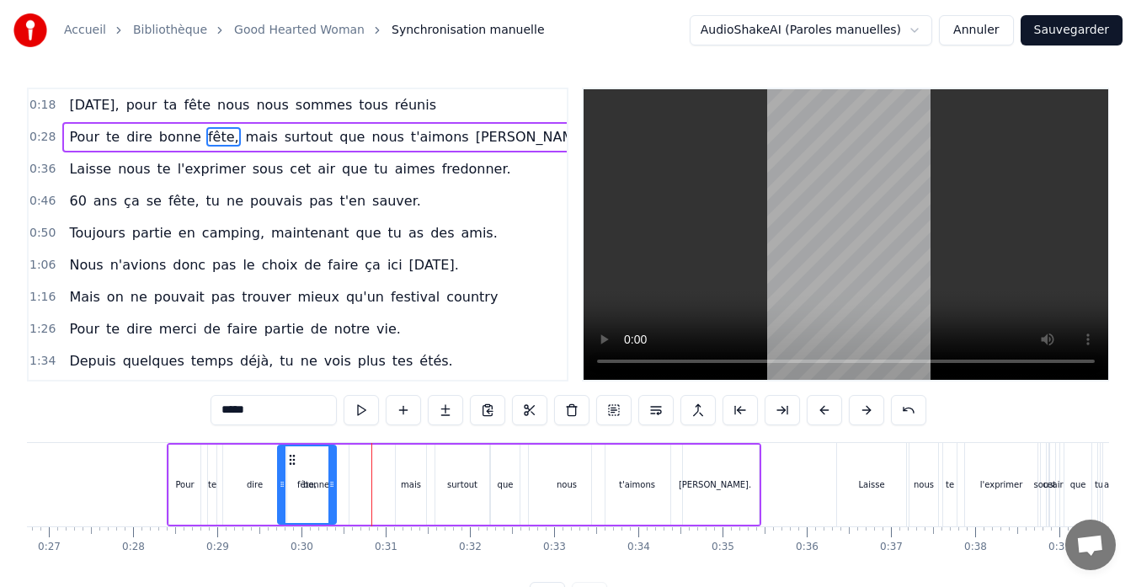
scroll to position [0, 2251]
drag, startPoint x: 196, startPoint y: 457, endPoint x: 344, endPoint y: 456, distance: 147.4
click at [344, 456] on icon at bounding box center [346, 459] width 13 height 13
click at [411, 477] on div "mais" at bounding box center [413, 485] width 30 height 80
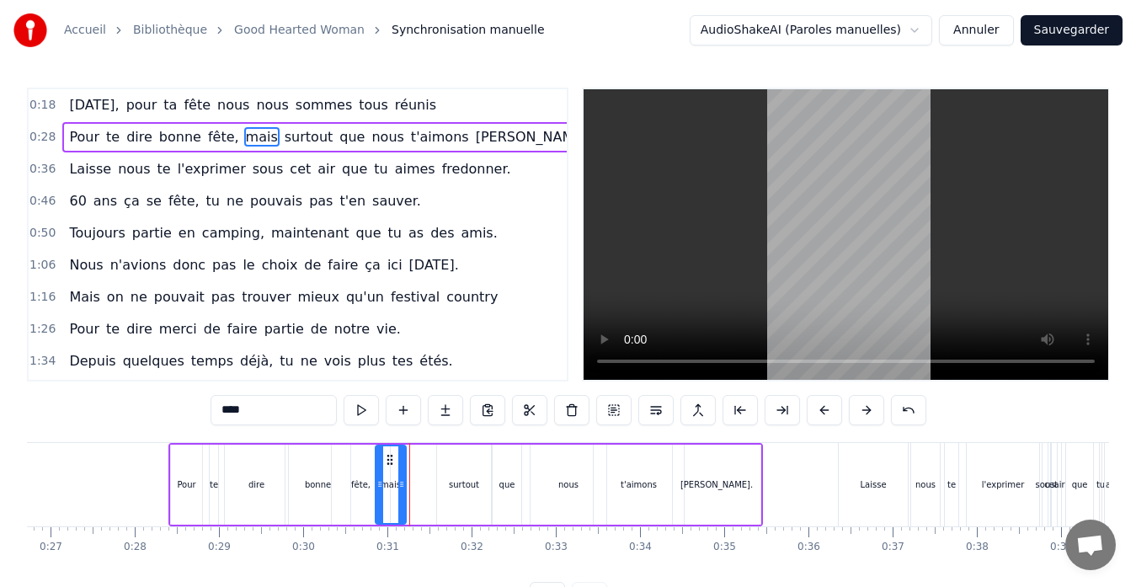
drag, startPoint x: 412, startPoint y: 459, endPoint x: 390, endPoint y: 460, distance: 21.9
click at [390, 460] on icon at bounding box center [389, 459] width 13 height 13
click at [449, 481] on div "surtout" at bounding box center [464, 485] width 54 height 80
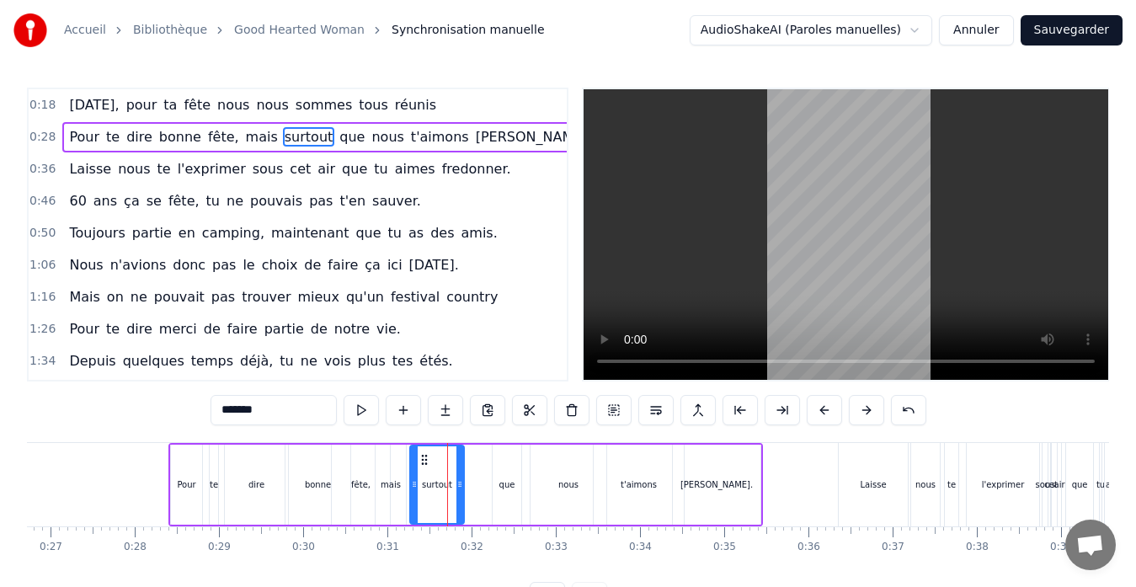
drag, startPoint x: 448, startPoint y: 460, endPoint x: 420, endPoint y: 460, distance: 27.8
click at [420, 460] on icon at bounding box center [424, 459] width 13 height 13
click at [505, 473] on div "que" at bounding box center [507, 485] width 29 height 80
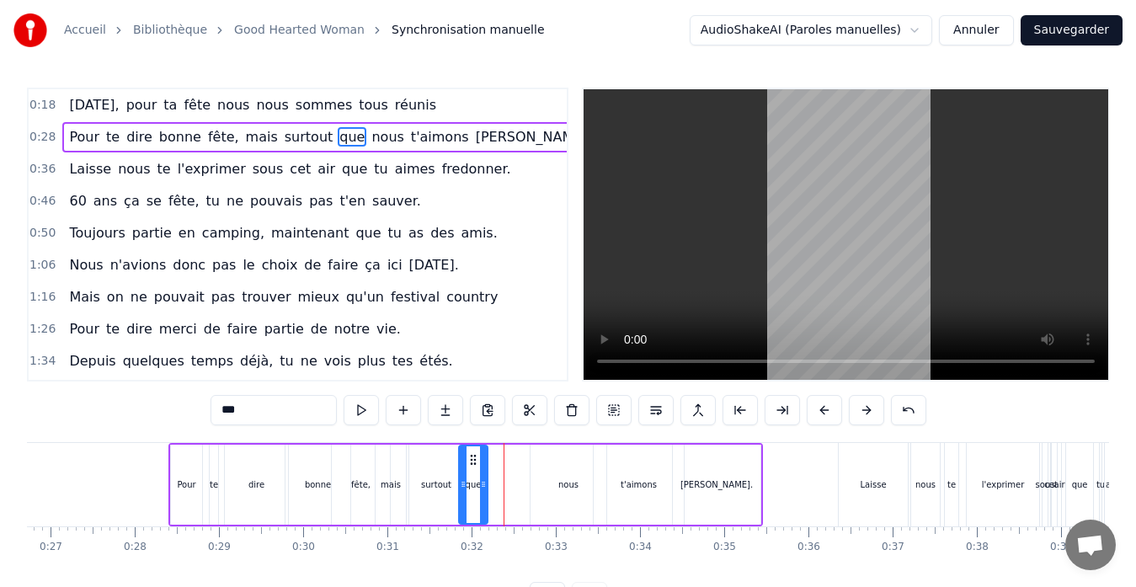
drag, startPoint x: 509, startPoint y: 460, endPoint x: 471, endPoint y: 461, distance: 37.9
click at [471, 461] on icon at bounding box center [473, 459] width 13 height 13
click at [560, 479] on div "nous" at bounding box center [569, 485] width 20 height 13
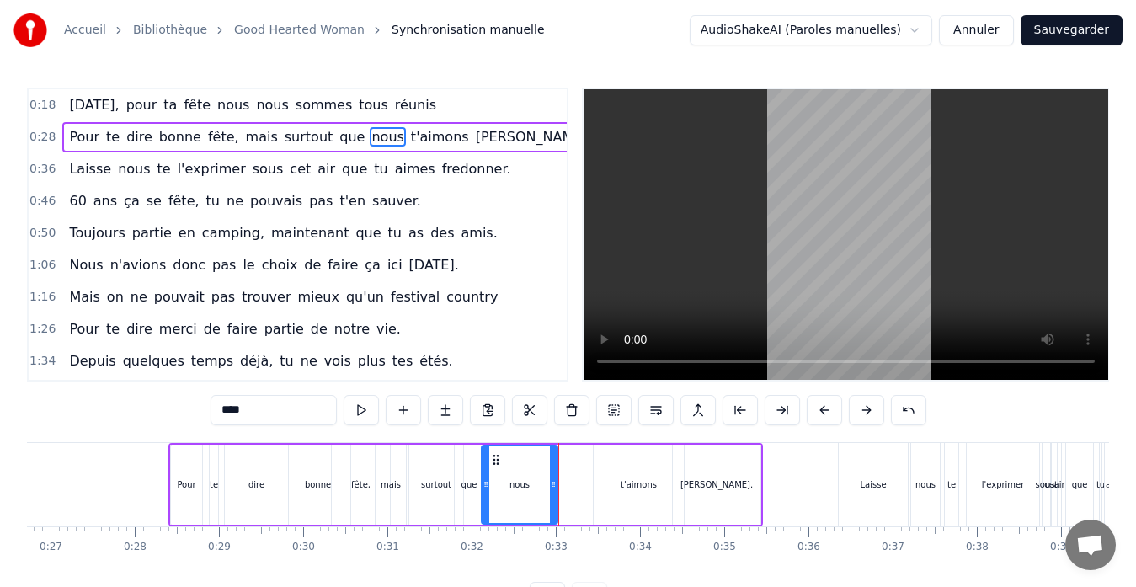
drag, startPoint x: 541, startPoint y: 457, endPoint x: 494, endPoint y: 462, distance: 47.4
click at [494, 462] on icon at bounding box center [495, 459] width 13 height 13
click at [628, 482] on div "t'aimons" at bounding box center [639, 485] width 36 height 13
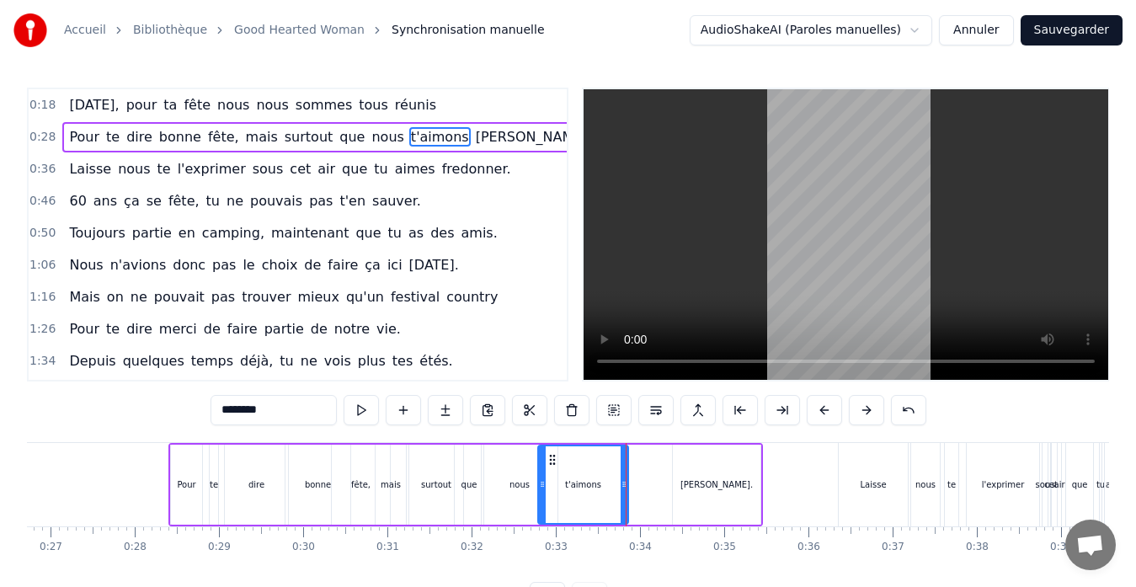
drag, startPoint x: 606, startPoint y: 453, endPoint x: 550, endPoint y: 463, distance: 56.5
click at [550, 463] on icon at bounding box center [552, 459] width 13 height 13
click at [697, 485] on div "[PERSON_NAME]." at bounding box center [717, 485] width 88 height 80
type input "*******"
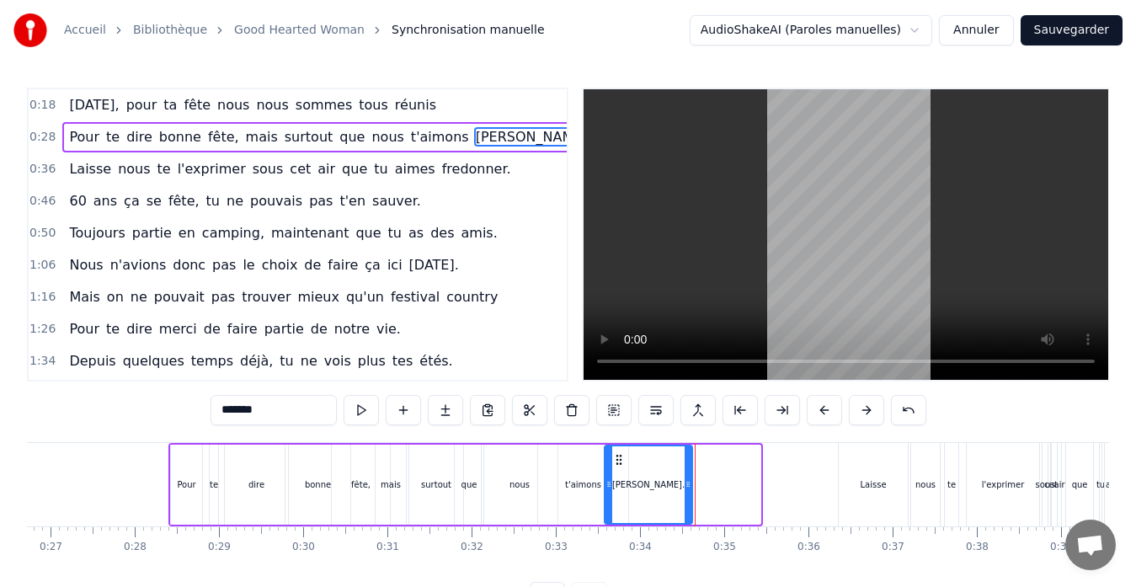
drag, startPoint x: 683, startPoint y: 462, endPoint x: 615, endPoint y: 467, distance: 68.4
click at [615, 467] on div "[PERSON_NAME]." at bounding box center [649, 484] width 86 height 77
click at [495, 136] on div "0:28 Pour te dire bonne fête, mais surtout que nous t'aimons [PERSON_NAME]." at bounding box center [298, 137] width 538 height 32
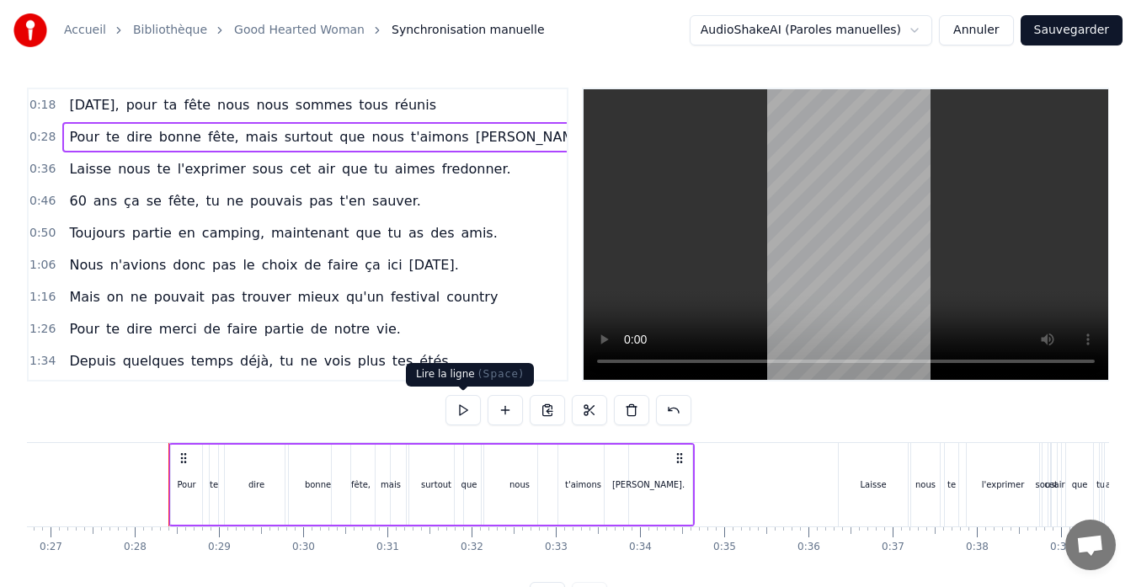
click at [460, 411] on button at bounding box center [463, 410] width 35 height 30
click at [560, 488] on div "t'aimons" at bounding box center [583, 485] width 90 height 80
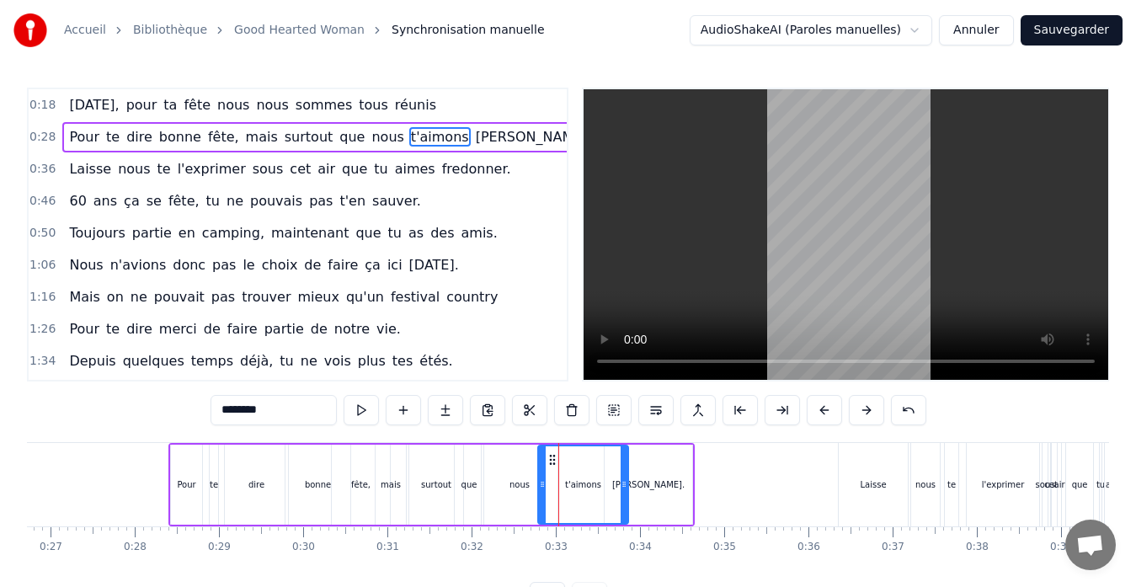
click at [537, 488] on div "Pour te dire bonne fête, mais surtout que nous t'aimons [PERSON_NAME]." at bounding box center [431, 484] width 527 height 83
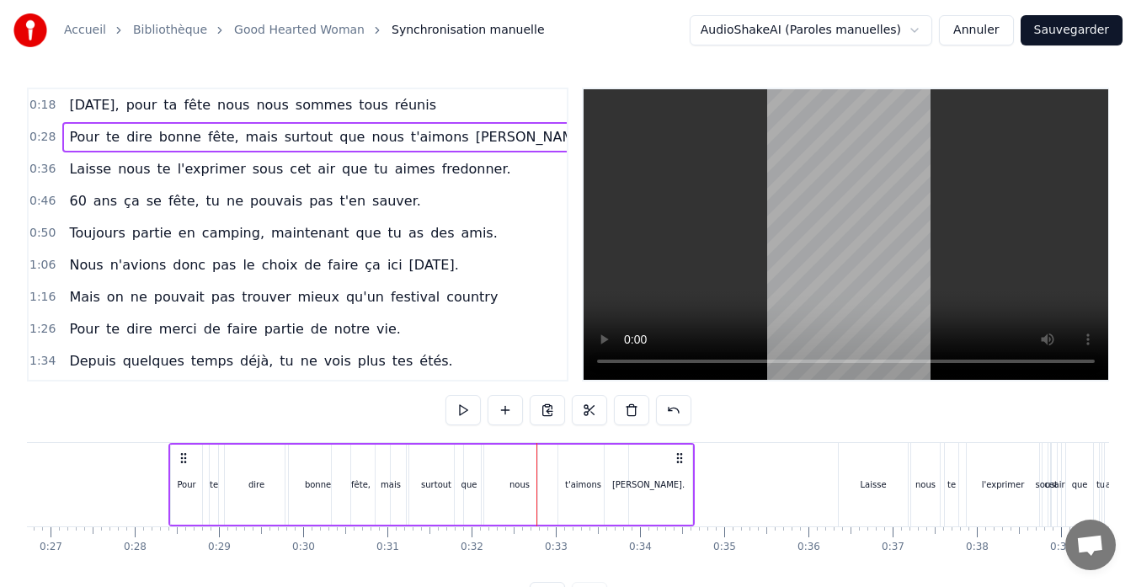
click at [521, 484] on div "nous" at bounding box center [520, 485] width 20 height 13
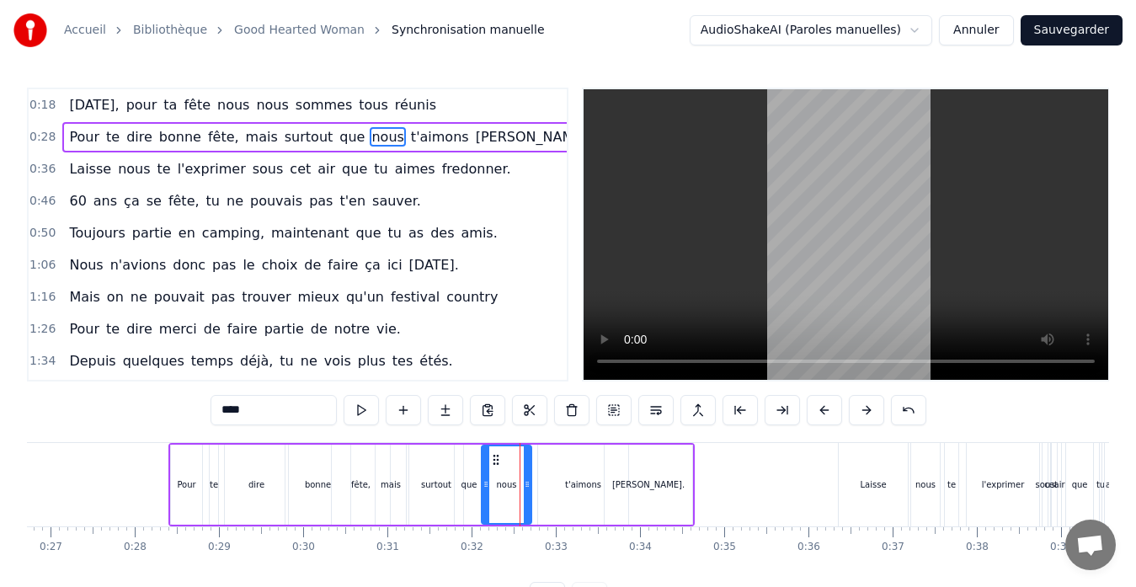
drag, startPoint x: 550, startPoint y: 490, endPoint x: 524, endPoint y: 490, distance: 26.1
click at [524, 490] on icon at bounding box center [527, 484] width 7 height 13
click at [564, 490] on div "t'aimons" at bounding box center [583, 485] width 90 height 80
type input "********"
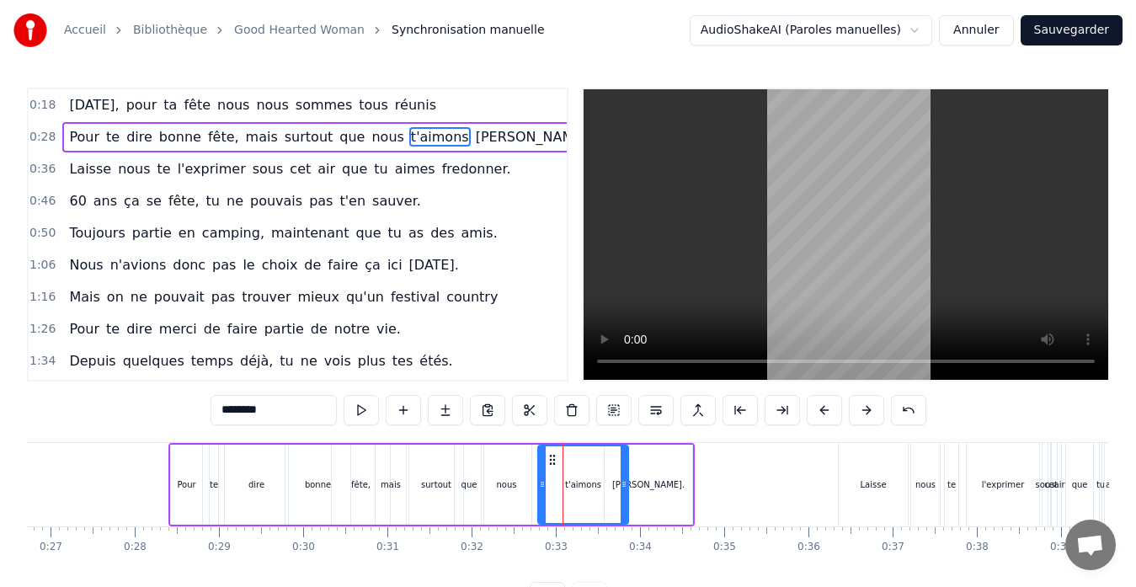
drag, startPoint x: 538, startPoint y: 491, endPoint x: 523, endPoint y: 492, distance: 15.2
click at [523, 492] on div "Pour te dire bonne fête, mais surtout que nous t'aimons [PERSON_NAME]." at bounding box center [431, 484] width 527 height 83
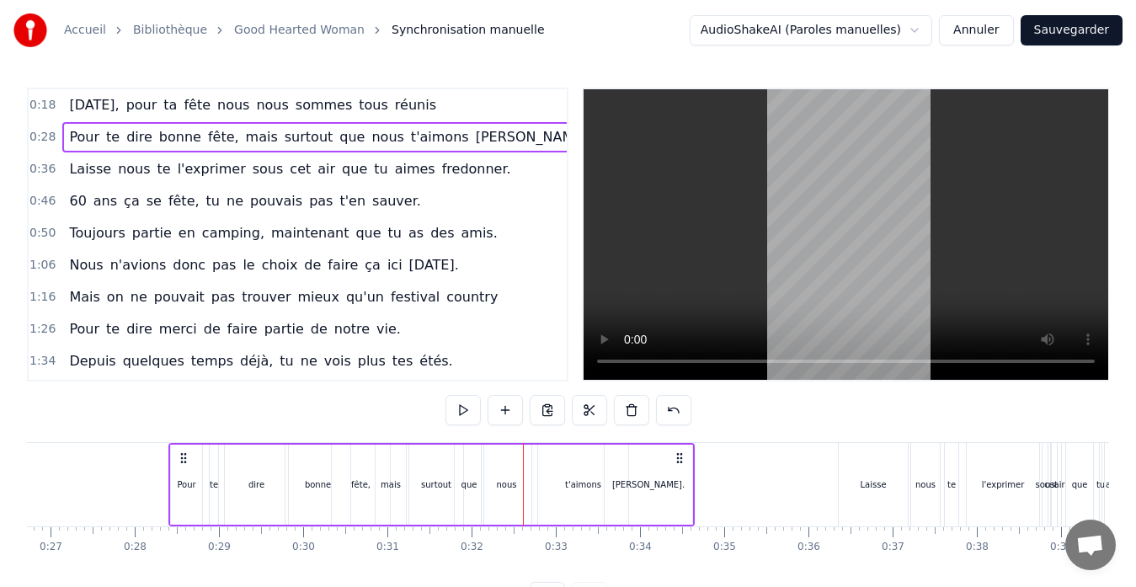
click at [555, 489] on div "t'aimons" at bounding box center [583, 485] width 90 height 80
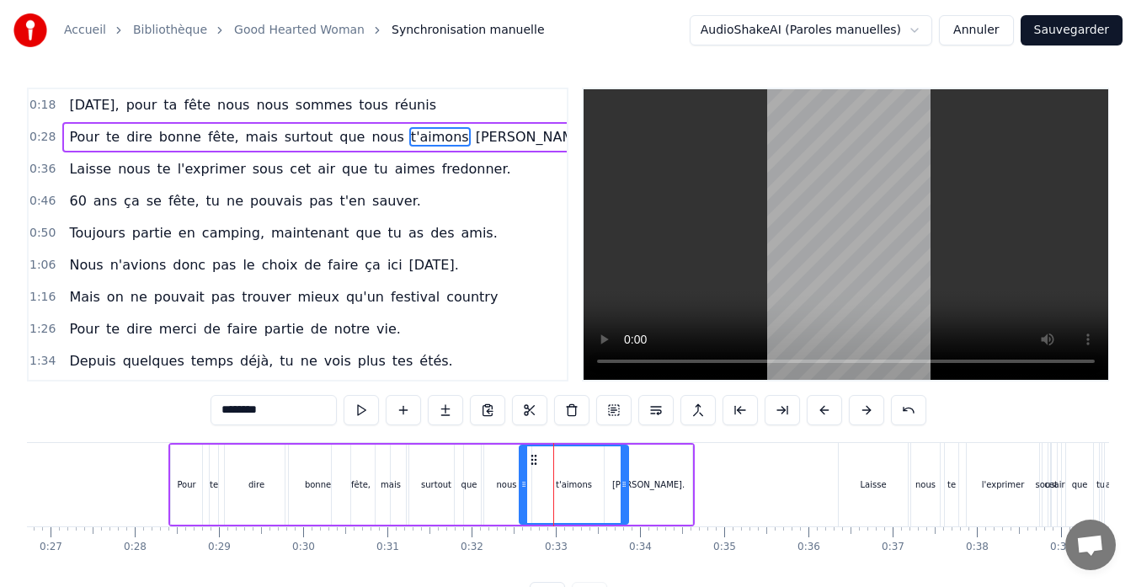
drag, startPoint x: 545, startPoint y: 484, endPoint x: 527, endPoint y: 484, distance: 18.5
click at [527, 484] on icon at bounding box center [524, 484] width 7 height 13
drag, startPoint x: 623, startPoint y: 484, endPoint x: 571, endPoint y: 484, distance: 52.2
click at [571, 484] on circle at bounding box center [571, 484] width 1 height 1
drag, startPoint x: 640, startPoint y: 485, endPoint x: 622, endPoint y: 484, distance: 18.6
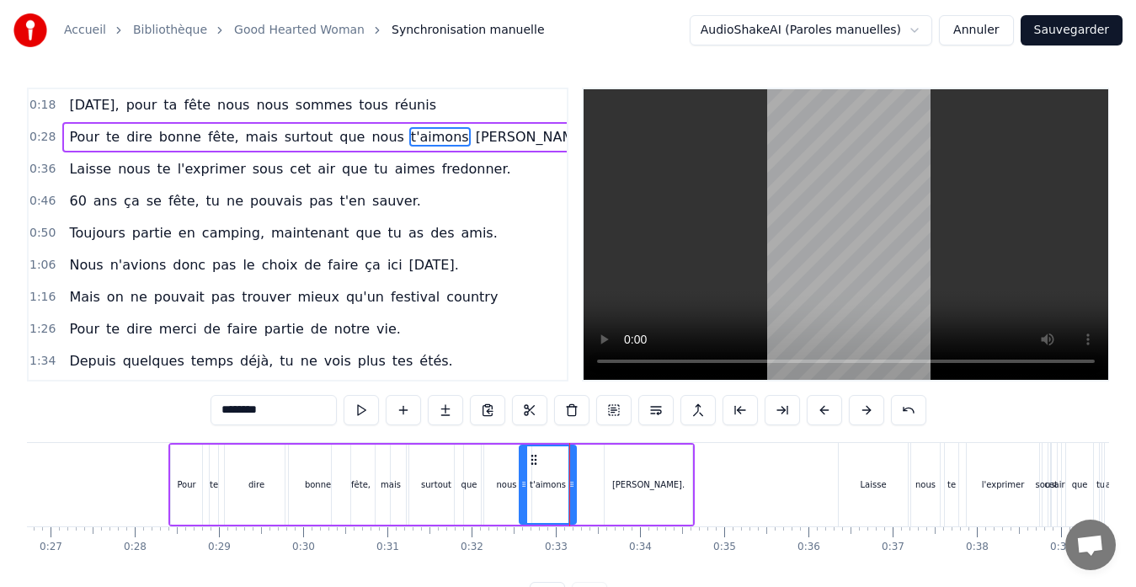
click at [640, 484] on div "[PERSON_NAME]." at bounding box center [648, 485] width 72 height 13
type input "*******"
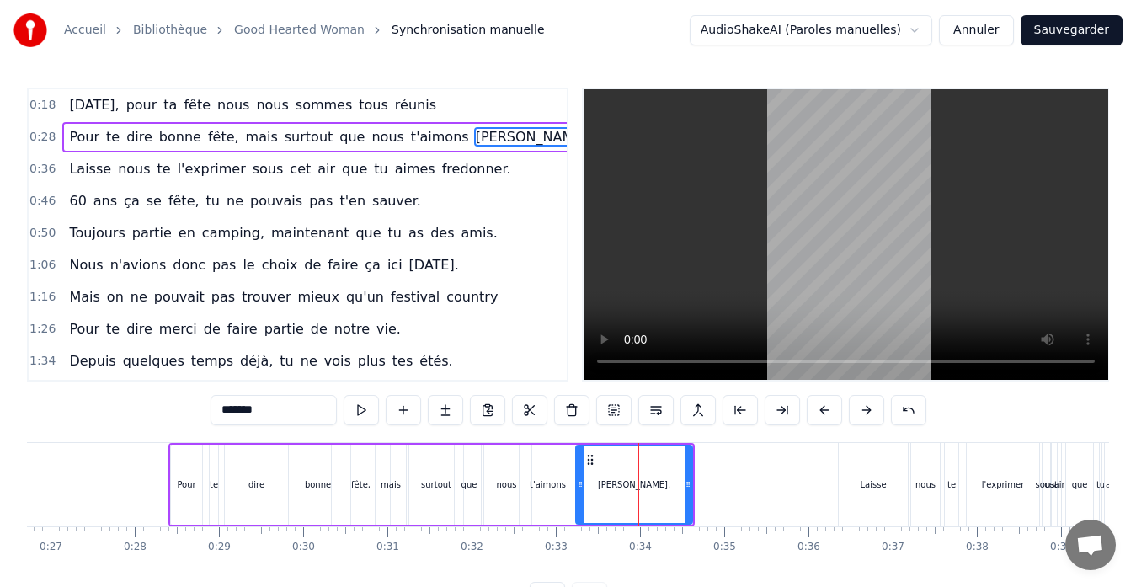
drag, startPoint x: 610, startPoint y: 484, endPoint x: 577, endPoint y: 484, distance: 32.9
click at [581, 484] on circle at bounding box center [581, 484] width 1 height 1
click at [513, 130] on div "0:28 Pour te dire bonne fête, mais surtout que nous t'aimons [PERSON_NAME]." at bounding box center [298, 137] width 538 height 32
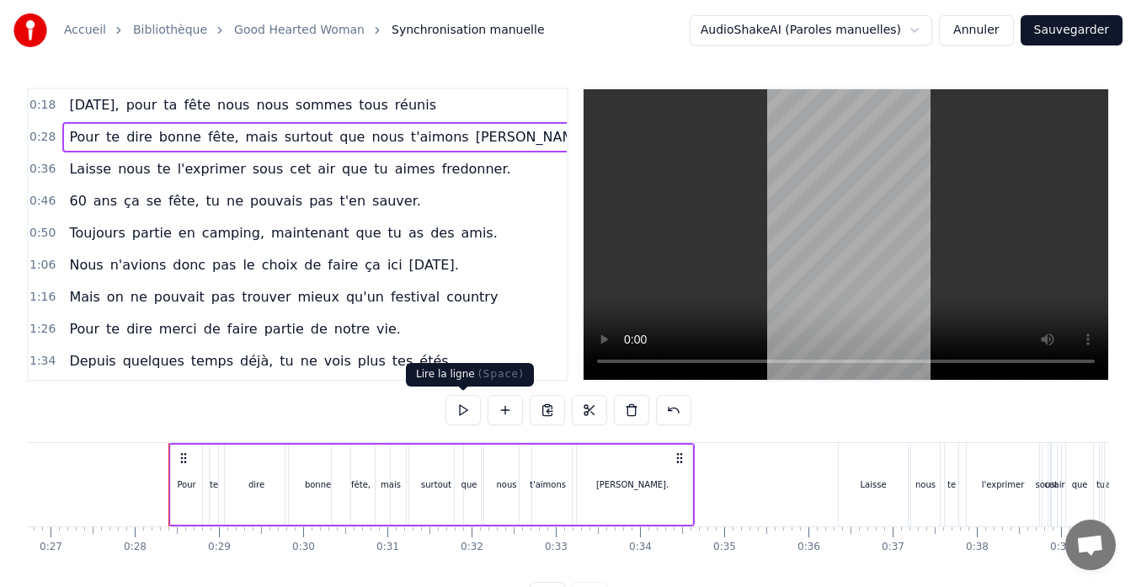
click at [458, 414] on button at bounding box center [463, 410] width 35 height 30
click at [512, 168] on div "0:36 Laisse nous te l'exprimer sous cet air que tu aimes fredonner." at bounding box center [298, 169] width 538 height 32
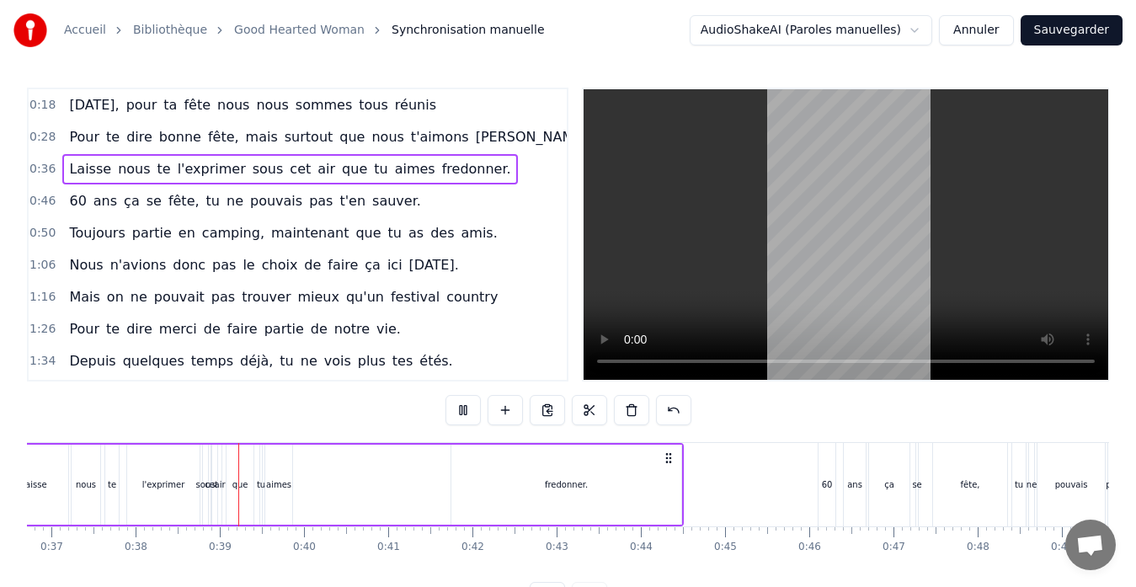
scroll to position [0, 3184]
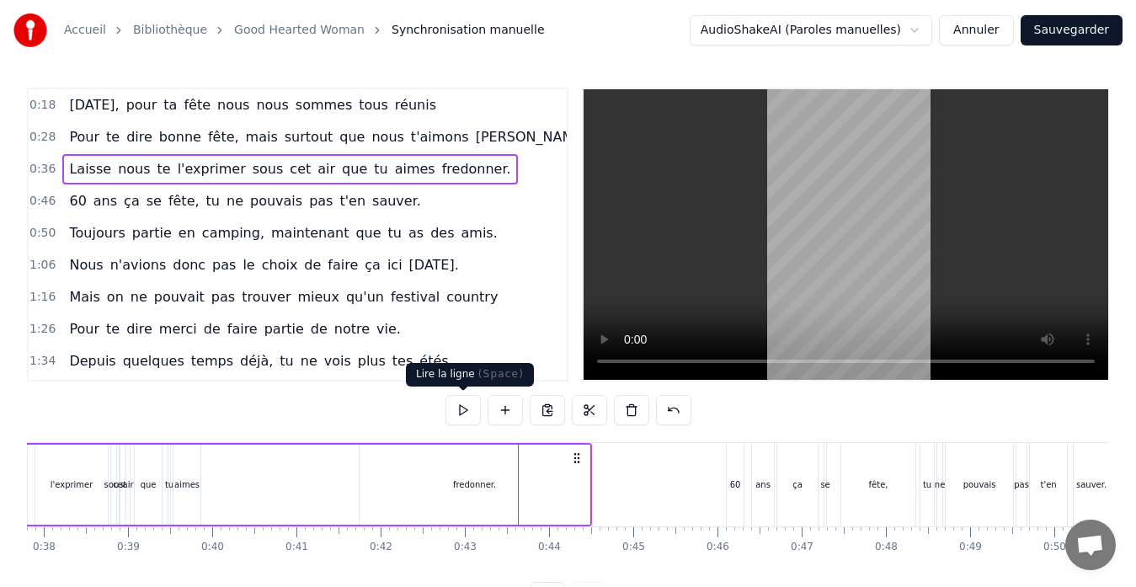
click at [460, 414] on button at bounding box center [463, 410] width 35 height 30
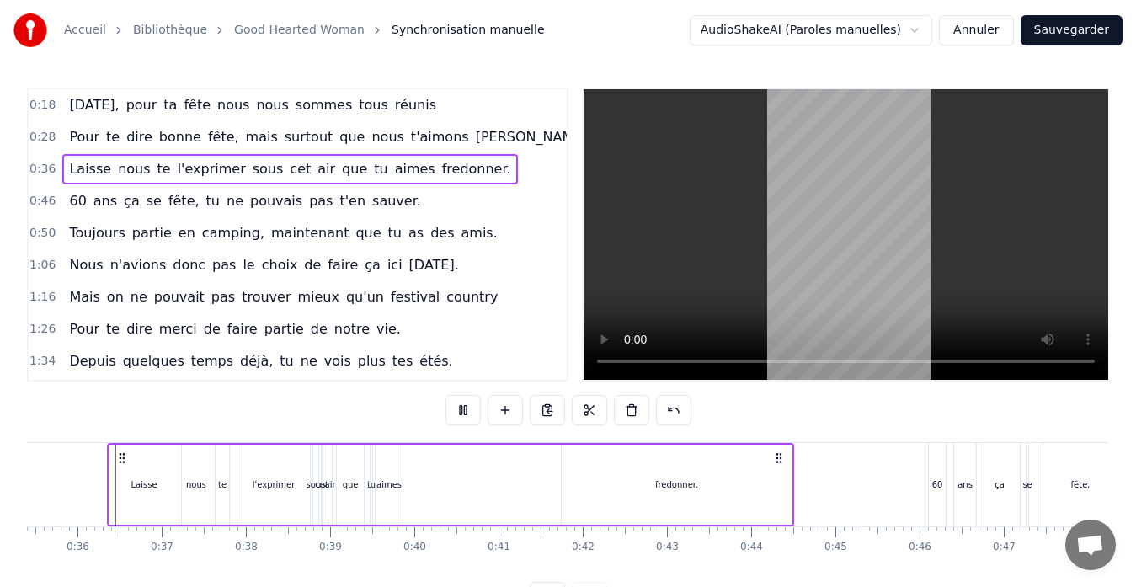
scroll to position [0, 2978]
click at [460, 414] on button at bounding box center [463, 410] width 35 height 30
click at [660, 499] on div "fredonner." at bounding box center [681, 485] width 230 height 80
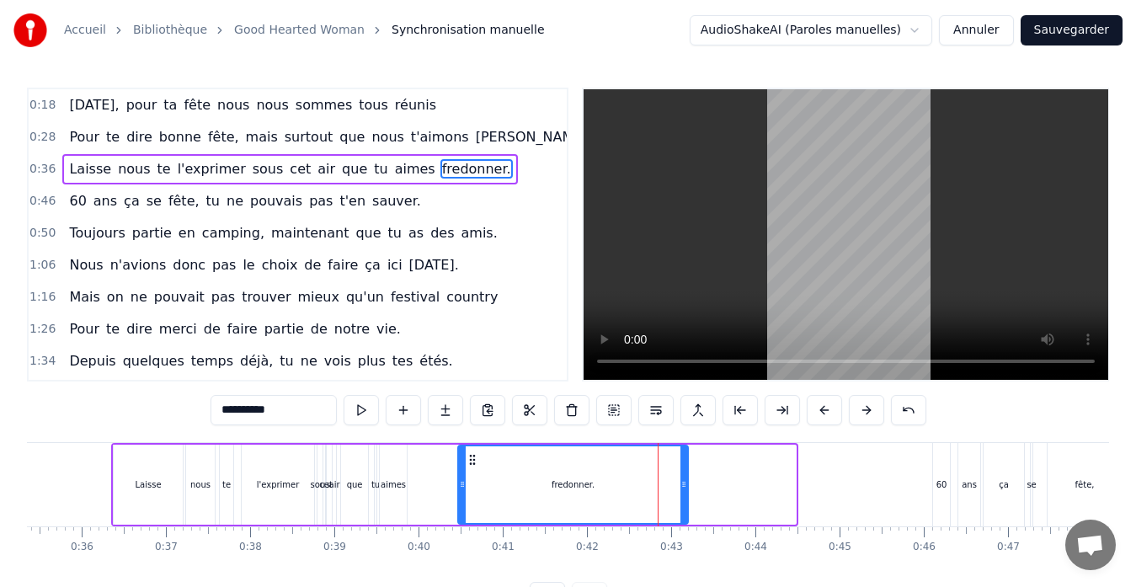
drag, startPoint x: 576, startPoint y: 459, endPoint x: 469, endPoint y: 462, distance: 107.0
click at [469, 462] on icon at bounding box center [472, 459] width 13 height 13
click at [501, 167] on div "0:36 Laisse nous te l'exprimer sous cet air que tu aimes fredonner." at bounding box center [298, 169] width 538 height 32
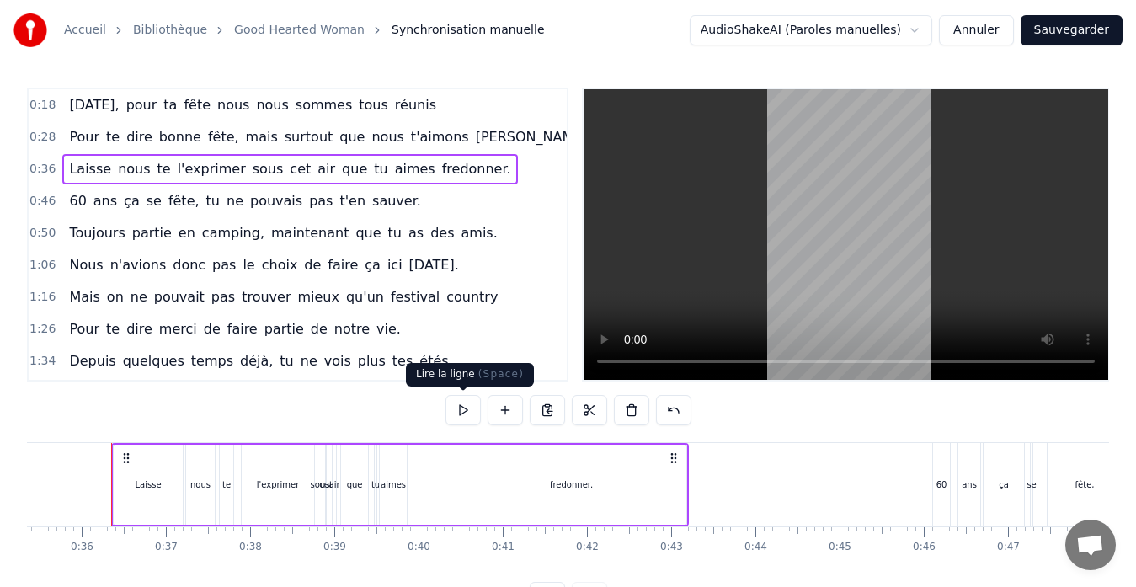
click at [458, 414] on button at bounding box center [463, 410] width 35 height 30
click at [482, 184] on div "0:36 Laisse nous te l'exprimer sous cet air que tu aimes fredonner." at bounding box center [298, 169] width 538 height 32
click at [487, 210] on div "0:46 60 ans ça se fête, tu ne pouvais pas t'en sauver." at bounding box center [298, 201] width 538 height 32
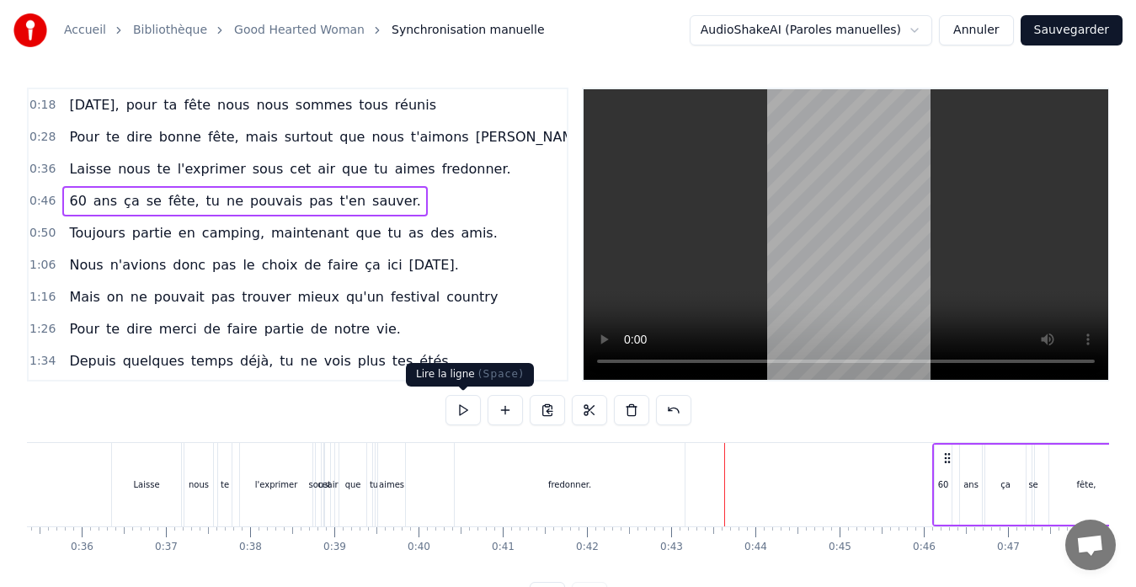
click at [462, 414] on button at bounding box center [463, 410] width 35 height 30
click at [463, 414] on button at bounding box center [463, 410] width 35 height 30
click at [460, 410] on button at bounding box center [463, 410] width 35 height 30
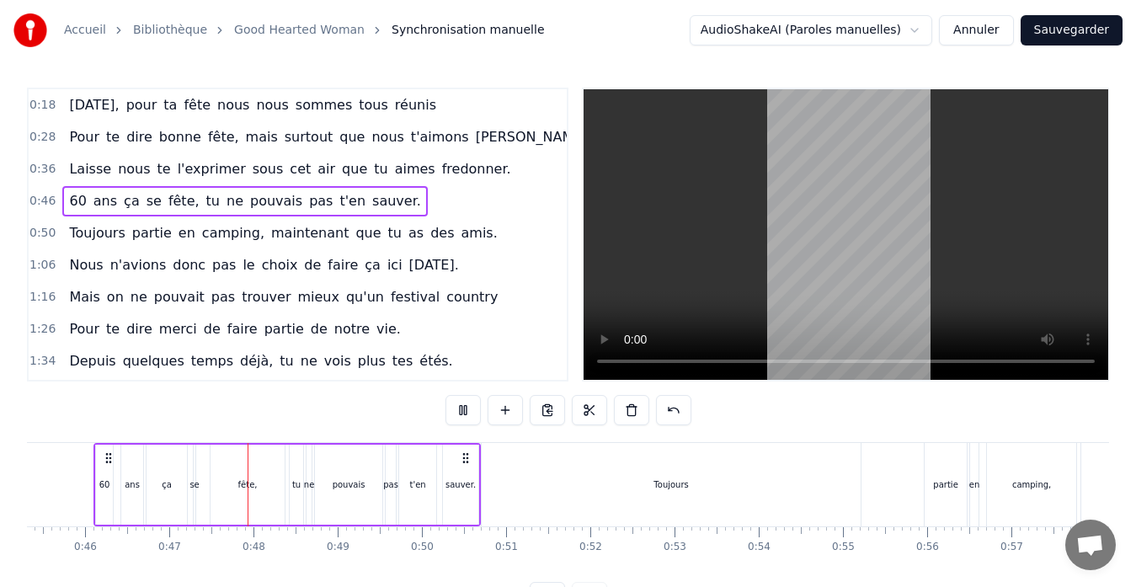
scroll to position [0, 3906]
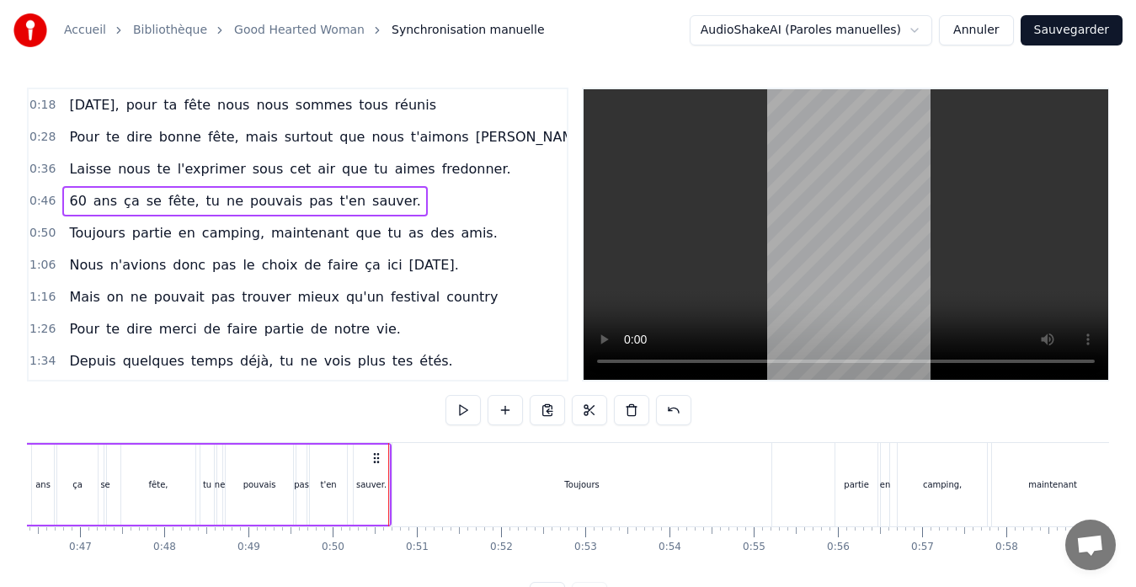
click at [382, 483] on div "sauver." at bounding box center [371, 485] width 30 height 13
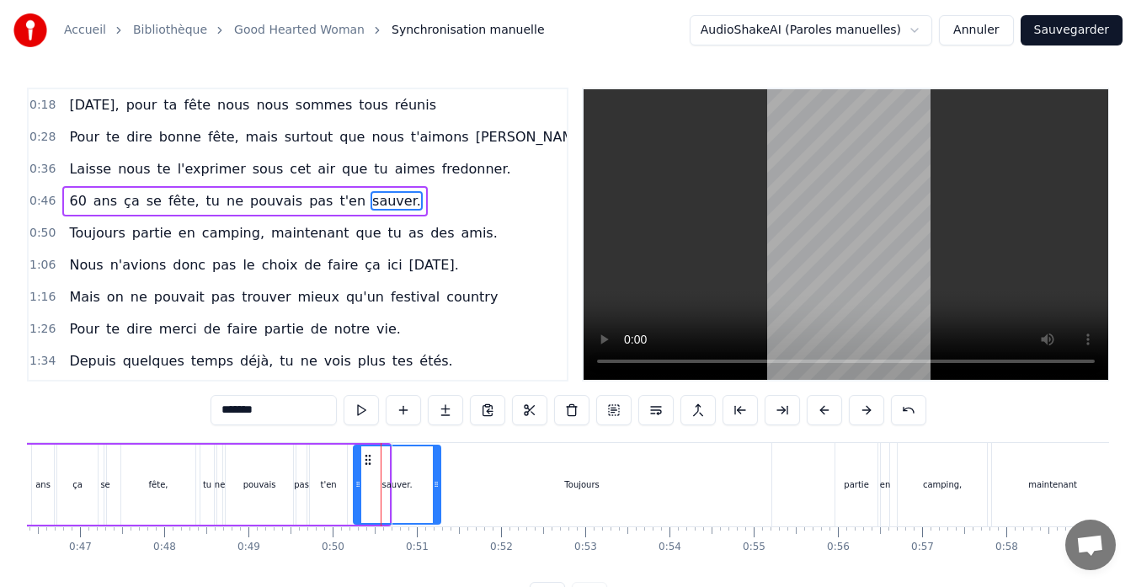
drag, startPoint x: 385, startPoint y: 485, endPoint x: 436, endPoint y: 485, distance: 51.4
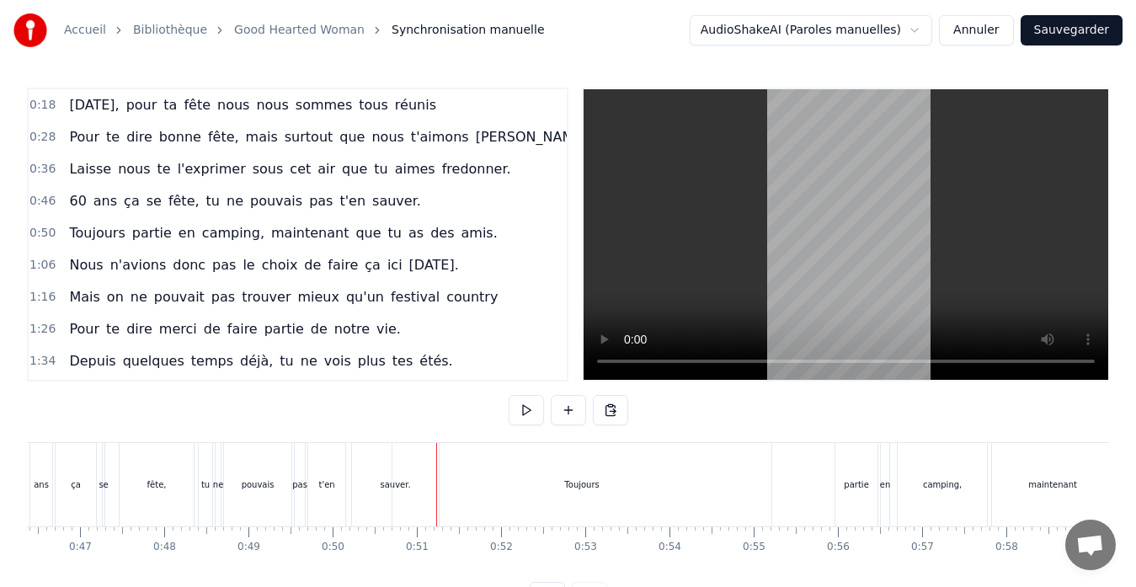
click at [602, 451] on div "Toujours" at bounding box center [582, 484] width 379 height 83
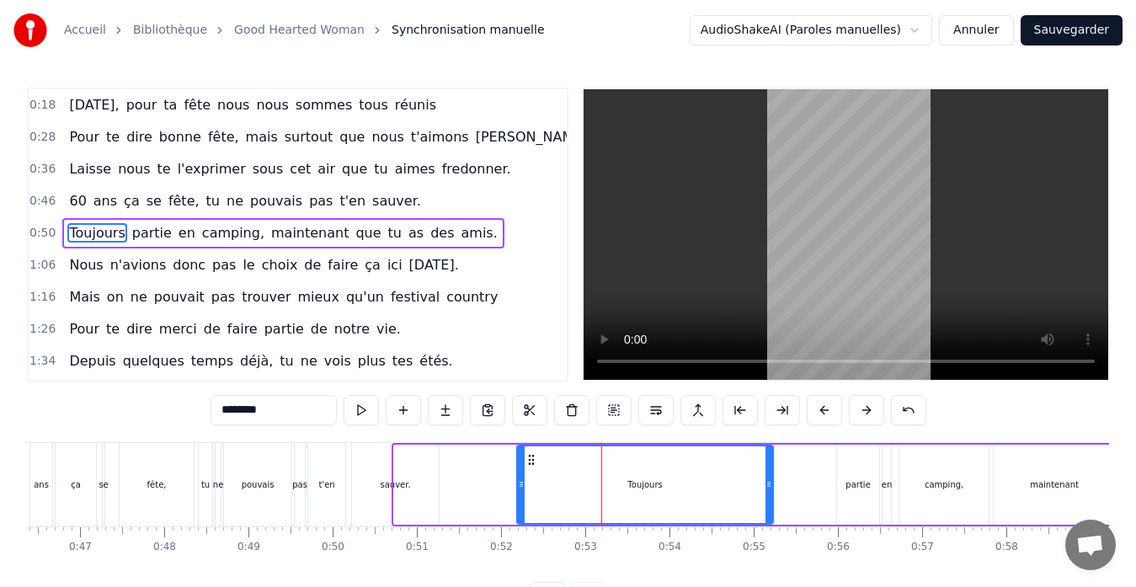
drag, startPoint x: 395, startPoint y: 483, endPoint x: 520, endPoint y: 473, distance: 125.0
click at [520, 473] on div at bounding box center [521, 484] width 7 height 77
click at [468, 223] on div "0:52 Toujours partie en camping, maintenant que tu as des amis." at bounding box center [298, 233] width 538 height 32
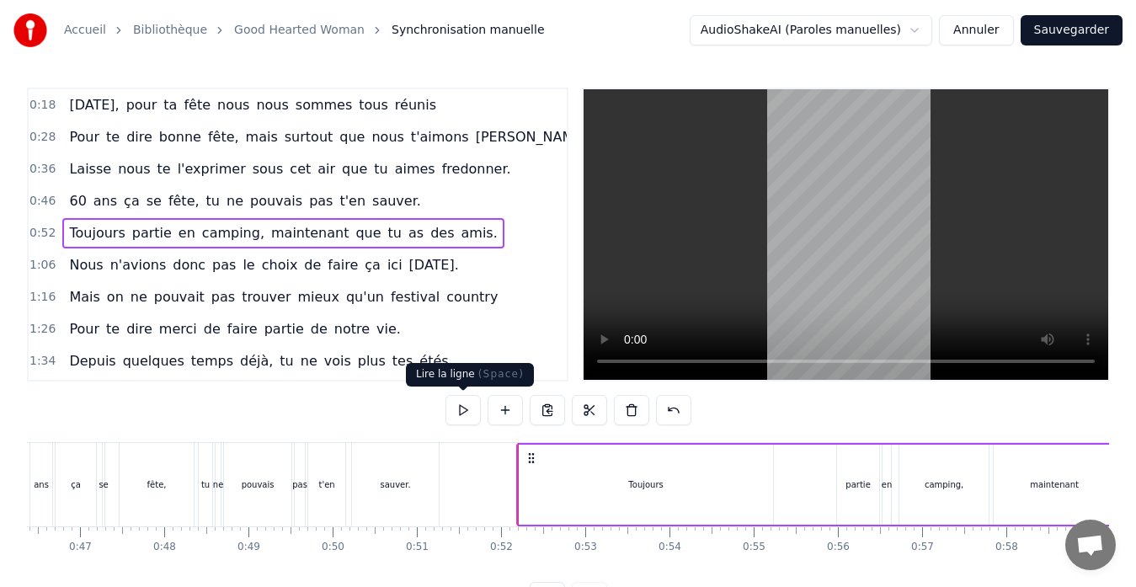
click at [460, 409] on button at bounding box center [463, 410] width 35 height 30
click at [452, 414] on button at bounding box center [463, 410] width 35 height 30
click at [655, 495] on div "Toujours" at bounding box center [646, 485] width 254 height 80
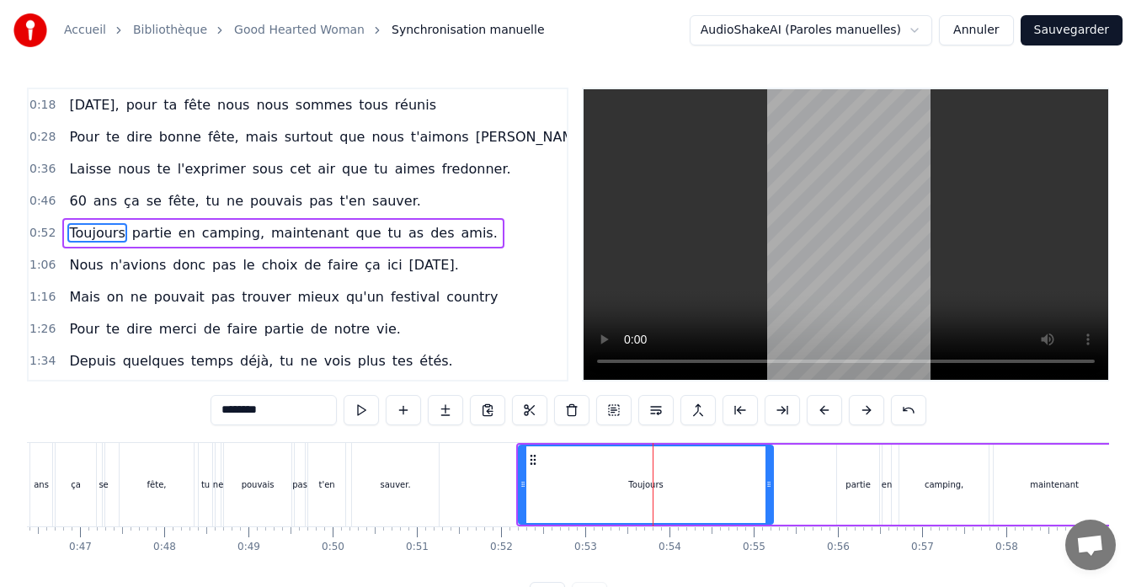
drag, startPoint x: 738, startPoint y: 495, endPoint x: 774, endPoint y: 489, distance: 36.7
click at [774, 489] on div "Toujours" at bounding box center [646, 485] width 256 height 80
drag, startPoint x: 527, startPoint y: 460, endPoint x: 537, endPoint y: 461, distance: 11.0
click at [537, 461] on div at bounding box center [534, 484] width 7 height 77
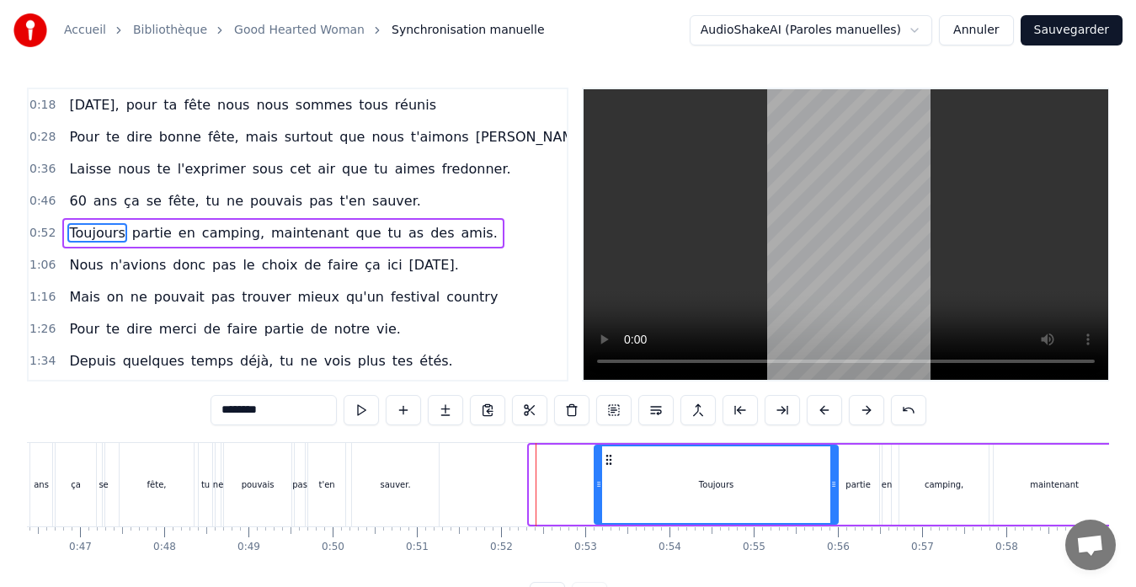
drag, startPoint x: 542, startPoint y: 461, endPoint x: 607, endPoint y: 468, distance: 65.3
click at [607, 468] on div "Toujours" at bounding box center [717, 484] width 242 height 77
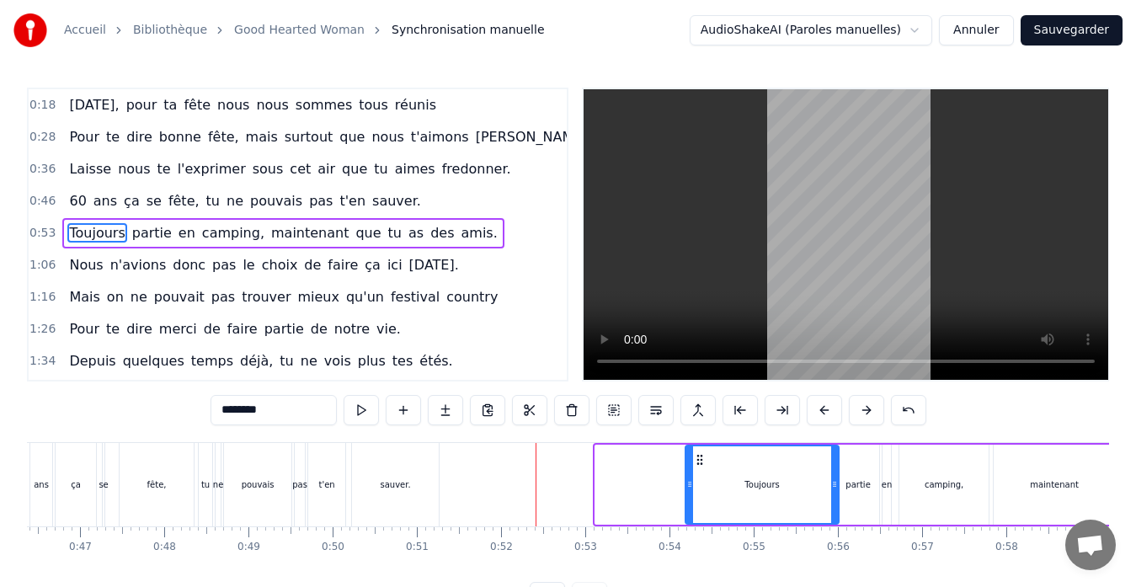
drag, startPoint x: 596, startPoint y: 488, endPoint x: 692, endPoint y: 491, distance: 95.3
click at [692, 491] on div at bounding box center [690, 484] width 7 height 77
click at [459, 240] on div "0:54 Toujours partie en camping, maintenant que tu as des amis." at bounding box center [298, 233] width 538 height 32
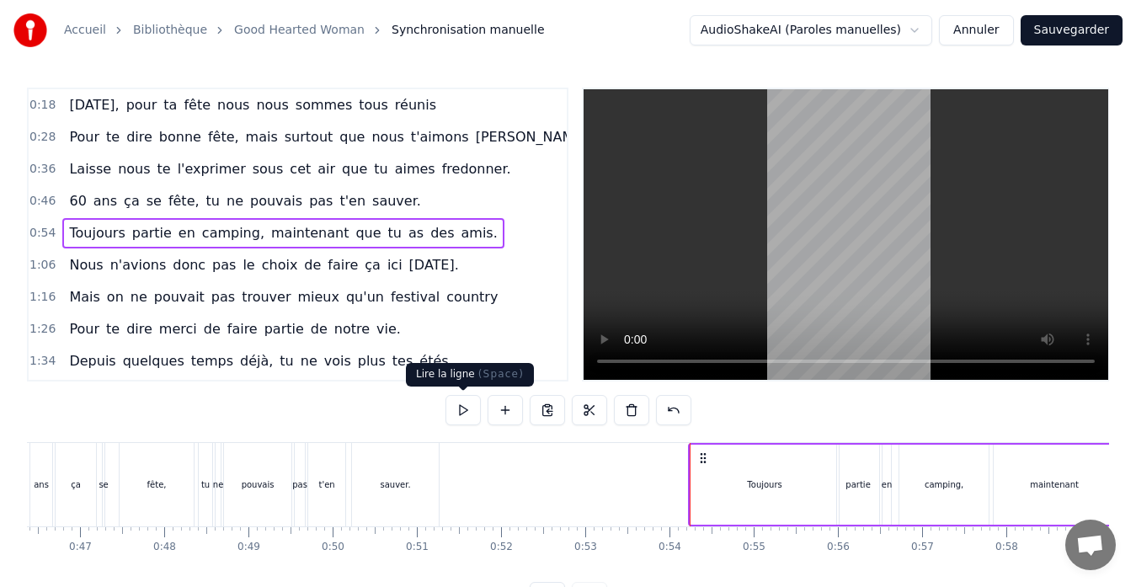
click at [462, 409] on button at bounding box center [463, 410] width 35 height 30
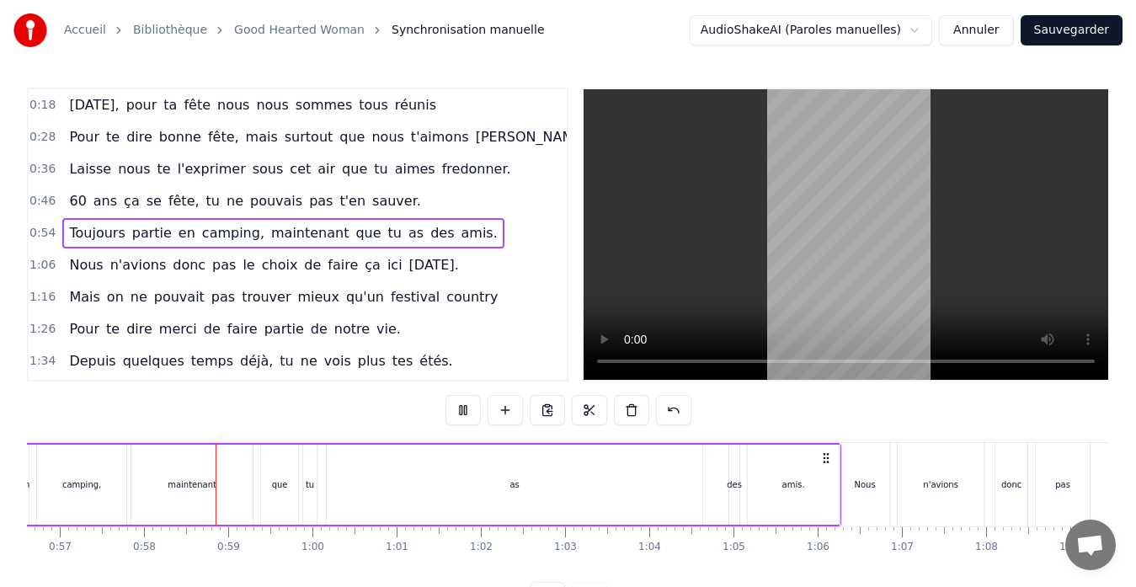
scroll to position [0, 4836]
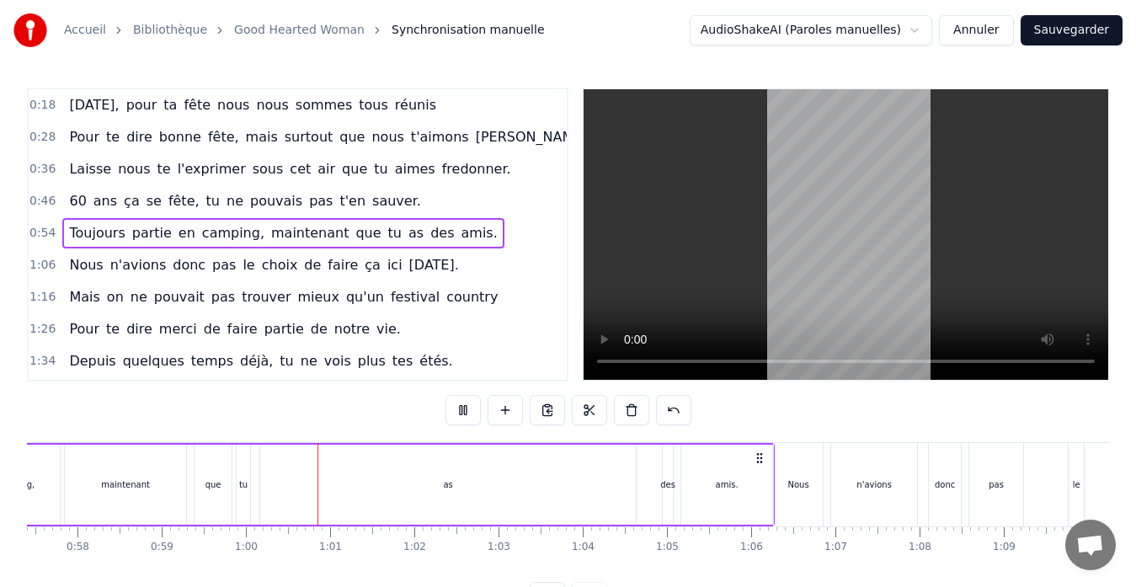
click at [462, 410] on button at bounding box center [463, 410] width 35 height 30
click at [131, 483] on div "maintenant" at bounding box center [125, 485] width 49 height 13
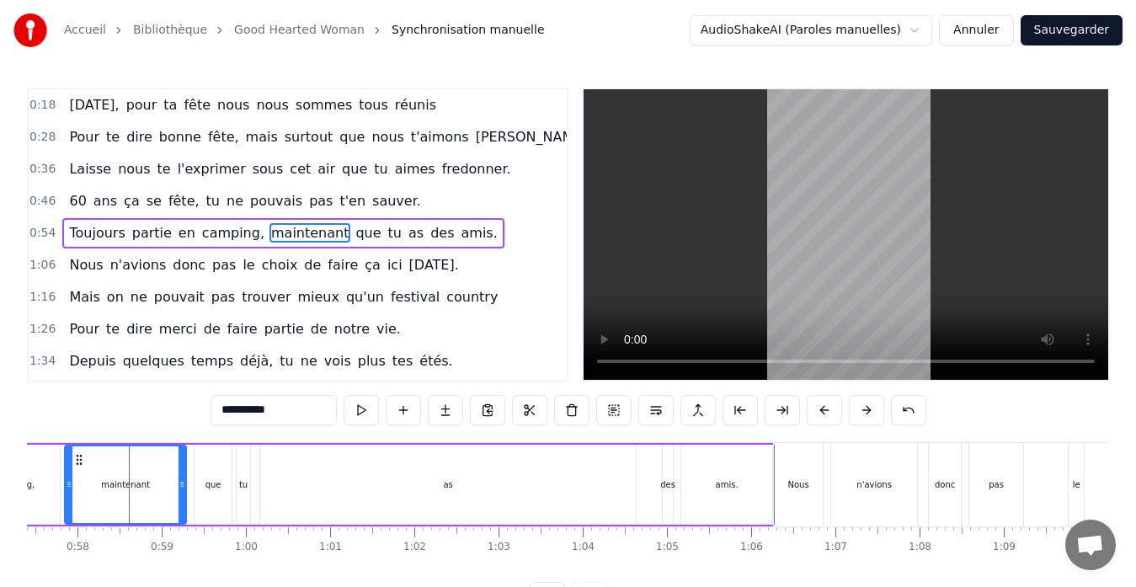
click at [293, 233] on span "maintenant" at bounding box center [310, 232] width 81 height 19
click at [297, 236] on span "maintenant" at bounding box center [310, 232] width 81 height 19
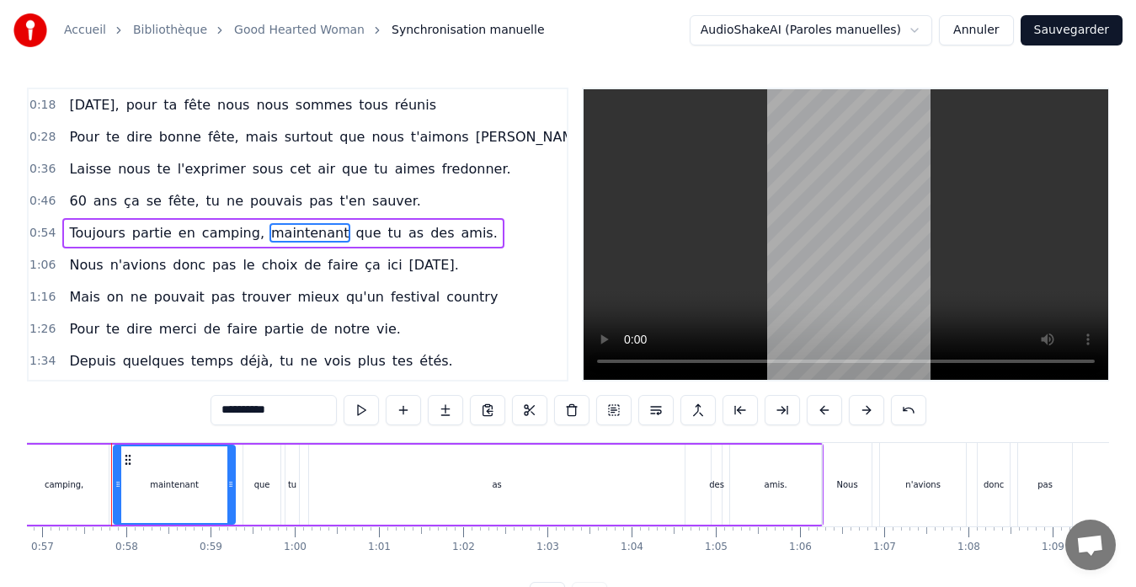
click at [297, 236] on span "maintenant" at bounding box center [310, 232] width 81 height 19
click at [190, 481] on div "maintenant" at bounding box center [174, 485] width 49 height 13
drag, startPoint x: 297, startPoint y: 400, endPoint x: 149, endPoint y: 413, distance: 148.8
click at [161, 424] on div "0:18 [DATE], pour ta fête nous nous sommes tous réunis 0:28 Pour te dire bonne …" at bounding box center [568, 350] width 1083 height 525
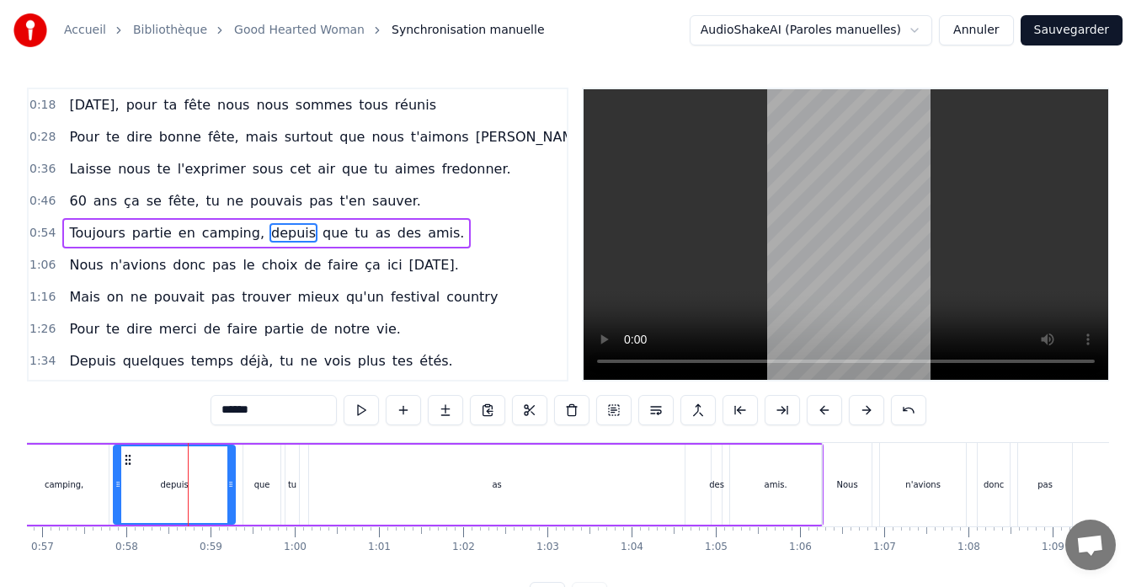
click at [312, 483] on div "as" at bounding box center [497, 485] width 376 height 80
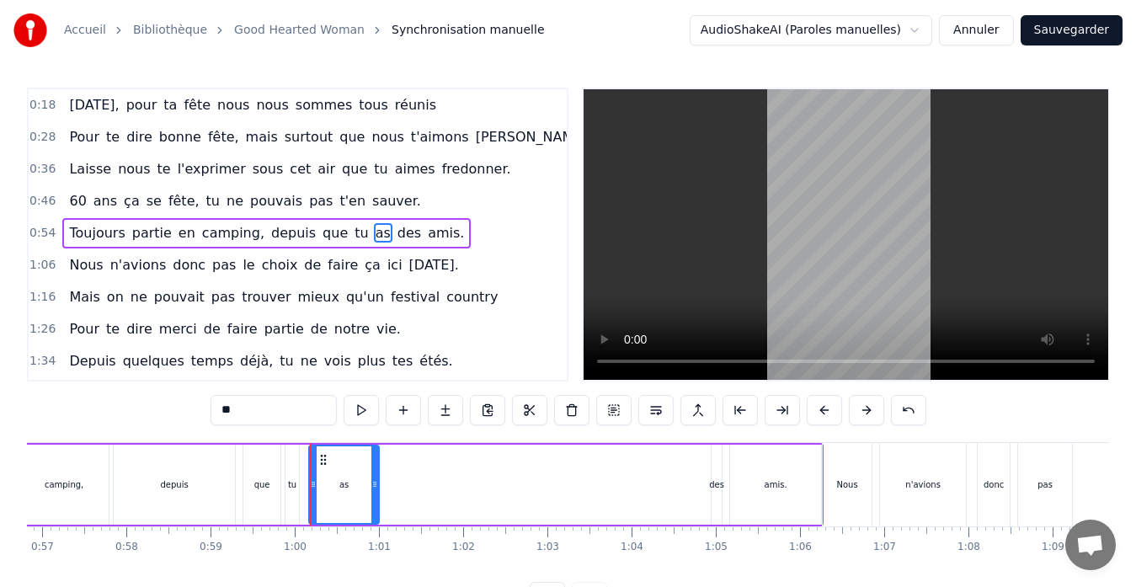
drag, startPoint x: 680, startPoint y: 479, endPoint x: 372, endPoint y: 486, distance: 307.6
click at [372, 486] on icon at bounding box center [375, 484] width 7 height 13
click at [723, 484] on div "des" at bounding box center [716, 485] width 15 height 13
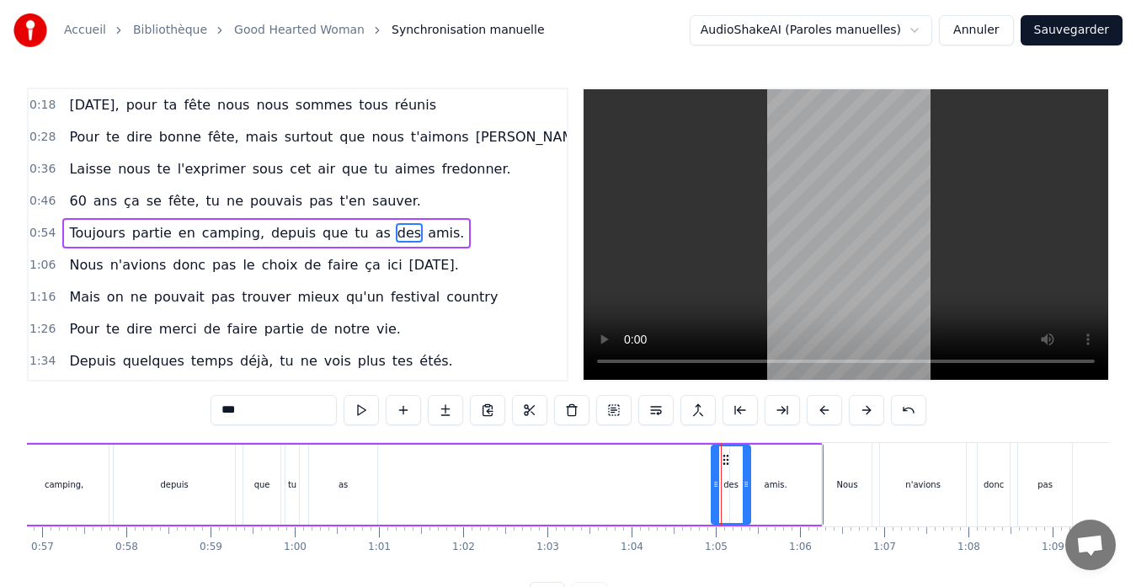
drag, startPoint x: 716, startPoint y: 484, endPoint x: 745, endPoint y: 474, distance: 30.4
click at [745, 474] on div at bounding box center [746, 484] width 7 height 77
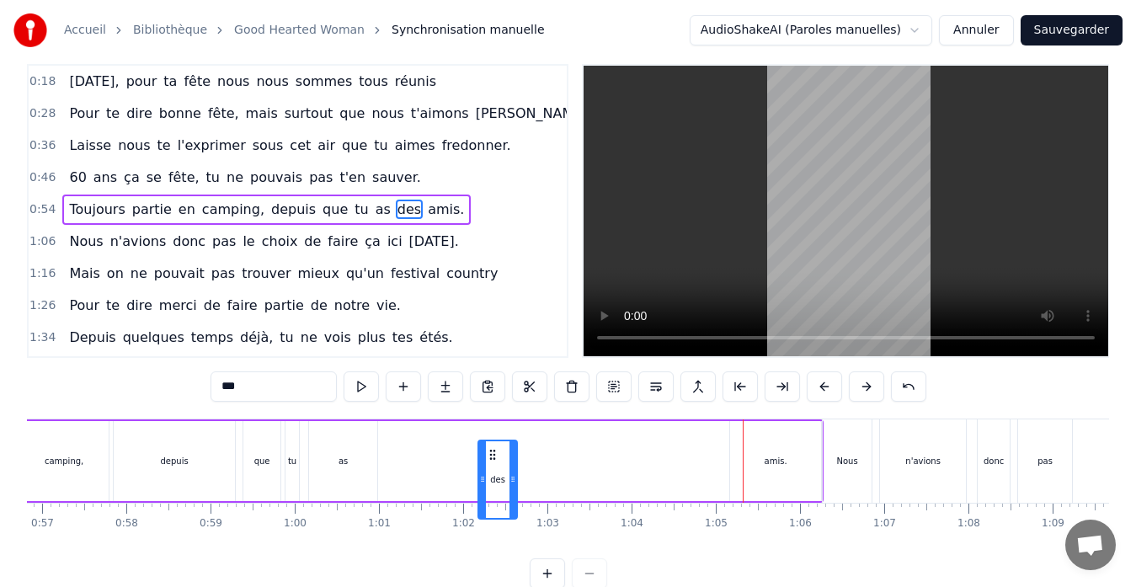
scroll to position [38, 0]
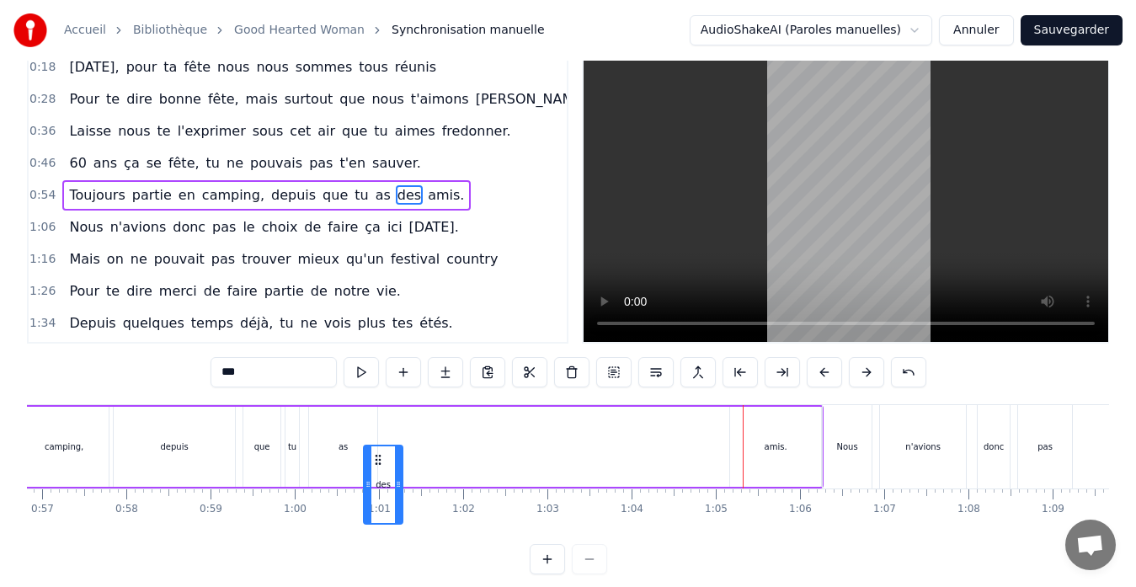
drag, startPoint x: 725, startPoint y: 461, endPoint x: 377, endPoint y: 424, distance: 349.9
click at [377, 424] on div "Toujours partie en camping, depuis que tu as des amis." at bounding box center [316, 446] width 1016 height 83
click at [769, 446] on div "amis." at bounding box center [776, 447] width 23 height 13
type input "*****"
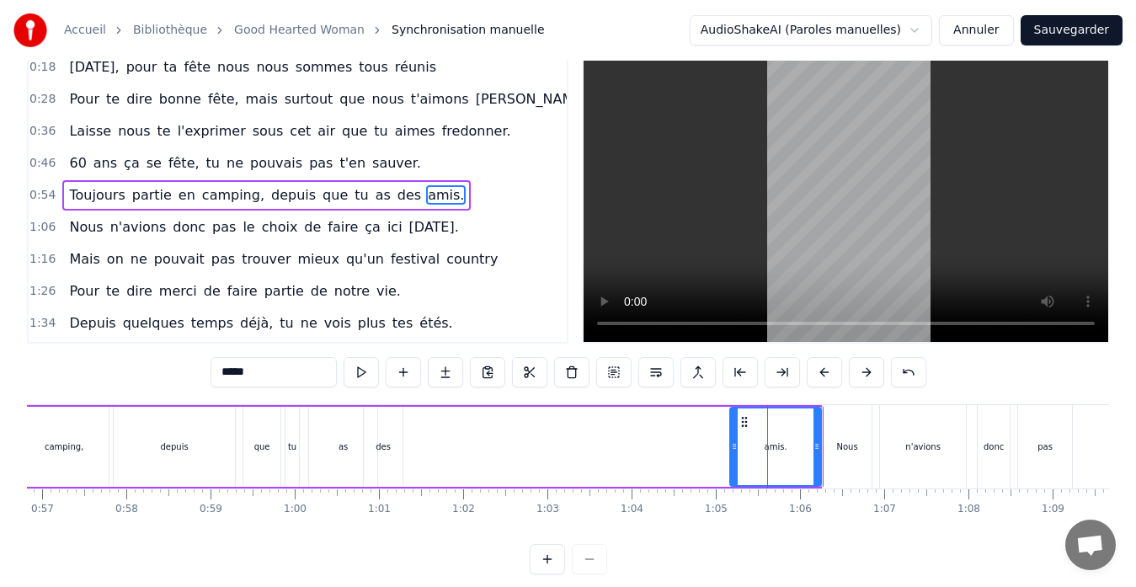
scroll to position [0, 0]
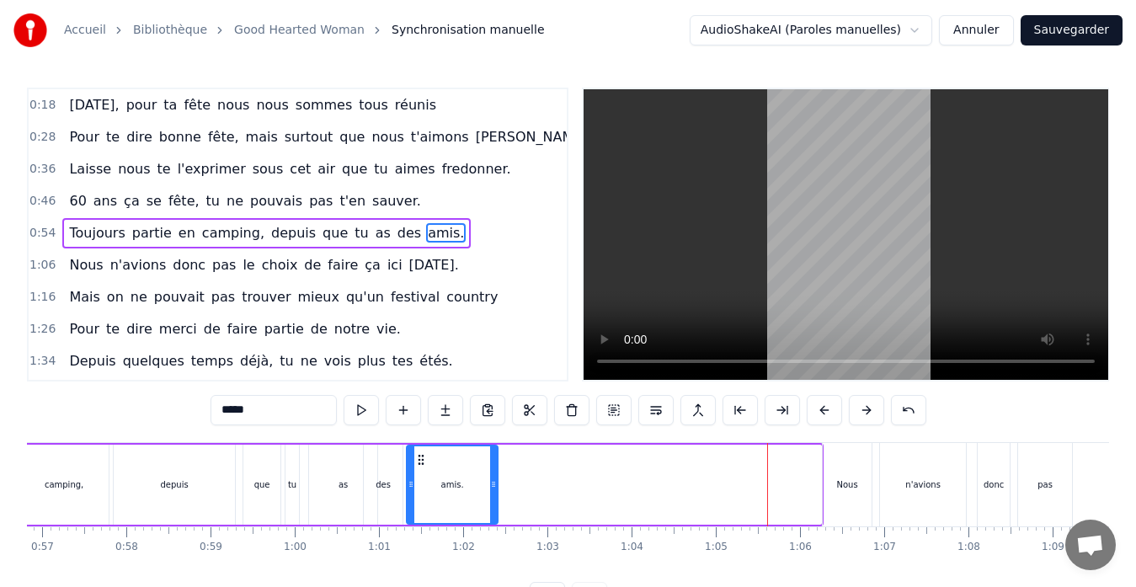
drag, startPoint x: 741, startPoint y: 463, endPoint x: 415, endPoint y: 475, distance: 326.3
click at [415, 475] on div "amis." at bounding box center [452, 484] width 89 height 77
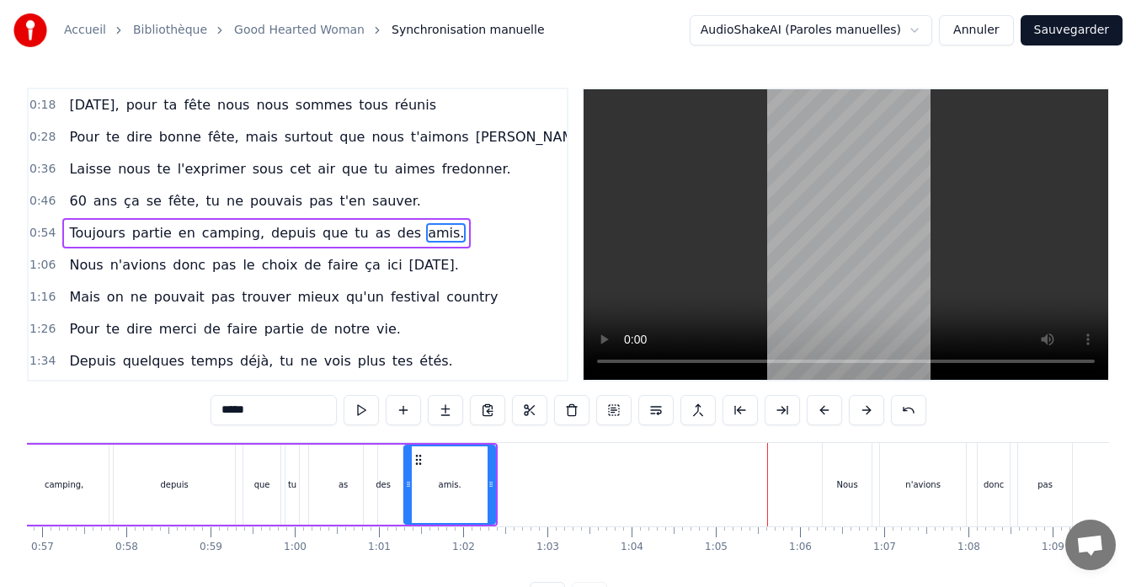
click at [445, 221] on div "0:54 Toujours partie en camping, depuis que tu as des amis." at bounding box center [298, 233] width 538 height 32
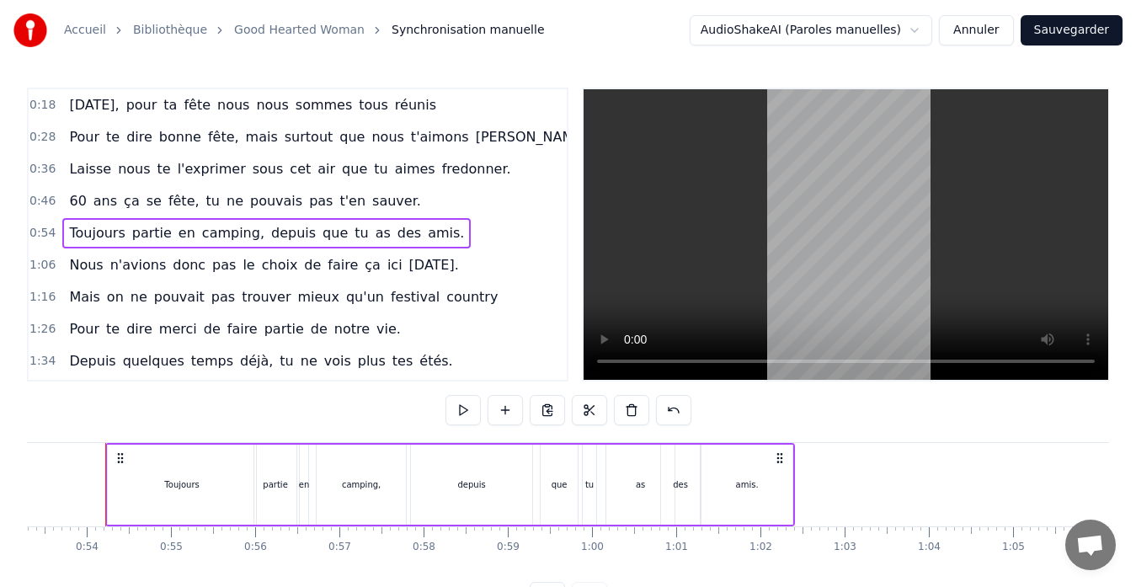
scroll to position [0, 4483]
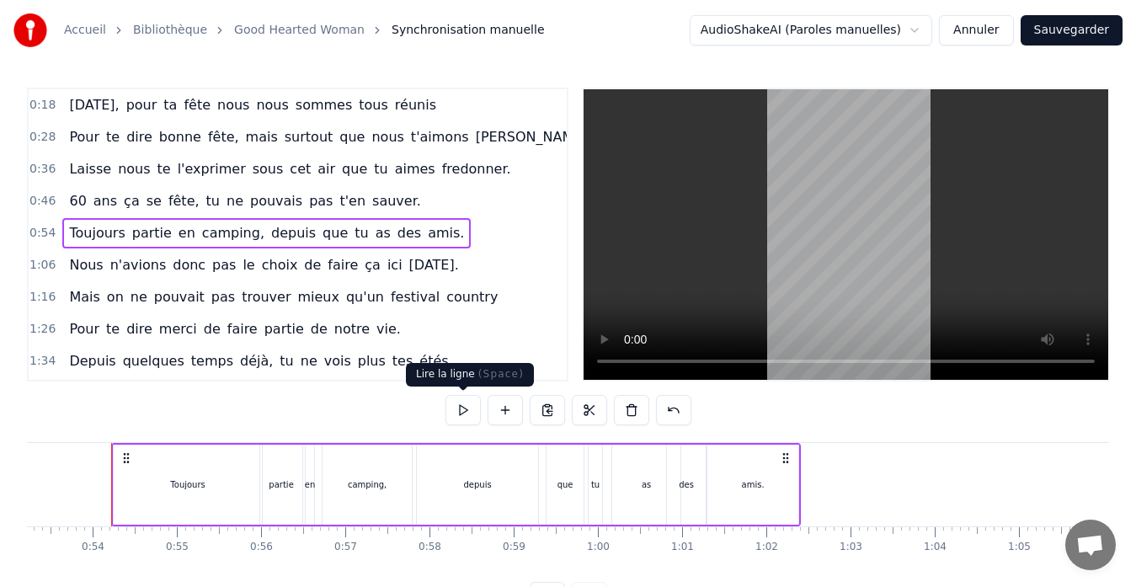
click at [463, 415] on button at bounding box center [463, 410] width 35 height 30
click at [460, 415] on button at bounding box center [463, 410] width 35 height 30
click at [479, 494] on div "depuis" at bounding box center [477, 485] width 121 height 80
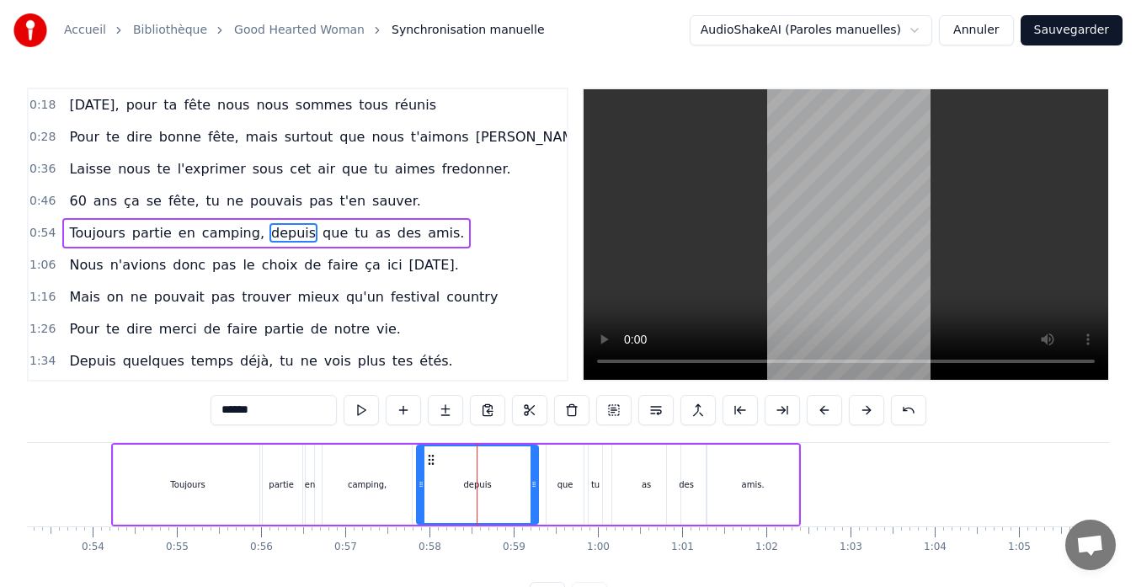
click at [196, 487] on div "Toujours" at bounding box center [187, 485] width 35 height 13
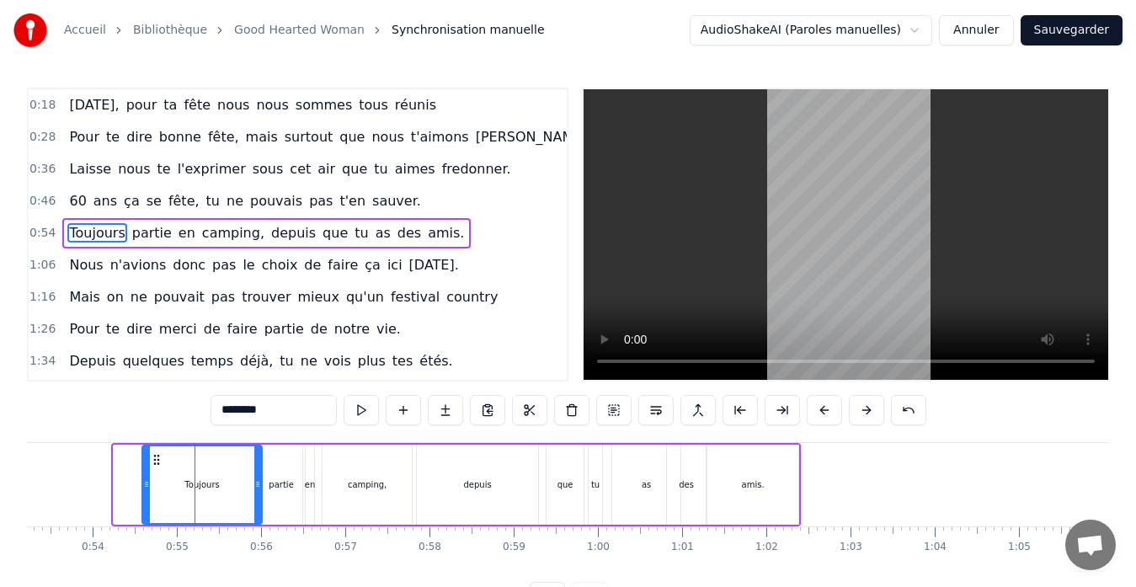
drag, startPoint x: 115, startPoint y: 487, endPoint x: 144, endPoint y: 490, distance: 28.8
click at [144, 490] on icon at bounding box center [146, 484] width 7 height 13
click at [385, 482] on div "camping," at bounding box center [367, 485] width 89 height 80
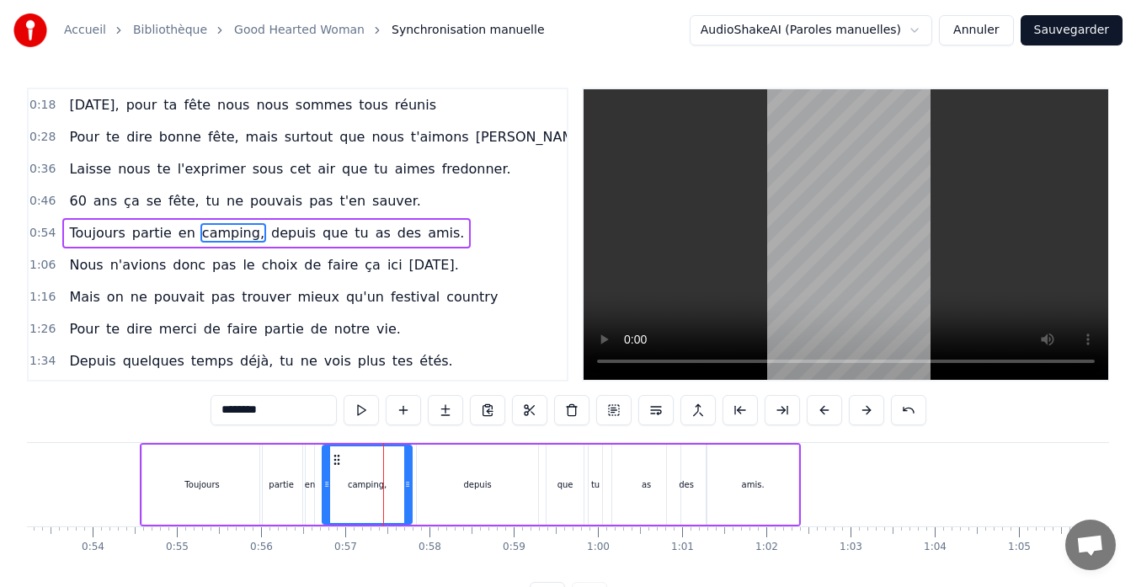
click at [404, 488] on div "camping," at bounding box center [367, 484] width 88 height 77
drag, startPoint x: 407, startPoint y: 488, endPoint x: 379, endPoint y: 488, distance: 27.8
click at [379, 488] on icon at bounding box center [380, 484] width 7 height 13
click at [489, 483] on div "depuis" at bounding box center [477, 485] width 28 height 13
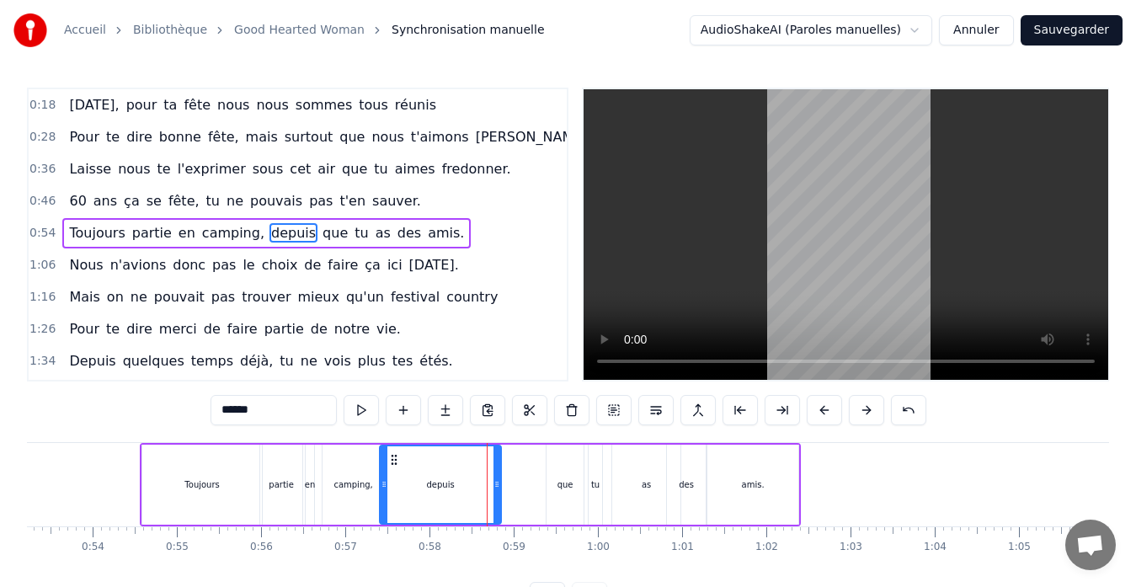
drag, startPoint x: 430, startPoint y: 458, endPoint x: 386, endPoint y: 458, distance: 44.6
click at [388, 458] on icon at bounding box center [394, 459] width 13 height 13
click at [562, 479] on div "que" at bounding box center [566, 485] width 16 height 13
type input "***"
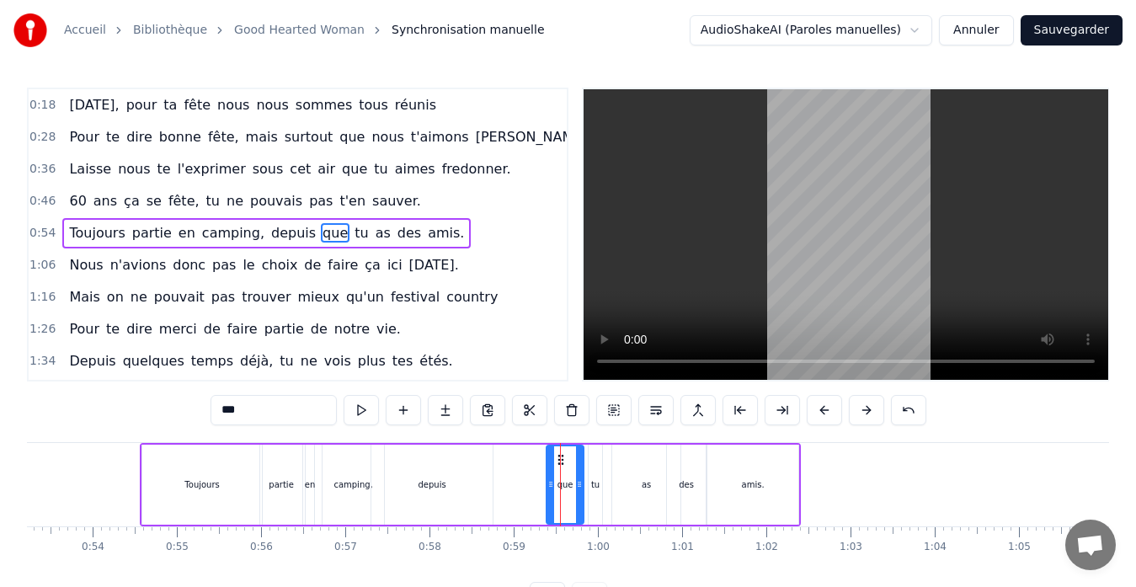
click at [437, 238] on div "0:54 Toujours partie en camping, depuis que tu as des amis." at bounding box center [298, 233] width 538 height 32
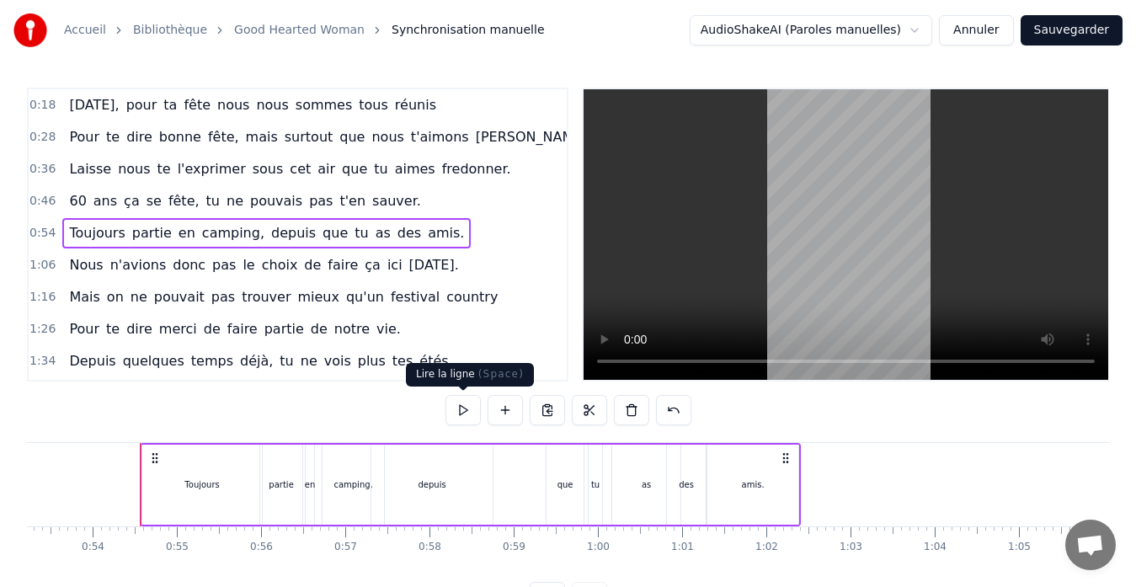
click at [464, 421] on button at bounding box center [463, 410] width 35 height 30
click at [490, 402] on button at bounding box center [505, 410] width 35 height 30
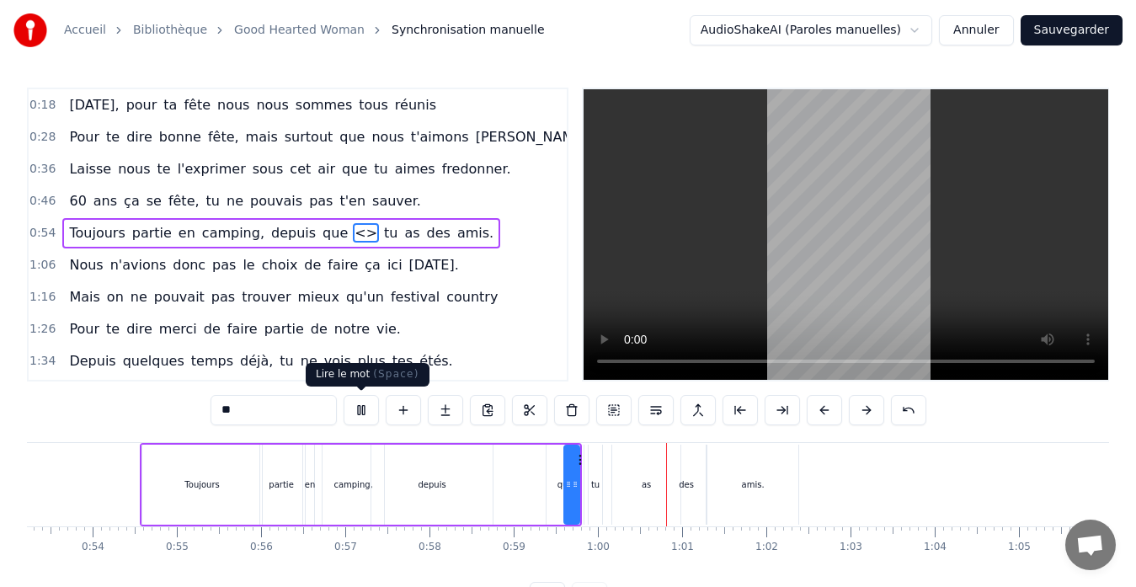
click at [365, 414] on button at bounding box center [361, 410] width 35 height 30
click at [564, 499] on div "<>" at bounding box center [572, 485] width 17 height 80
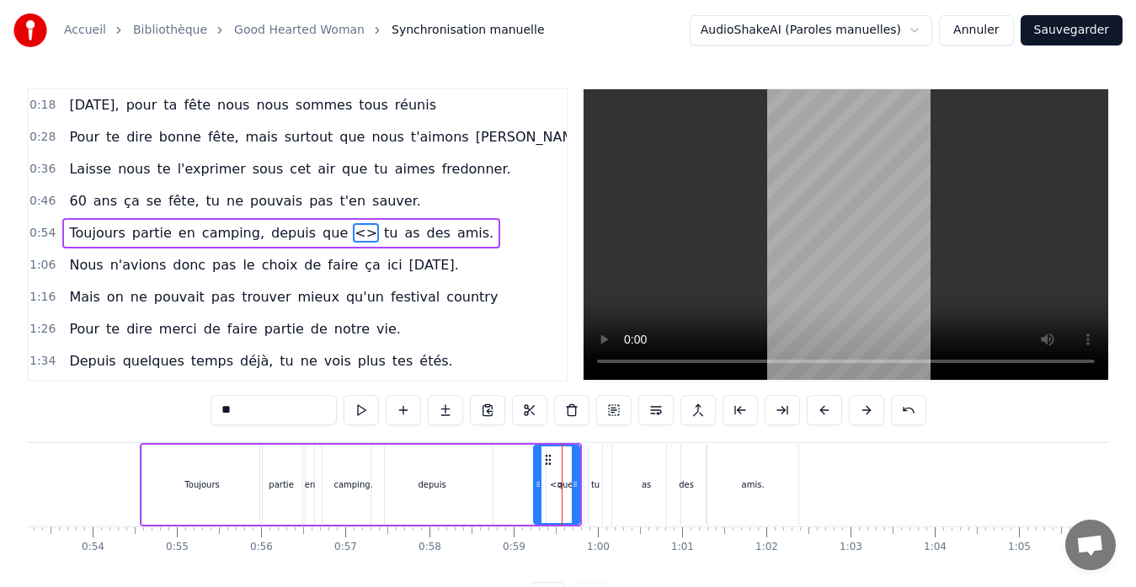
drag, startPoint x: 562, startPoint y: 506, endPoint x: 536, endPoint y: 506, distance: 26.1
click at [536, 506] on div at bounding box center [538, 484] width 7 height 77
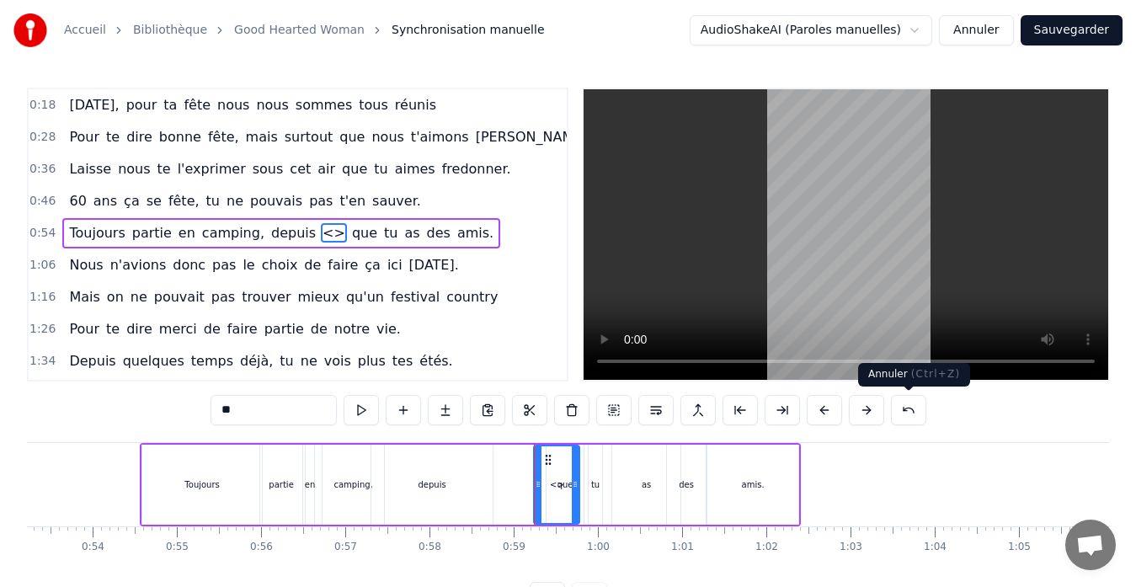
click at [909, 411] on button at bounding box center [908, 410] width 35 height 30
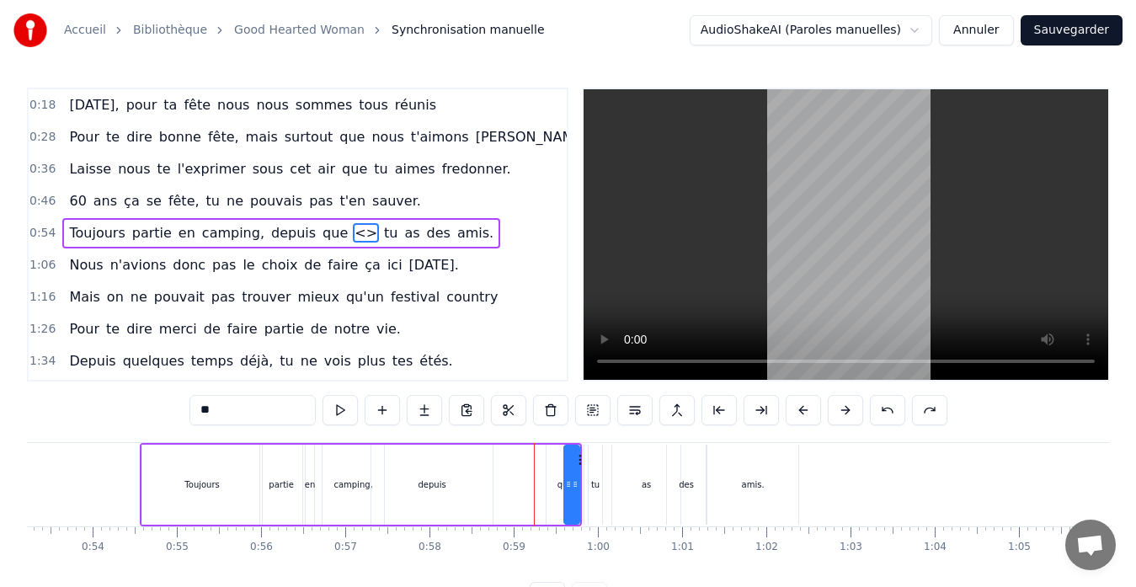
click at [909, 411] on div "**" at bounding box center [569, 410] width 758 height 30
click at [909, 412] on div "**" at bounding box center [569, 410] width 758 height 30
click at [442, 428] on div "**" at bounding box center [569, 412] width 758 height 34
click at [564, 484] on div "<>" at bounding box center [572, 485] width 17 height 80
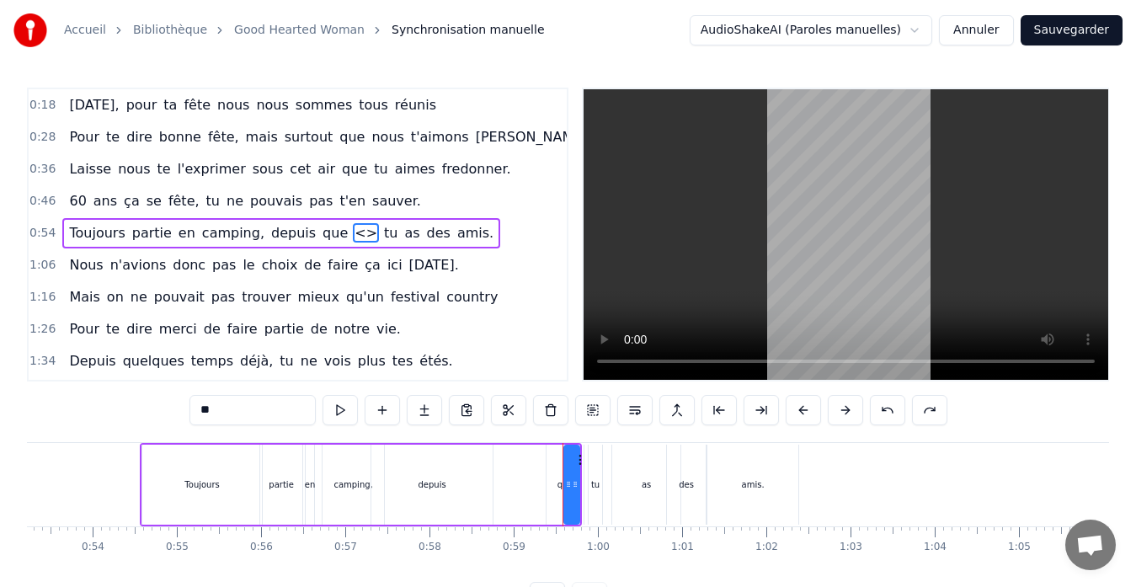
drag, startPoint x: 552, startPoint y: 484, endPoint x: 514, endPoint y: 486, distance: 37.9
click at [514, 486] on div "Toujours partie en camping, depuis que <> tu as des amis." at bounding box center [361, 484] width 442 height 83
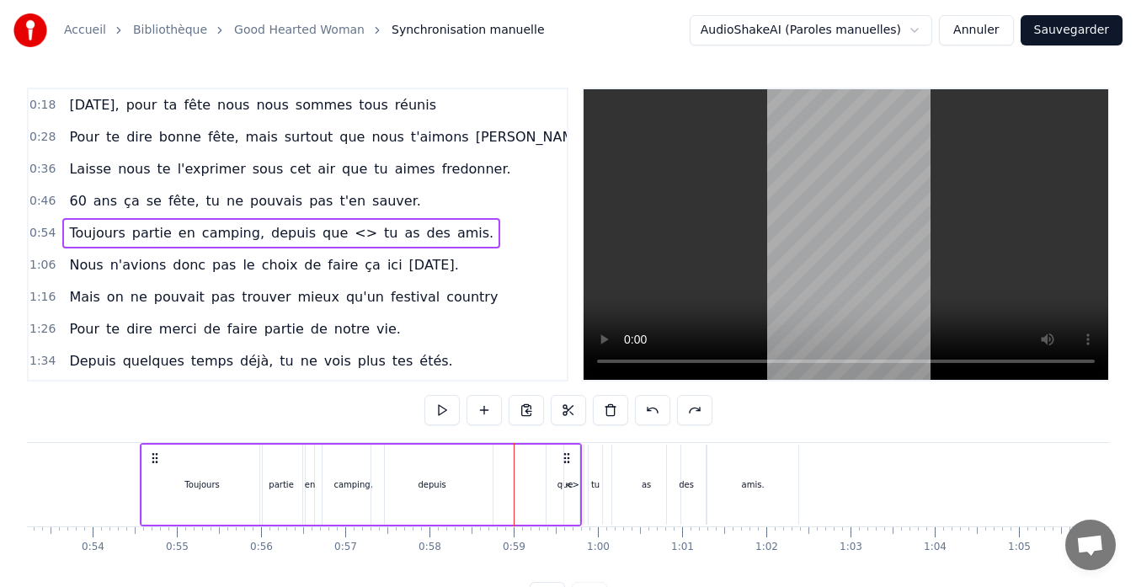
drag, startPoint x: 559, startPoint y: 486, endPoint x: 521, endPoint y: 486, distance: 37.9
click at [521, 486] on div "Toujours partie en camping, depuis que <> tu as des amis." at bounding box center [361, 484] width 442 height 83
click at [568, 463] on icon at bounding box center [566, 458] width 13 height 13
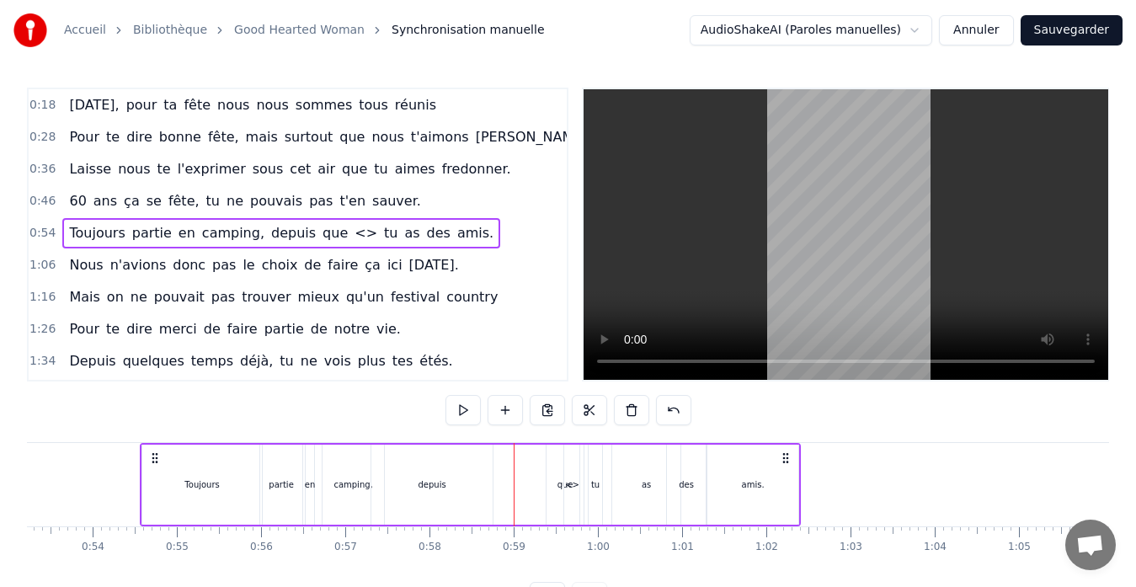
click at [321, 233] on span "que" at bounding box center [335, 232] width 29 height 19
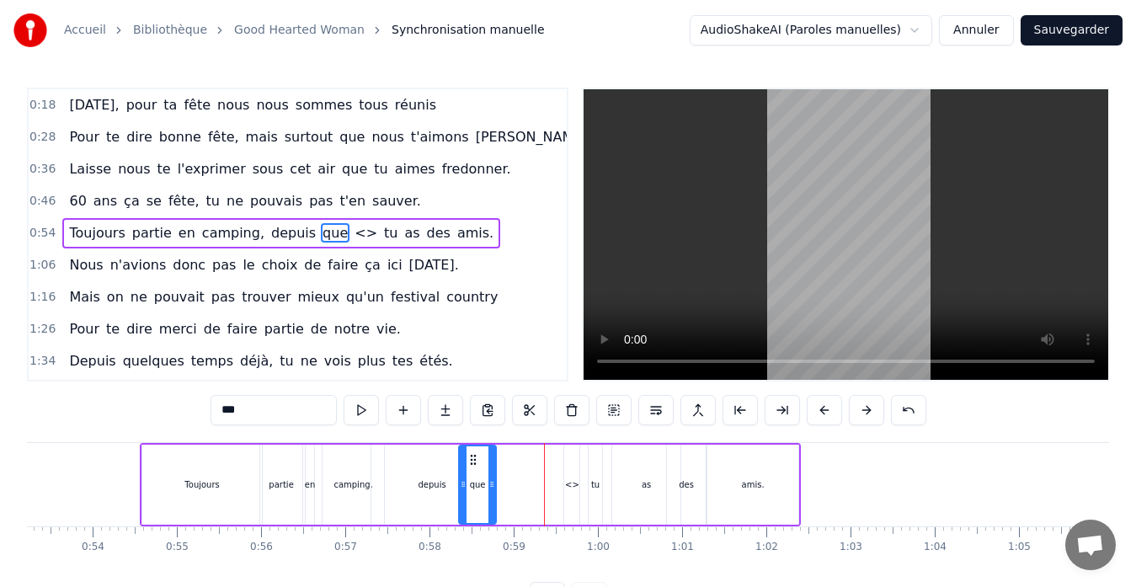
drag, startPoint x: 557, startPoint y: 458, endPoint x: 473, endPoint y: 457, distance: 84.3
click at [473, 457] on icon at bounding box center [473, 459] width 13 height 13
click at [571, 488] on div "<>" at bounding box center [572, 485] width 14 height 13
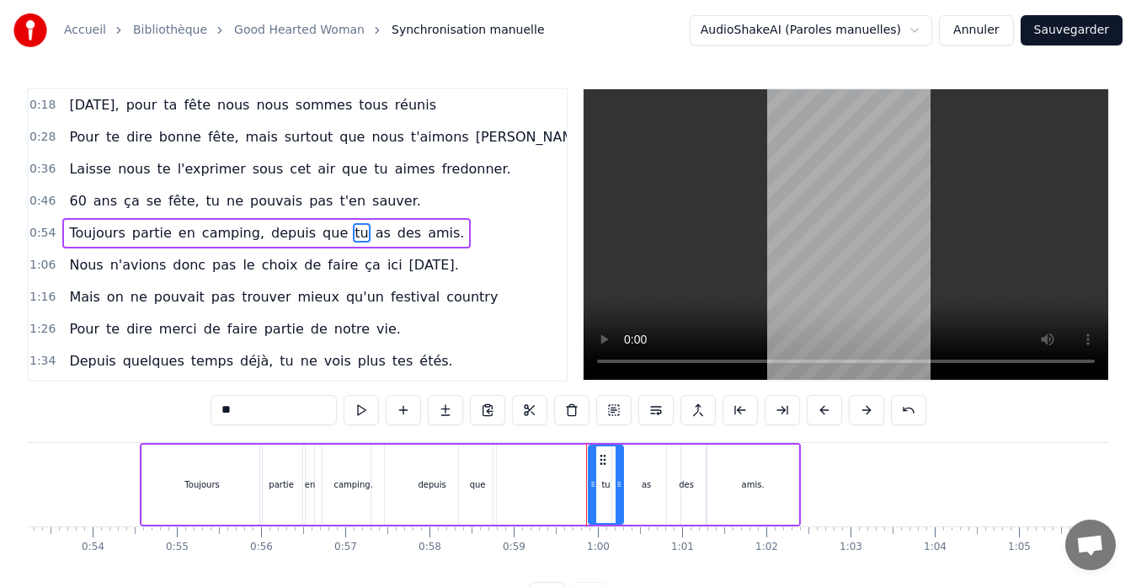
drag, startPoint x: 598, startPoint y: 481, endPoint x: 612, endPoint y: 478, distance: 14.7
click at [620, 481] on icon at bounding box center [619, 484] width 7 height 13
drag, startPoint x: 594, startPoint y: 460, endPoint x: 512, endPoint y: 478, distance: 83.6
click at [512, 478] on div "tu" at bounding box center [518, 484] width 34 height 77
click at [649, 487] on div "as" at bounding box center [646, 485] width 9 height 13
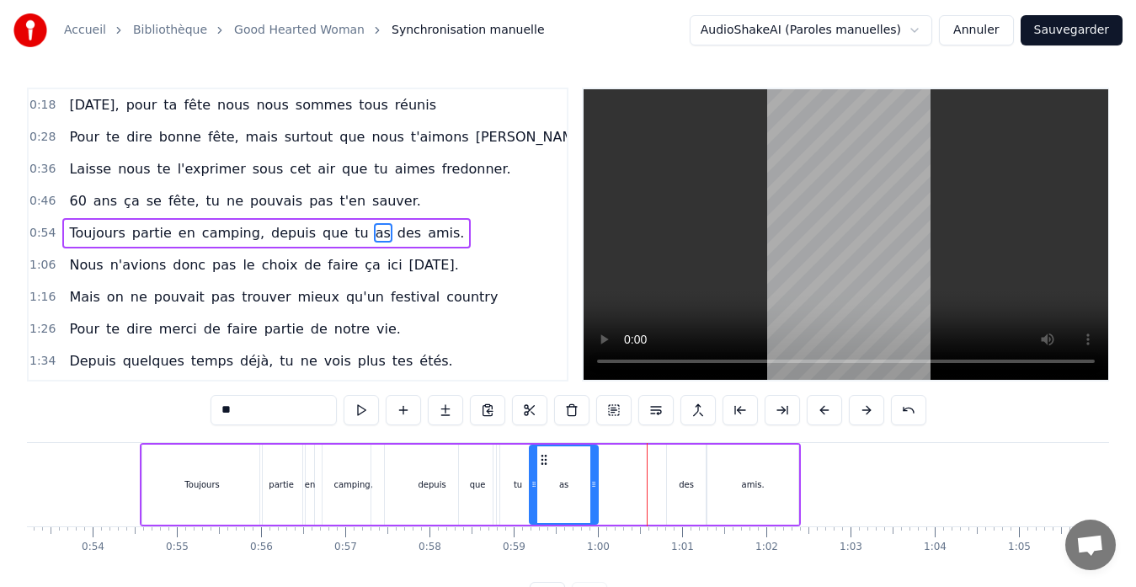
drag, startPoint x: 625, startPoint y: 463, endPoint x: 542, endPoint y: 465, distance: 83.4
click at [542, 465] on icon at bounding box center [543, 459] width 13 height 13
click at [683, 497] on div "des" at bounding box center [686, 485] width 39 height 80
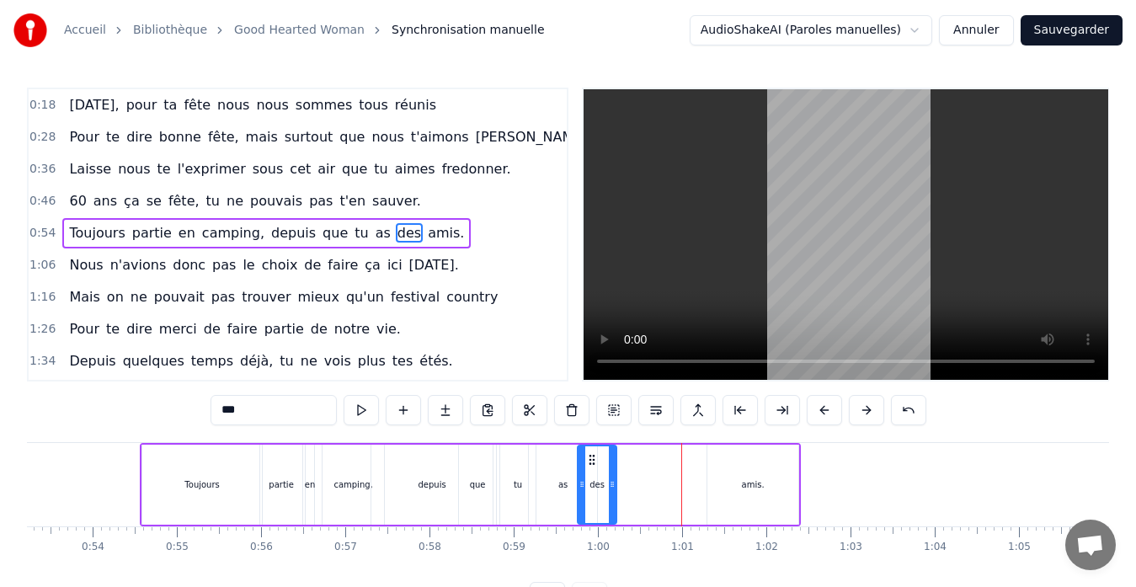
drag, startPoint x: 679, startPoint y: 461, endPoint x: 590, endPoint y: 468, distance: 89.6
click at [590, 468] on div "des" at bounding box center [597, 484] width 37 height 77
click at [771, 484] on div "amis." at bounding box center [753, 485] width 91 height 80
type input "*****"
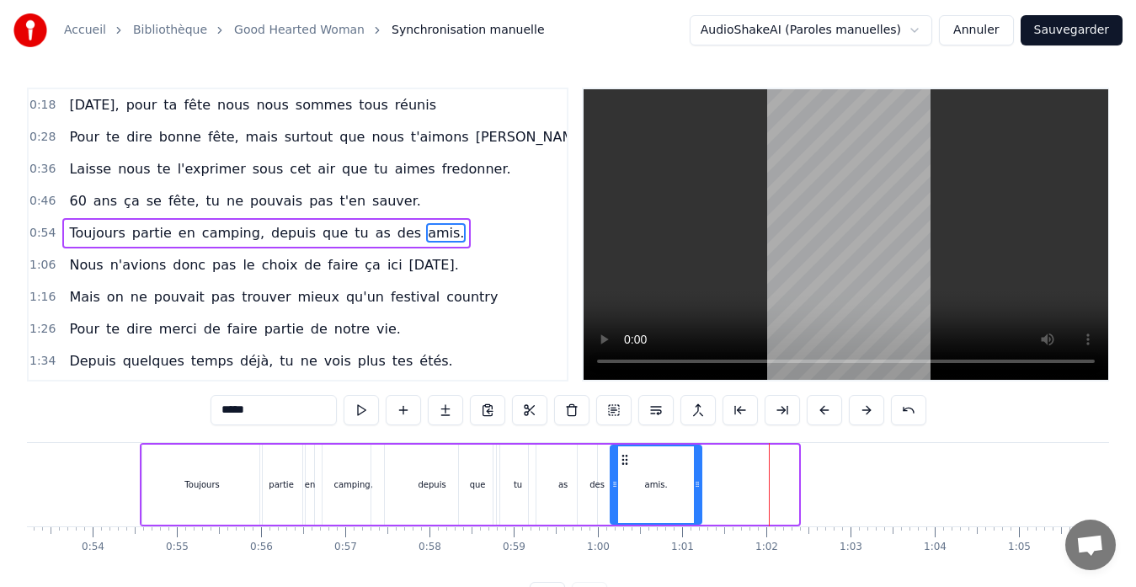
drag, startPoint x: 720, startPoint y: 455, endPoint x: 624, endPoint y: 472, distance: 97.5
click at [624, 472] on div "amis." at bounding box center [656, 484] width 89 height 77
click at [449, 230] on div "0:54 Toujours partie en camping, depuis que tu as des amis." at bounding box center [298, 233] width 538 height 32
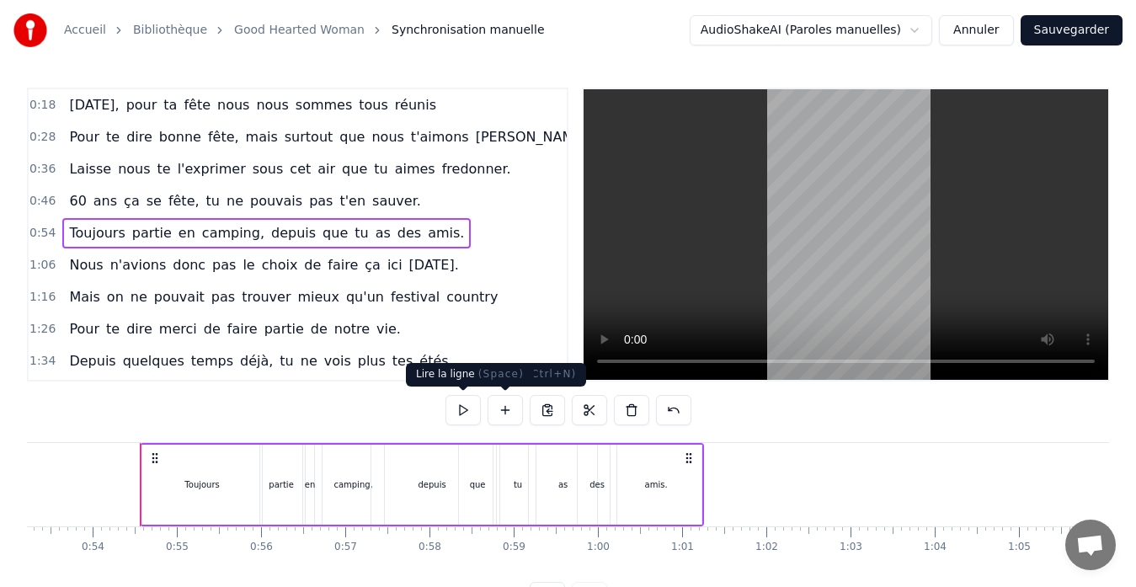
click at [457, 411] on button at bounding box center [463, 410] width 35 height 30
click at [479, 263] on div "1:06 Nous n'avions donc pas le choix de faire ça ici [DATE]." at bounding box center [298, 265] width 538 height 32
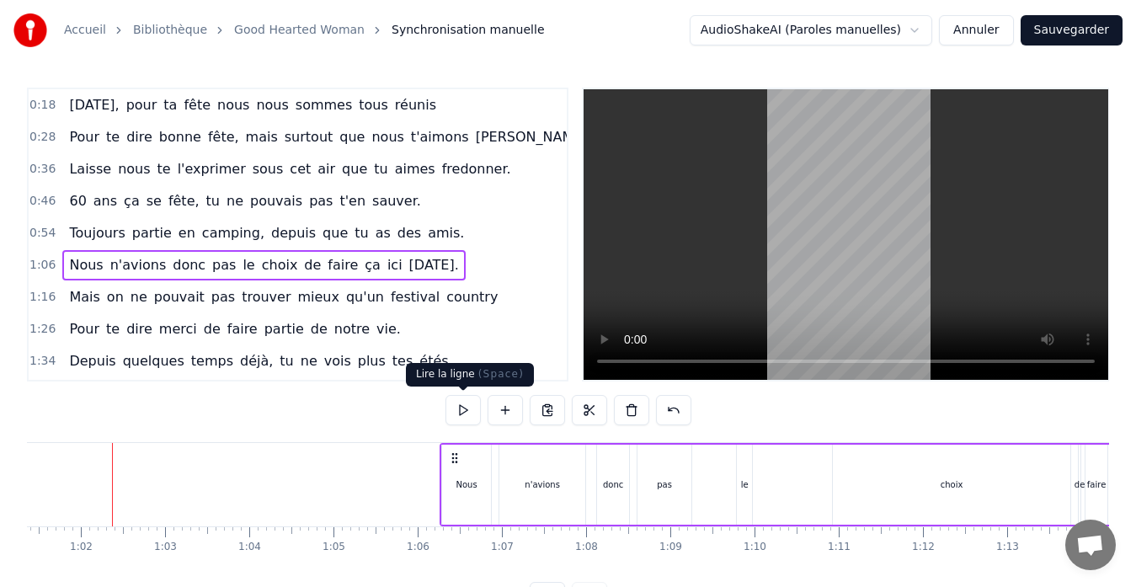
scroll to position [0, 5498]
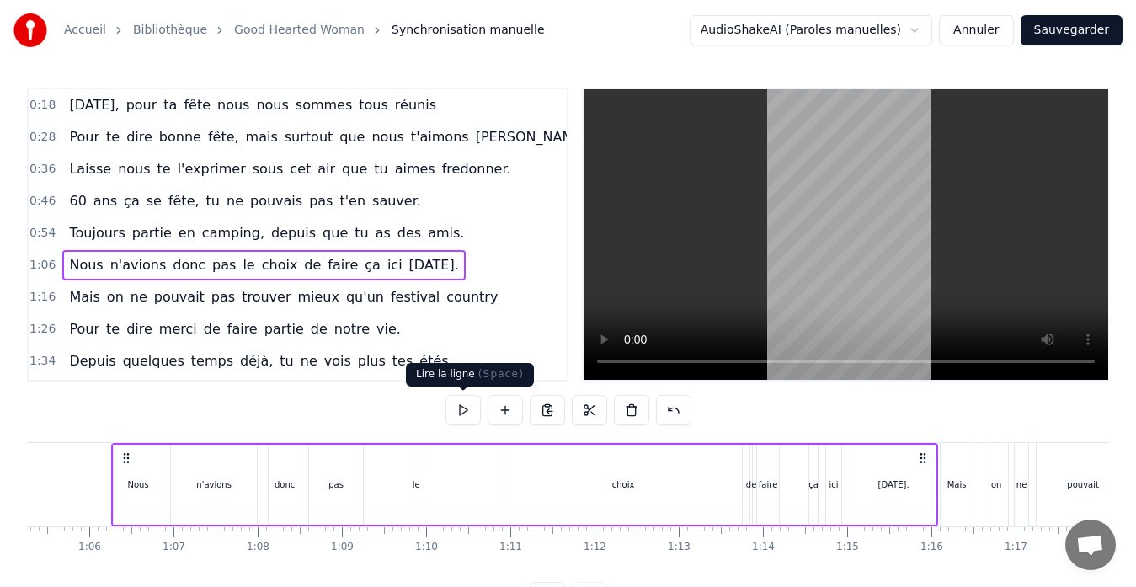
click at [458, 408] on button at bounding box center [463, 410] width 35 height 30
click at [463, 414] on button at bounding box center [463, 410] width 35 height 30
click at [462, 414] on button at bounding box center [463, 410] width 35 height 30
click at [320, 479] on div "pas" at bounding box center [336, 485] width 54 height 80
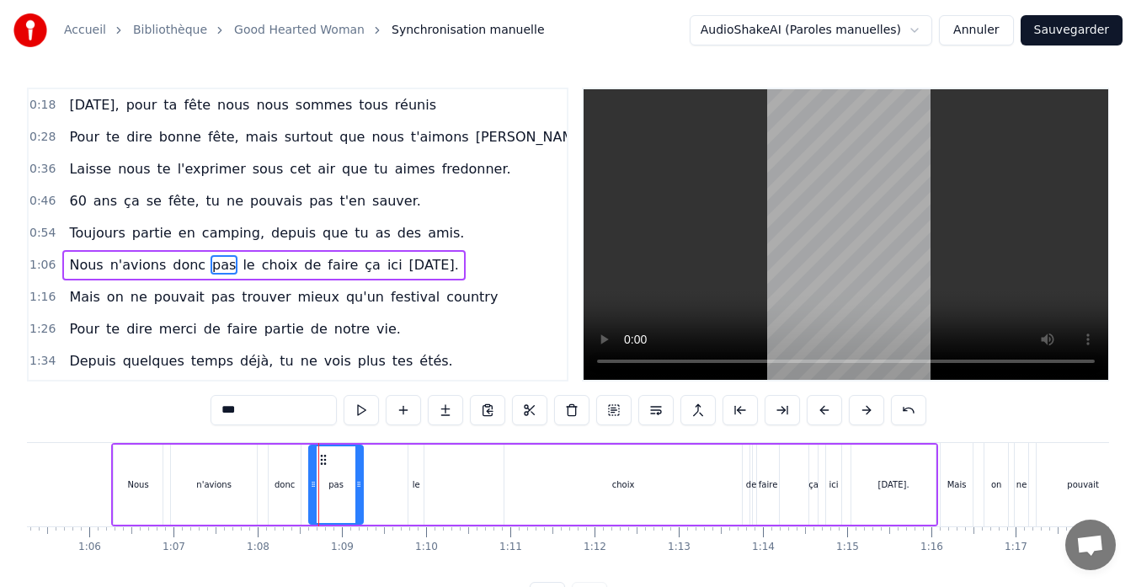
scroll to position [30, 0]
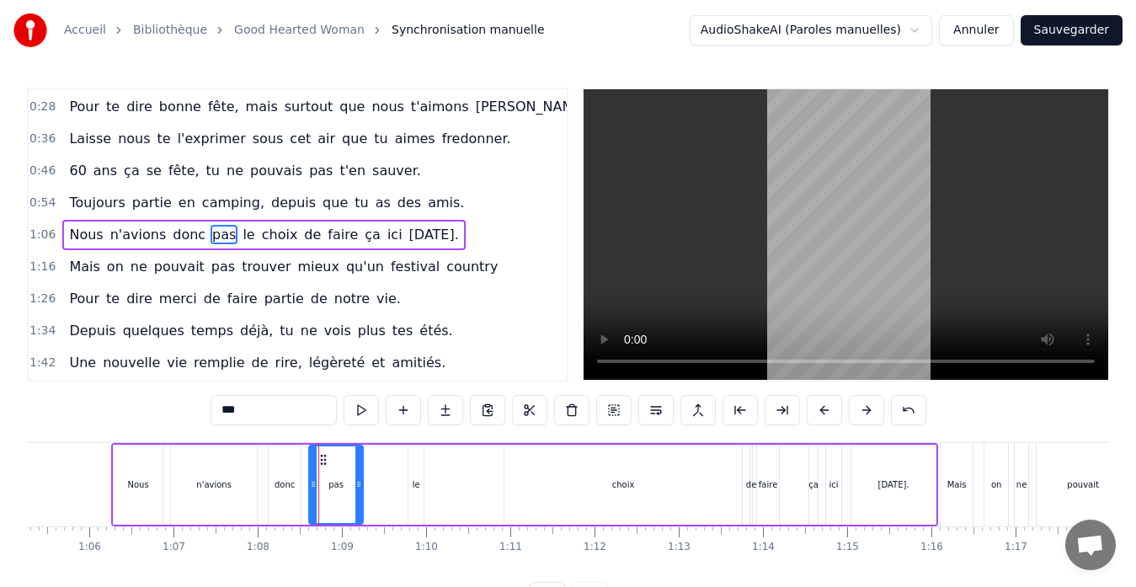
click at [412, 493] on div "le" at bounding box center [416, 485] width 15 height 80
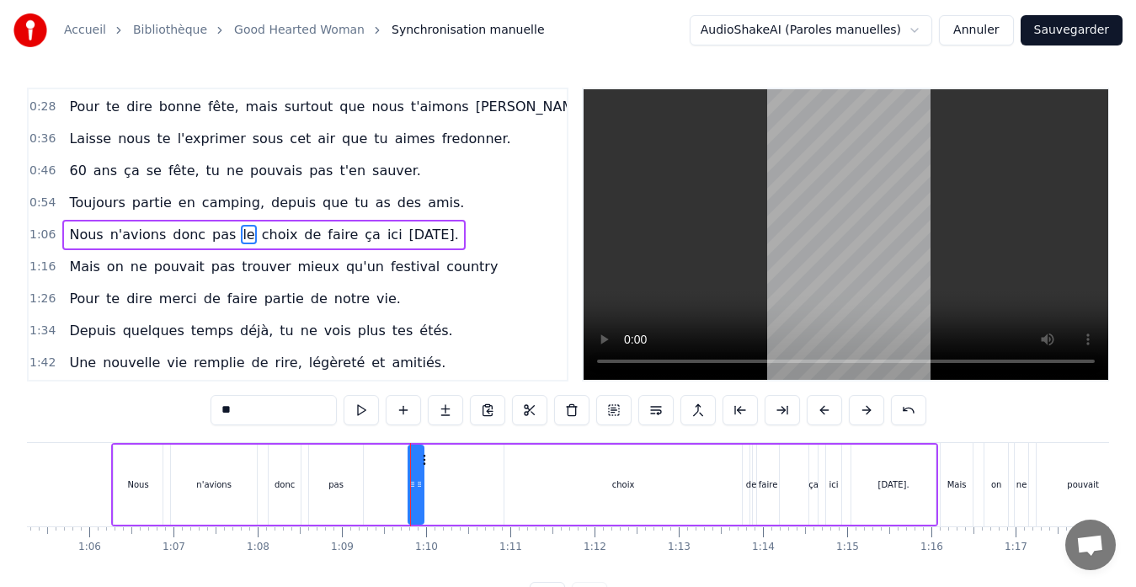
click at [296, 409] on input "**" at bounding box center [274, 410] width 126 height 30
type input "*"
click at [430, 484] on div "Nous n'avions donc pas choix de faire ça ici [DATE]." at bounding box center [524, 484] width 827 height 83
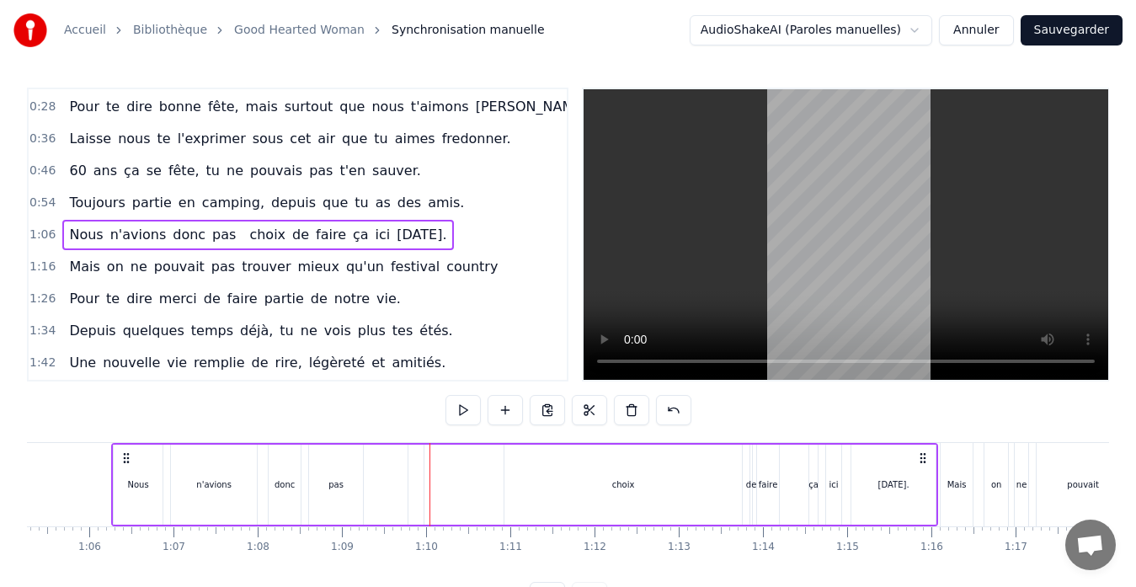
click at [411, 479] on div at bounding box center [416, 485] width 15 height 80
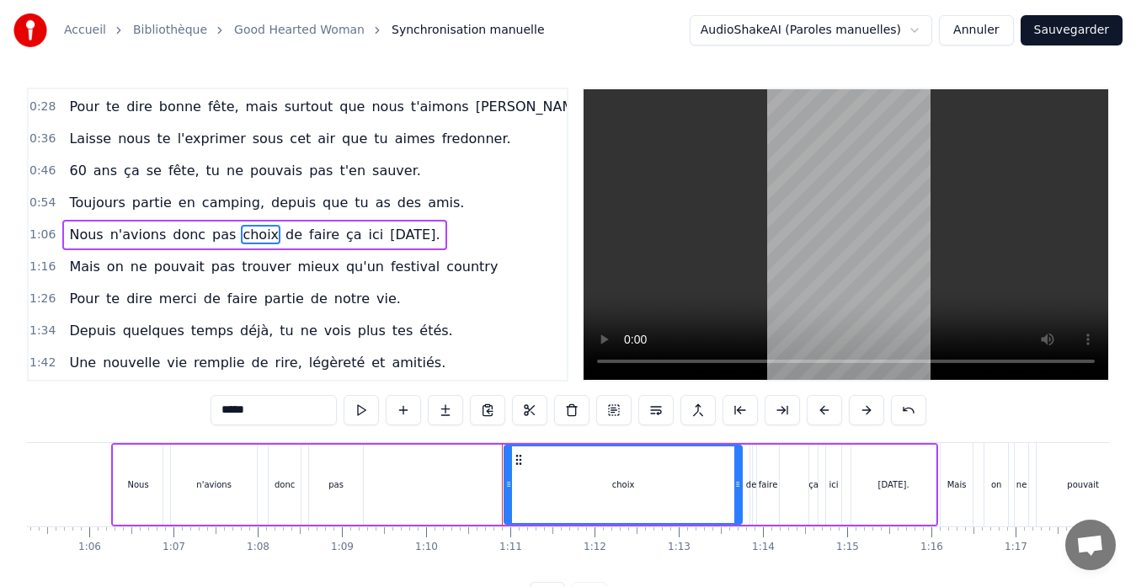
click at [241, 239] on span "choix" at bounding box center [261, 234] width 40 height 19
click at [223, 413] on input "*****" at bounding box center [274, 410] width 126 height 30
type input "*******"
click at [409, 473] on div "Nous n'avions donc pas l'choix de faire ça ici [DATE]." at bounding box center [524, 484] width 827 height 83
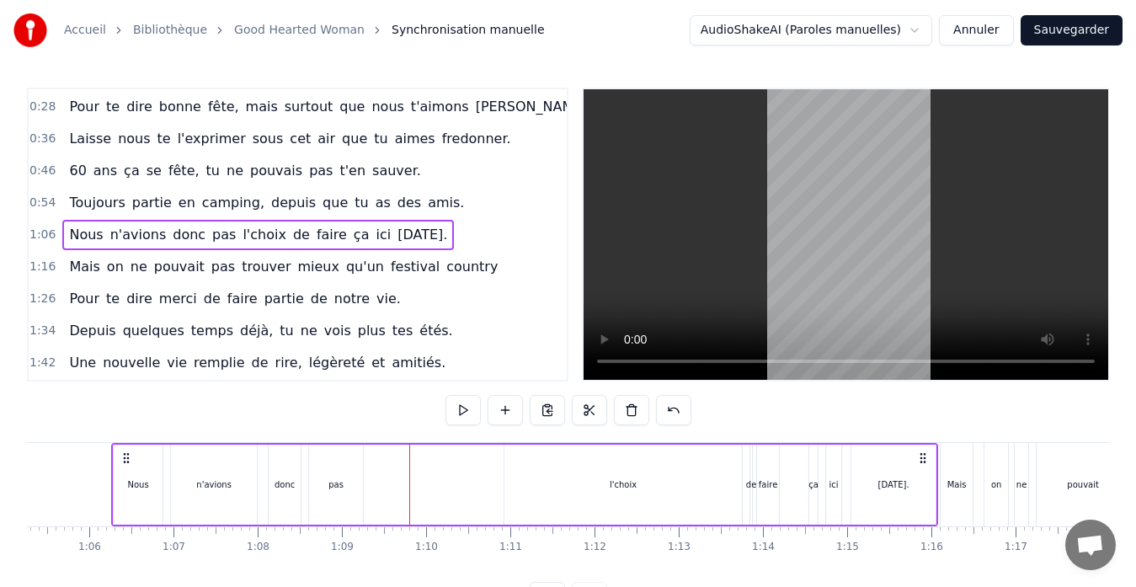
click at [126, 495] on div "Nous" at bounding box center [138, 485] width 49 height 80
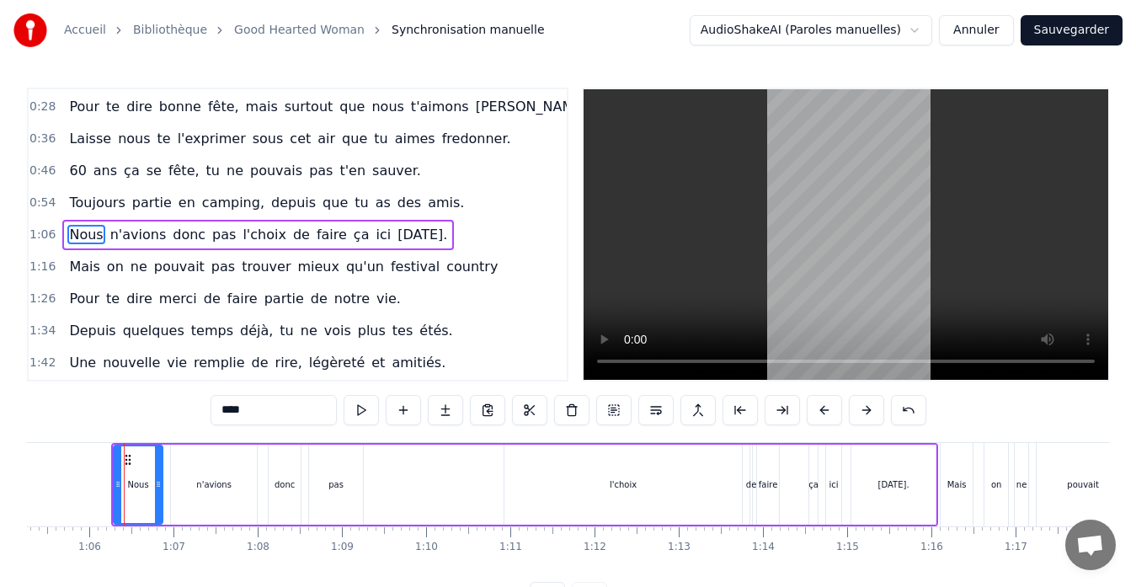
click at [465, 222] on div "1:06 Nous n'avions donc pas l'choix de faire ça ici [DATE]." at bounding box center [298, 235] width 538 height 32
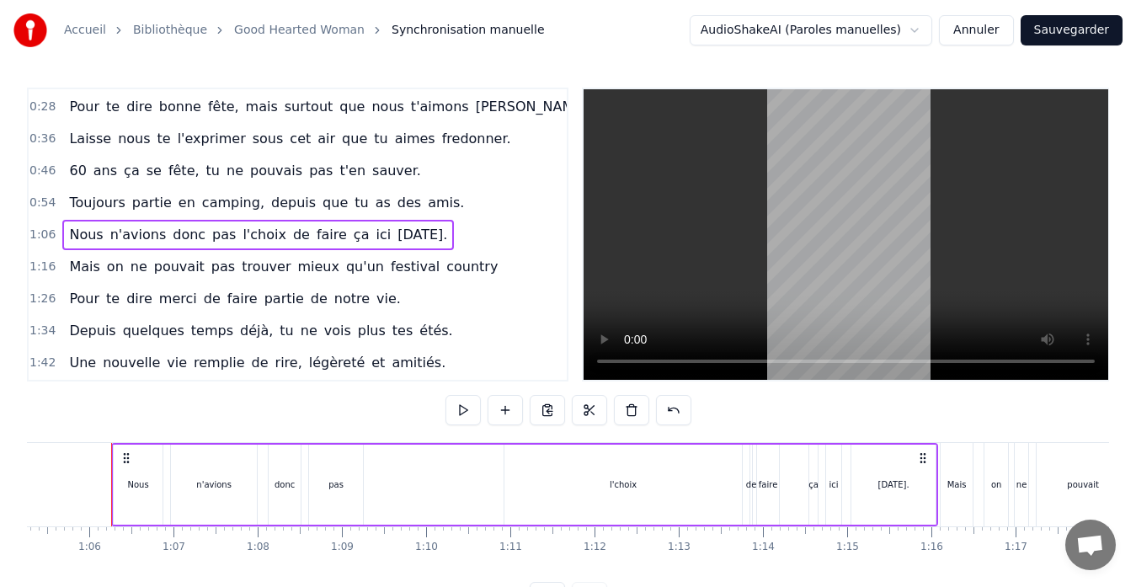
click at [456, 234] on div "1:06 Nous n'avions donc pas l'choix de faire ça ici [DATE]." at bounding box center [298, 235] width 538 height 32
click at [468, 409] on button at bounding box center [463, 410] width 35 height 30
click at [465, 419] on button at bounding box center [463, 410] width 35 height 30
click at [624, 486] on div "l'choix" at bounding box center [623, 485] width 27 height 13
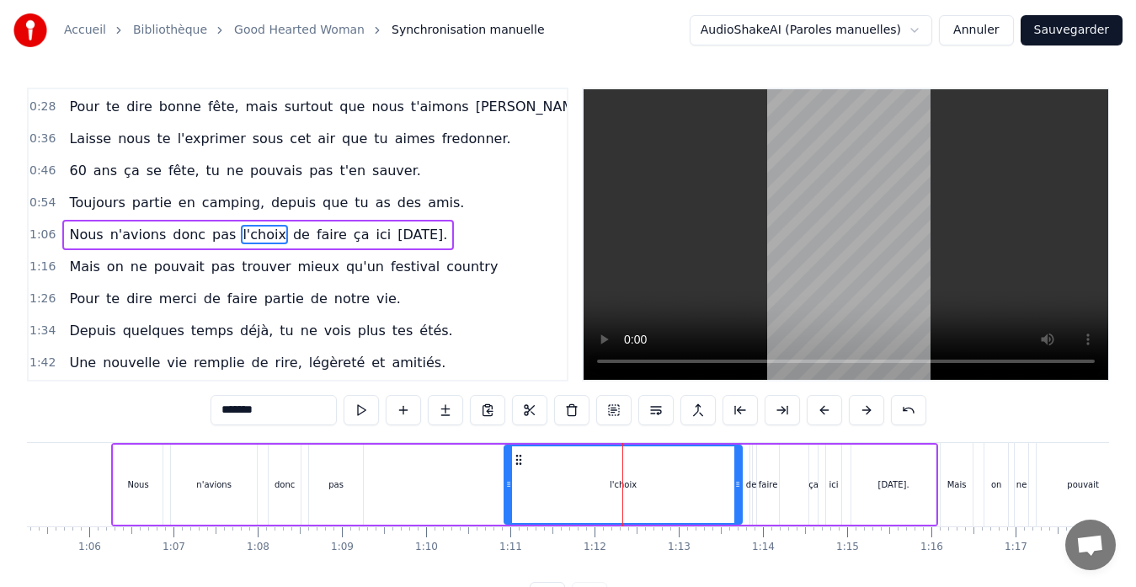
click at [206, 489] on div "n'avions" at bounding box center [213, 485] width 35 height 13
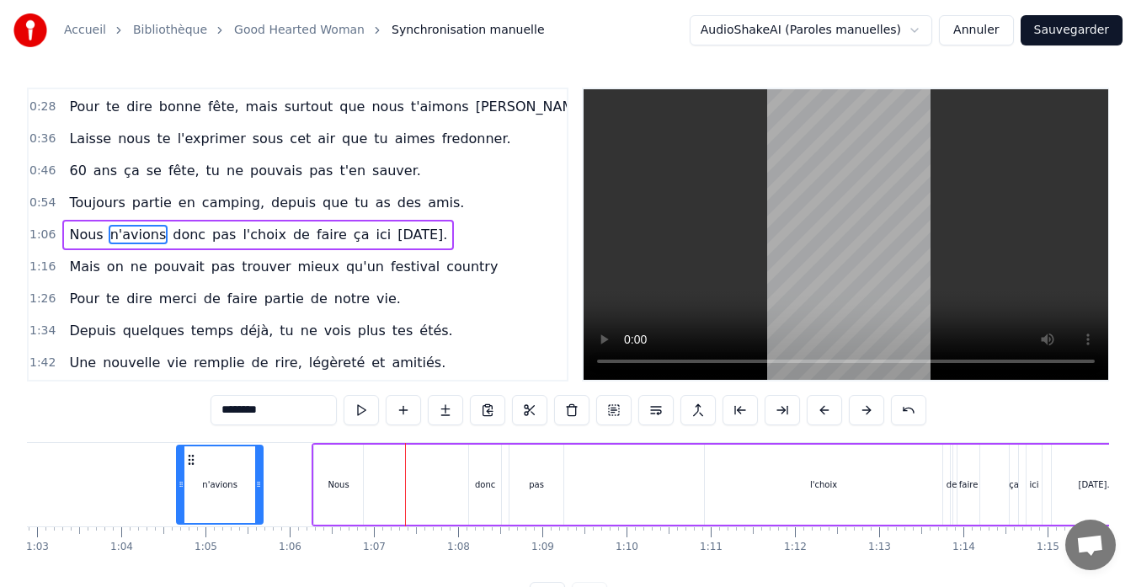
scroll to position [0, 5275]
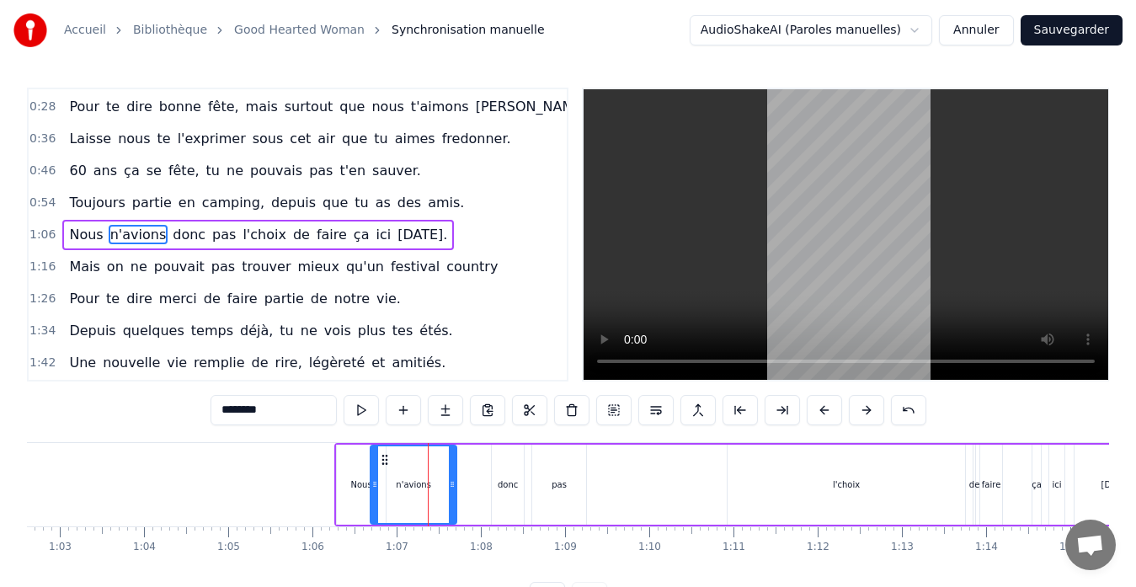
drag, startPoint x: 180, startPoint y: 459, endPoint x: 382, endPoint y: 450, distance: 201.6
click at [382, 450] on div "n'avions" at bounding box center [414, 484] width 84 height 77
drag, startPoint x: 457, startPoint y: 482, endPoint x: 431, endPoint y: 482, distance: 25.3
click at [431, 482] on icon at bounding box center [428, 484] width 7 height 13
click at [491, 492] on div "donc" at bounding box center [508, 485] width 34 height 80
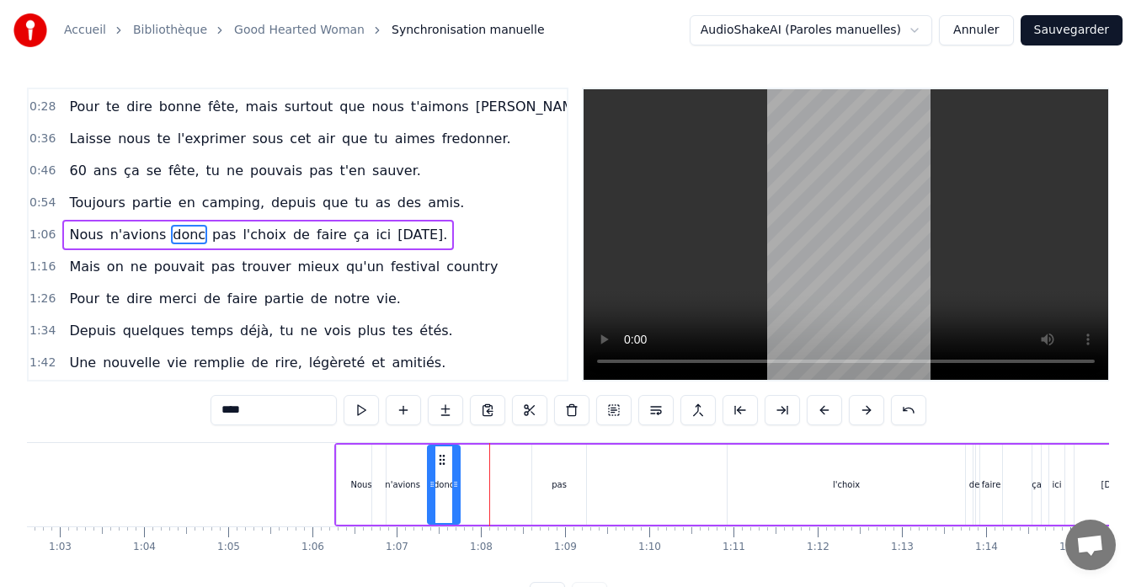
drag, startPoint x: 506, startPoint y: 463, endPoint x: 442, endPoint y: 466, distance: 64.1
click at [442, 466] on icon at bounding box center [442, 459] width 13 height 13
click at [547, 480] on div "pas" at bounding box center [559, 485] width 54 height 80
type input "***"
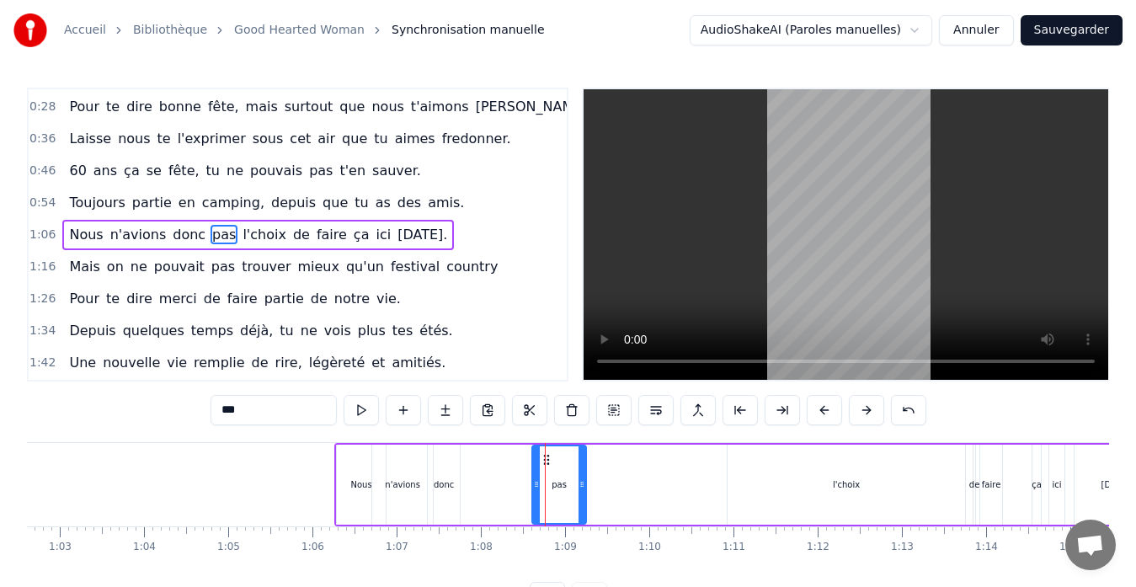
drag, startPoint x: 543, startPoint y: 456, endPoint x: 495, endPoint y: 464, distance: 48.8
click at [540, 460] on icon at bounding box center [546, 459] width 13 height 13
click at [481, 464] on div "Nous n'avions donc pas l'choix de faire ça ici [DATE]." at bounding box center [747, 484] width 827 height 83
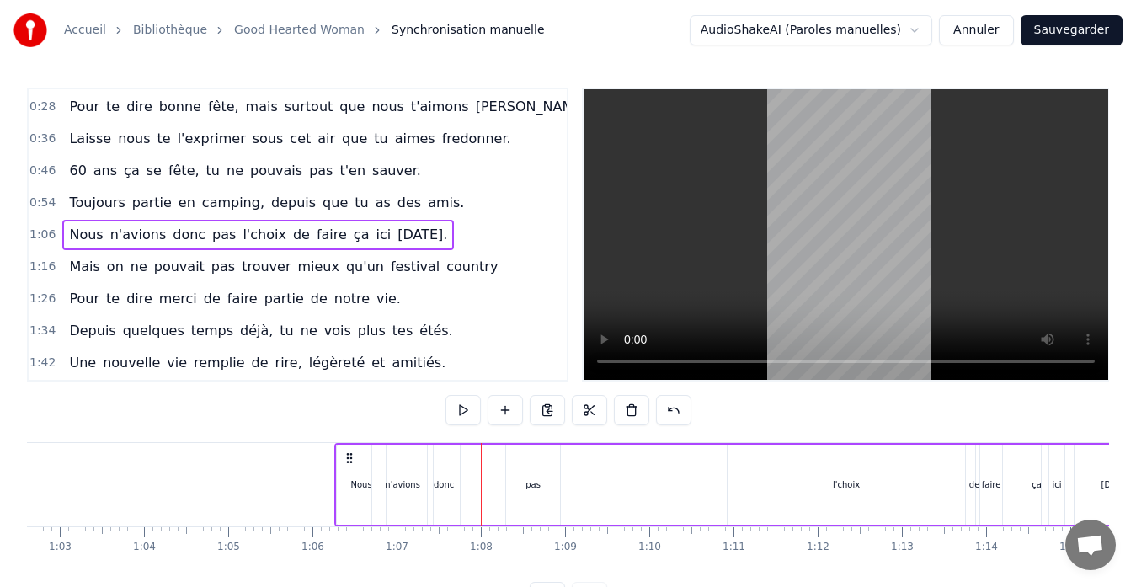
click at [523, 460] on div "pas" at bounding box center [533, 485] width 54 height 80
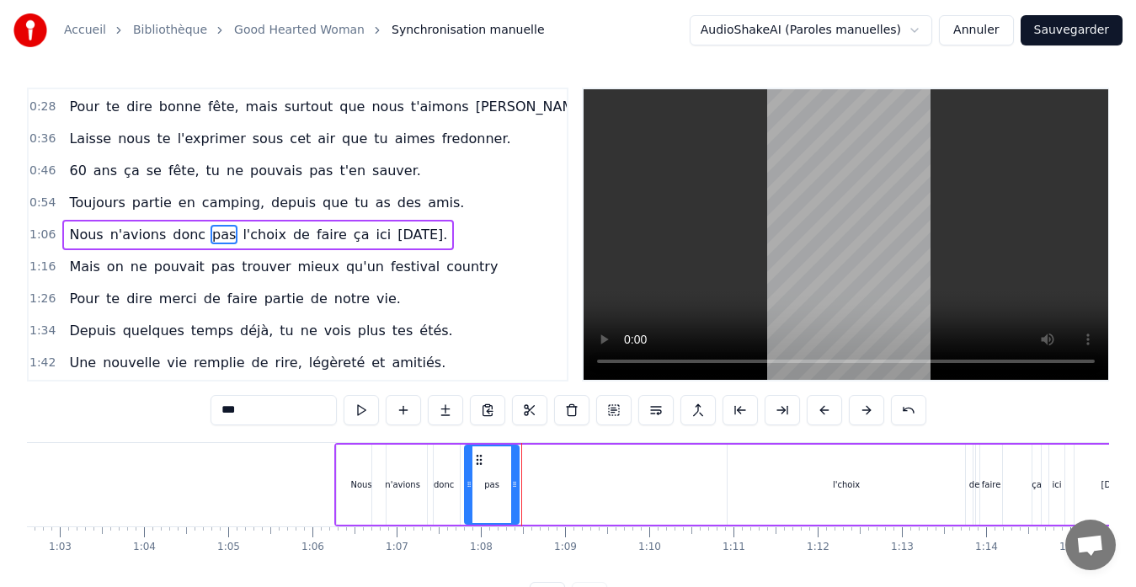
drag, startPoint x: 519, startPoint y: 458, endPoint x: 476, endPoint y: 466, distance: 43.6
click at [476, 466] on icon at bounding box center [479, 459] width 13 height 13
click at [800, 487] on div "l'choix" at bounding box center [847, 485] width 238 height 80
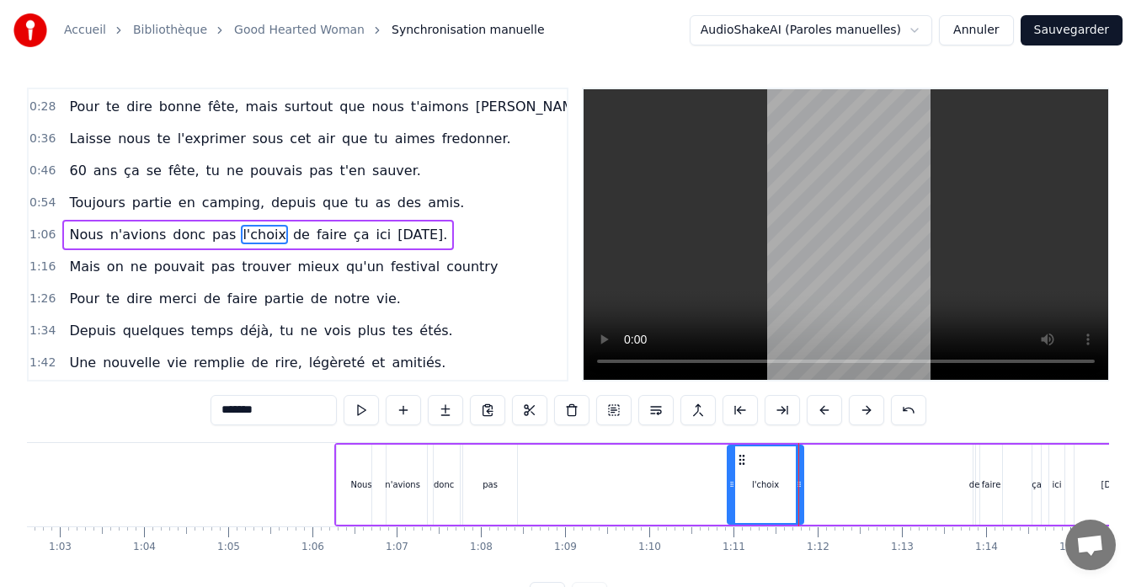
drag, startPoint x: 962, startPoint y: 453, endPoint x: 800, endPoint y: 479, distance: 163.7
click at [800, 479] on div at bounding box center [799, 484] width 7 height 77
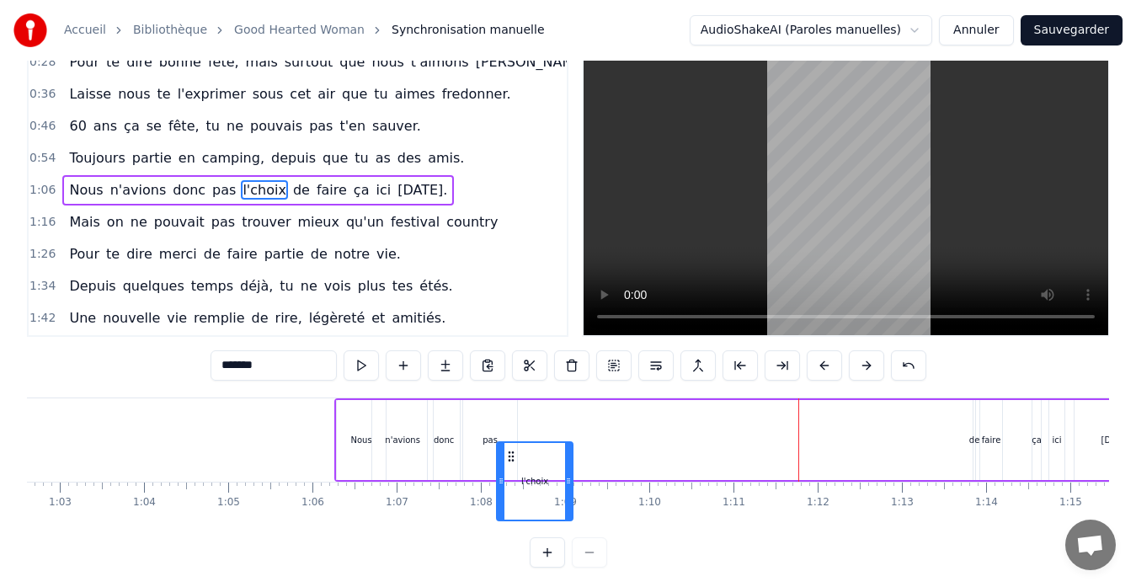
scroll to position [51, 0]
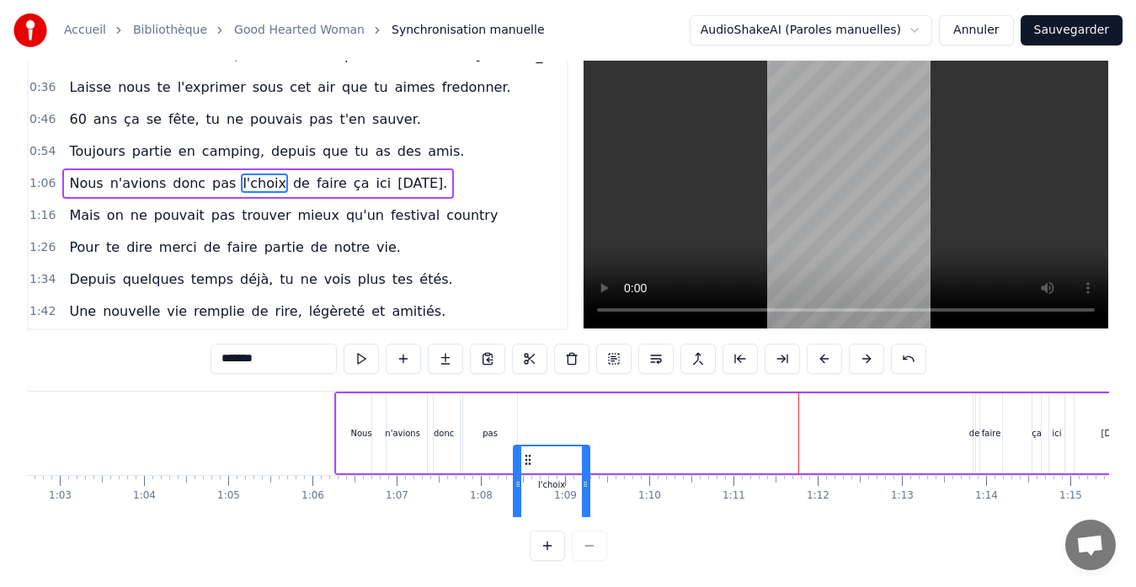
drag, startPoint x: 738, startPoint y: 457, endPoint x: 524, endPoint y: 416, distance: 217.9
click at [524, 416] on div "Nous n'avions donc pas l'choix de faire ça ici [DATE]." at bounding box center [747, 433] width 827 height 83
click at [978, 432] on div "de" at bounding box center [975, 433] width 11 height 13
type input "**"
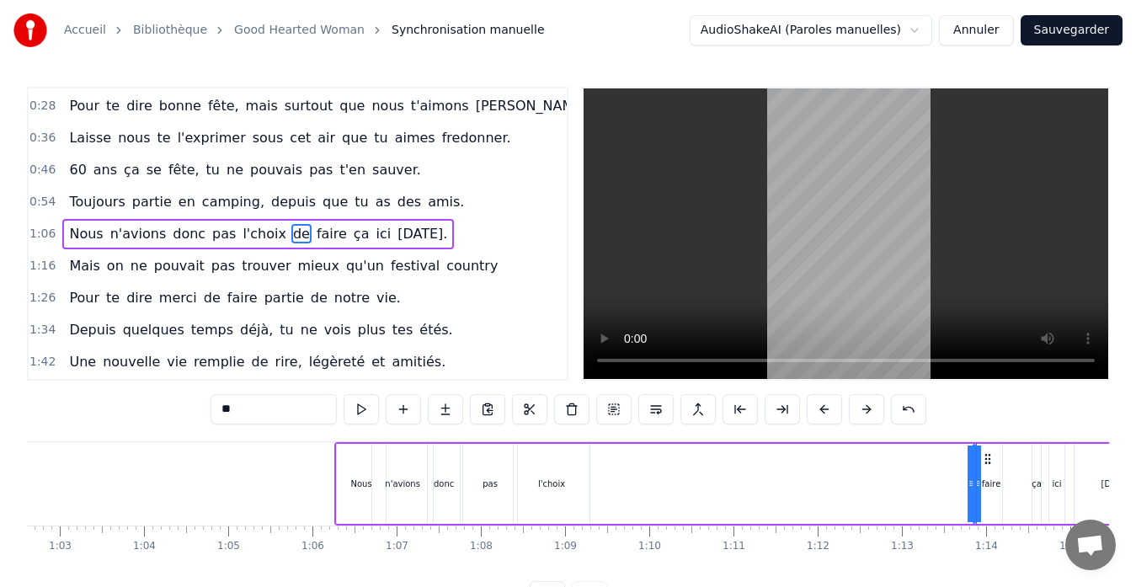
scroll to position [0, 0]
drag, startPoint x: 969, startPoint y: 474, endPoint x: 955, endPoint y: 479, distance: 14.4
click at [940, 479] on div "Nous n'avions donc pas l'choix de faire ça ici [DATE]." at bounding box center [747, 484] width 827 height 83
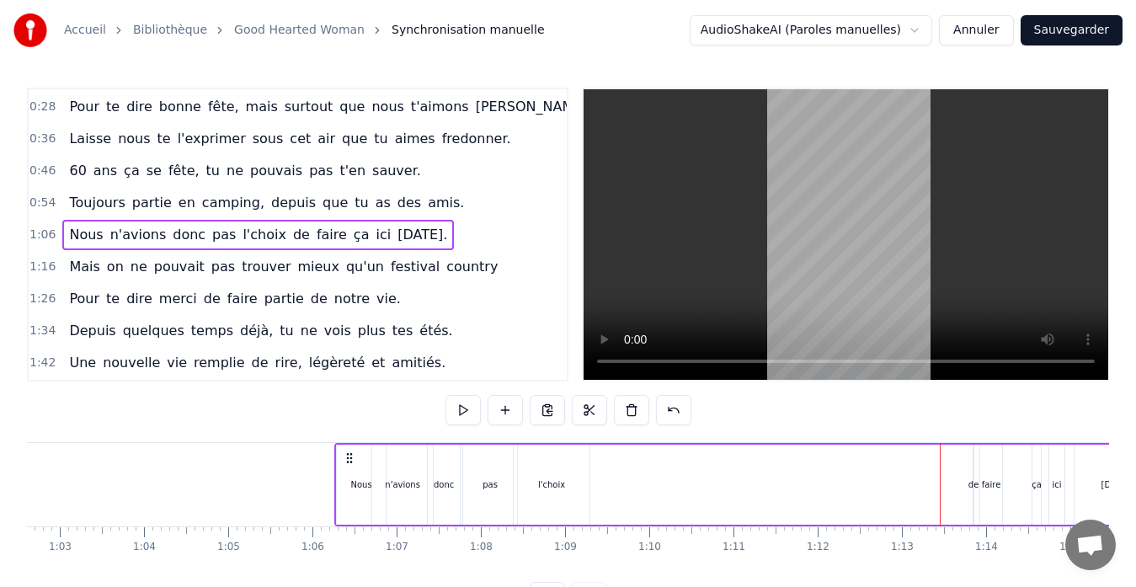
click at [971, 479] on div "de" at bounding box center [974, 485] width 11 height 13
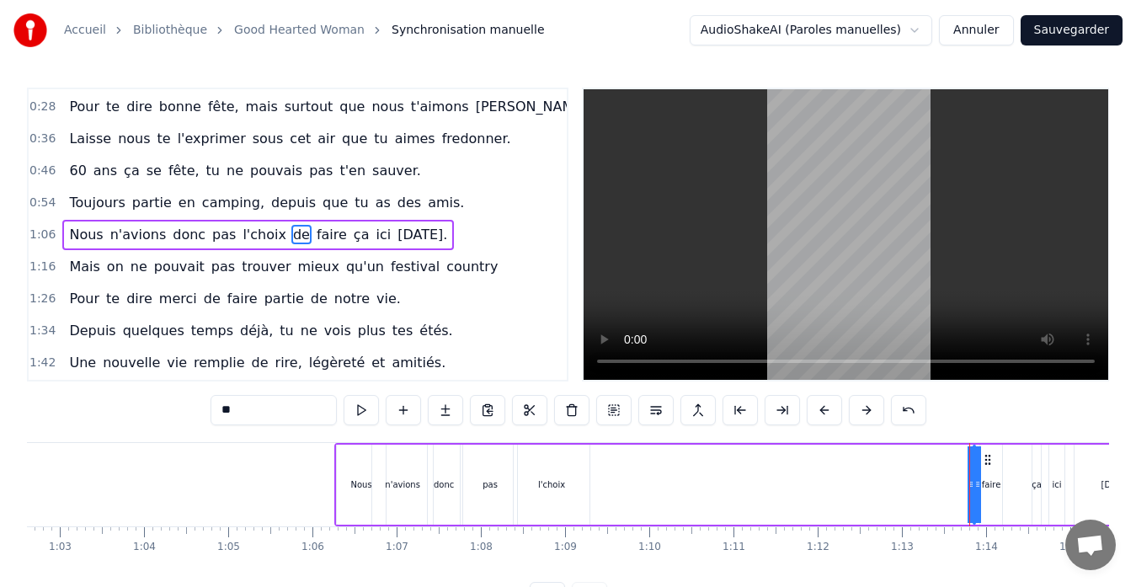
drag, startPoint x: 971, startPoint y: 479, endPoint x: 997, endPoint y: 483, distance: 26.3
click at [997, 483] on div "Nous n'avions donc pas l'choix de faire ça ici [DATE]." at bounding box center [747, 484] width 827 height 83
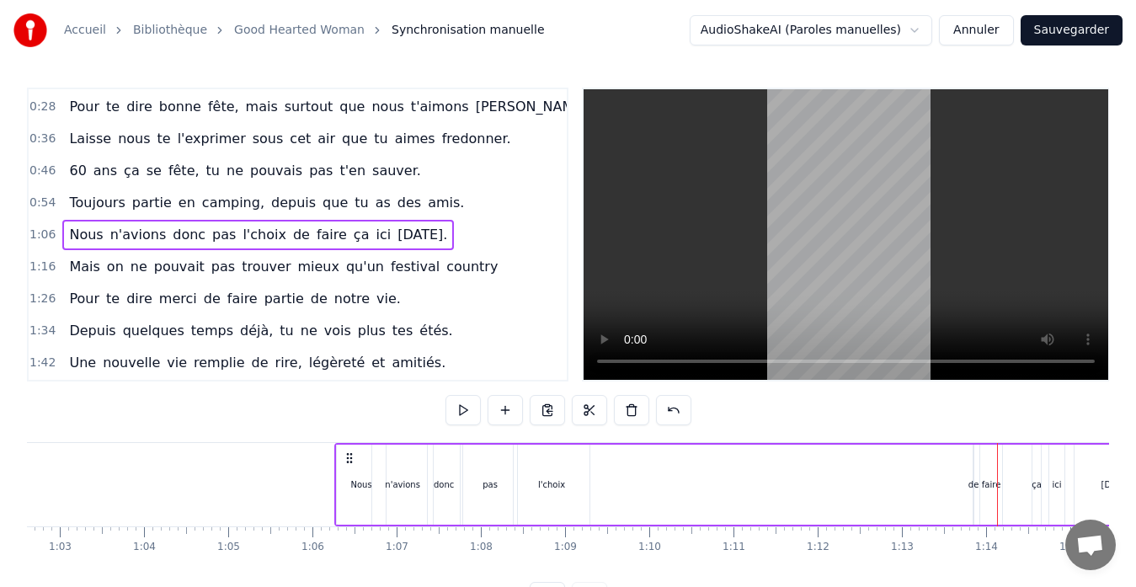
click at [972, 484] on div "de" at bounding box center [974, 485] width 11 height 13
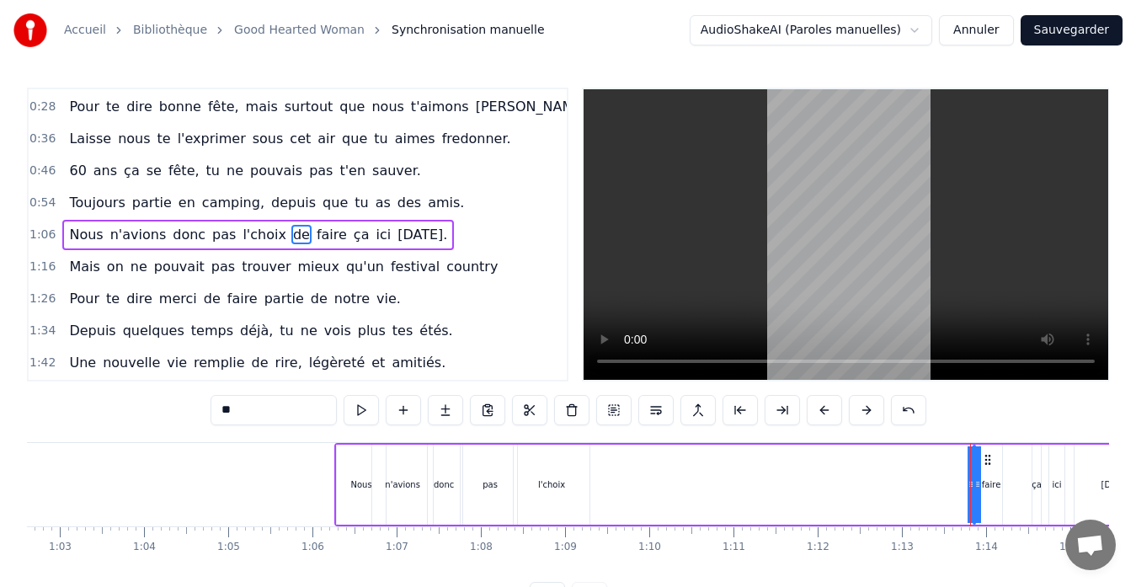
click at [969, 484] on icon at bounding box center [971, 484] width 7 height 13
drag, startPoint x: 970, startPoint y: 485, endPoint x: 948, endPoint y: 486, distance: 21.9
click at [948, 486] on div "Nous n'avions donc pas l'choix de faire ça ici [DATE]." at bounding box center [747, 484] width 827 height 83
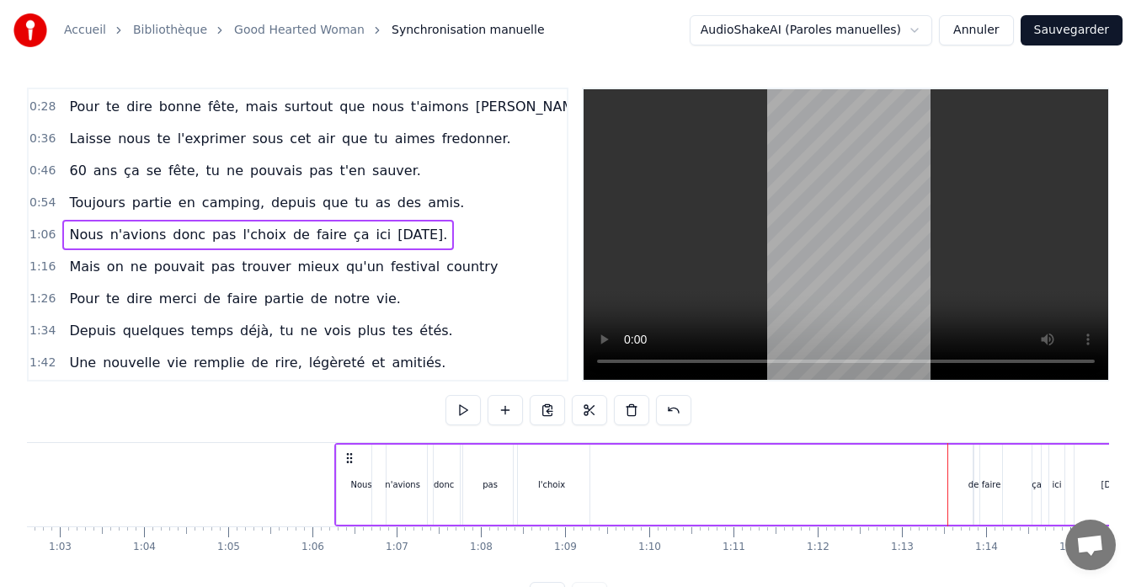
click at [973, 486] on div "de" at bounding box center [974, 485] width 11 height 13
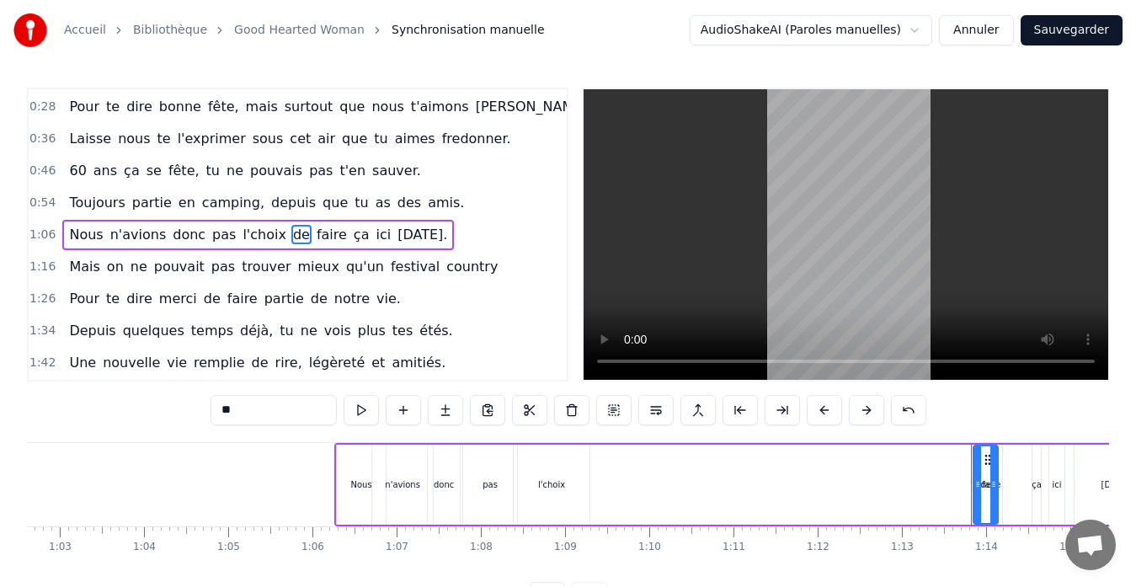
drag, startPoint x: 973, startPoint y: 486, endPoint x: 1000, endPoint y: 485, distance: 27.0
click at [999, 485] on div "de" at bounding box center [986, 485] width 26 height 80
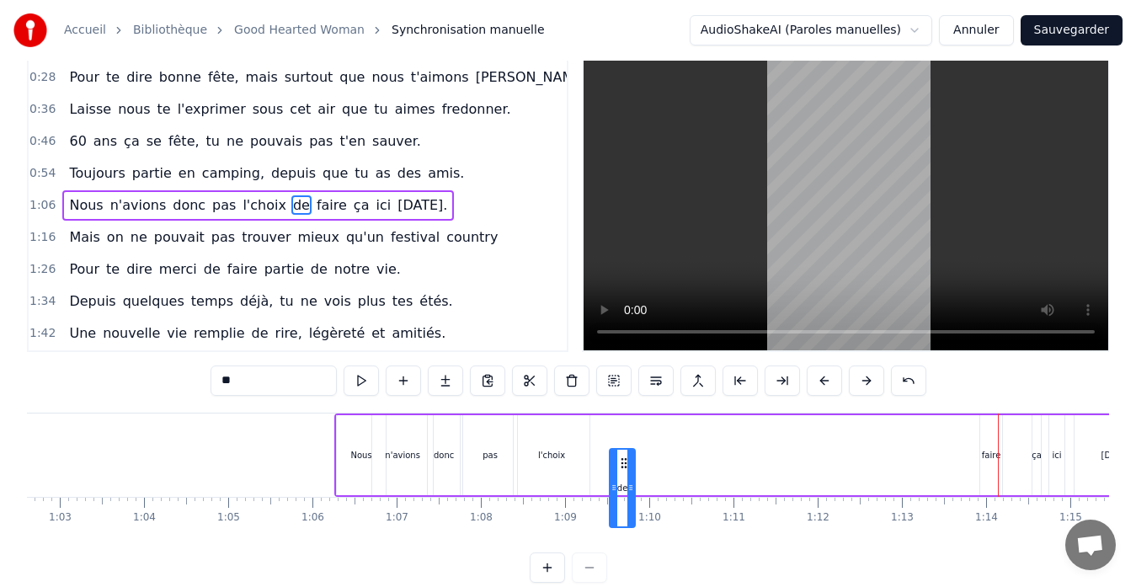
scroll to position [33, 0]
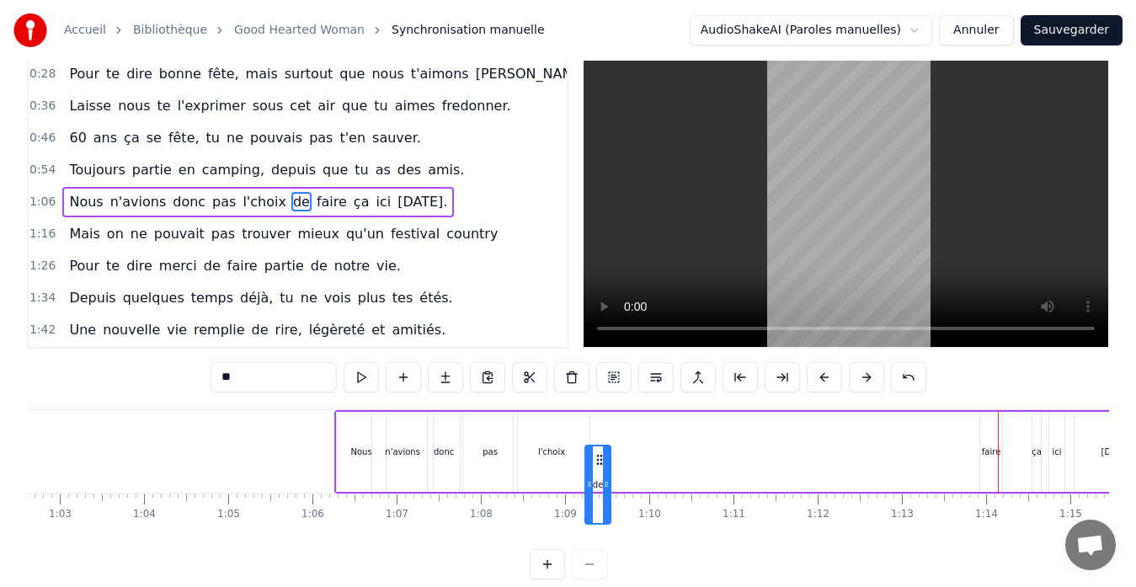
drag, startPoint x: 988, startPoint y: 460, endPoint x: 600, endPoint y: 446, distance: 388.6
click at [600, 446] on div "de" at bounding box center [598, 484] width 24 height 77
drag, startPoint x: 596, startPoint y: 425, endPoint x: 587, endPoint y: 428, distance: 9.9
click at [587, 428] on icon at bounding box center [590, 426] width 13 height 13
drag, startPoint x: 595, startPoint y: 454, endPoint x: 605, endPoint y: 454, distance: 10.1
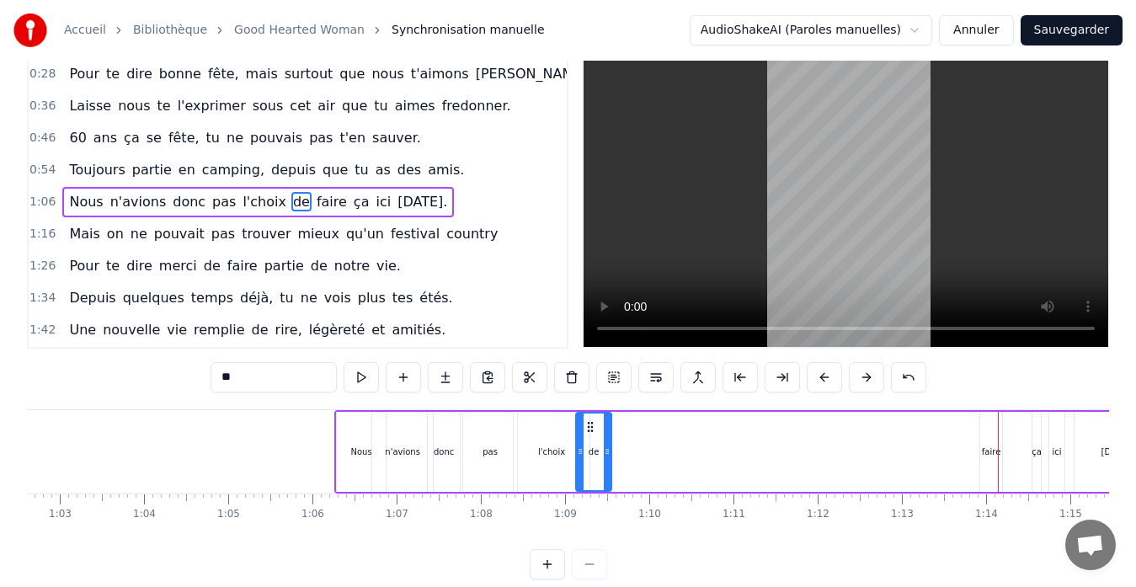
click at [605, 454] on icon at bounding box center [607, 451] width 7 height 13
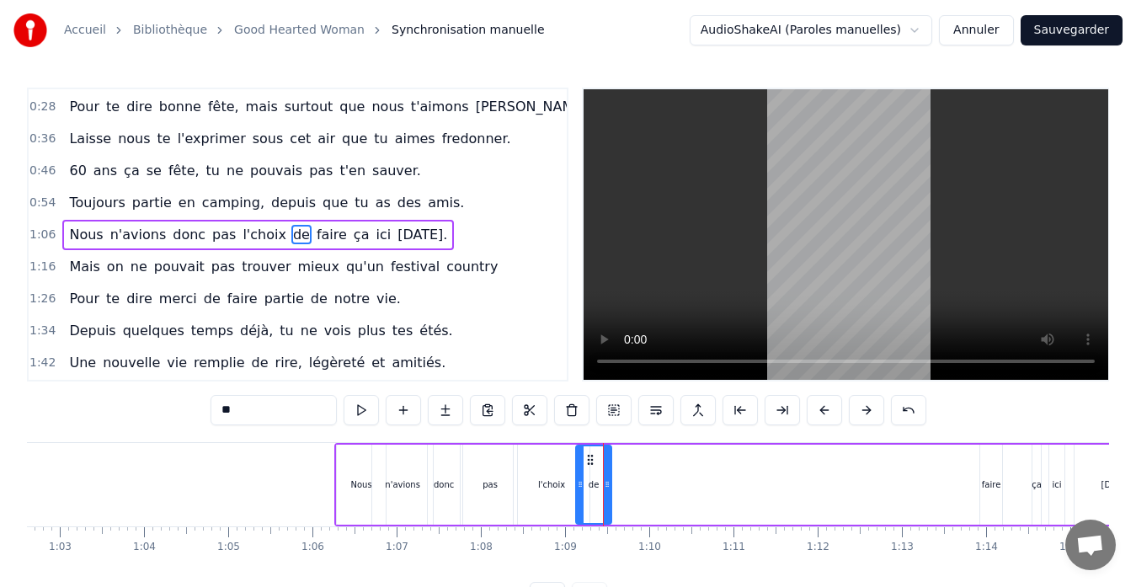
click at [994, 474] on div "faire" at bounding box center [992, 485] width 22 height 80
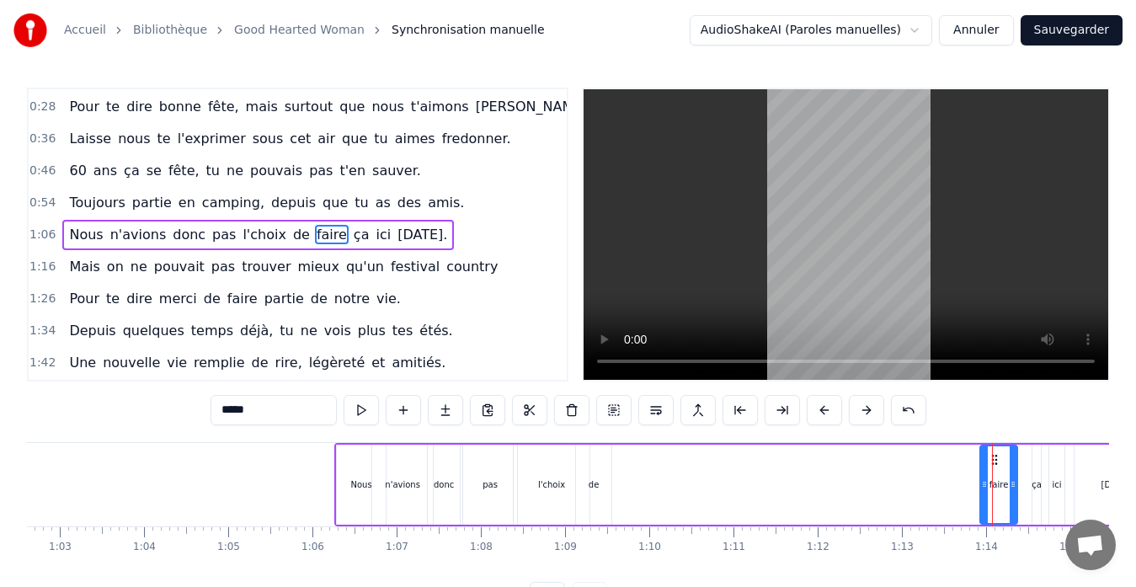
drag, startPoint x: 996, startPoint y: 463, endPoint x: 1011, endPoint y: 463, distance: 15.2
click at [1011, 463] on div at bounding box center [1013, 484] width 7 height 77
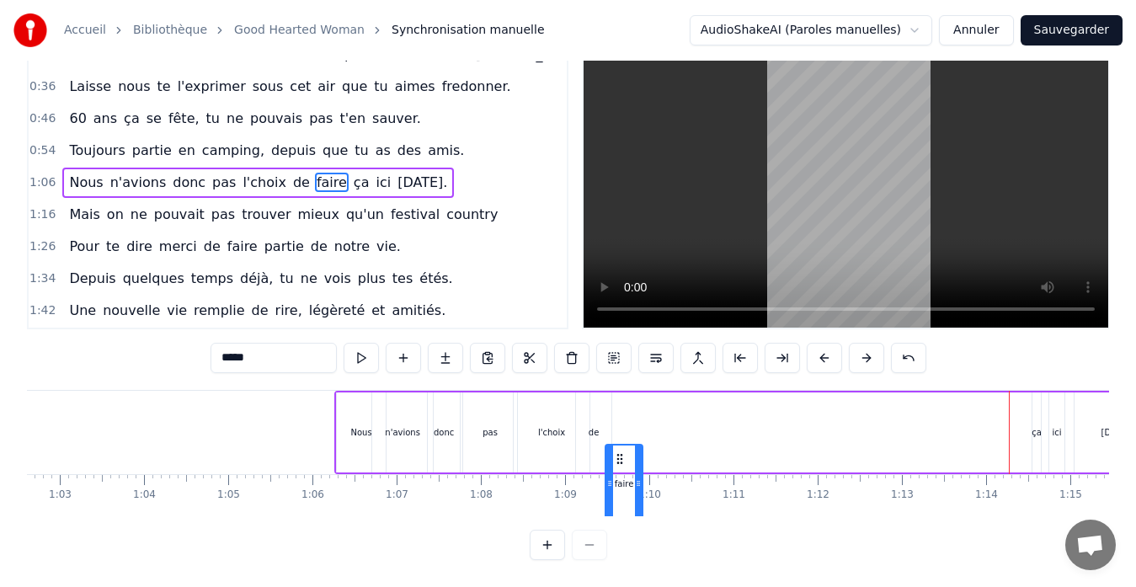
scroll to position [56, 0]
drag, startPoint x: 991, startPoint y: 460, endPoint x: 608, endPoint y: 437, distance: 383.1
click at [608, 437] on div "Nous n'avions donc pas l'choix de faire ça ici [DATE]." at bounding box center [747, 432] width 827 height 83
click at [1035, 436] on div "ça" at bounding box center [1037, 433] width 8 height 80
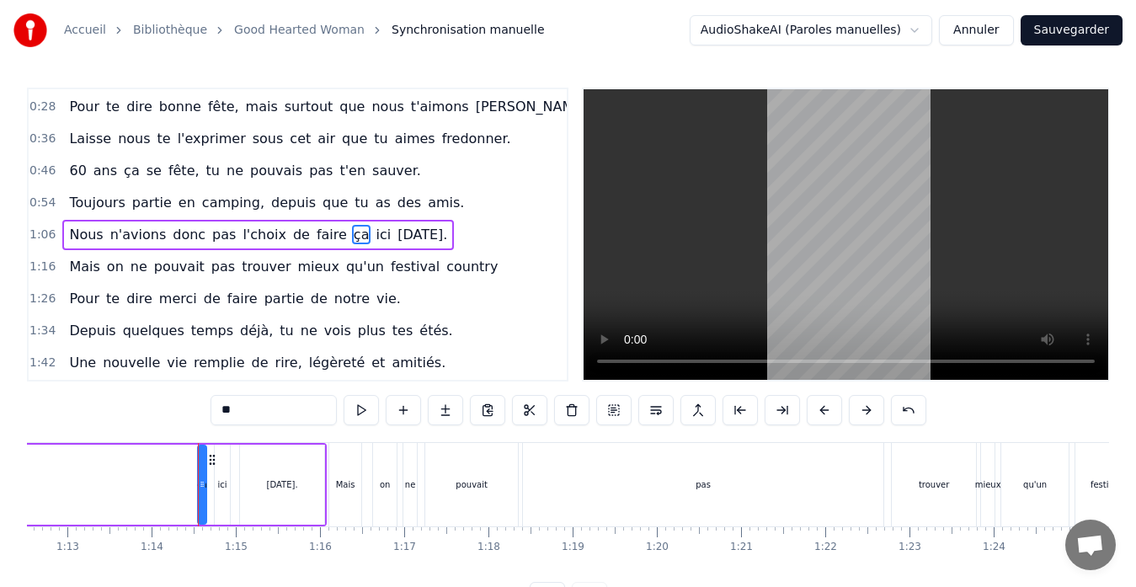
scroll to position [0, 6196]
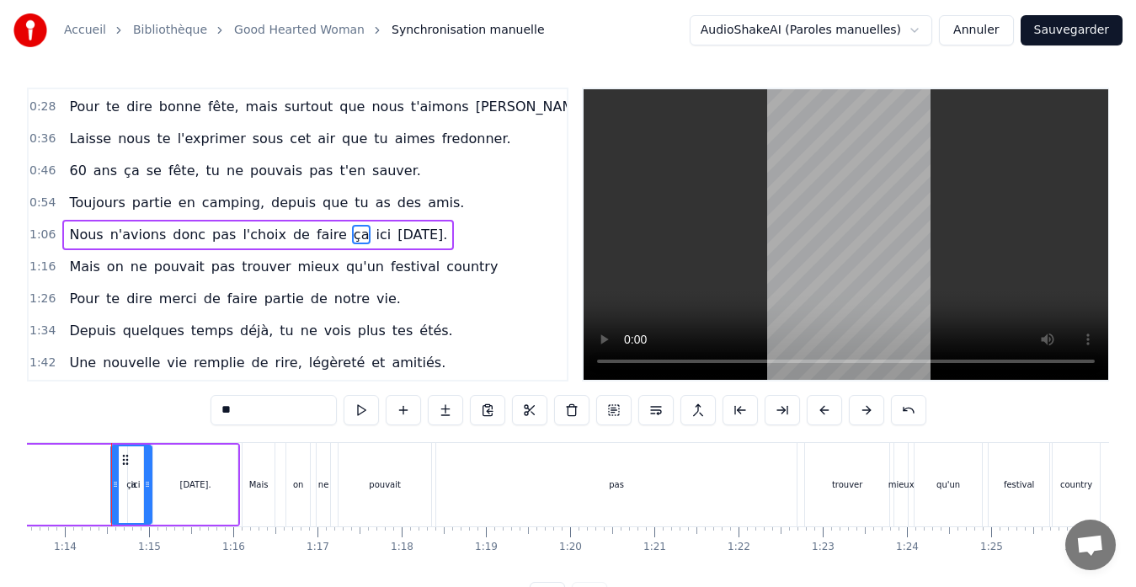
drag, startPoint x: 118, startPoint y: 457, endPoint x: 150, endPoint y: 457, distance: 32.0
click at [150, 457] on div at bounding box center [147, 484] width 7 height 77
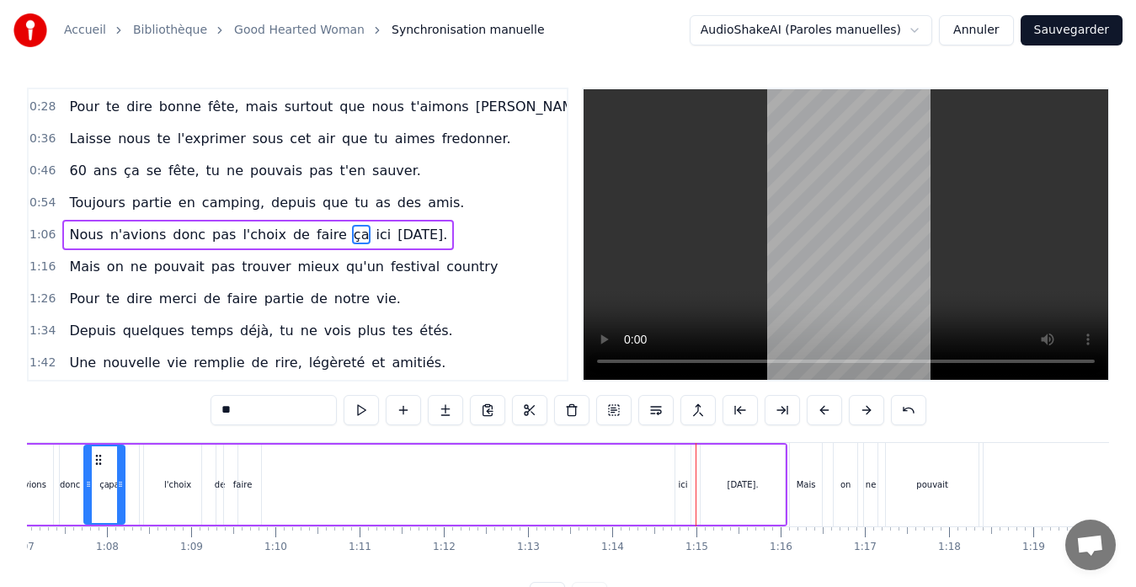
scroll to position [0, 5599]
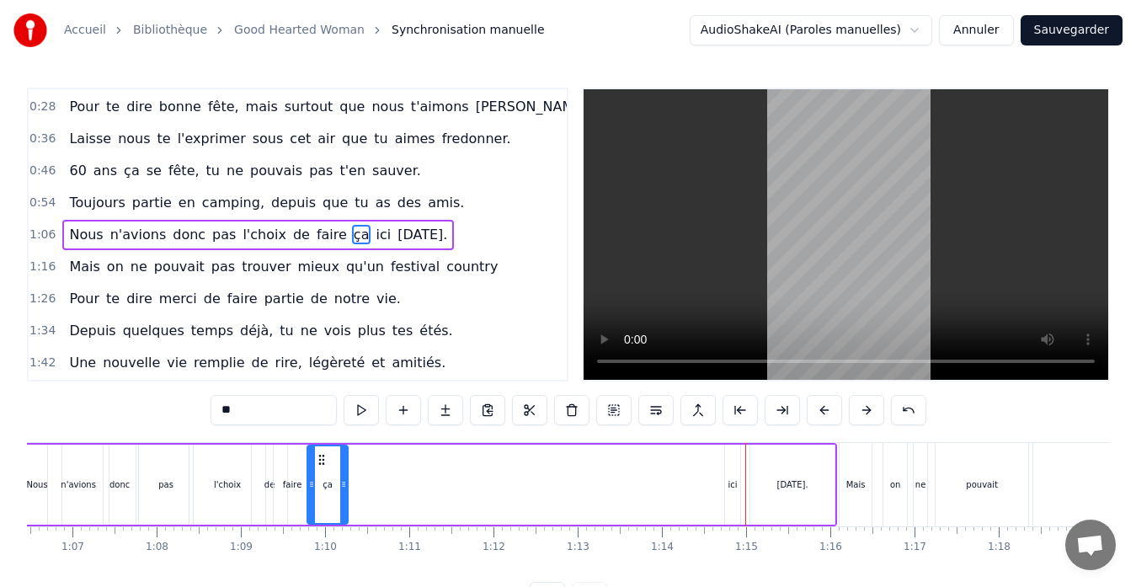
drag, startPoint x: 127, startPoint y: 454, endPoint x: 323, endPoint y: 456, distance: 196.3
click at [323, 456] on icon at bounding box center [321, 459] width 13 height 13
click at [737, 481] on div "ici" at bounding box center [732, 485] width 15 height 80
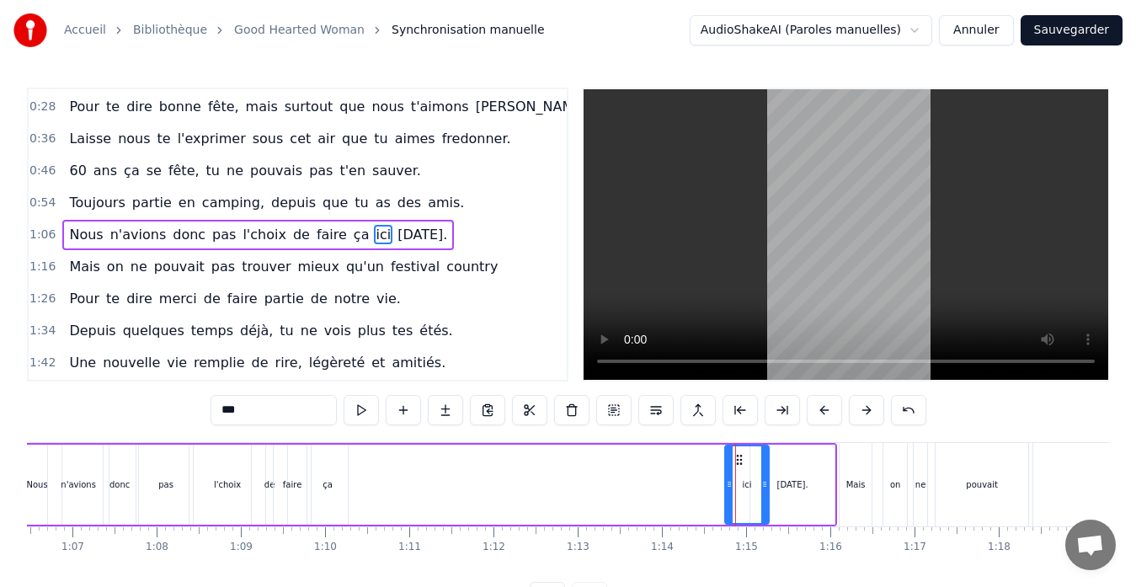
drag, startPoint x: 735, startPoint y: 459, endPoint x: 763, endPoint y: 458, distance: 28.7
click at [765, 458] on div at bounding box center [765, 484] width 7 height 77
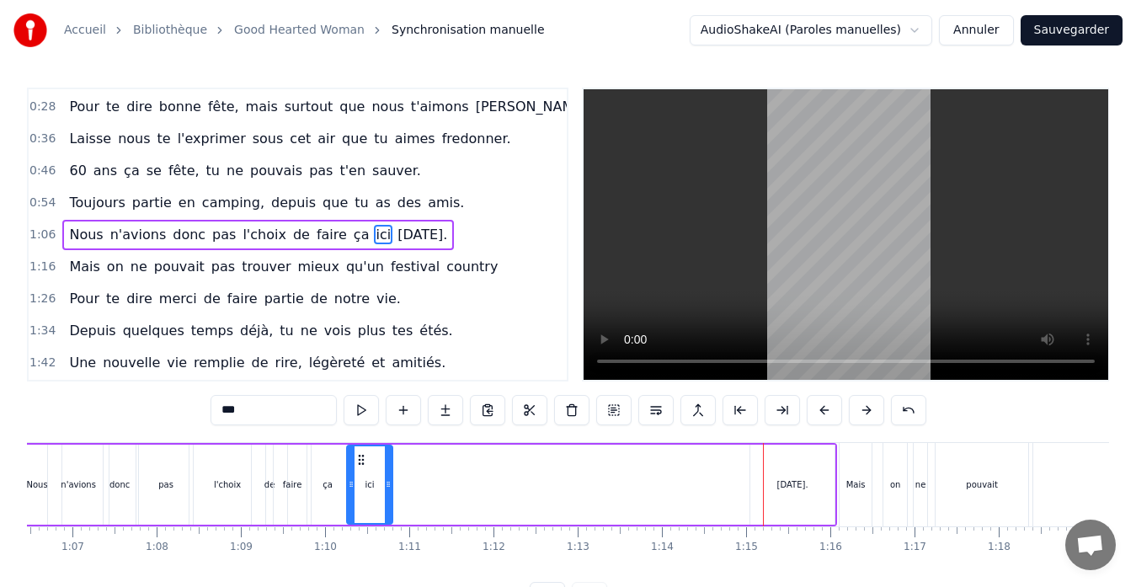
drag, startPoint x: 735, startPoint y: 457, endPoint x: 356, endPoint y: 475, distance: 378.7
click at [356, 475] on div "ici" at bounding box center [370, 484] width 44 height 77
click at [801, 484] on div "[DATE]." at bounding box center [793, 485] width 31 height 13
type input "**********"
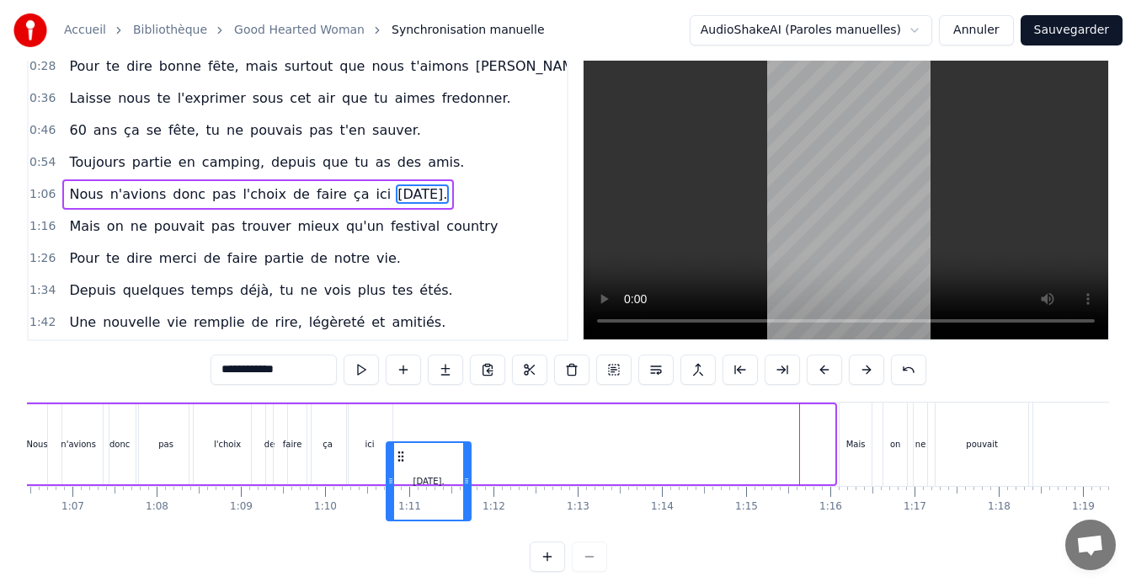
scroll to position [51, 0]
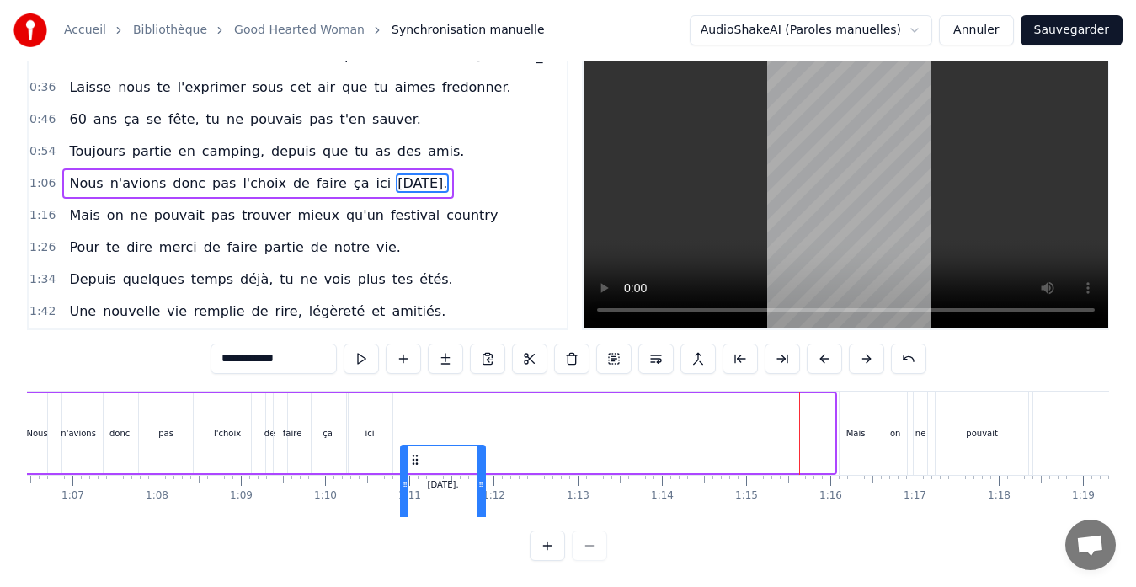
drag, startPoint x: 771, startPoint y: 453, endPoint x: 421, endPoint y: 422, distance: 351.0
click at [421, 422] on div "Nous n'avions donc pas l'choix de faire ça ici [DATE]." at bounding box center [423, 433] width 827 height 83
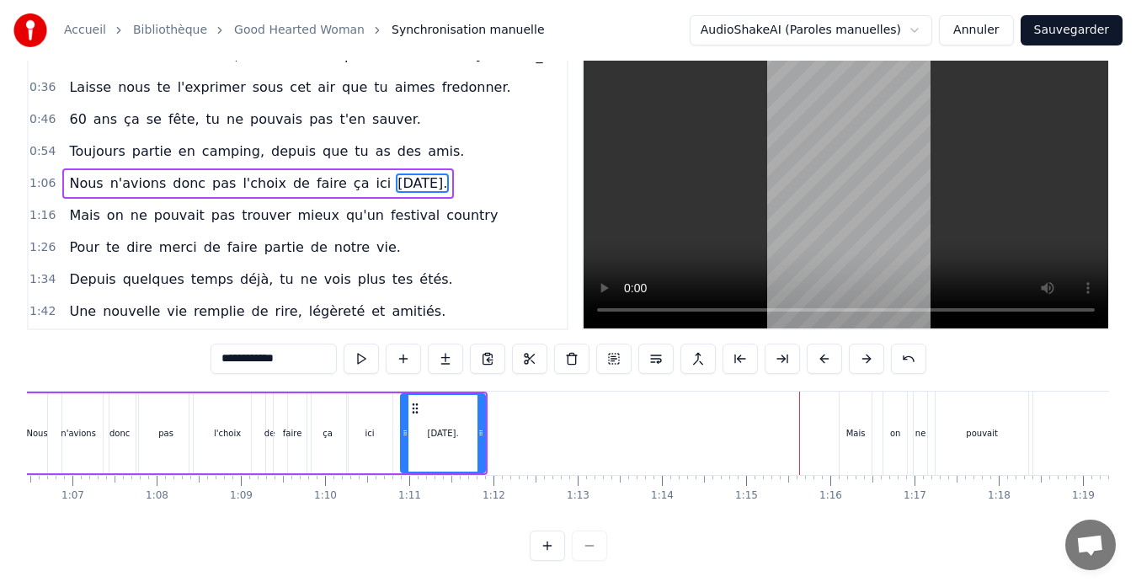
click at [452, 181] on div "1:06 Nous n'avions donc pas l'choix de faire ça ici [DATE]." at bounding box center [298, 184] width 538 height 32
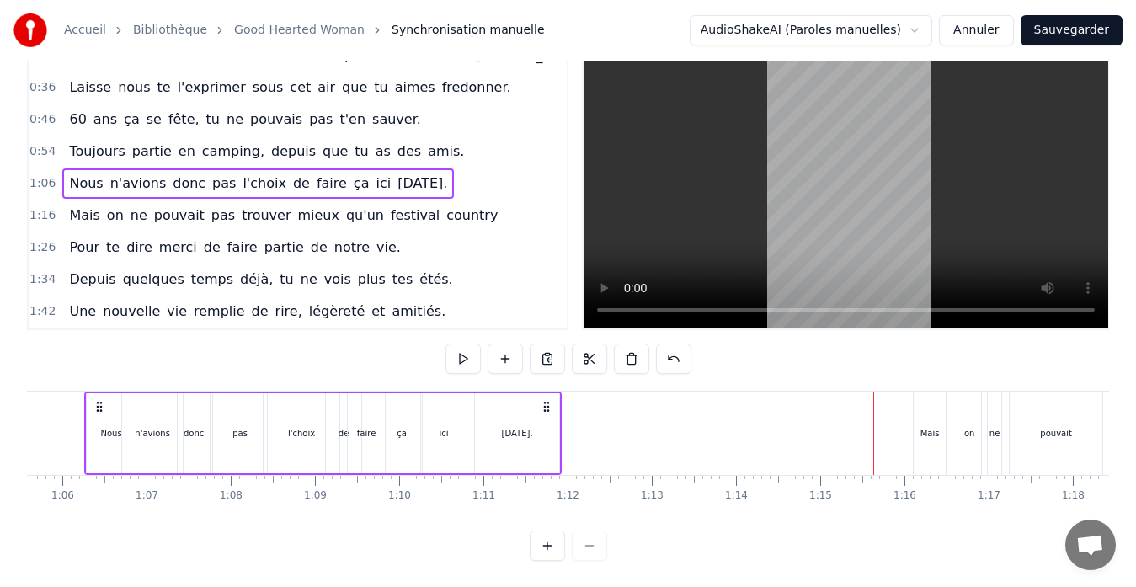
scroll to position [0, 5498]
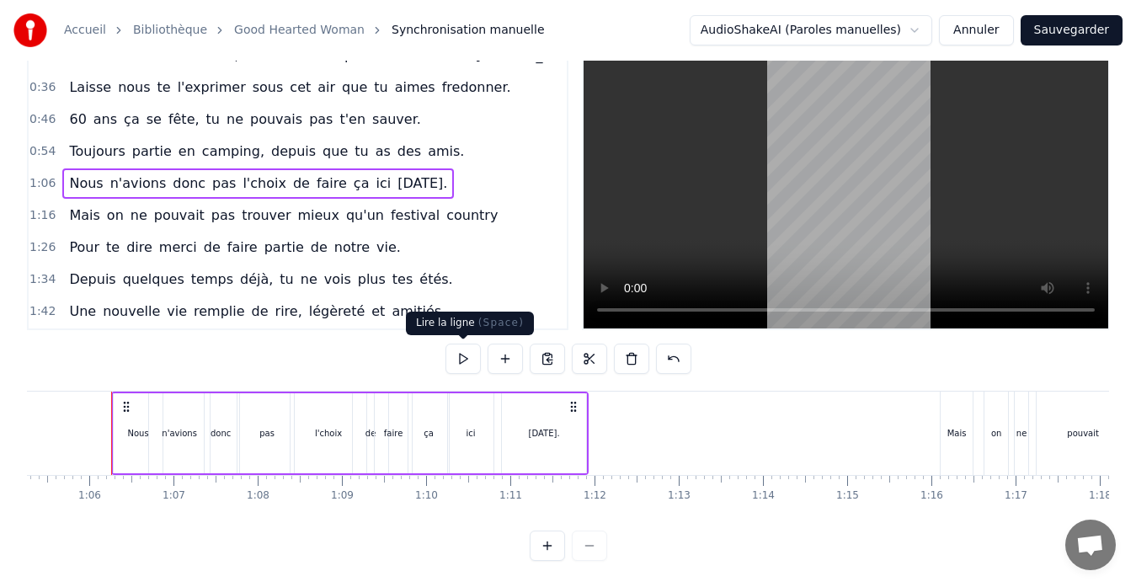
click at [459, 358] on button at bounding box center [463, 359] width 35 height 30
click at [459, 361] on button at bounding box center [463, 359] width 35 height 30
click at [344, 446] on div "l'choix" at bounding box center [329, 433] width 76 height 80
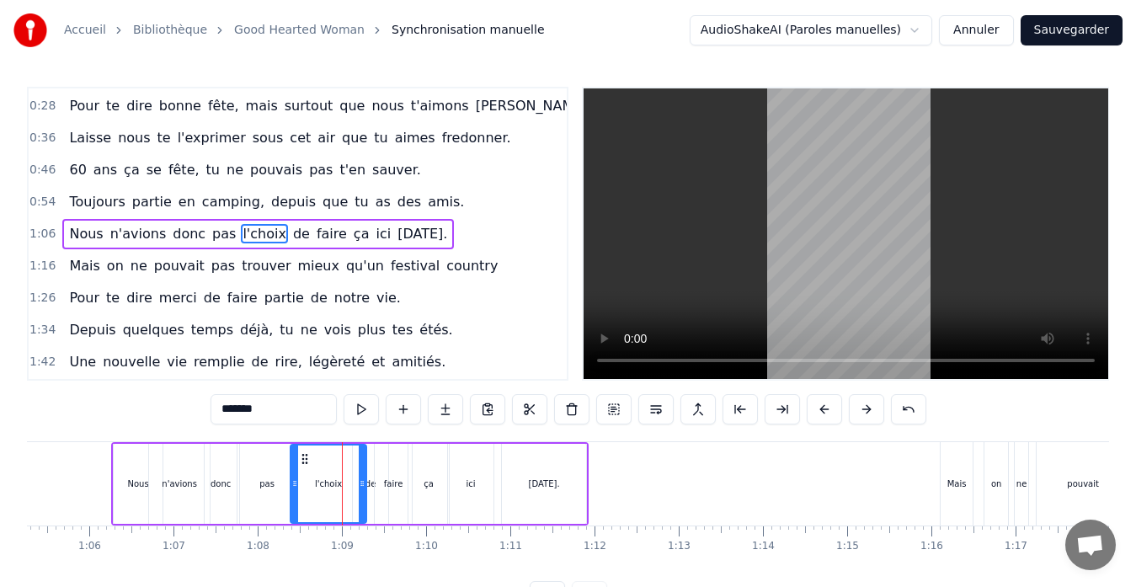
scroll to position [0, 0]
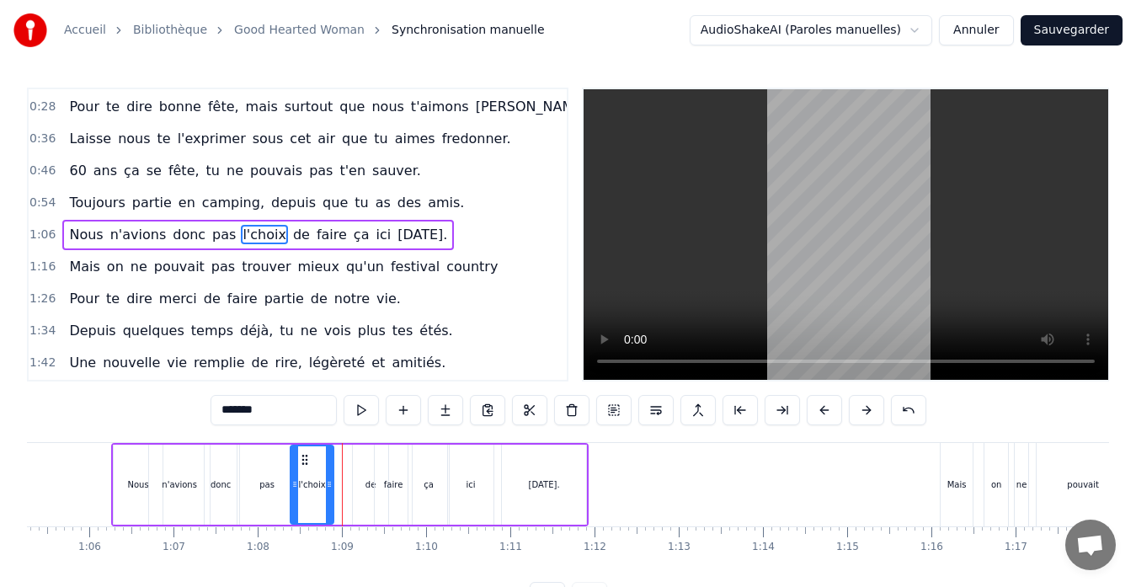
drag, startPoint x: 352, startPoint y: 481, endPoint x: 329, endPoint y: 482, distance: 23.6
click at [329, 482] on icon at bounding box center [329, 484] width 7 height 13
click at [366, 487] on div "de" at bounding box center [371, 485] width 11 height 13
type input "**"
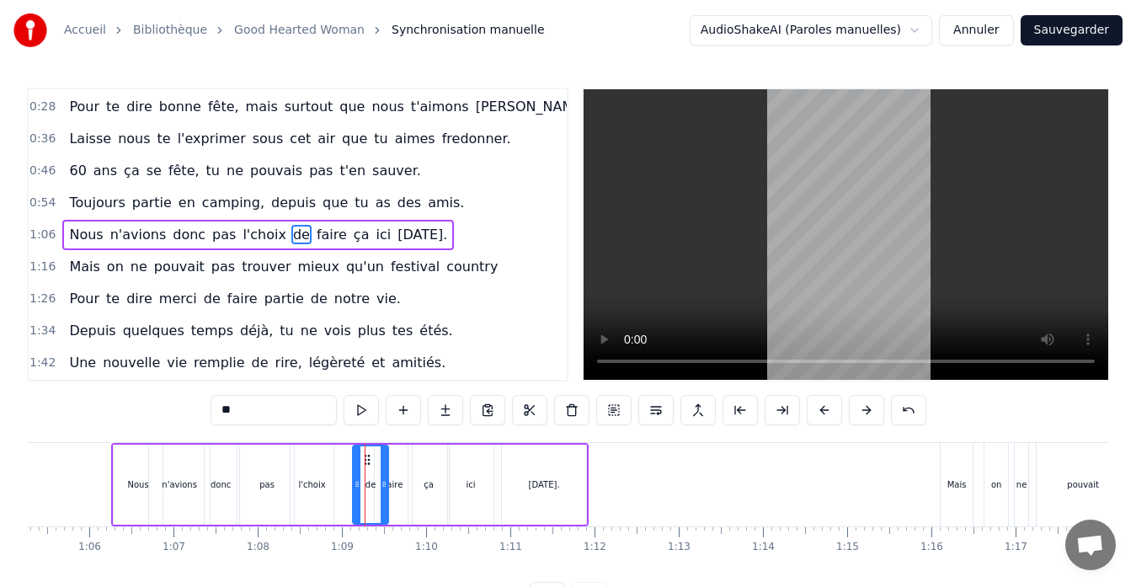
drag, startPoint x: 366, startPoint y: 460, endPoint x: 339, endPoint y: 465, distance: 27.4
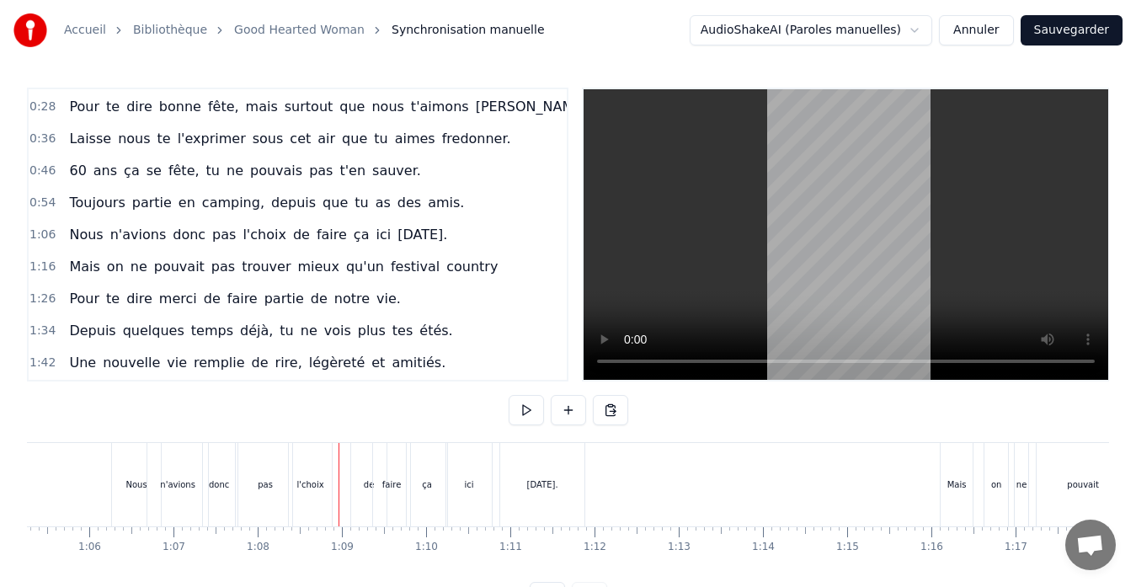
click at [358, 463] on div "de" at bounding box center [368, 484] width 35 height 83
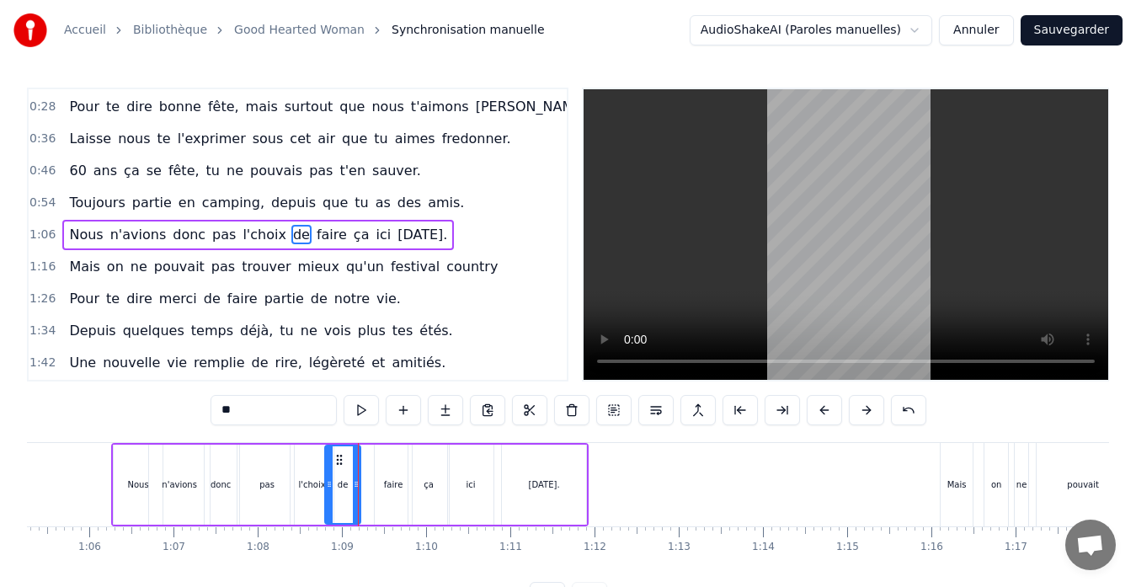
drag, startPoint x: 370, startPoint y: 454, endPoint x: 342, endPoint y: 456, distance: 27.9
click at [342, 456] on icon at bounding box center [339, 459] width 13 height 13
click at [388, 469] on div "faire" at bounding box center [393, 485] width 37 height 80
drag, startPoint x: 391, startPoint y: 457, endPoint x: 367, endPoint y: 457, distance: 23.6
click at [366, 456] on circle at bounding box center [365, 455] width 1 height 1
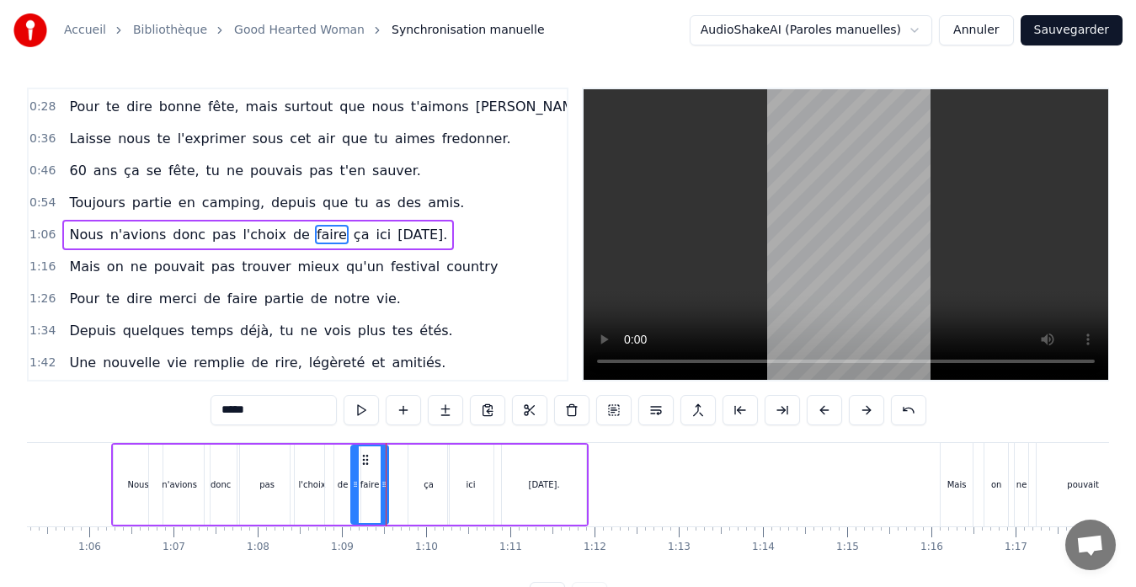
click at [189, 484] on div "n'avions" at bounding box center [179, 485] width 35 height 13
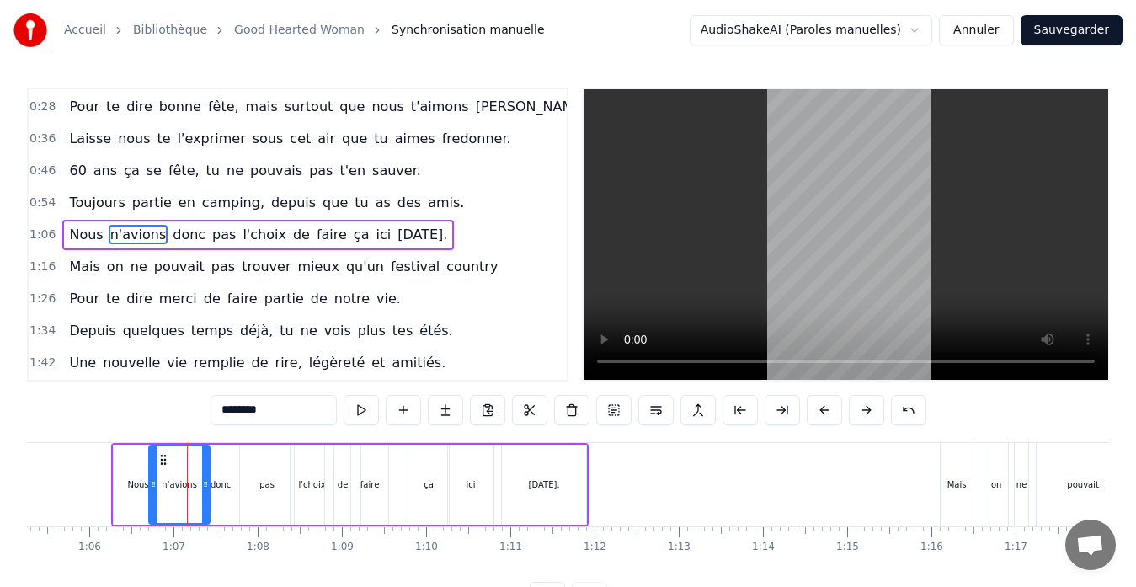
click at [136, 471] on div "Nous" at bounding box center [138, 485] width 49 height 80
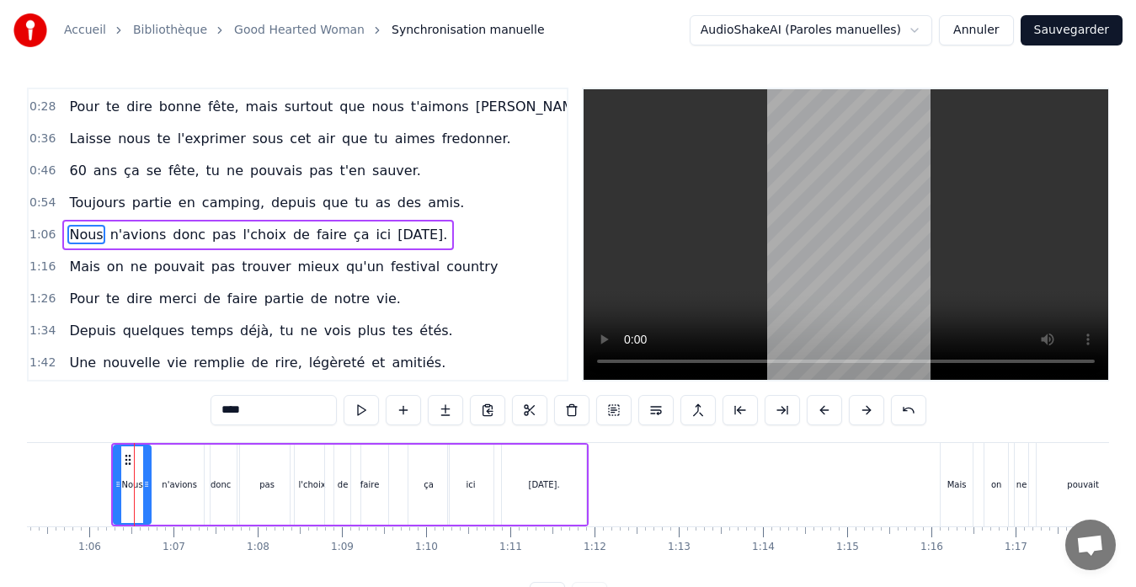
drag, startPoint x: 158, startPoint y: 464, endPoint x: 145, endPoint y: 465, distance: 12.7
click at [145, 464] on div at bounding box center [146, 484] width 7 height 77
click at [172, 472] on div "n'avions" at bounding box center [179, 485] width 61 height 80
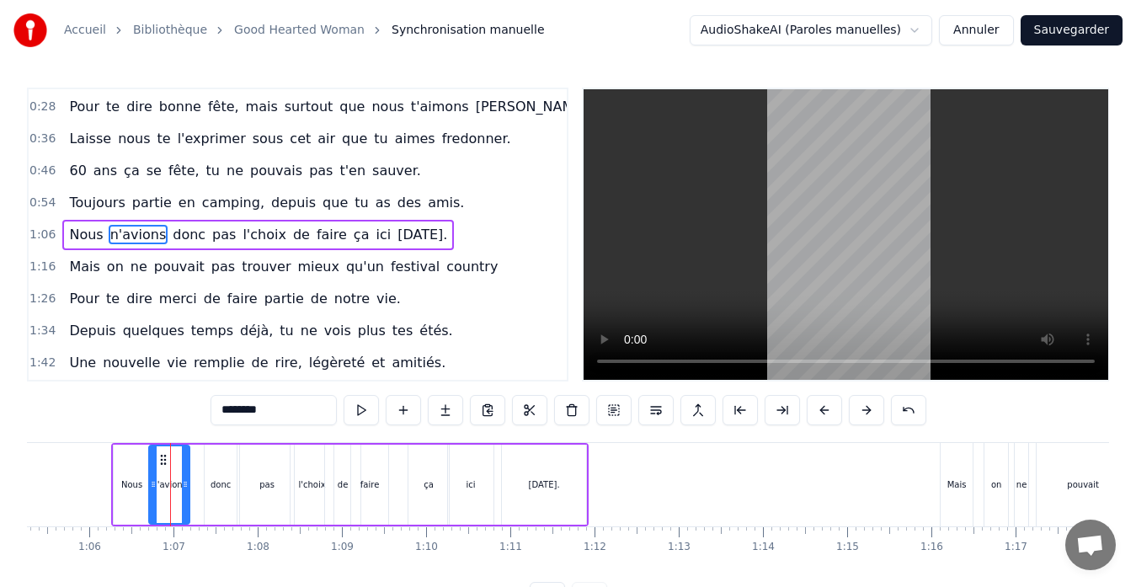
drag, startPoint x: 203, startPoint y: 476, endPoint x: 173, endPoint y: 473, distance: 30.5
click at [182, 476] on div at bounding box center [185, 484] width 7 height 77
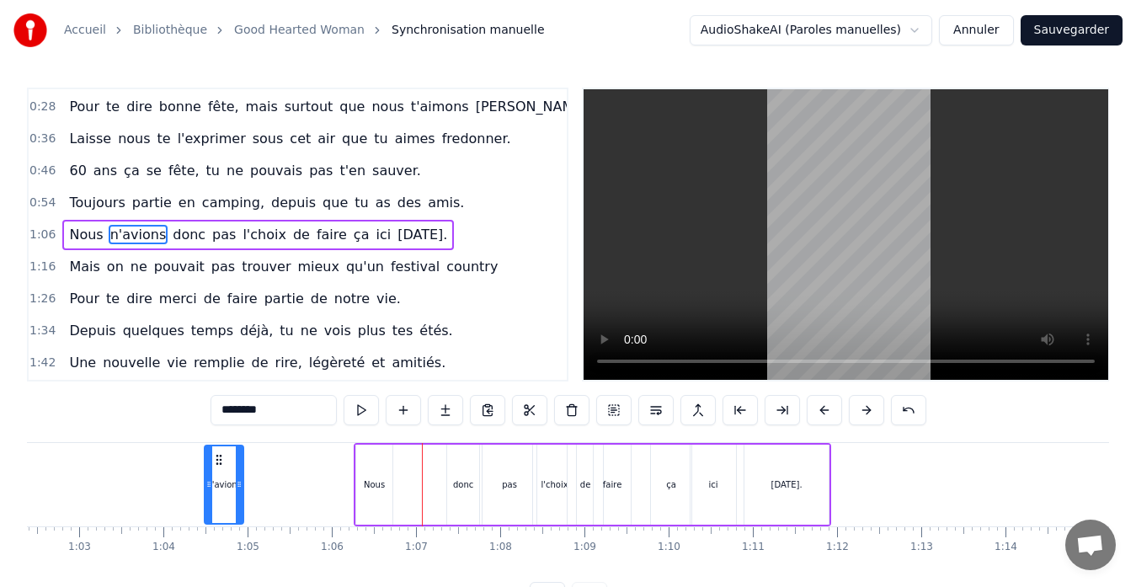
scroll to position [0, 5234]
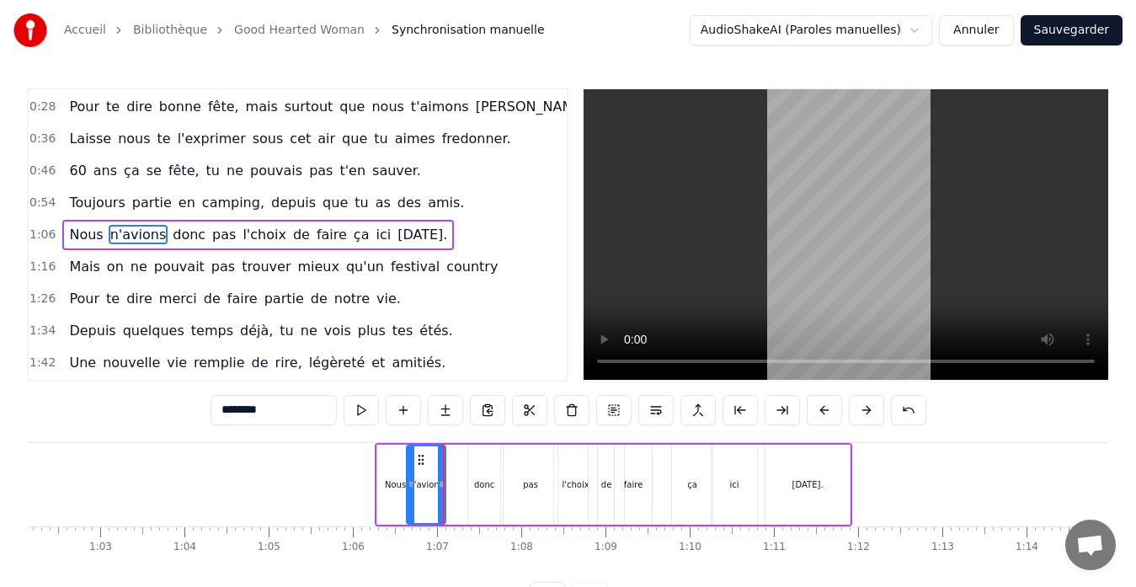
drag, startPoint x: 164, startPoint y: 462, endPoint x: 422, endPoint y: 469, distance: 257.9
click at [422, 469] on div "n'avions" at bounding box center [426, 484] width 37 height 77
click at [489, 477] on div "donc" at bounding box center [484, 485] width 32 height 80
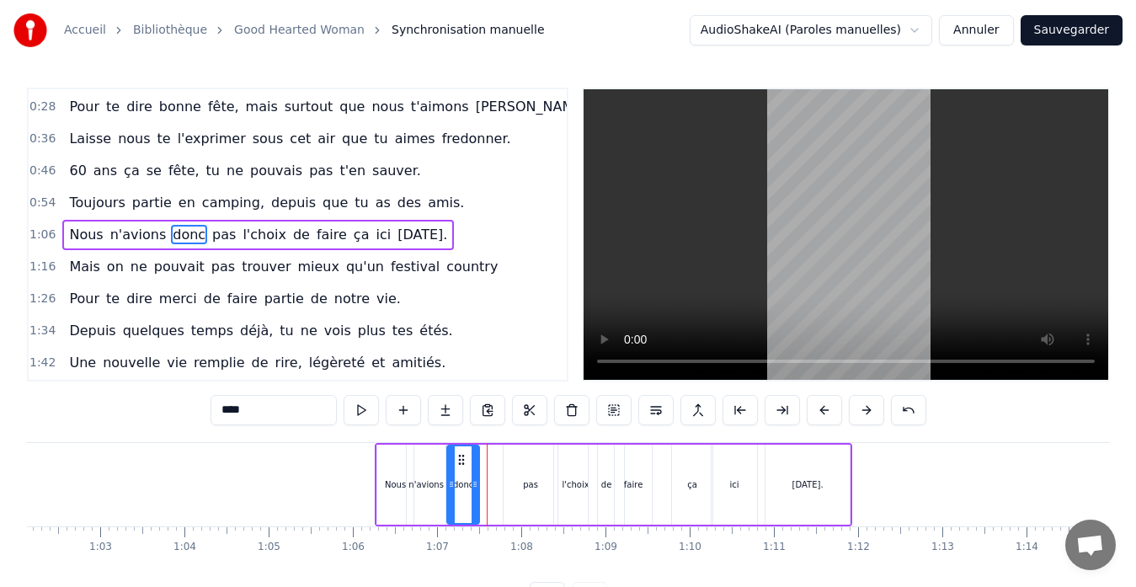
drag, startPoint x: 479, startPoint y: 460, endPoint x: 457, endPoint y: 461, distance: 21.1
click at [456, 460] on icon at bounding box center [461, 459] width 13 height 13
click at [517, 474] on div "pas" at bounding box center [531, 485] width 54 height 80
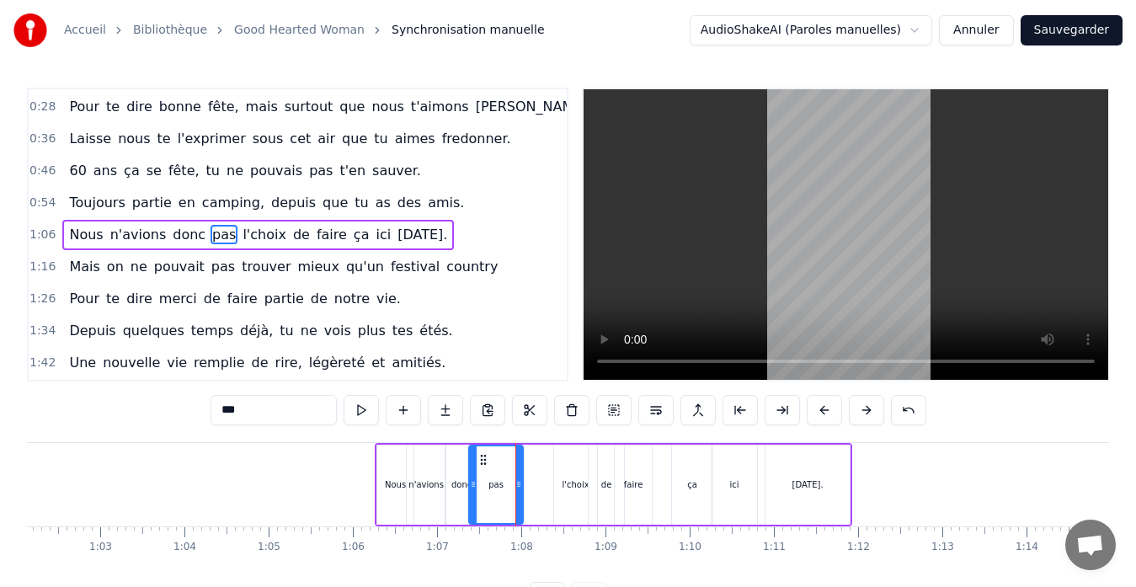
drag, startPoint x: 515, startPoint y: 457, endPoint x: 480, endPoint y: 462, distance: 34.9
click at [480, 462] on icon at bounding box center [483, 459] width 13 height 13
drag, startPoint x: 521, startPoint y: 471, endPoint x: 505, endPoint y: 472, distance: 15.2
click at [505, 472] on div at bounding box center [506, 484] width 7 height 77
click at [582, 479] on div "l'choix" at bounding box center [576, 485] width 27 height 13
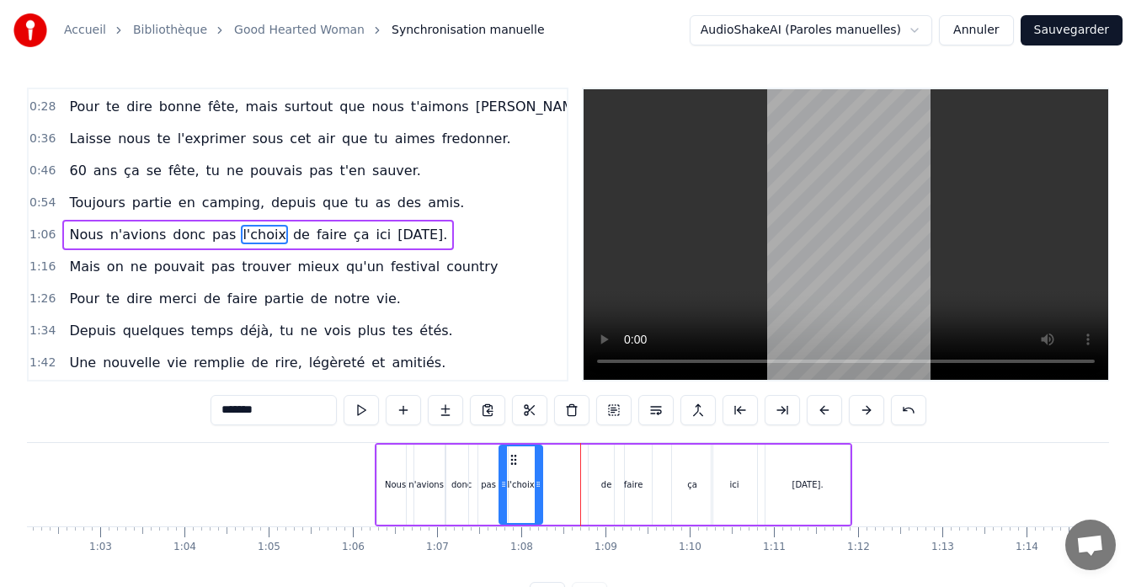
drag, startPoint x: 568, startPoint y: 463, endPoint x: 513, endPoint y: 472, distance: 55.5
click at [513, 472] on div "l'choix" at bounding box center [520, 484] width 41 height 77
click at [593, 485] on div "de" at bounding box center [606, 485] width 35 height 80
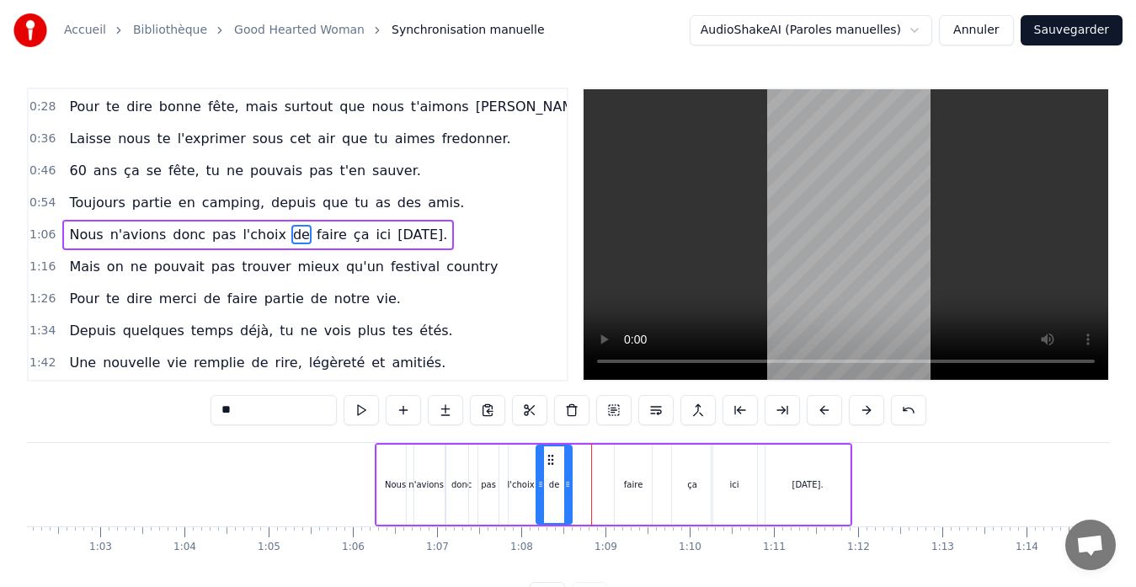
drag, startPoint x: 603, startPoint y: 459, endPoint x: 551, endPoint y: 463, distance: 52.3
click at [551, 463] on icon at bounding box center [550, 459] width 13 height 13
click at [627, 481] on div "faire" at bounding box center [633, 485] width 19 height 13
drag, startPoint x: 629, startPoint y: 456, endPoint x: 575, endPoint y: 458, distance: 54.0
click at [575, 458] on icon at bounding box center [575, 459] width 13 height 13
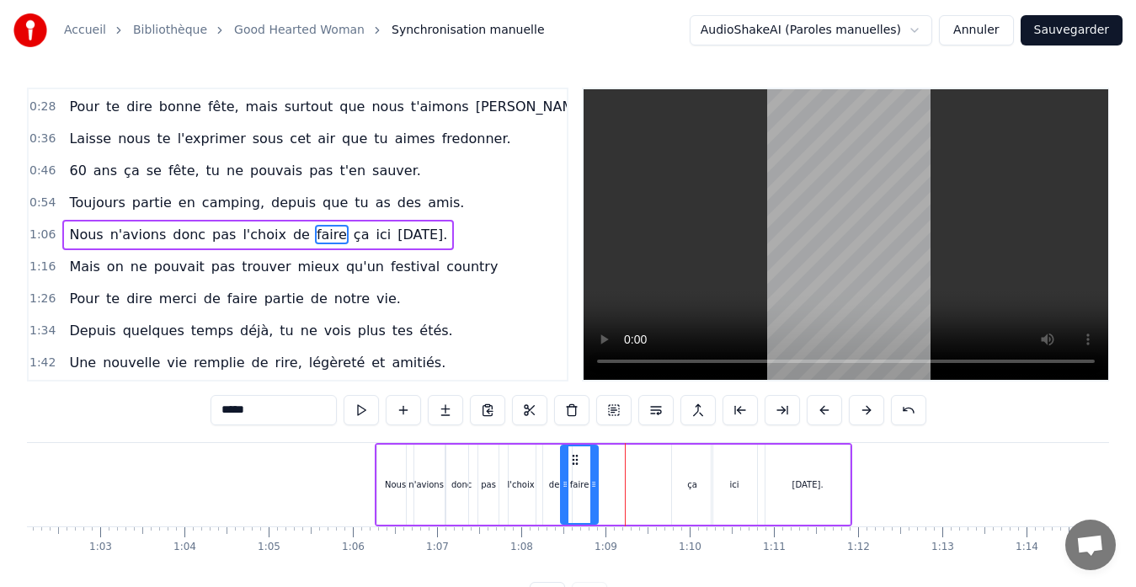
click at [219, 409] on input "*****" at bounding box center [274, 410] width 126 height 30
click at [291, 236] on span "de" at bounding box center [301, 234] width 20 height 19
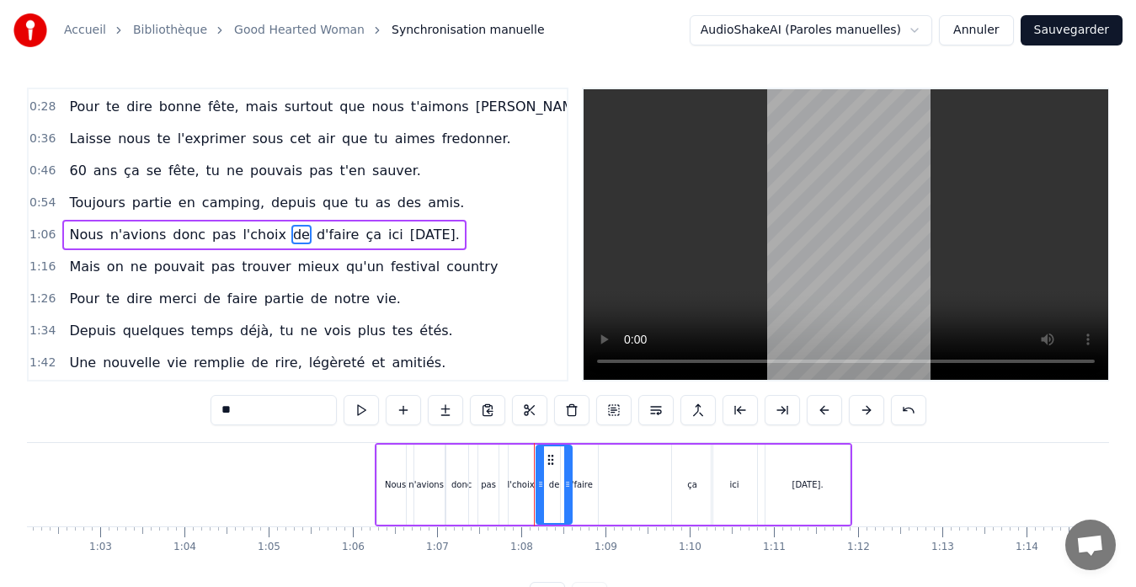
click at [545, 463] on icon at bounding box center [550, 459] width 13 height 13
click at [550, 463] on icon at bounding box center [550, 459] width 13 height 13
drag, startPoint x: 574, startPoint y: 460, endPoint x: 548, endPoint y: 463, distance: 26.2
click at [548, 463] on icon at bounding box center [549, 459] width 13 height 13
click at [708, 485] on div "ça" at bounding box center [692, 485] width 40 height 80
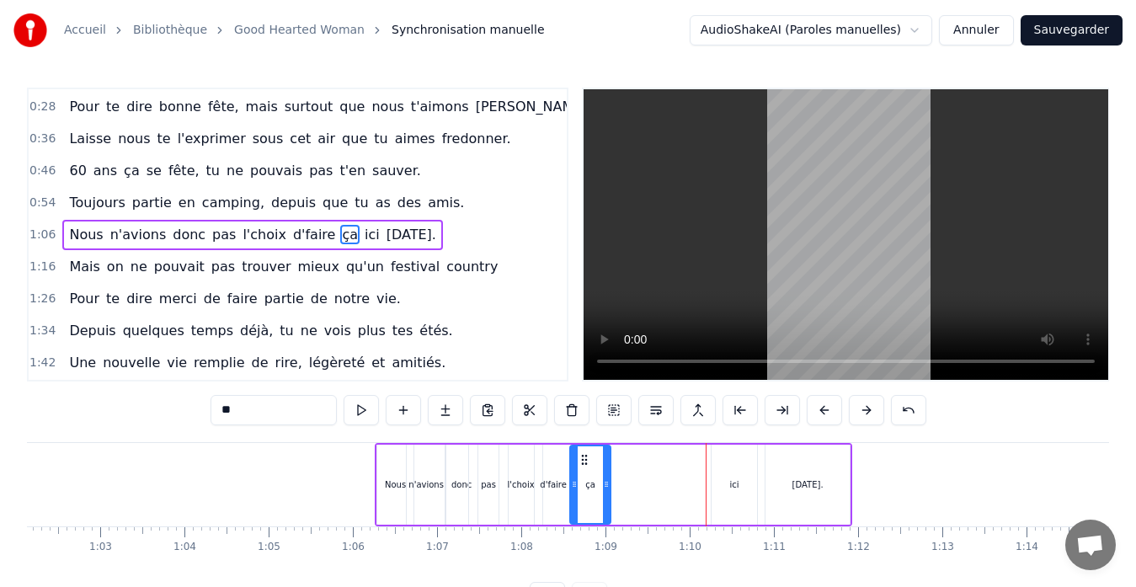
drag, startPoint x: 676, startPoint y: 457, endPoint x: 580, endPoint y: 459, distance: 96.1
click at [580, 459] on icon at bounding box center [584, 459] width 13 height 13
click at [732, 466] on div "ici" at bounding box center [734, 485] width 45 height 80
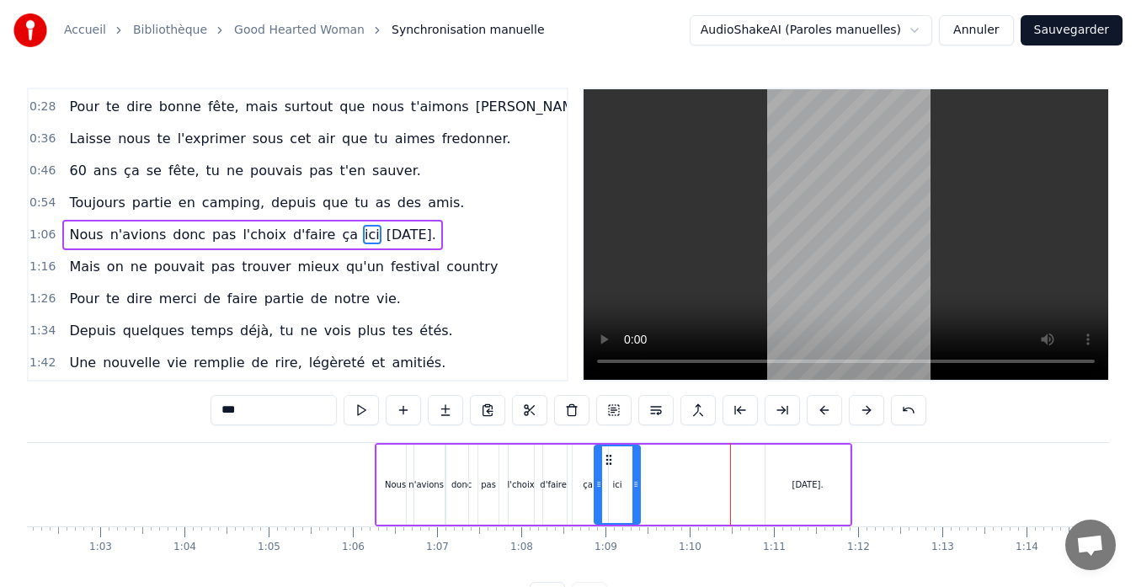
drag, startPoint x: 723, startPoint y: 455, endPoint x: 606, endPoint y: 463, distance: 117.3
click at [606, 463] on icon at bounding box center [608, 459] width 13 height 13
click at [799, 464] on div "[DATE]." at bounding box center [808, 485] width 84 height 80
type input "**********"
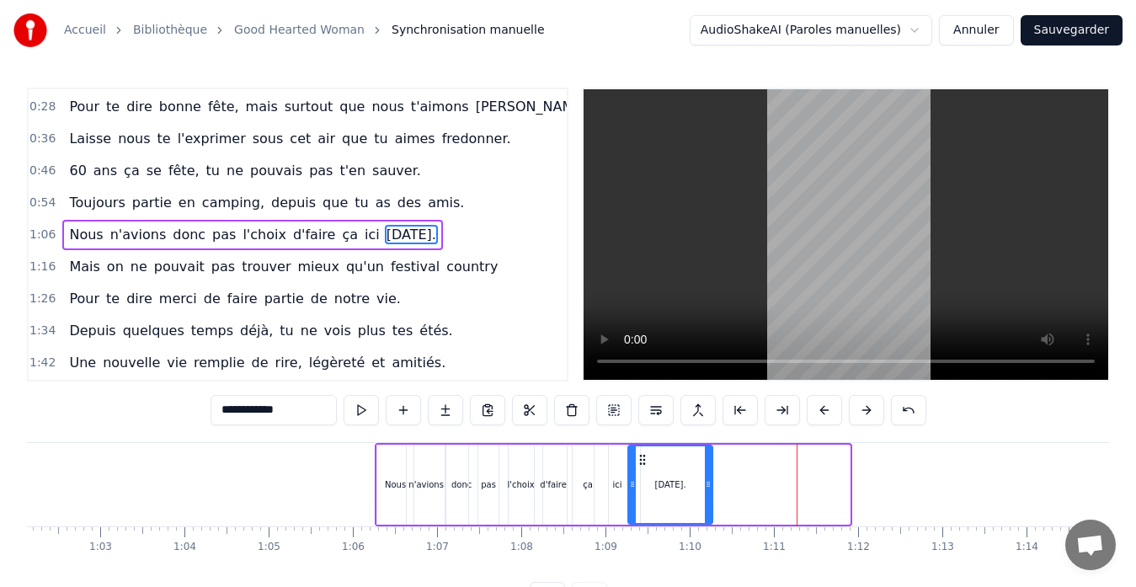
drag, startPoint x: 782, startPoint y: 452, endPoint x: 644, endPoint y: 473, distance: 138.9
click at [644, 473] on div "[DATE]." at bounding box center [670, 484] width 83 height 77
click at [476, 246] on div "1:06 Nous n'avions donc pas l'choix d'faire ça ici [DATE]." at bounding box center [298, 235] width 538 height 32
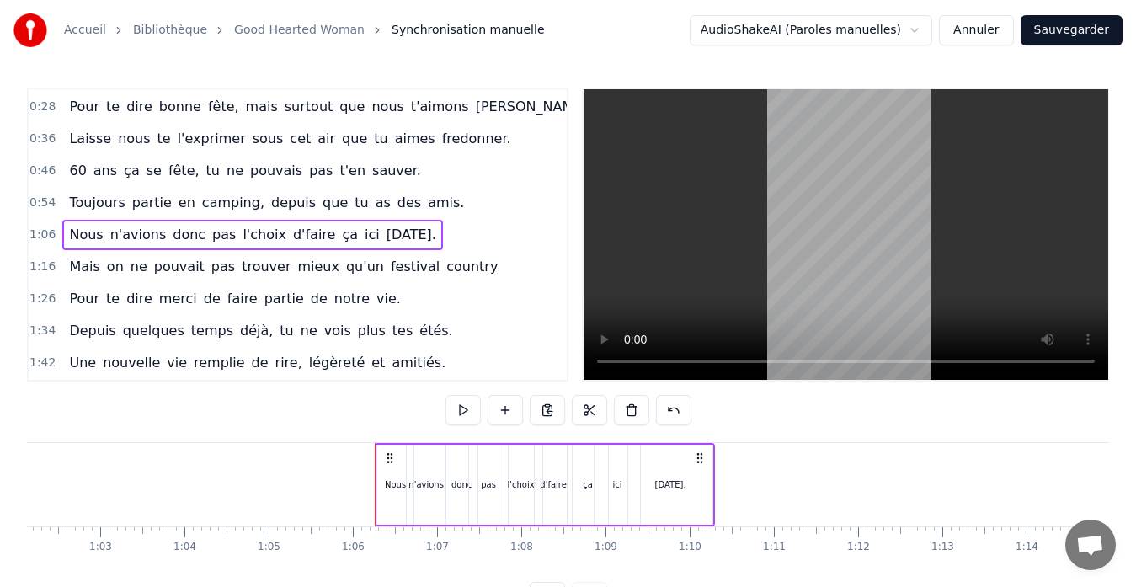
click at [432, 233] on div "1:06 Nous n'avions donc pas l'choix d'faire ça ici [DATE]." at bounding box center [298, 235] width 538 height 32
click at [463, 408] on button at bounding box center [463, 410] width 35 height 30
click at [460, 262] on div "1:16 Mais on ne pouvait pas trouver mieux qu'un festival country" at bounding box center [298, 267] width 538 height 32
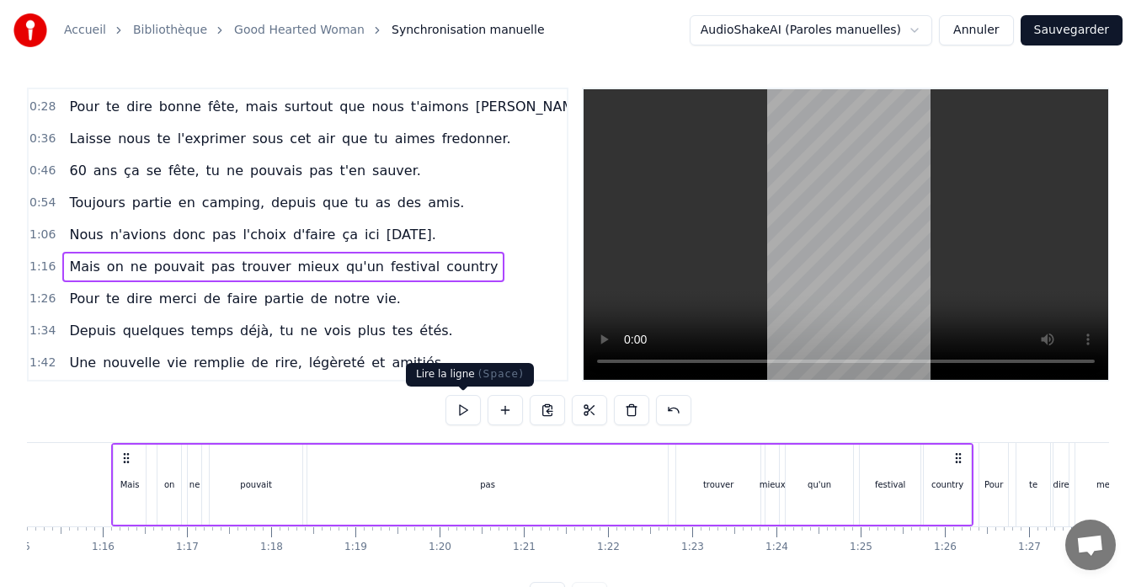
click at [462, 411] on button at bounding box center [463, 410] width 35 height 30
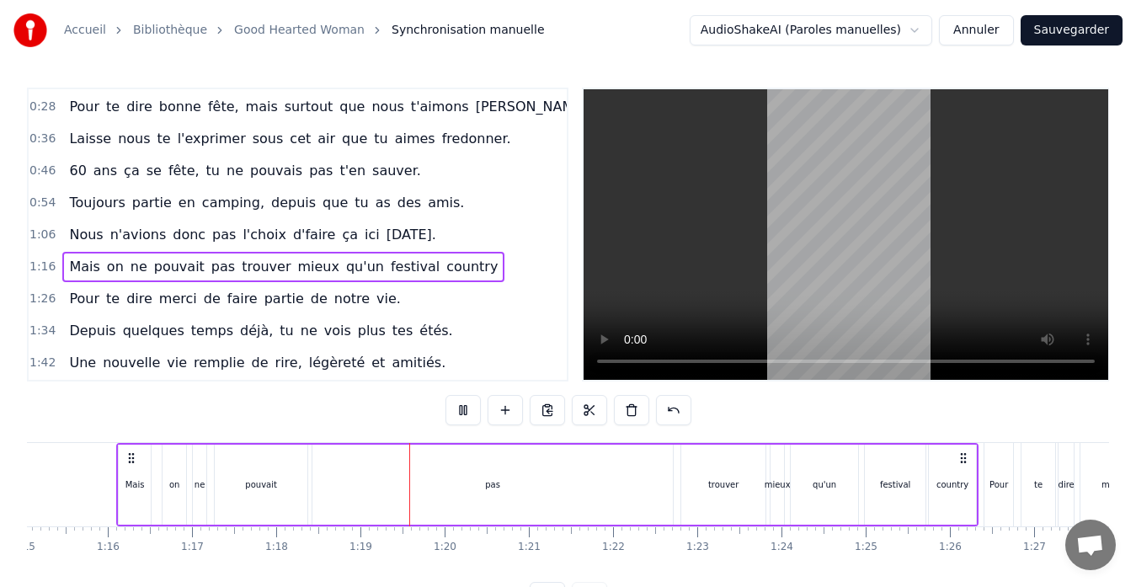
click at [462, 411] on button at bounding box center [463, 410] width 35 height 30
drag, startPoint x: 168, startPoint y: 486, endPoint x: 148, endPoint y: 490, distance: 20.7
click at [148, 490] on div "Mais on ne pouvait pas trouver mieux qu'un festival country" at bounding box center [547, 484] width 863 height 83
click at [178, 489] on div "on" at bounding box center [174, 485] width 10 height 13
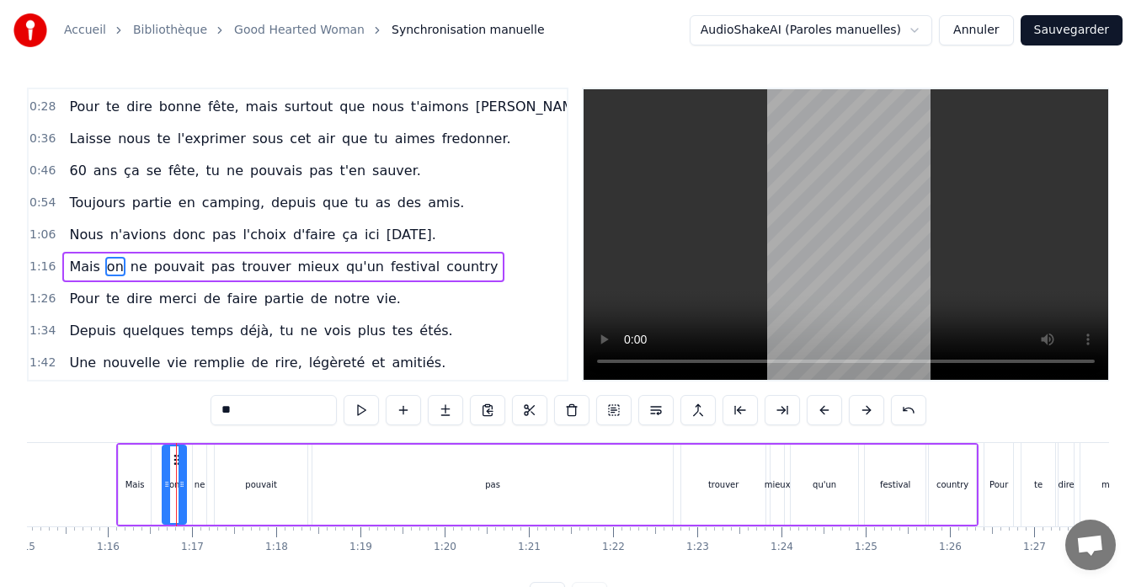
scroll to position [62, 0]
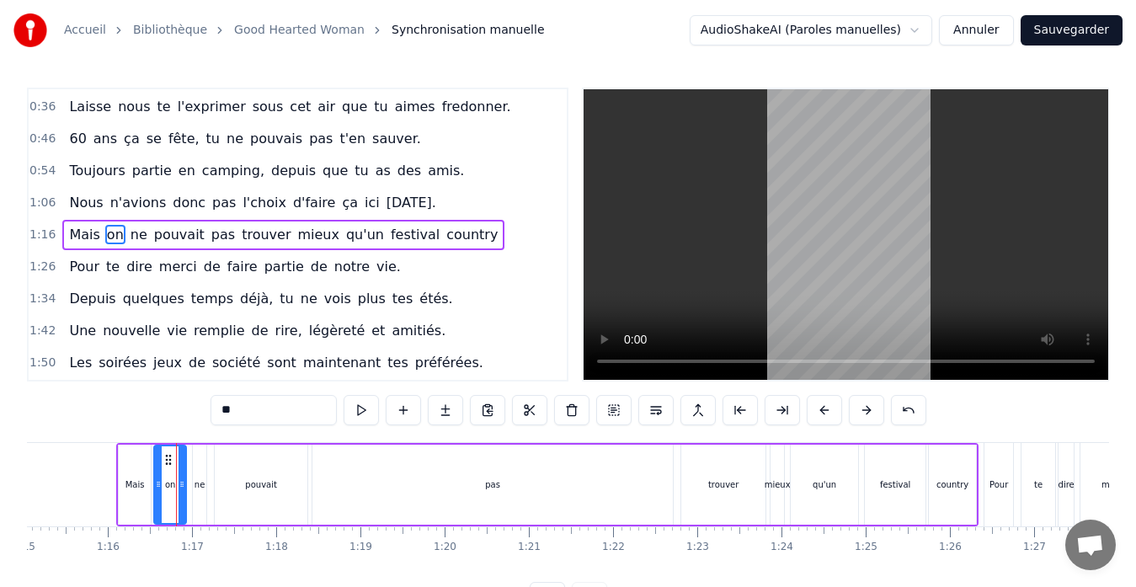
click at [162, 485] on icon at bounding box center [158, 484] width 7 height 13
drag, startPoint x: 169, startPoint y: 486, endPoint x: 157, endPoint y: 485, distance: 12.7
click at [158, 485] on div "on" at bounding box center [171, 484] width 29 height 77
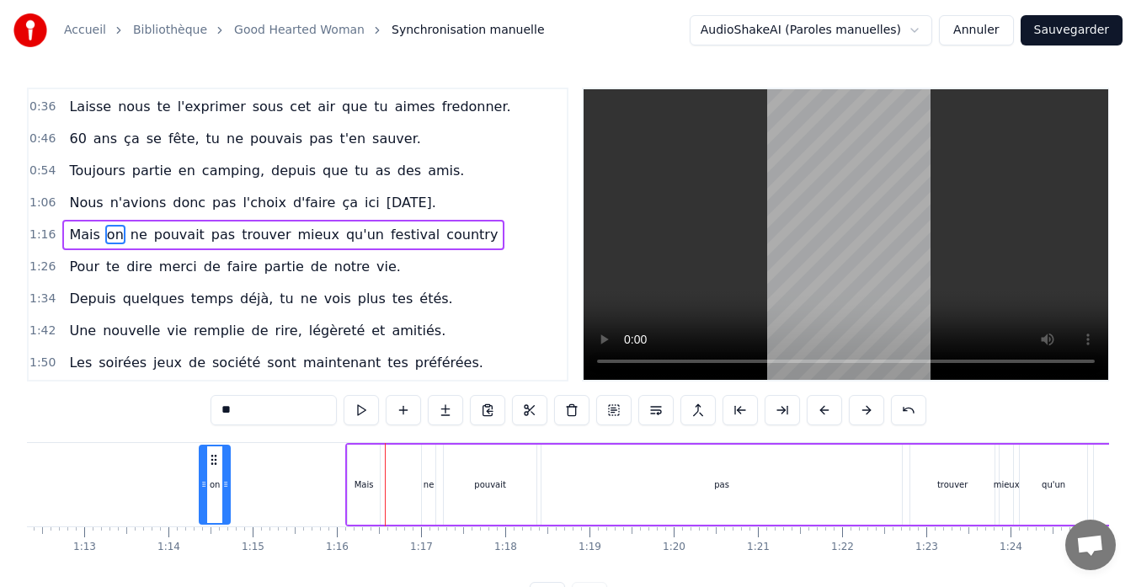
scroll to position [0, 6090]
drag, startPoint x: 168, startPoint y: 457, endPoint x: 388, endPoint y: 465, distance: 220.0
click at [388, 465] on icon at bounding box center [388, 459] width 13 height 13
click at [439, 474] on div "ne" at bounding box center [431, 485] width 15 height 80
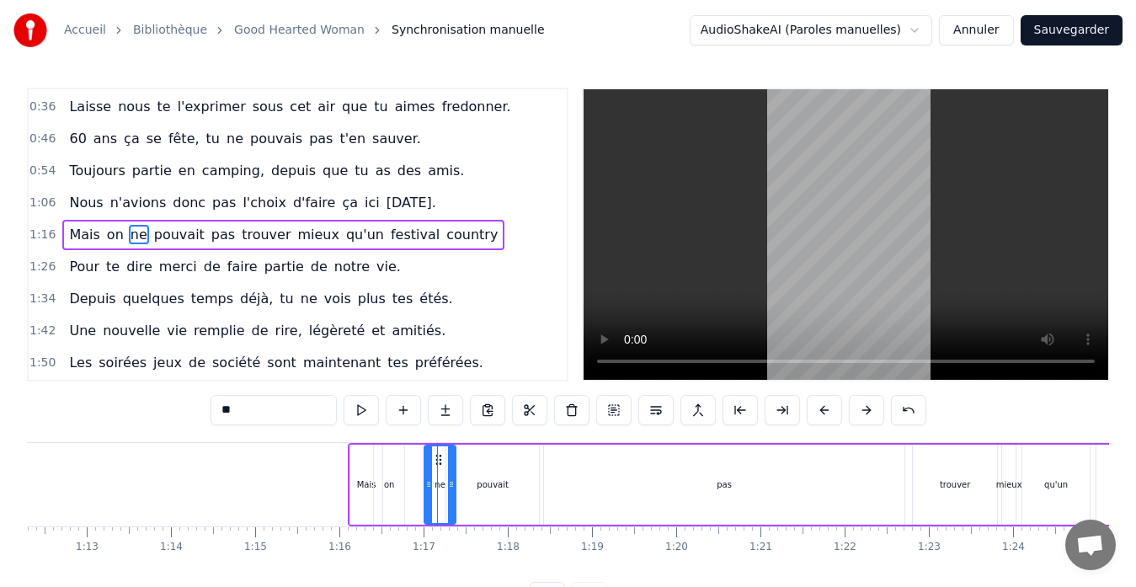
drag, startPoint x: 435, startPoint y: 461, endPoint x: 452, endPoint y: 465, distance: 18.2
click at [452, 465] on div at bounding box center [451, 484] width 7 height 77
drag, startPoint x: 436, startPoint y: 459, endPoint x: 409, endPoint y: 459, distance: 27.8
click at [409, 459] on circle at bounding box center [409, 459] width 1 height 1
click at [473, 471] on div "pouvait" at bounding box center [492, 485] width 93 height 80
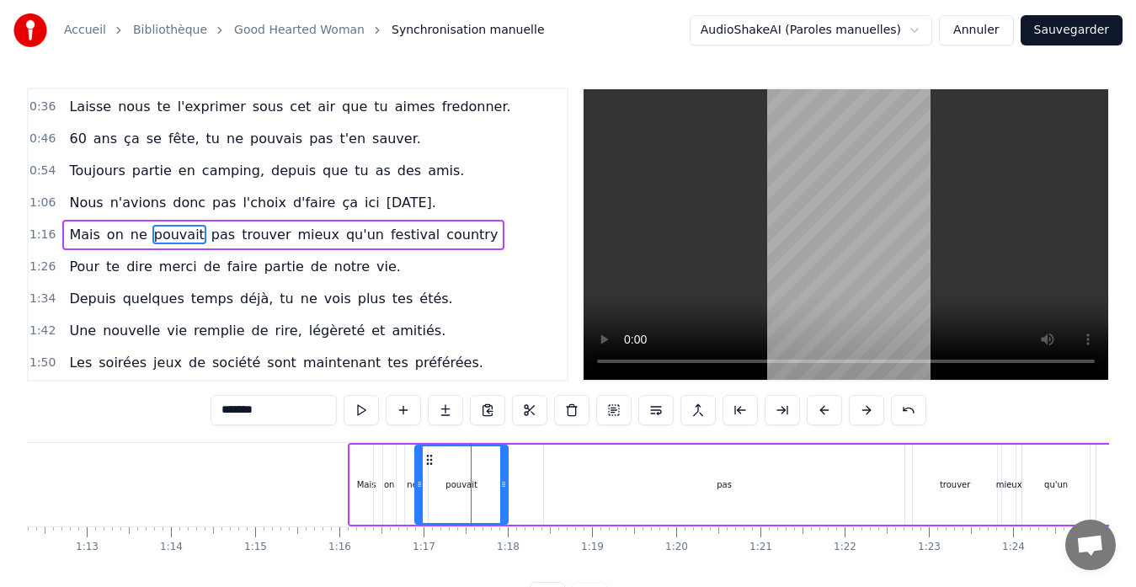
drag, startPoint x: 461, startPoint y: 456, endPoint x: 430, endPoint y: 462, distance: 31.7
click at [430, 462] on icon at bounding box center [429, 459] width 13 height 13
drag, startPoint x: 505, startPoint y: 473, endPoint x: 462, endPoint y: 473, distance: 43.0
click at [462, 473] on div at bounding box center [460, 484] width 7 height 77
click at [726, 479] on div "pas" at bounding box center [724, 485] width 15 height 13
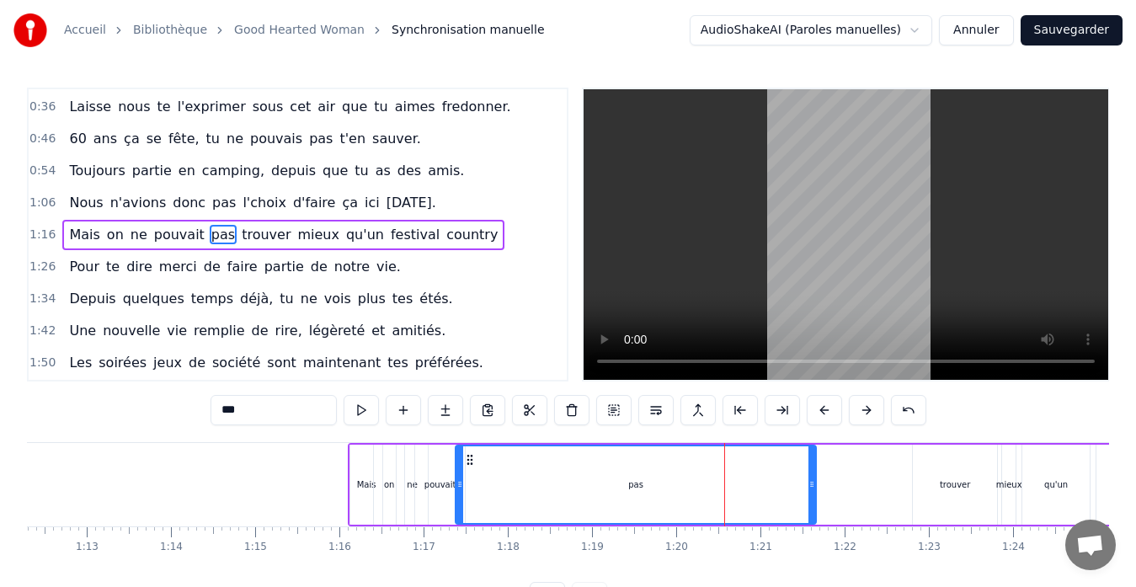
drag, startPoint x: 558, startPoint y: 454, endPoint x: 469, endPoint y: 452, distance: 88.5
click at [469, 452] on div "pas" at bounding box center [636, 484] width 359 height 77
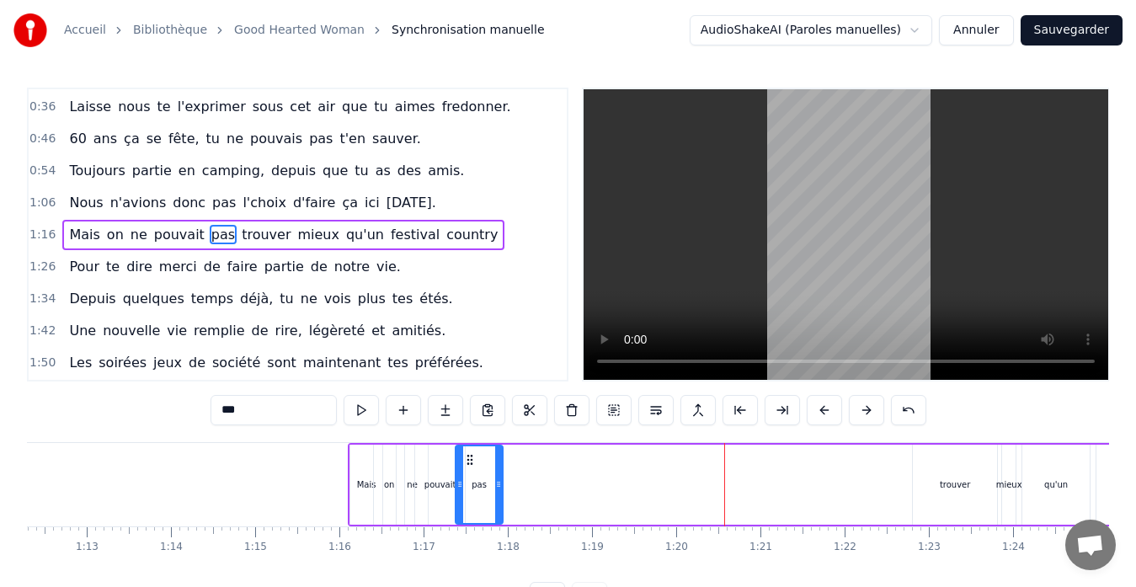
drag, startPoint x: 810, startPoint y: 478, endPoint x: 497, endPoint y: 482, distance: 313.4
click at [497, 482] on icon at bounding box center [498, 484] width 7 height 13
click at [946, 473] on div "trouver" at bounding box center [955, 485] width 84 height 80
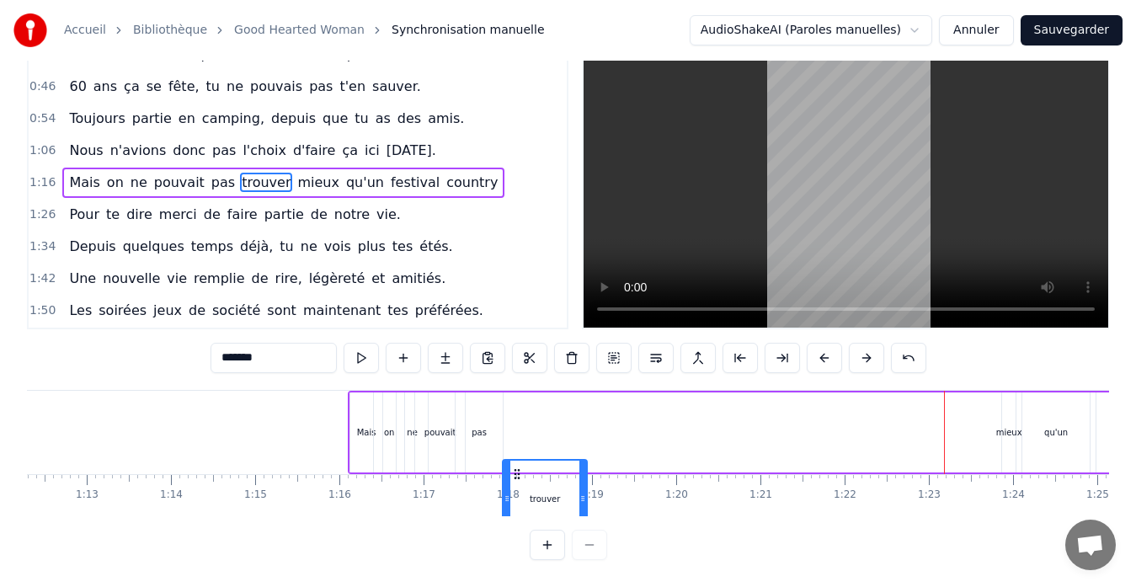
drag, startPoint x: 928, startPoint y: 458, endPoint x: 516, endPoint y: 407, distance: 414.3
click at [516, 407] on div "Mais on ne pouvait pas trouver mieux qu'un festival country" at bounding box center [779, 432] width 863 height 83
drag, startPoint x: 516, startPoint y: 391, endPoint x: 503, endPoint y: 391, distance: 12.6
click at [503, 401] on icon at bounding box center [503, 407] width 13 height 13
drag, startPoint x: 568, startPoint y: 409, endPoint x: 543, endPoint y: 412, distance: 25.4
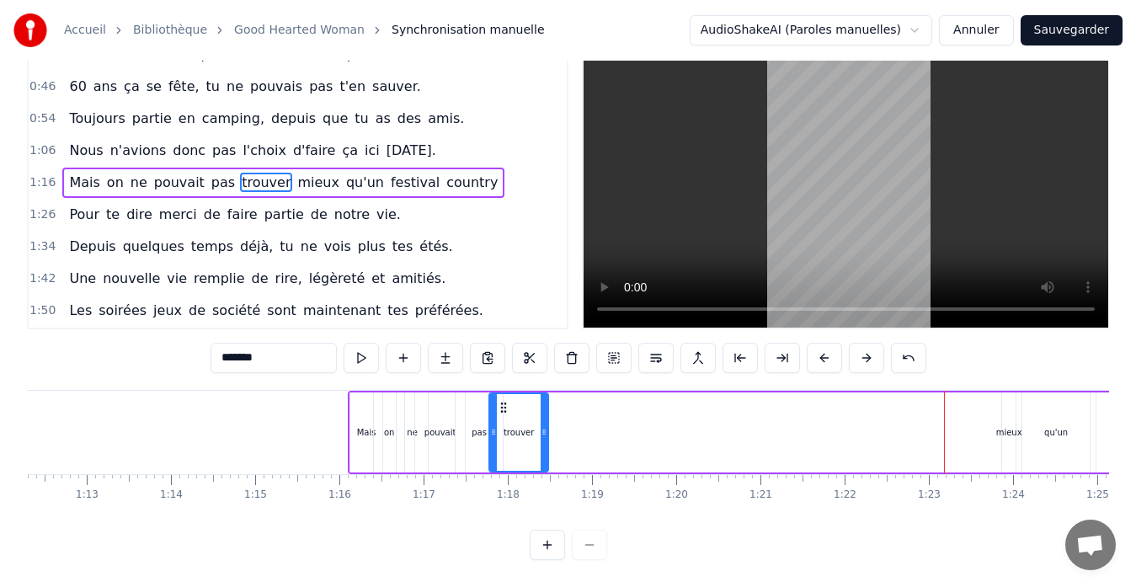
click at [543, 412] on div at bounding box center [544, 432] width 7 height 77
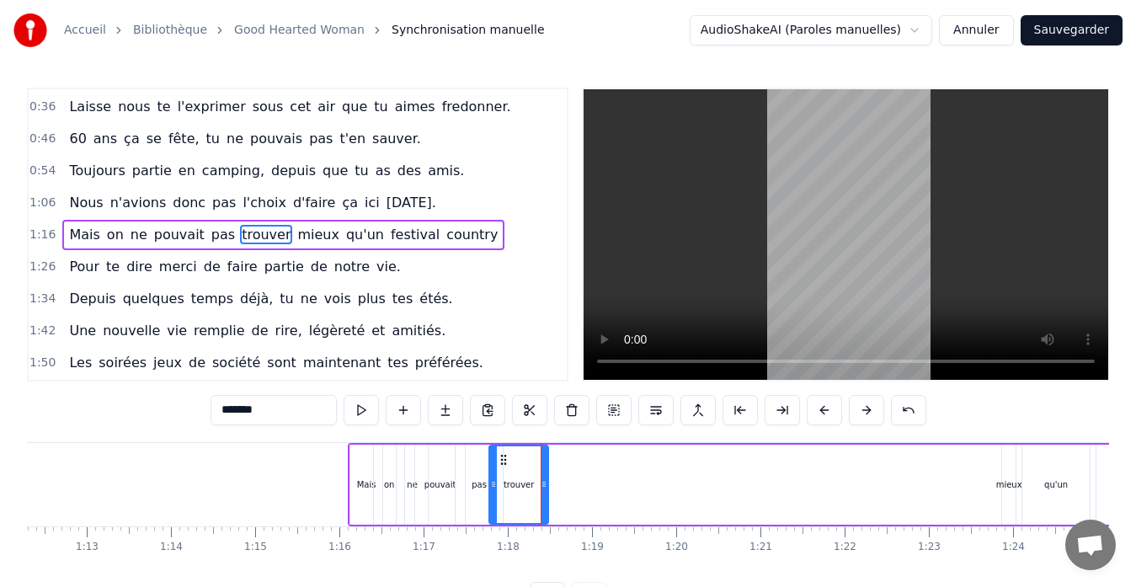
click at [1008, 484] on div "mieux" at bounding box center [1010, 485] width 26 height 13
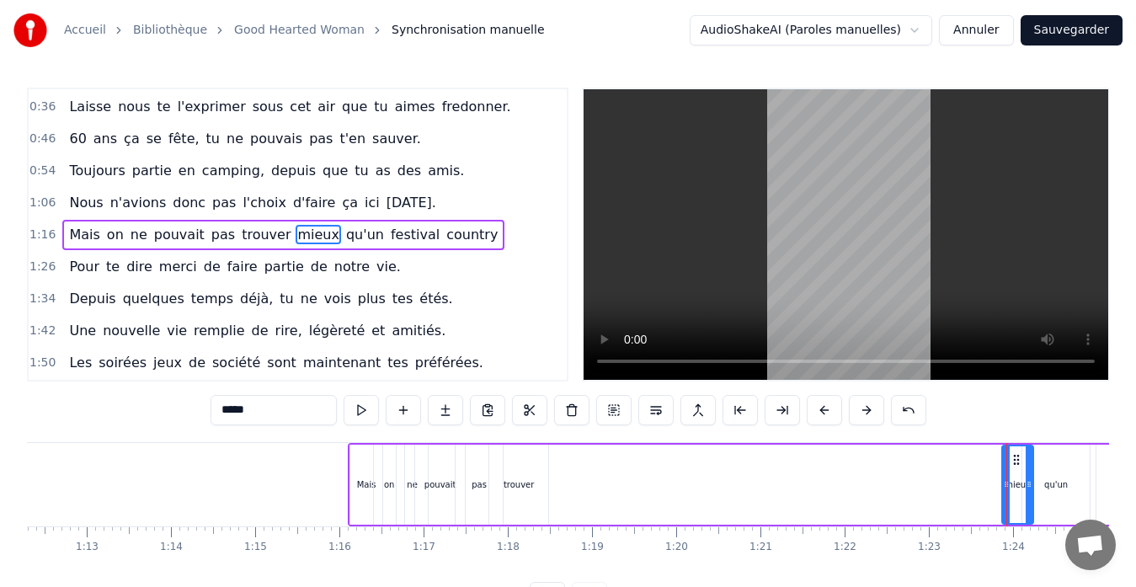
drag, startPoint x: 1012, startPoint y: 473, endPoint x: 1029, endPoint y: 473, distance: 16.9
click at [1033, 475] on div at bounding box center [1029, 484] width 7 height 77
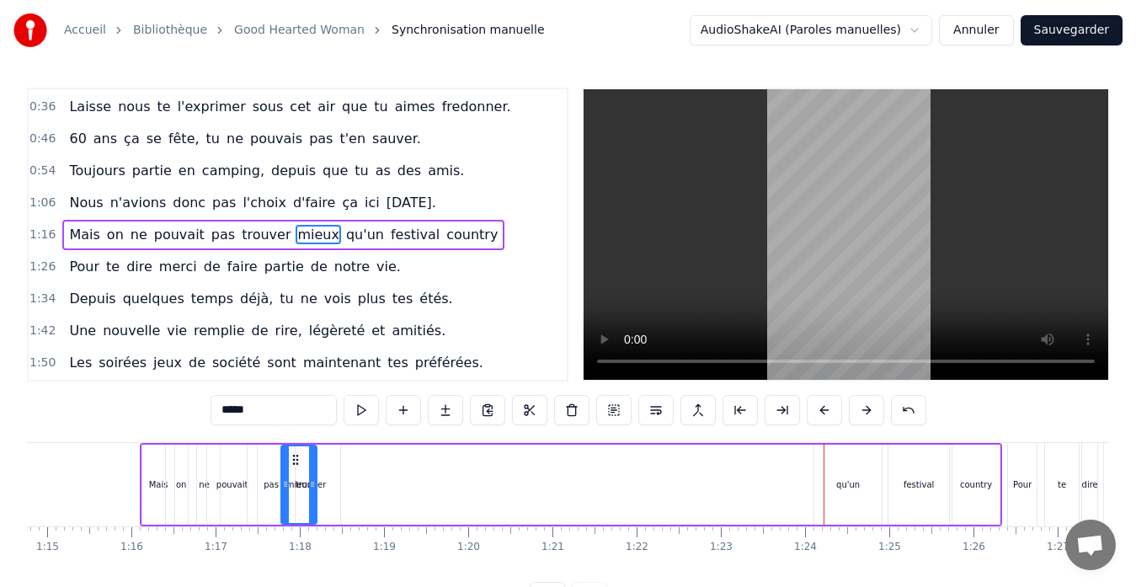
scroll to position [0, 6244]
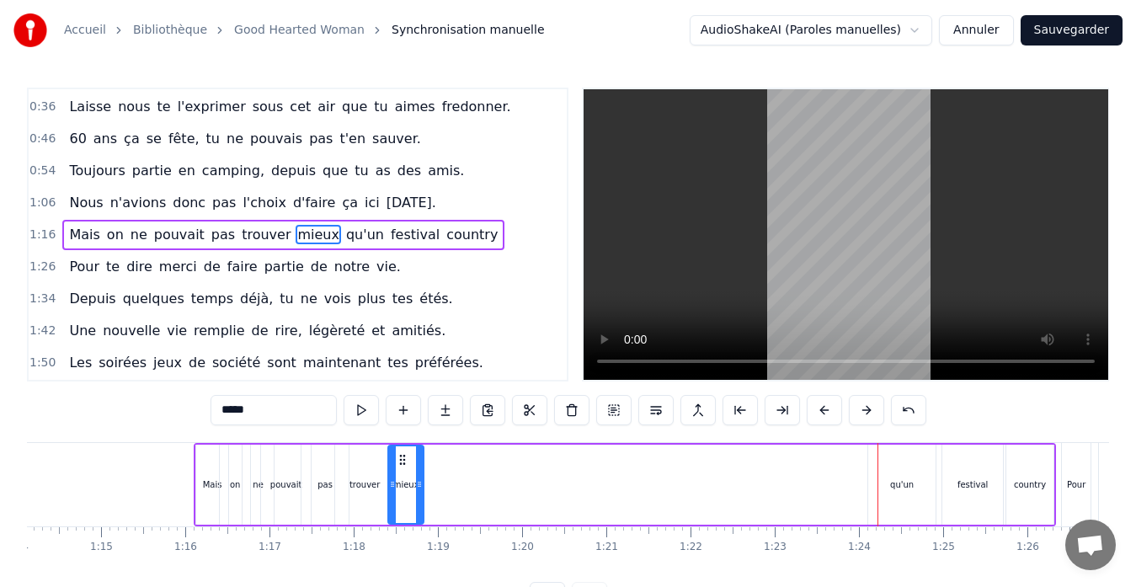
drag, startPoint x: 91, startPoint y: 462, endPoint x: 396, endPoint y: 453, distance: 305.1
click at [396, 453] on icon at bounding box center [402, 459] width 13 height 13
click at [901, 473] on div "qu'un" at bounding box center [902, 485] width 67 height 80
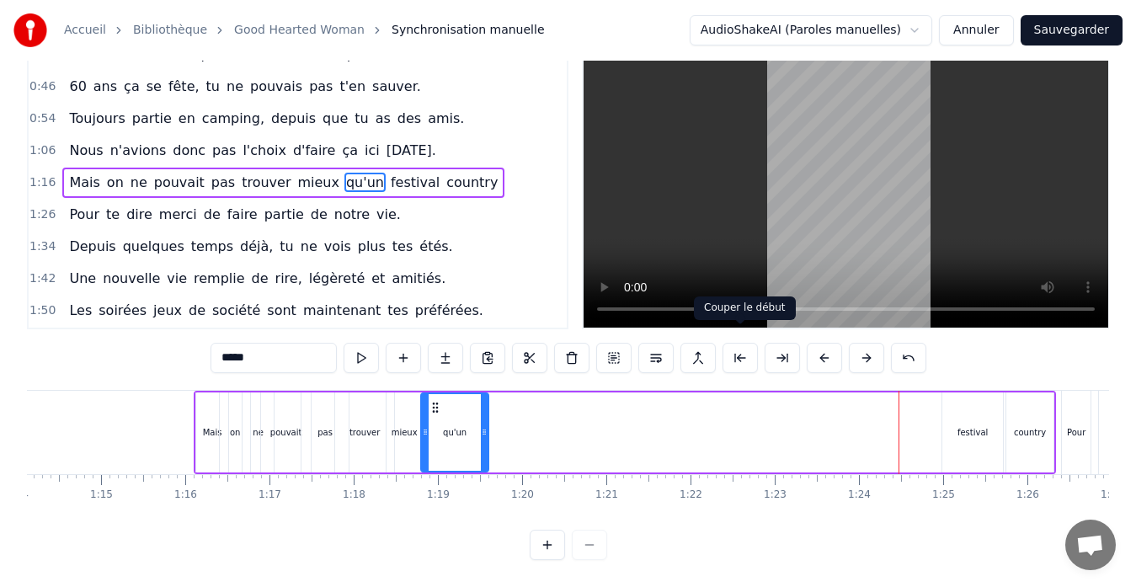
drag, startPoint x: 881, startPoint y: 457, endPoint x: 412, endPoint y: 376, distance: 476.2
click at [412, 391] on div "Mais on ne pouvait pas trouver mieux qu'un festival country" at bounding box center [625, 432] width 863 height 83
click at [973, 397] on div "festival" at bounding box center [973, 433] width 61 height 80
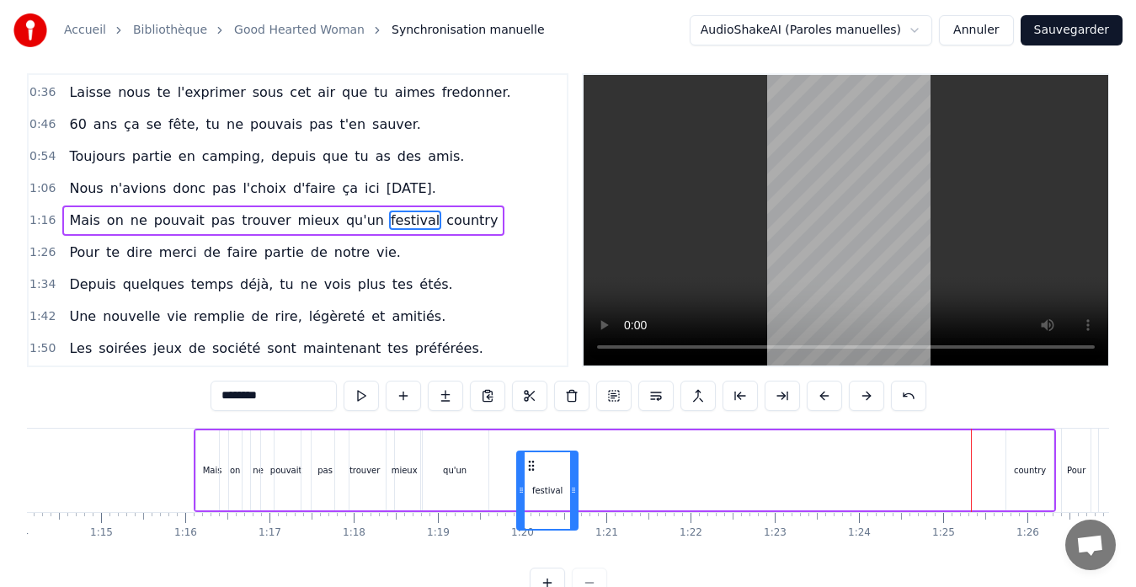
scroll to position [36, 0]
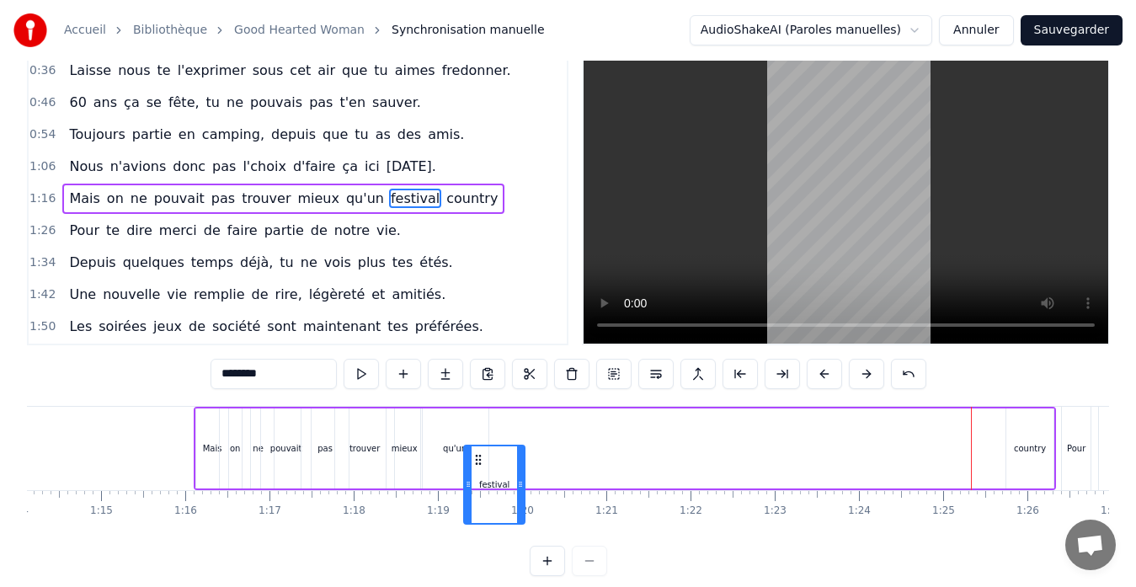
drag, startPoint x: 960, startPoint y: 458, endPoint x: 481, endPoint y: 440, distance: 478.9
click at [481, 440] on div "Mais on ne pouvait pas trouver mieux qu'un festival country" at bounding box center [625, 448] width 863 height 83
click at [1016, 440] on div "country" at bounding box center [1030, 449] width 47 height 80
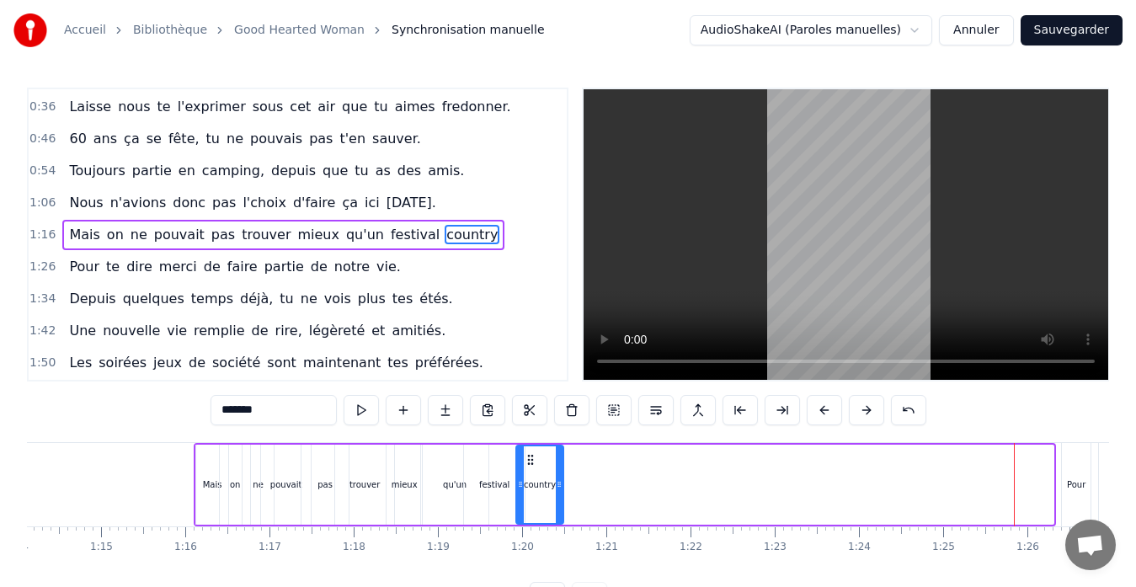
drag, startPoint x: 1017, startPoint y: 454, endPoint x: 523, endPoint y: 464, distance: 493.8
click at [524, 464] on icon at bounding box center [530, 459] width 13 height 13
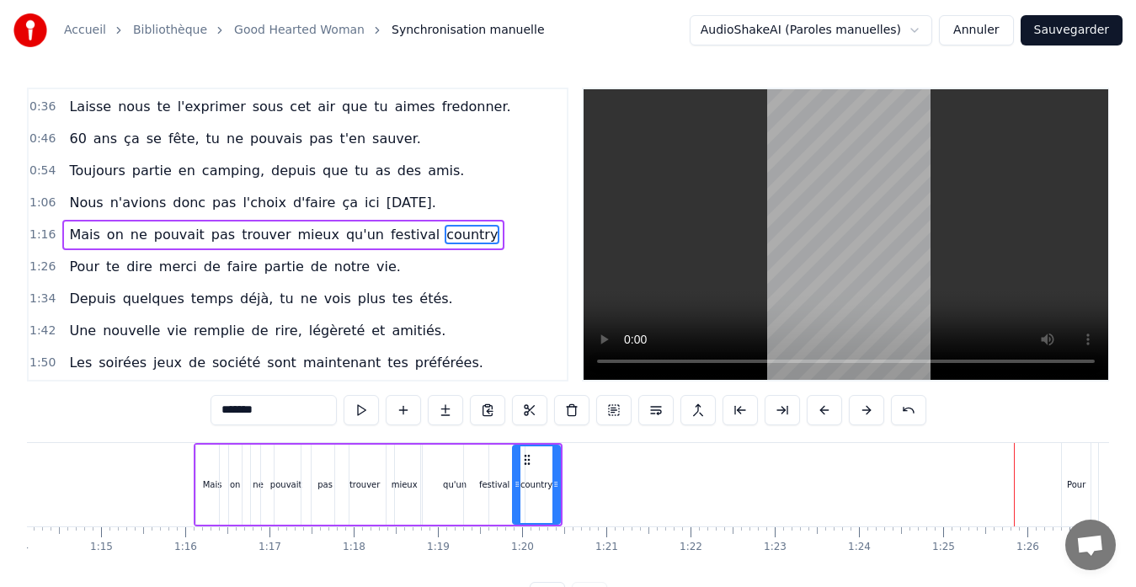
click at [1076, 471] on div "Pour" at bounding box center [1076, 484] width 29 height 83
type input "****"
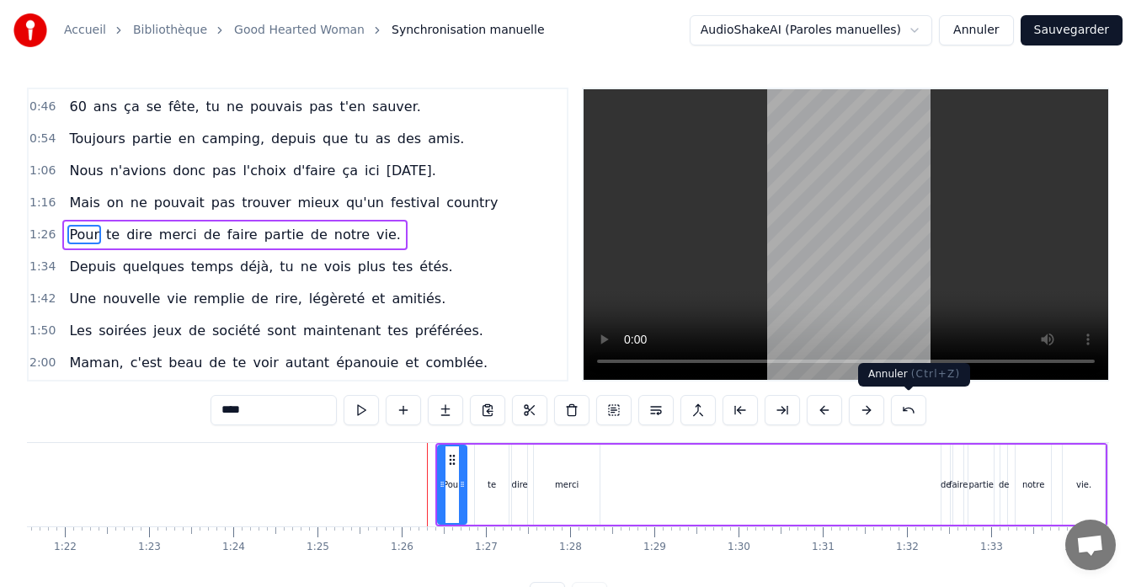
scroll to position [0, 7186]
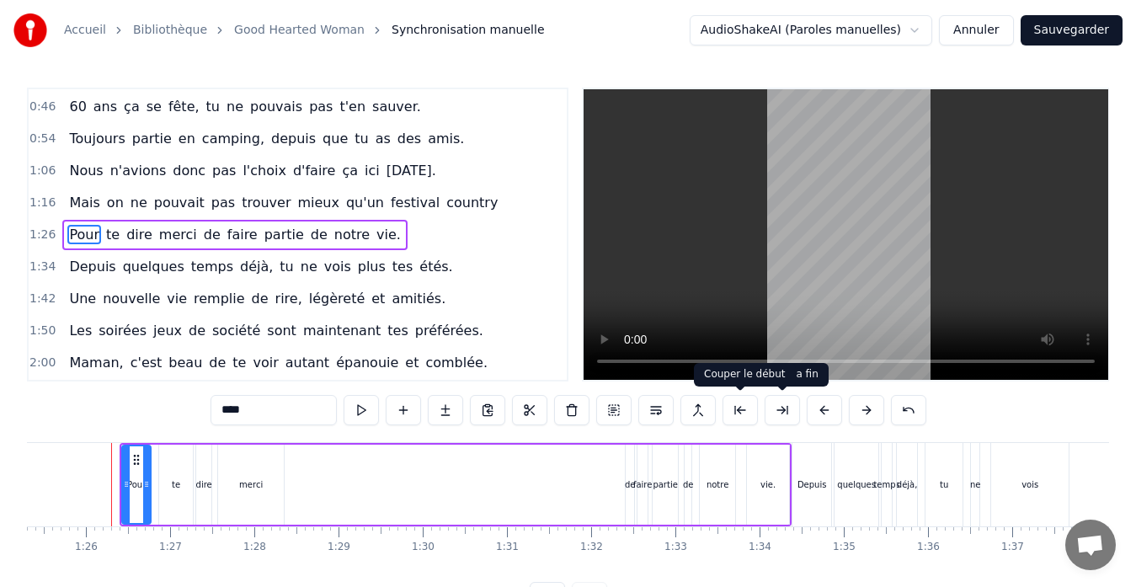
click at [736, 409] on button at bounding box center [740, 410] width 35 height 30
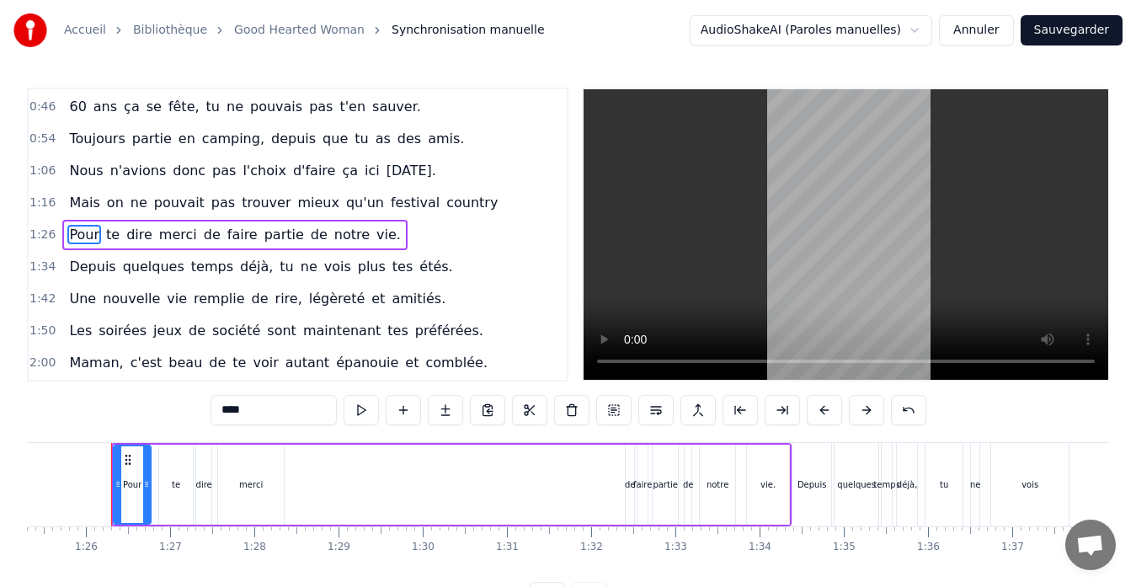
click at [736, 409] on button at bounding box center [740, 410] width 35 height 30
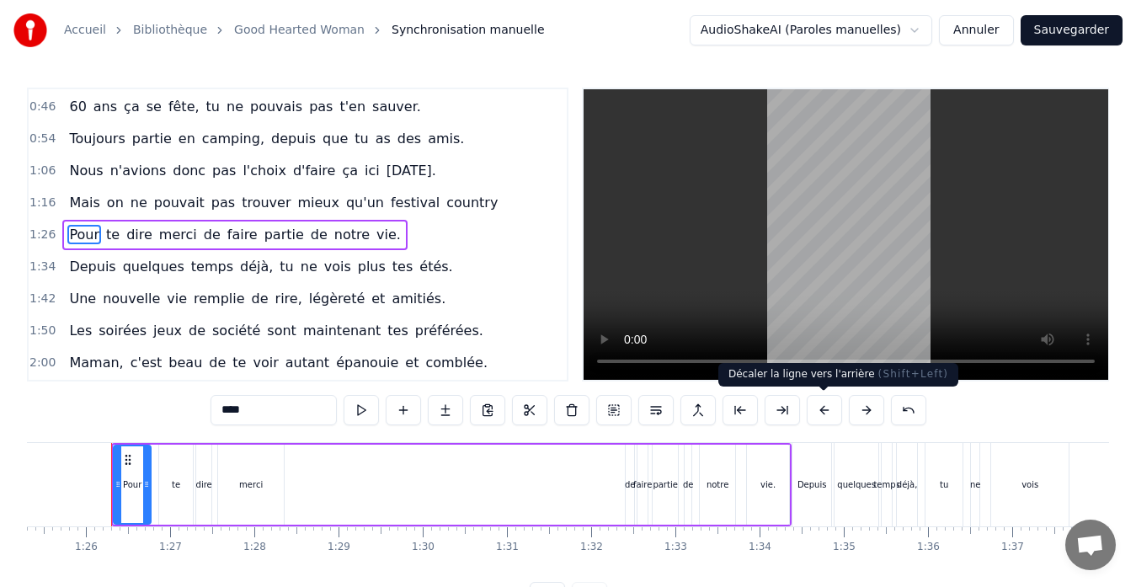
click at [824, 404] on button at bounding box center [824, 410] width 35 height 30
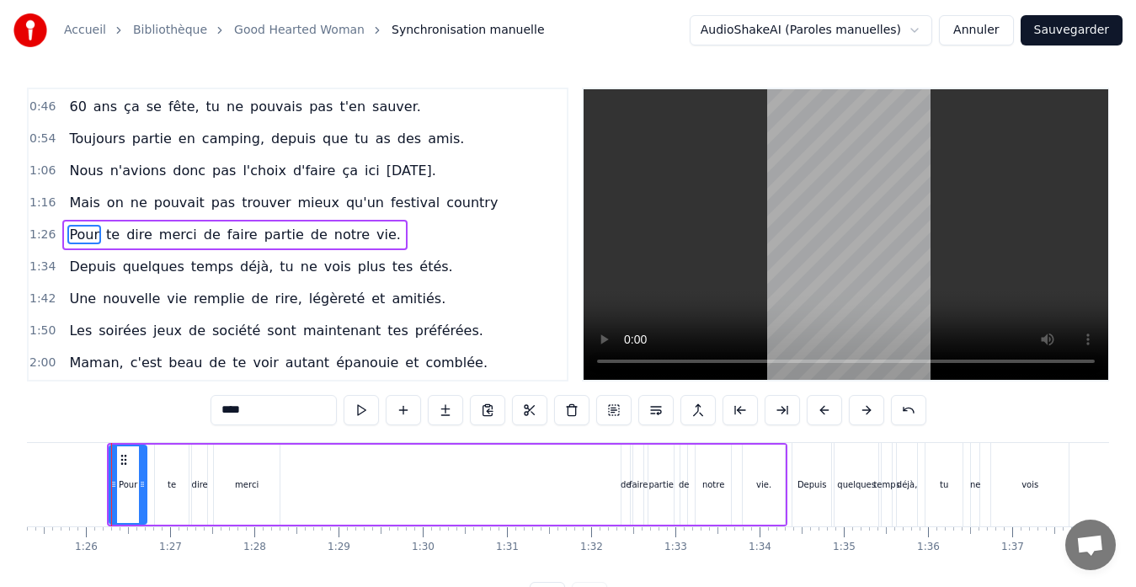
click at [824, 404] on button at bounding box center [824, 410] width 35 height 30
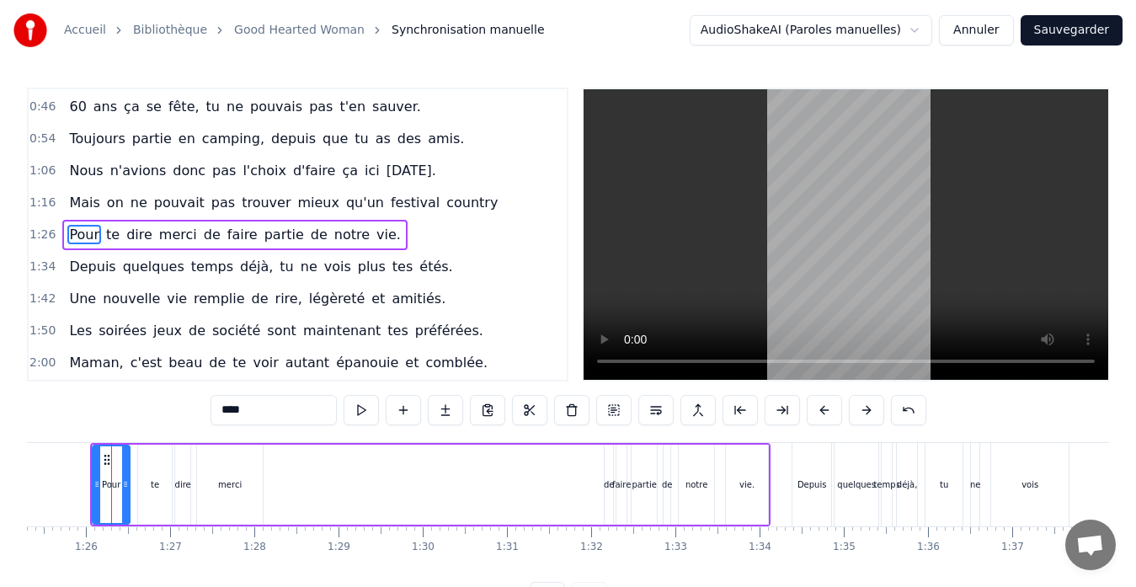
click at [824, 404] on button at bounding box center [824, 410] width 35 height 30
click at [409, 231] on div "1:26 Pour te dire merci de faire partie de notre vie." at bounding box center [298, 235] width 538 height 32
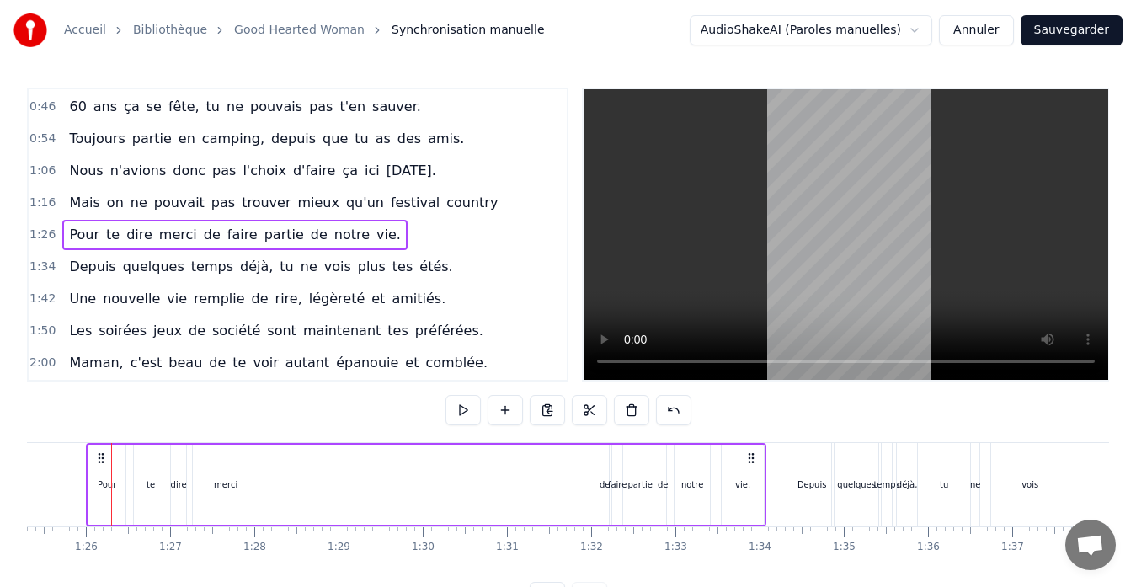
scroll to position [0, 7161]
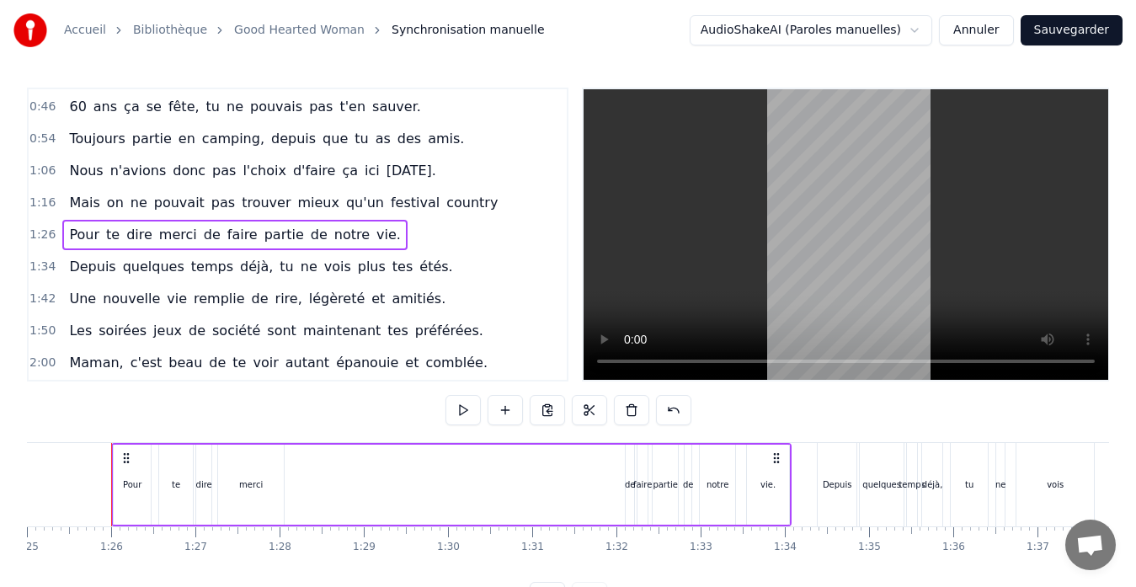
click at [475, 199] on div "1:16 Mais on ne pouvait pas trouver mieux qu'un festival country" at bounding box center [298, 203] width 538 height 32
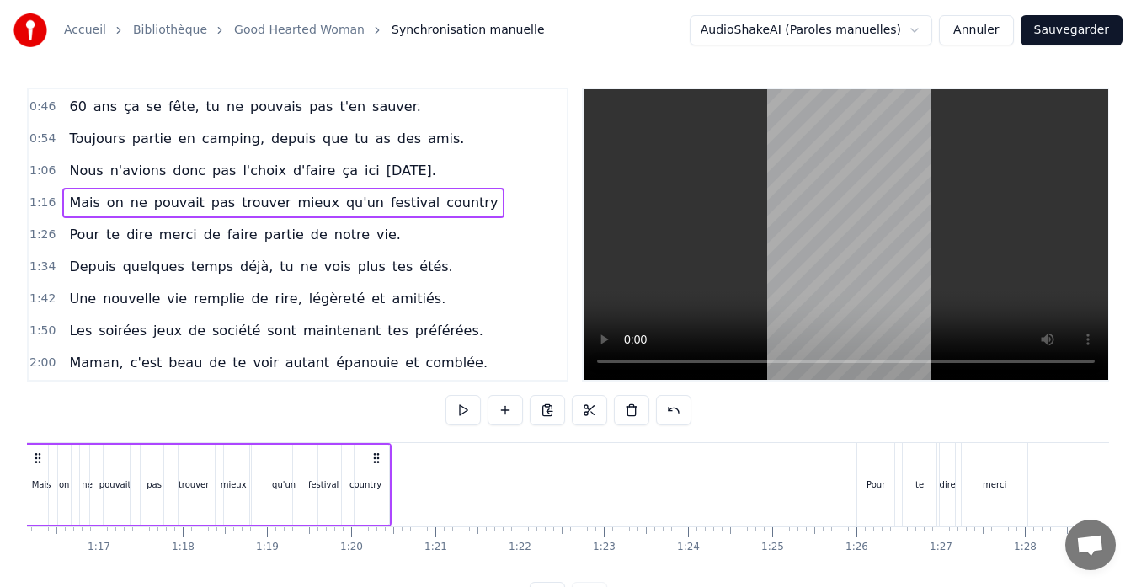
scroll to position [0, 6327]
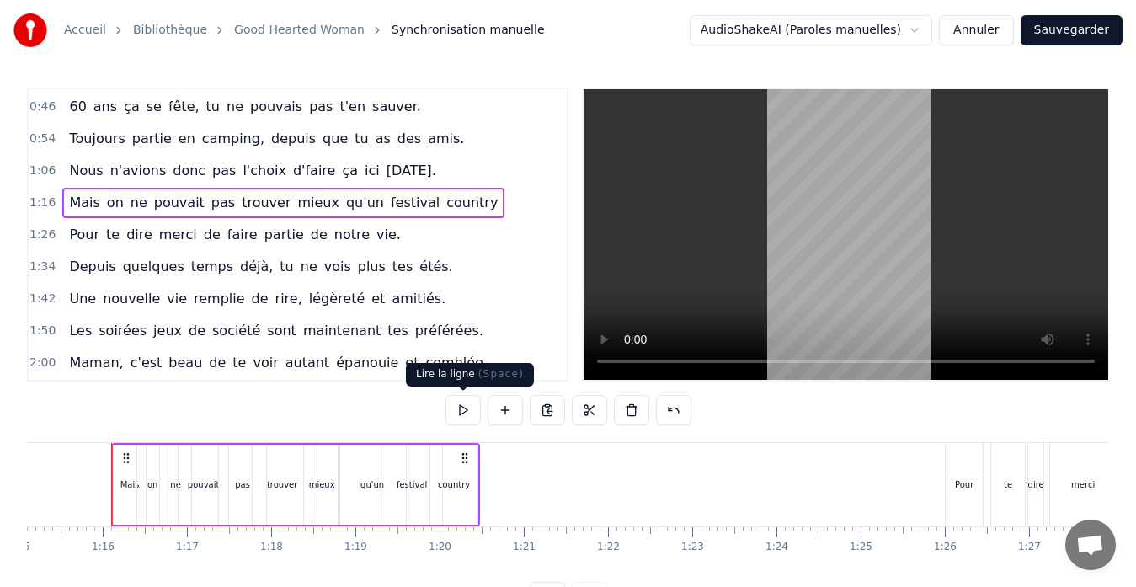
click at [458, 408] on button at bounding box center [463, 410] width 35 height 30
click at [442, 243] on div "1:26 Pour te dire merci de faire partie de notre vie." at bounding box center [298, 235] width 538 height 32
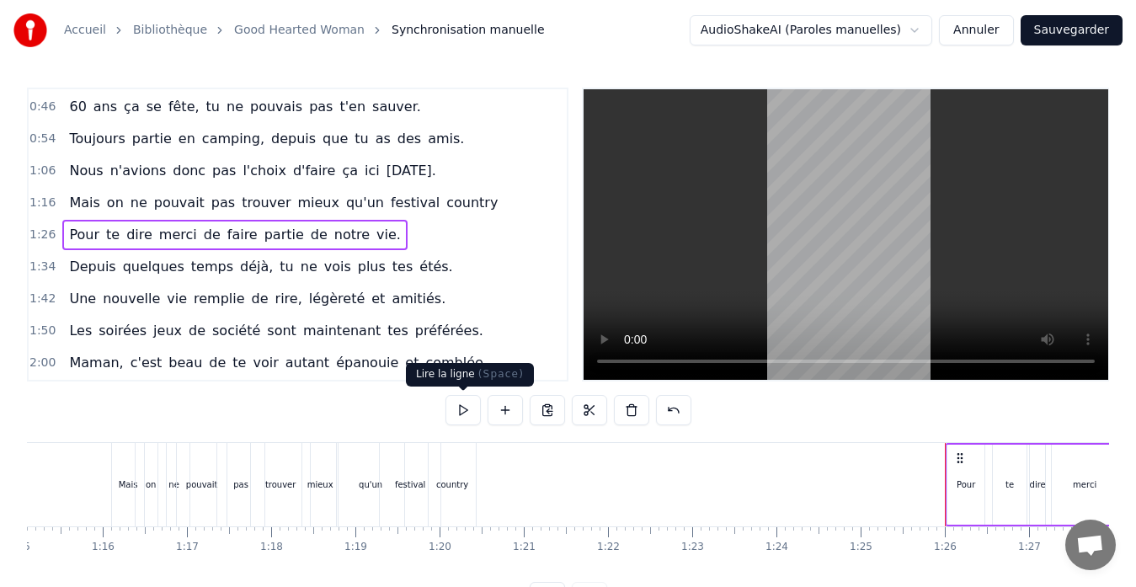
click at [460, 415] on button at bounding box center [463, 410] width 35 height 30
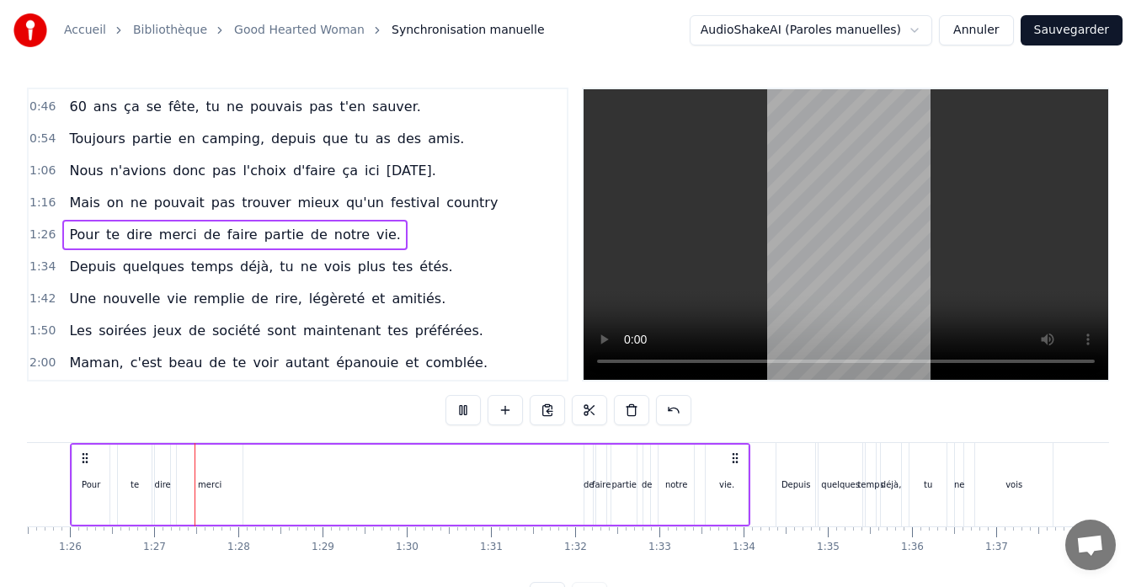
scroll to position [0, 7245]
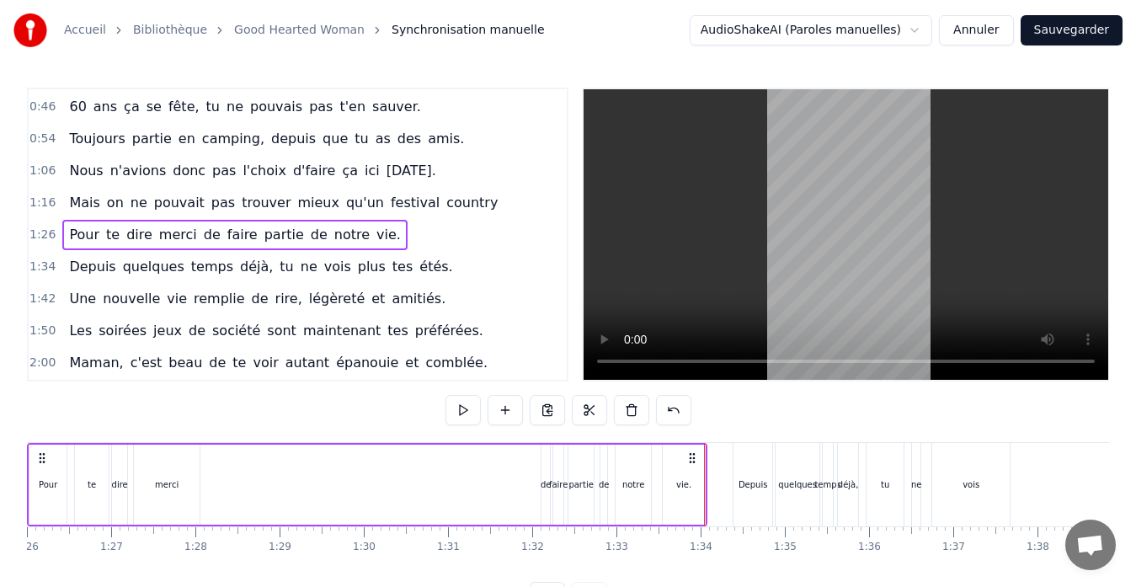
click at [1088, 33] on button "Sauvegarder" at bounding box center [1072, 30] width 102 height 30
